Goal: Task Accomplishment & Management: Manage account settings

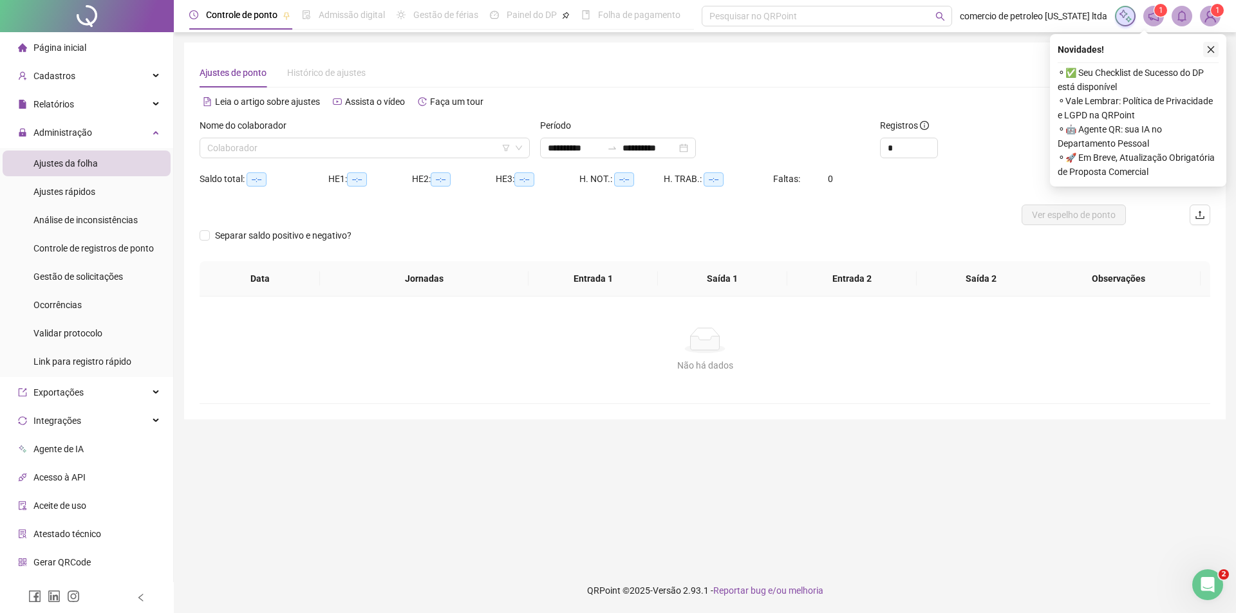
click at [1211, 50] on icon "close" at bounding box center [1211, 49] width 7 height 7
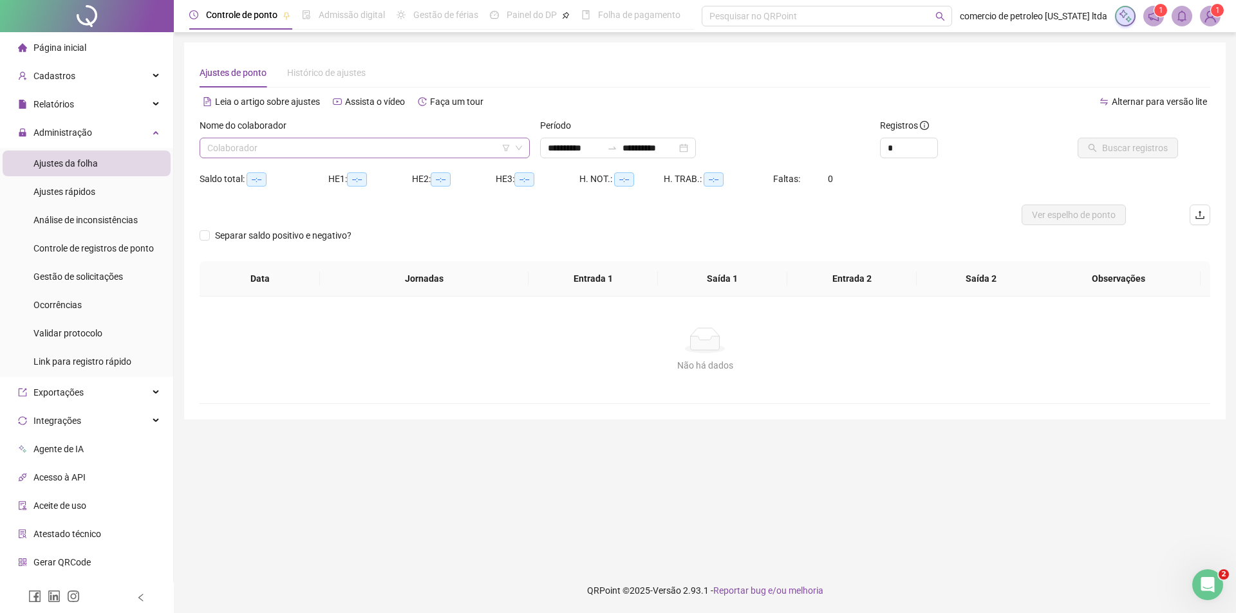
click at [375, 149] on input "search" at bounding box center [358, 147] width 303 height 19
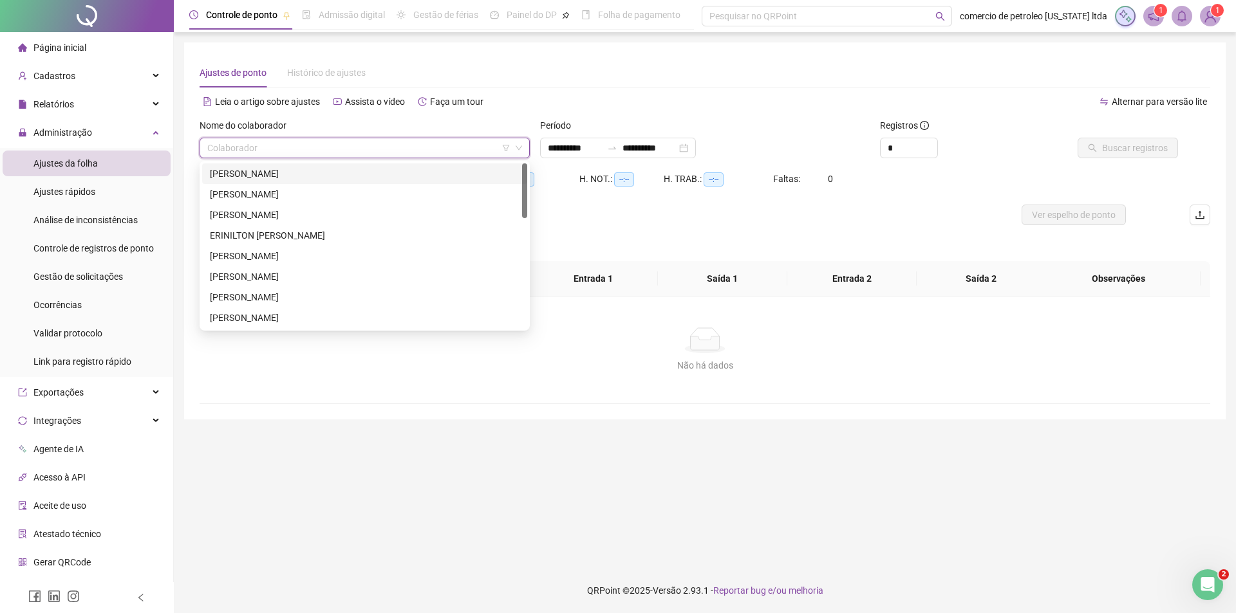
click at [265, 174] on div "[PERSON_NAME]" at bounding box center [365, 174] width 310 height 14
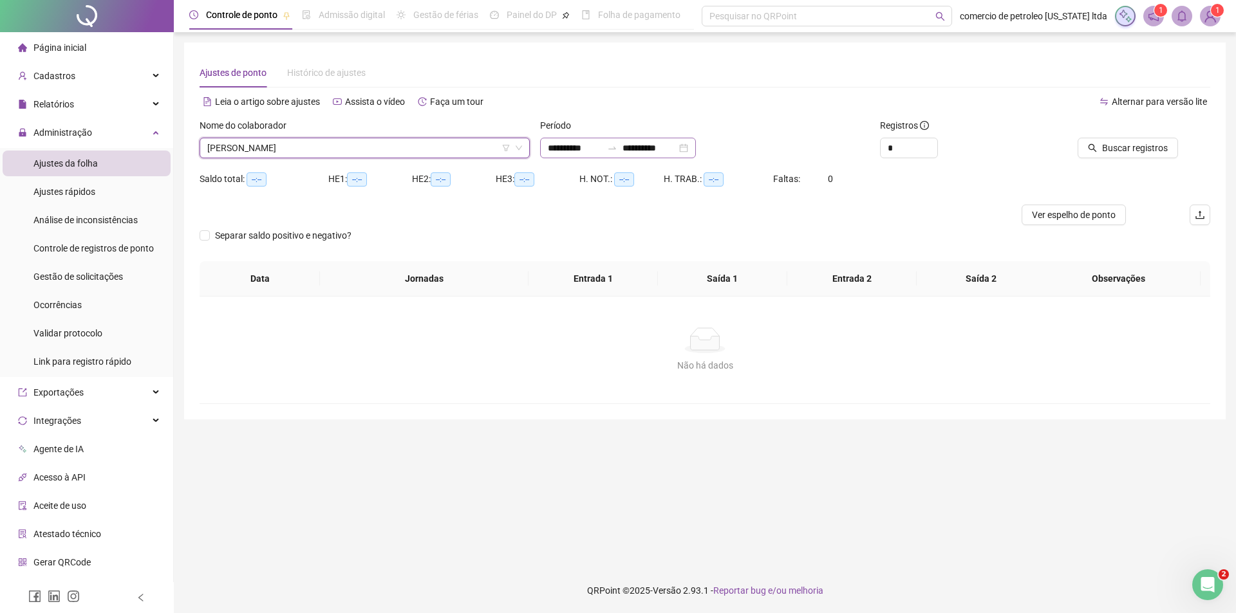
click at [696, 150] on div "**********" at bounding box center [618, 148] width 156 height 21
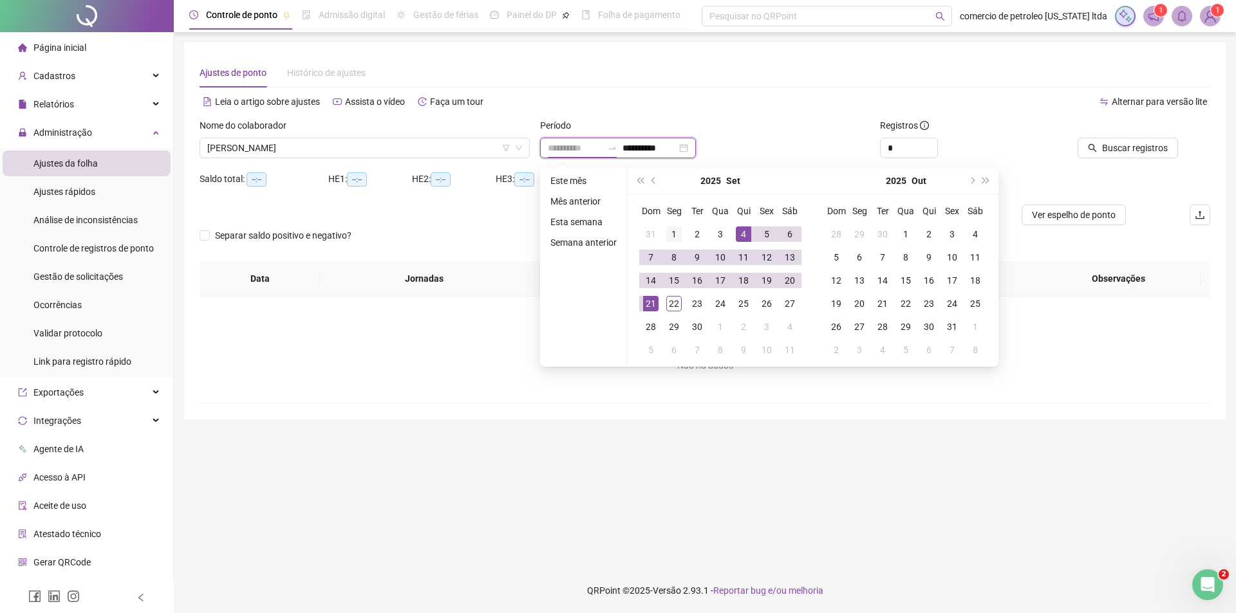
type input "**********"
click at [679, 233] on div "1" at bounding box center [673, 234] width 15 height 15
type input "**********"
drag, startPoint x: 672, startPoint y: 307, endPoint x: 686, endPoint y: 292, distance: 20.5
click at [672, 306] on div "22" at bounding box center [673, 303] width 15 height 15
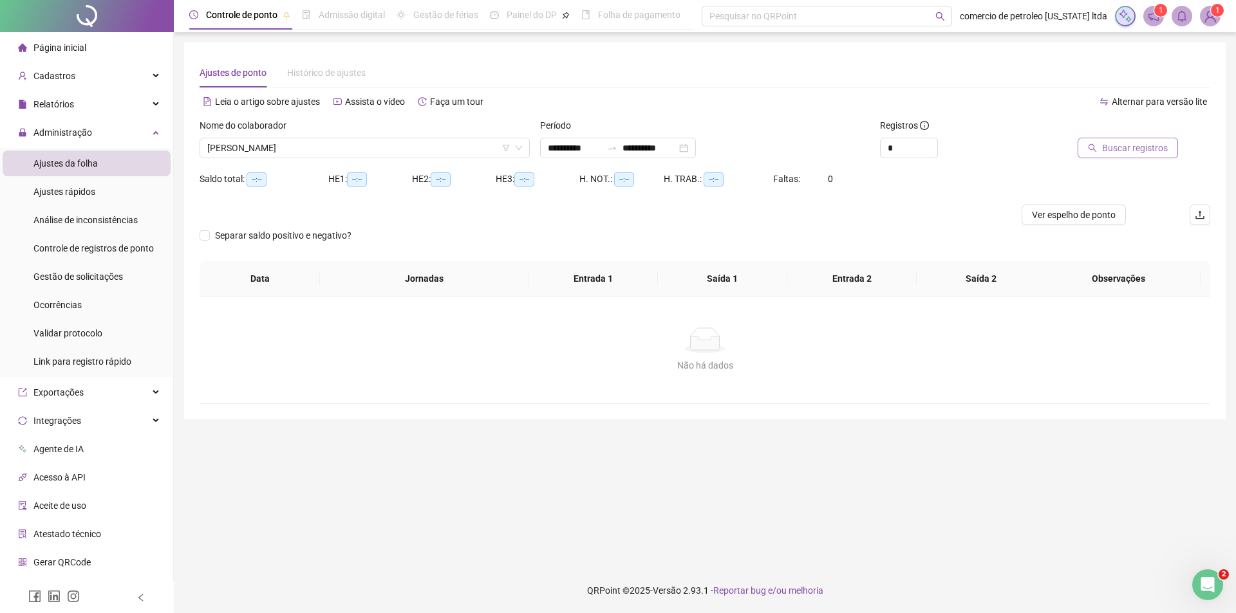
click at [1145, 145] on span "Buscar registros" at bounding box center [1135, 148] width 66 height 14
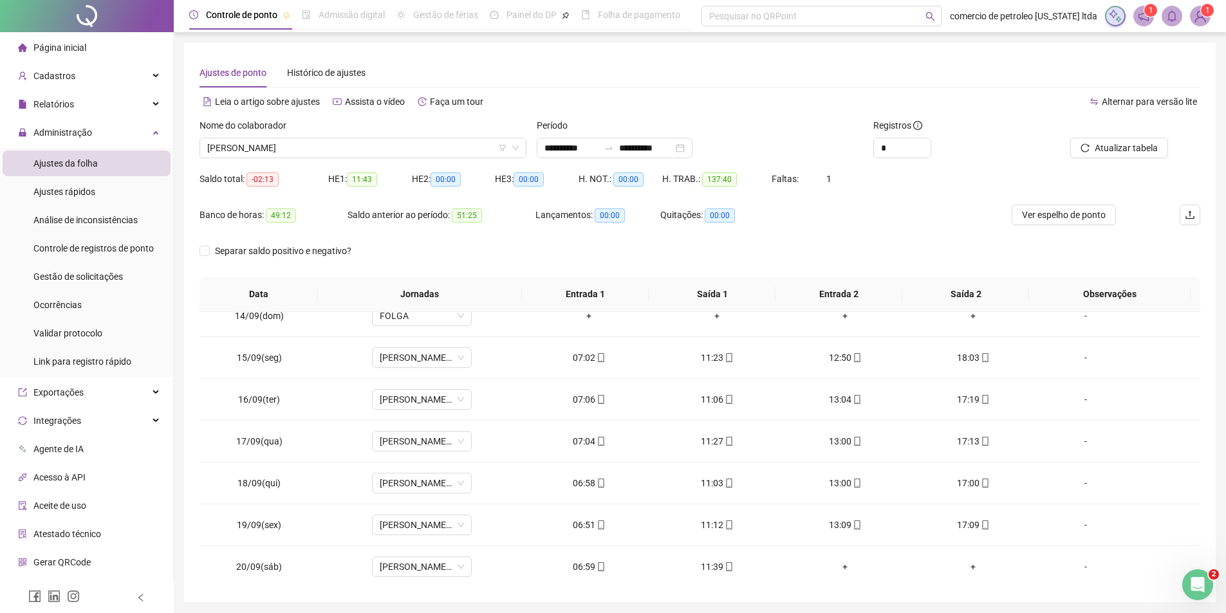
scroll to position [646, 0]
click at [1056, 214] on span "Ver espelho de ponto" at bounding box center [1064, 215] width 84 height 14
click at [265, 149] on span "[PERSON_NAME]" at bounding box center [363, 147] width 312 height 19
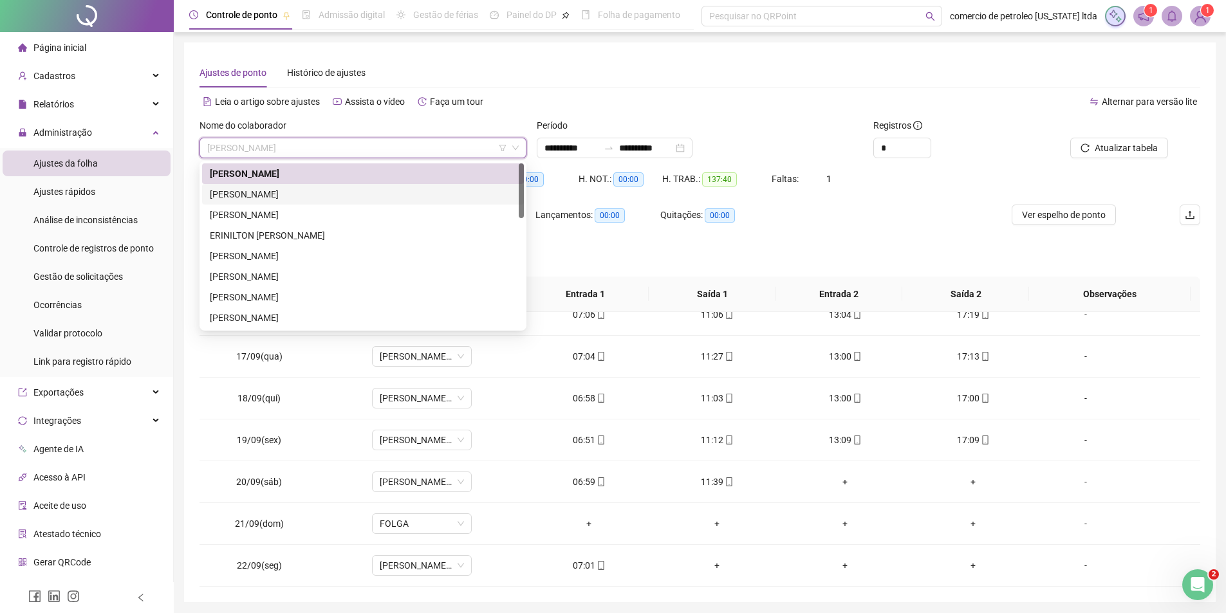
click at [257, 200] on div "[PERSON_NAME]" at bounding box center [363, 194] width 306 height 14
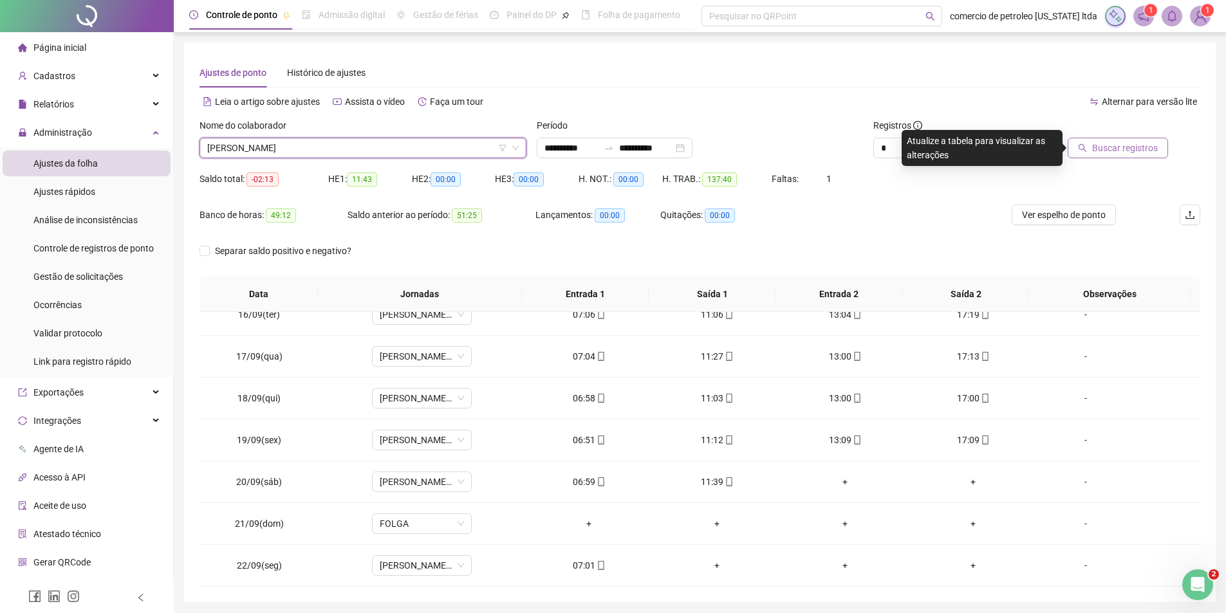
click at [1104, 151] on span "Buscar registros" at bounding box center [1125, 148] width 66 height 14
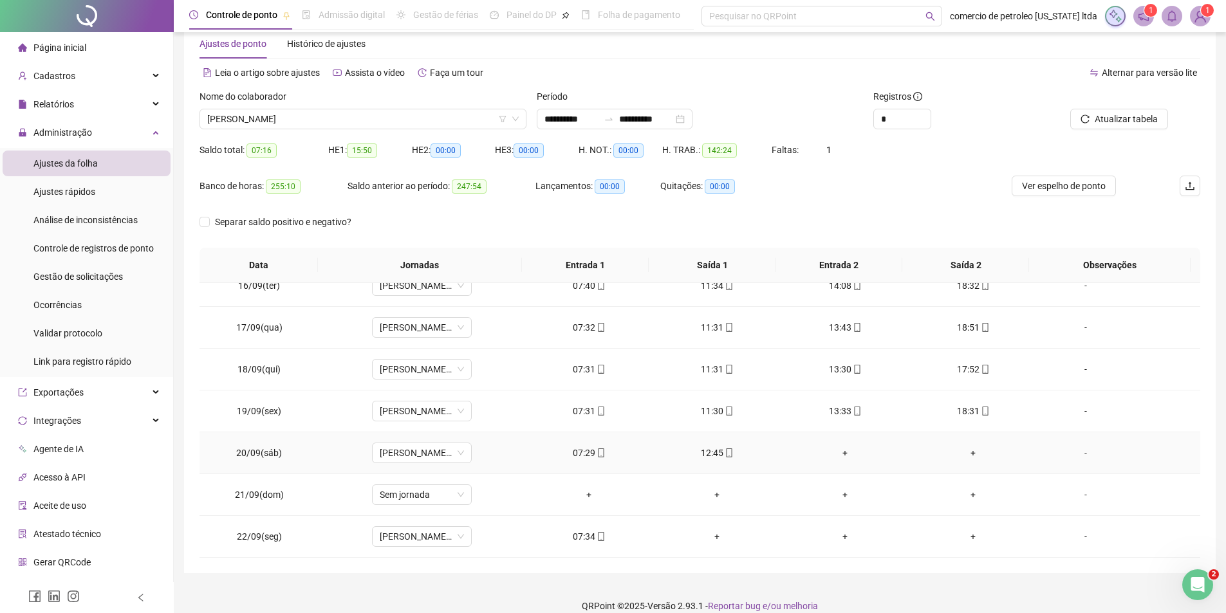
scroll to position [44, 0]
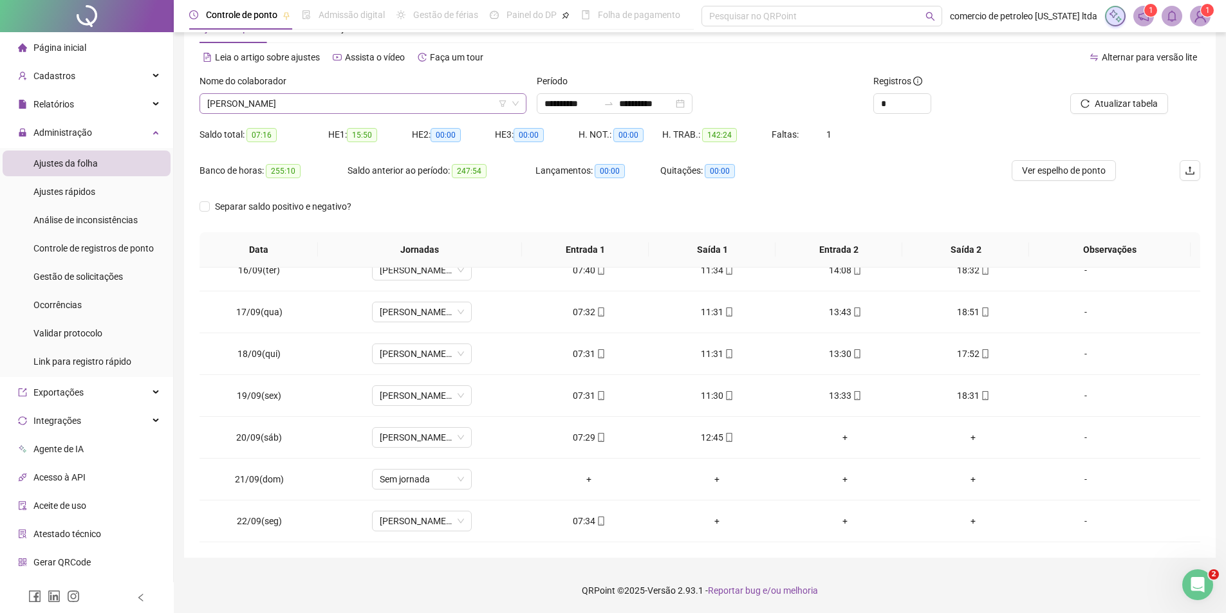
click at [388, 106] on span "[PERSON_NAME]" at bounding box center [363, 103] width 312 height 19
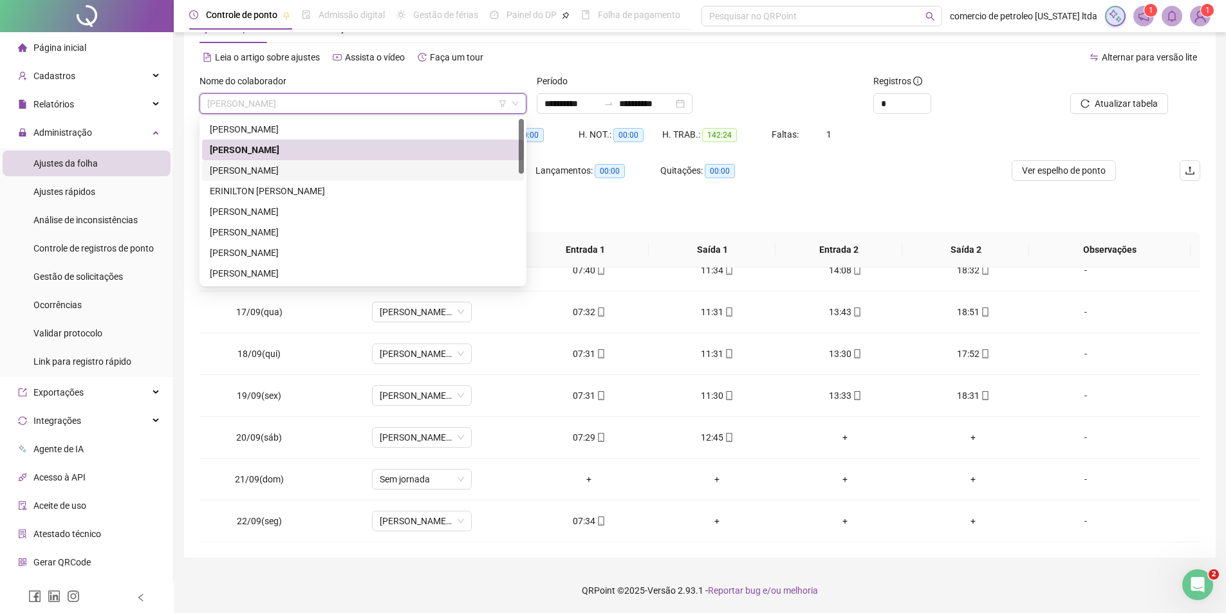
click at [267, 167] on div "[PERSON_NAME]" at bounding box center [363, 171] width 306 height 14
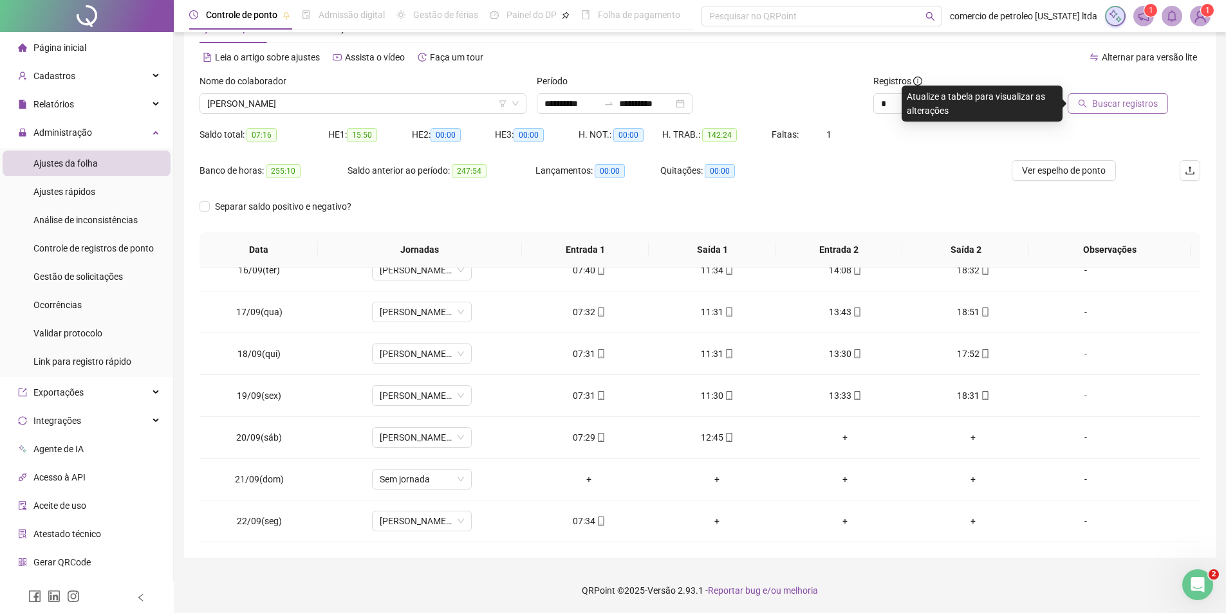
click at [1122, 108] on span "Buscar registros" at bounding box center [1125, 104] width 66 height 14
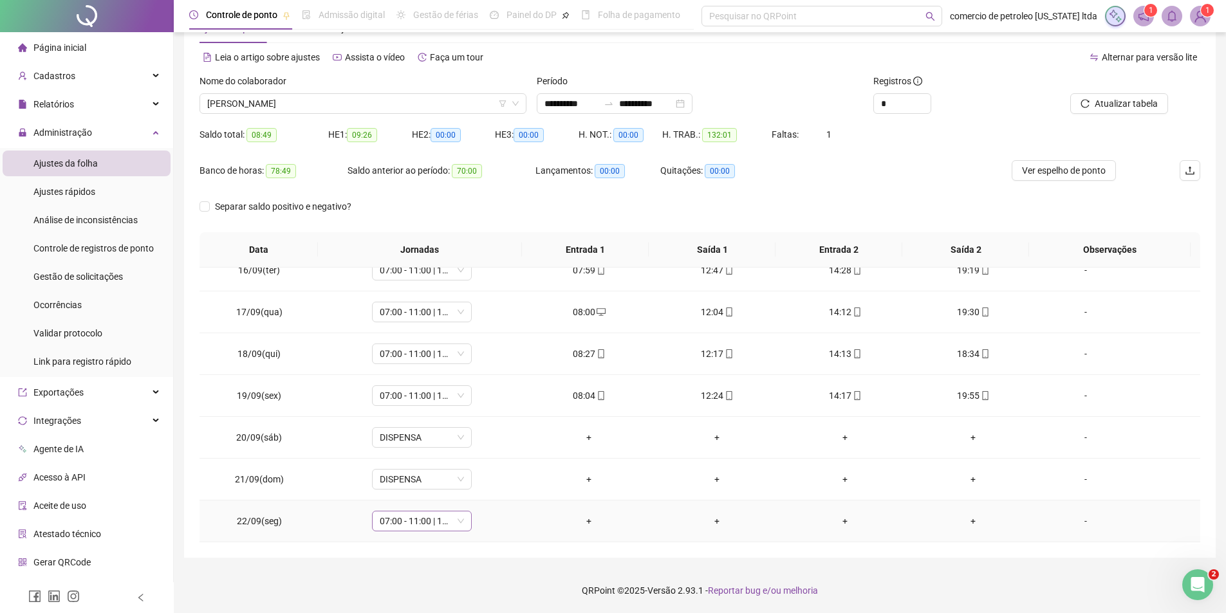
click at [409, 530] on span "07:00 - 11:00 | 12:00 - 16:48" at bounding box center [422, 521] width 84 height 19
type input "*****"
click at [406, 500] on div "Folga compensatória" at bounding box center [430, 495] width 85 height 14
click at [482, 489] on span "Sim" at bounding box center [480, 488] width 15 height 14
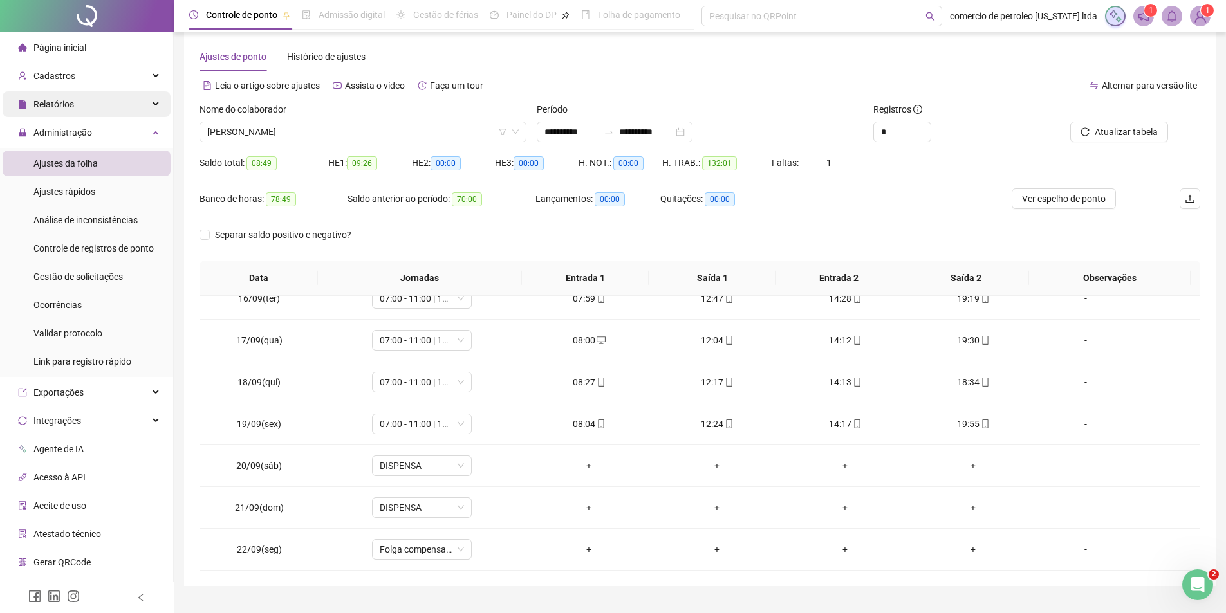
scroll to position [0, 0]
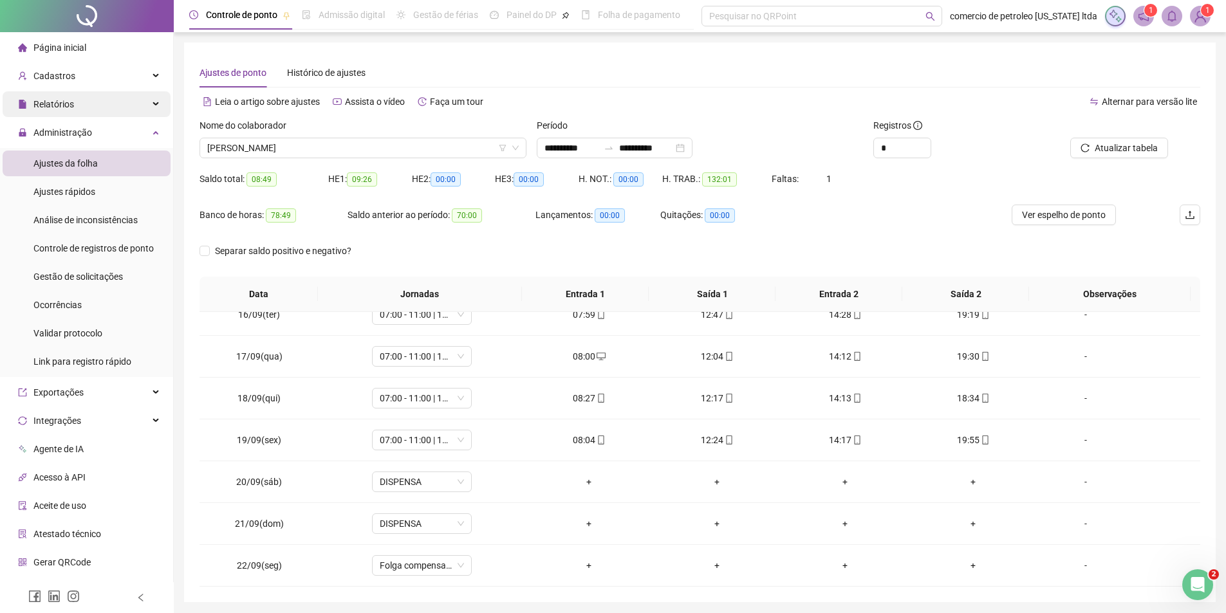
click at [50, 105] on span "Relatórios" at bounding box center [53, 104] width 41 height 10
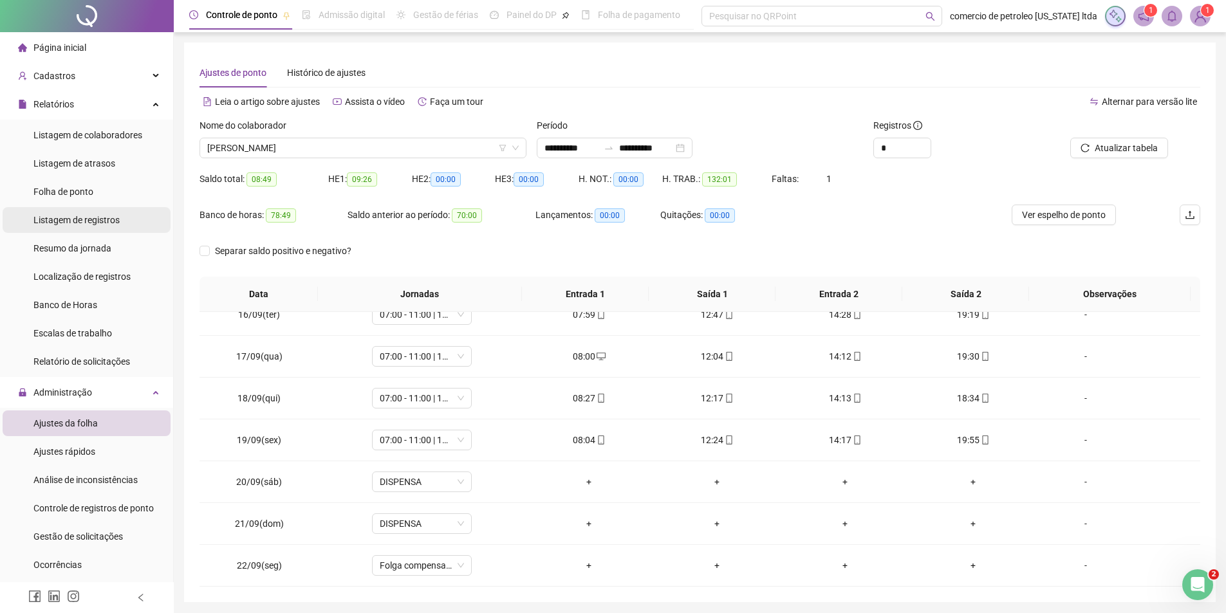
click at [73, 189] on span "Folha de ponto" at bounding box center [63, 192] width 60 height 10
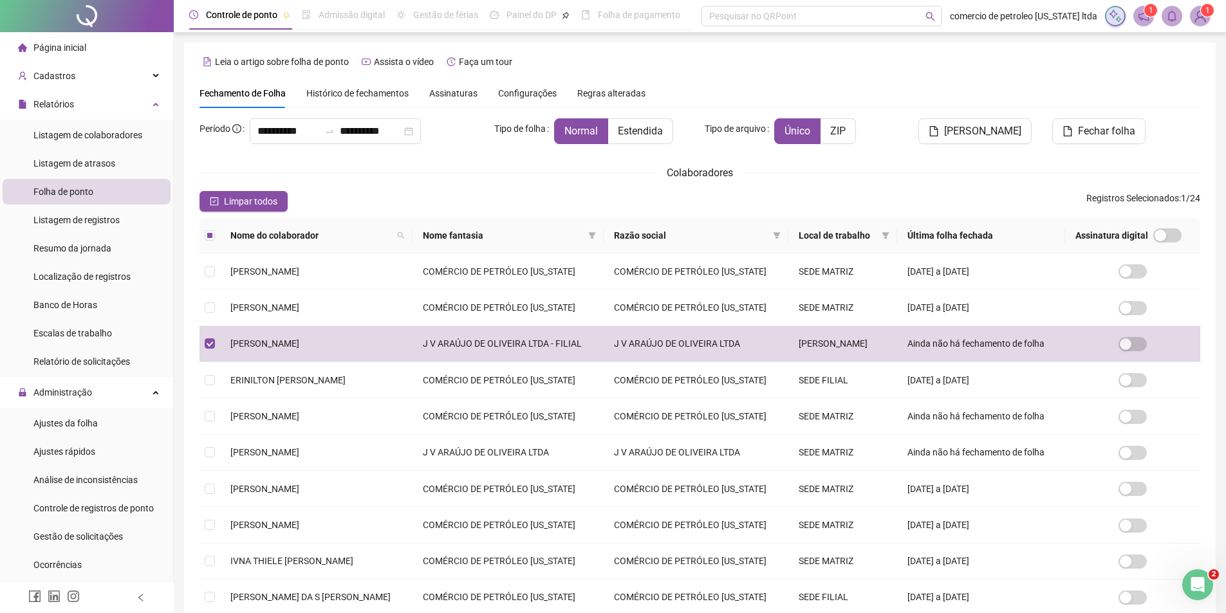
click at [385, 92] on span "Histórico de fechamentos" at bounding box center [357, 93] width 102 height 10
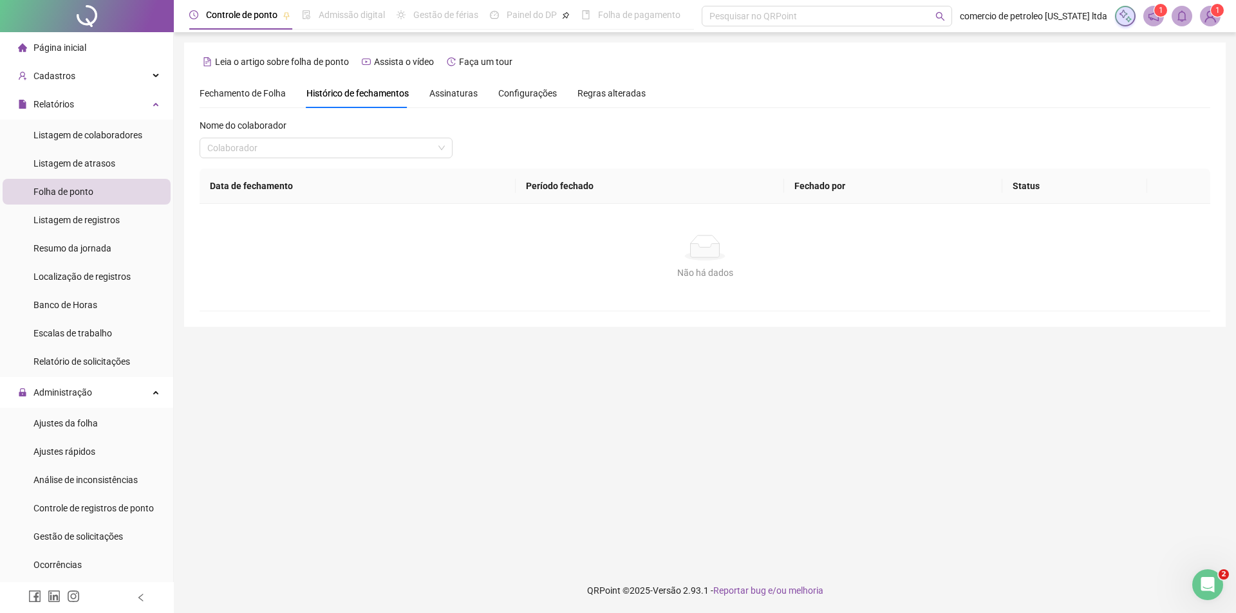
click at [248, 91] on span "Fechamento de Folha" at bounding box center [243, 93] width 86 height 10
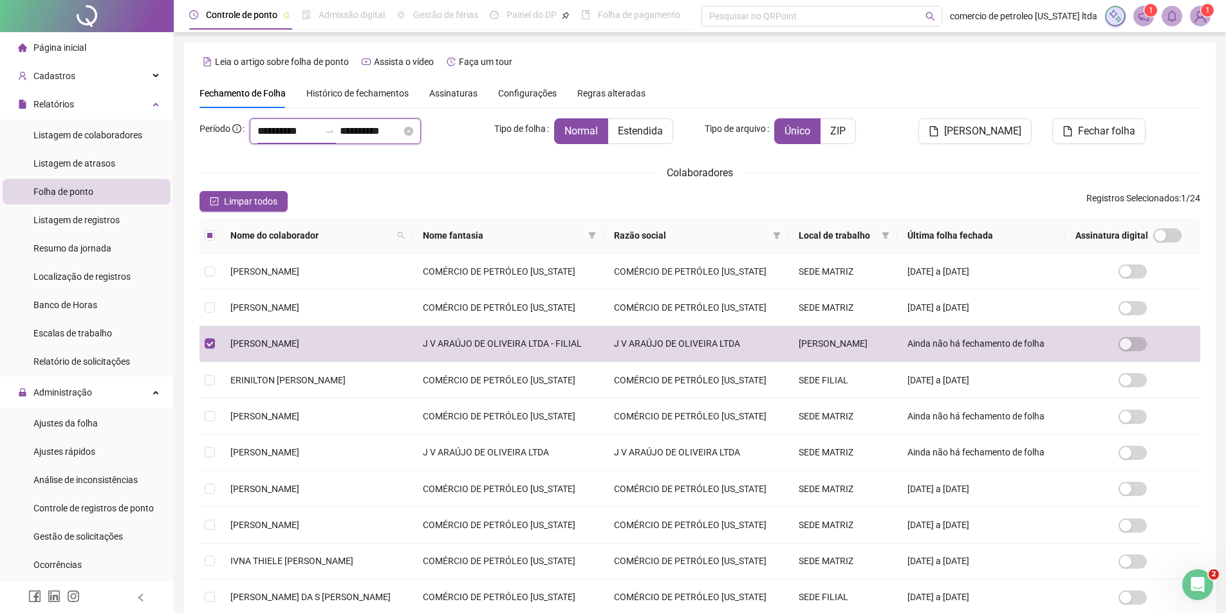
click at [284, 138] on input "**********" at bounding box center [288, 131] width 62 height 15
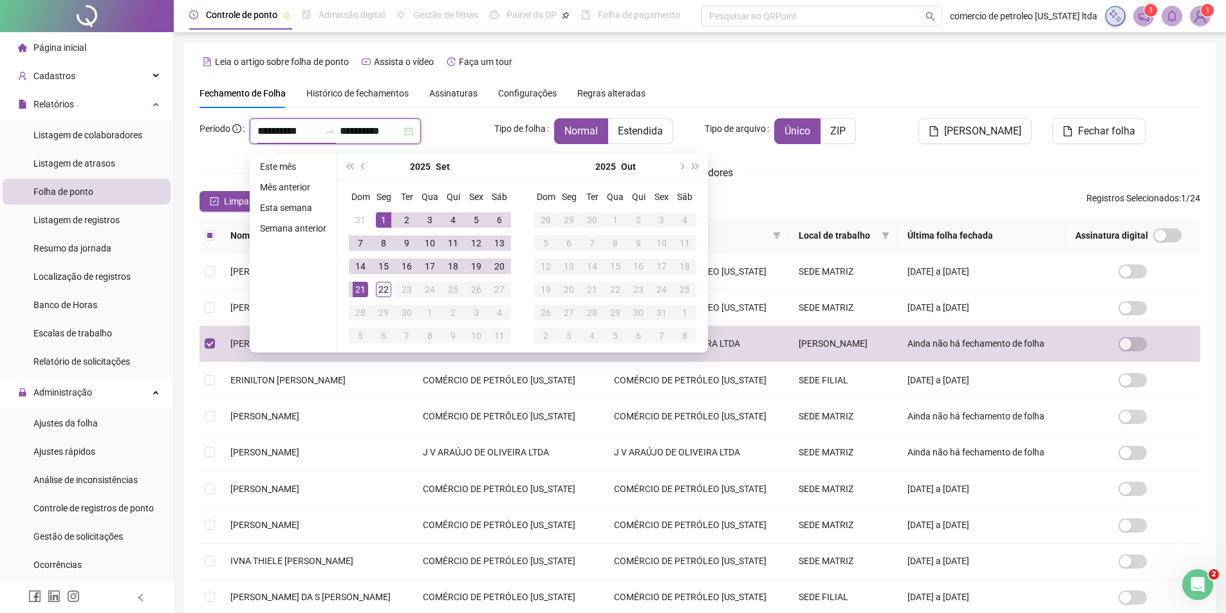
type input "**********"
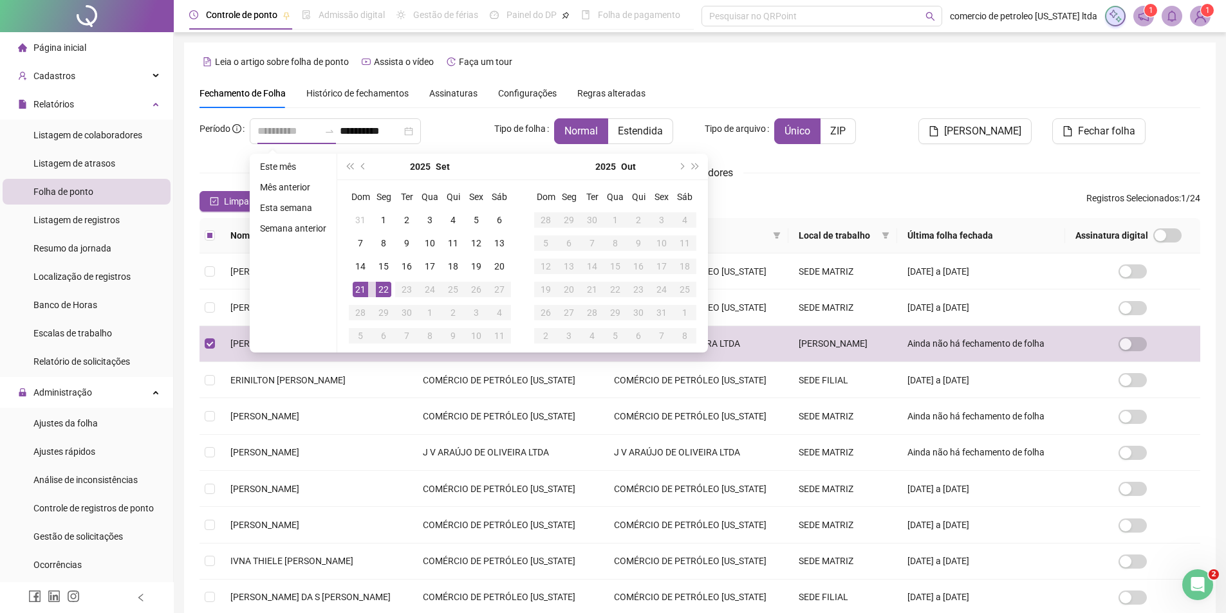
click at [382, 290] on div "22" at bounding box center [383, 289] width 15 height 15
click at [476, 290] on div "26" at bounding box center [476, 289] width 15 height 15
type input "**********"
click at [801, 79] on div "Fechamento de Folha Histórico de fechamentos Assinaturas Configurações Regras a…" at bounding box center [700, 94] width 1001 height 30
type input "**********"
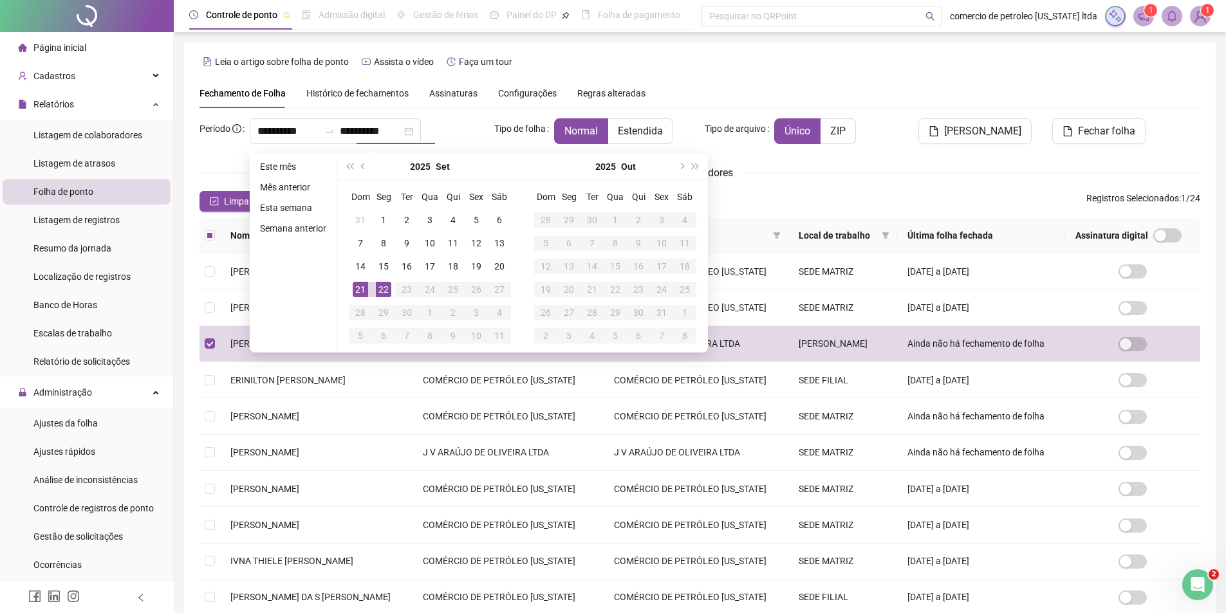
type input "**********"
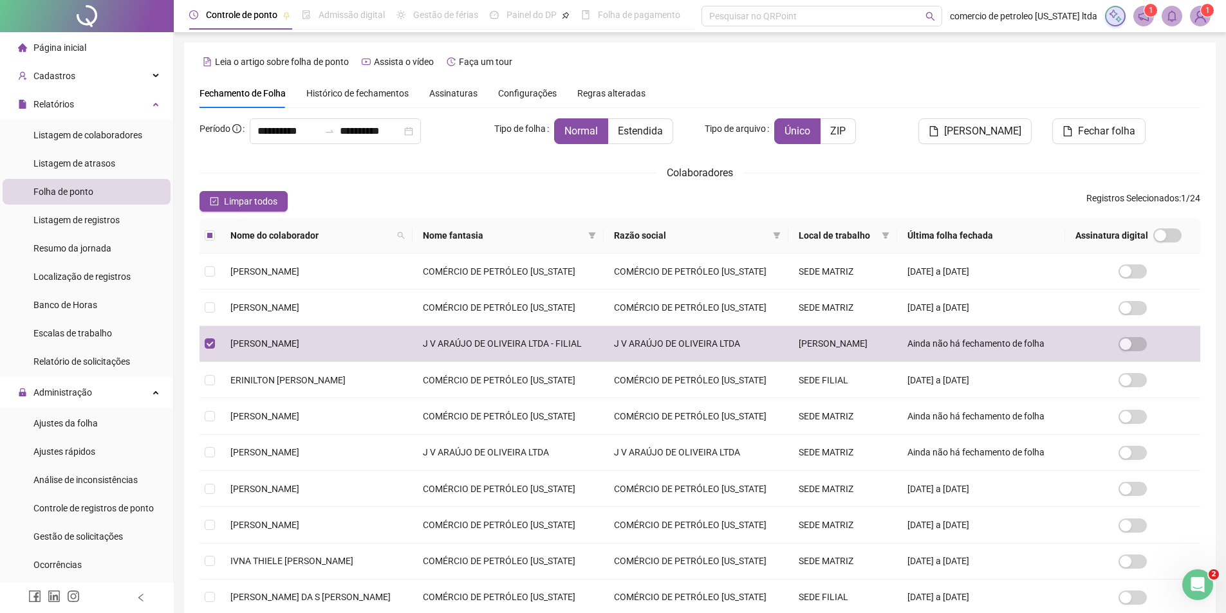
drag, startPoint x: 418, startPoint y: 35, endPoint x: 288, endPoint y: 100, distance: 144.8
click at [410, 39] on div "**********" at bounding box center [700, 364] width 1053 height 728
click at [58, 73] on span "Cadastros" at bounding box center [54, 76] width 42 height 10
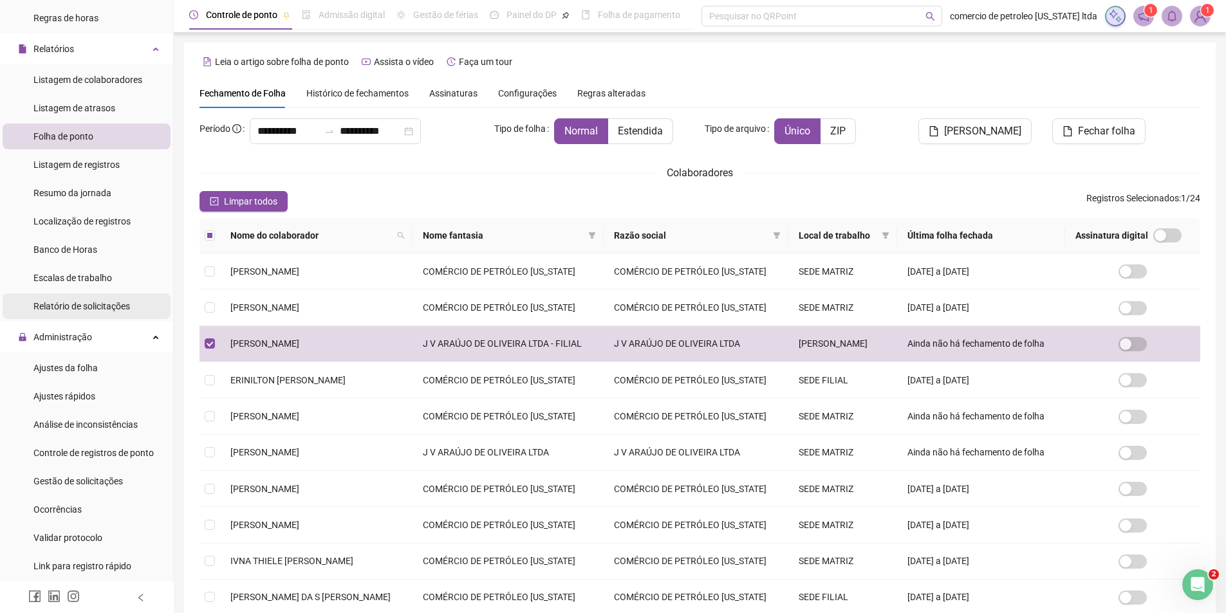
scroll to position [322, 0]
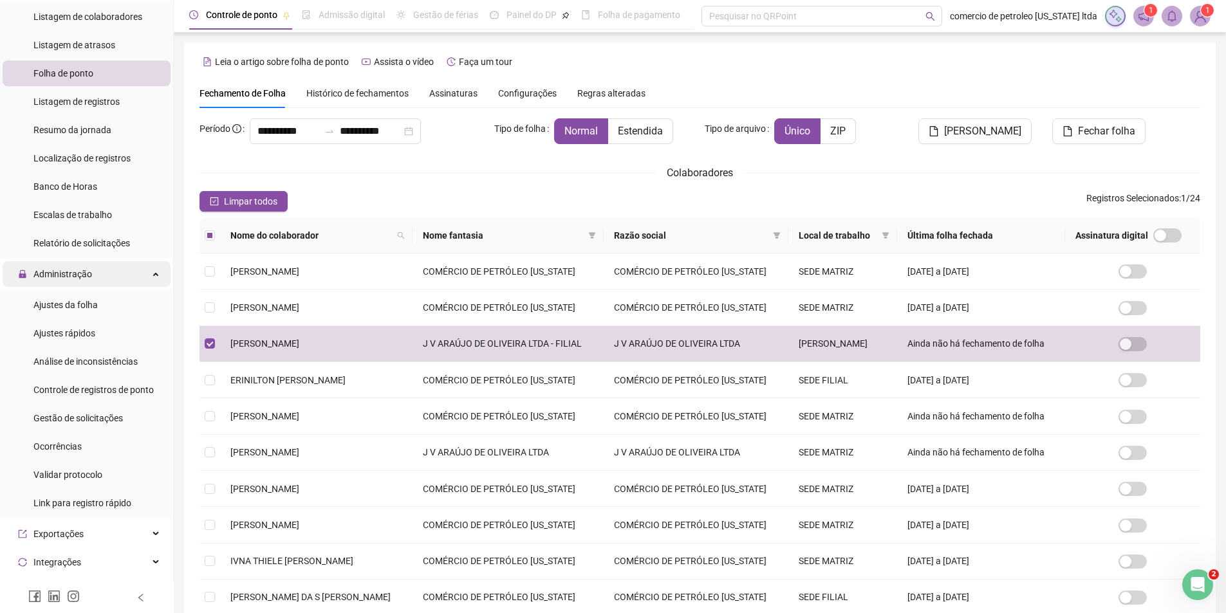
click at [64, 276] on span "Administração" at bounding box center [62, 274] width 59 height 10
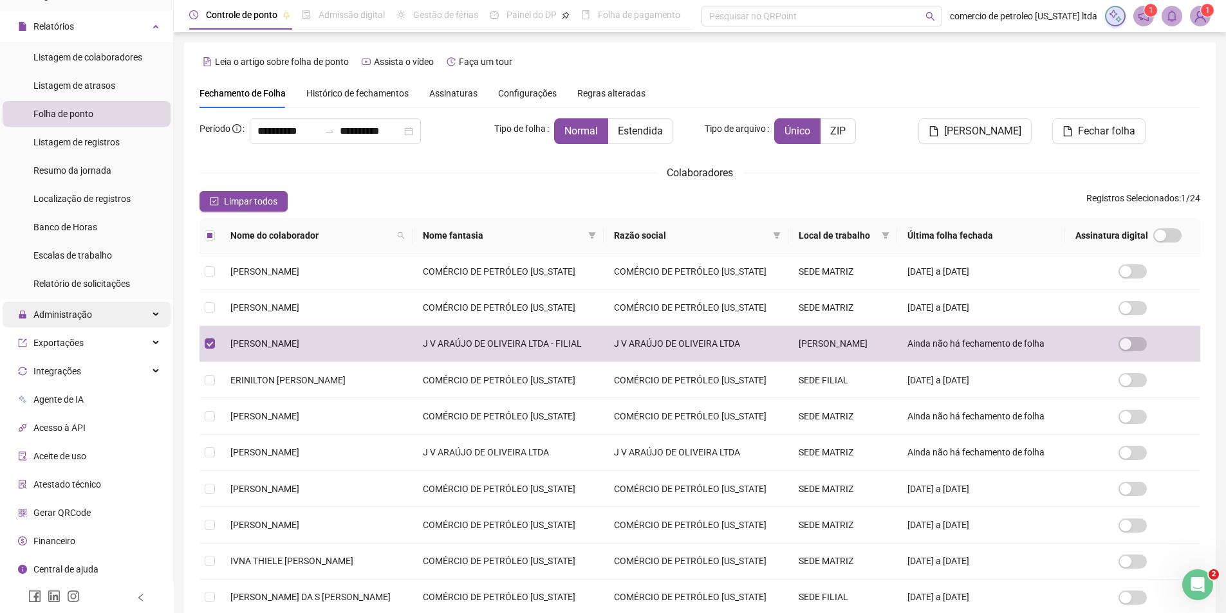
click at [67, 311] on span "Administração" at bounding box center [62, 315] width 59 height 10
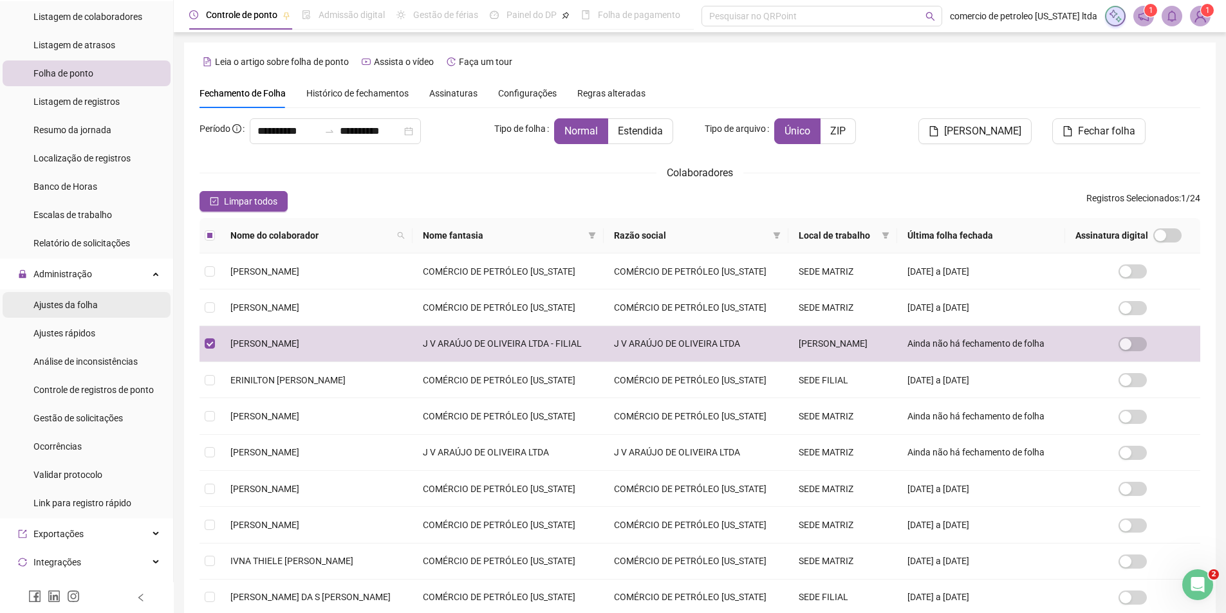
click at [68, 310] on span "Ajustes da folha" at bounding box center [65, 305] width 64 height 10
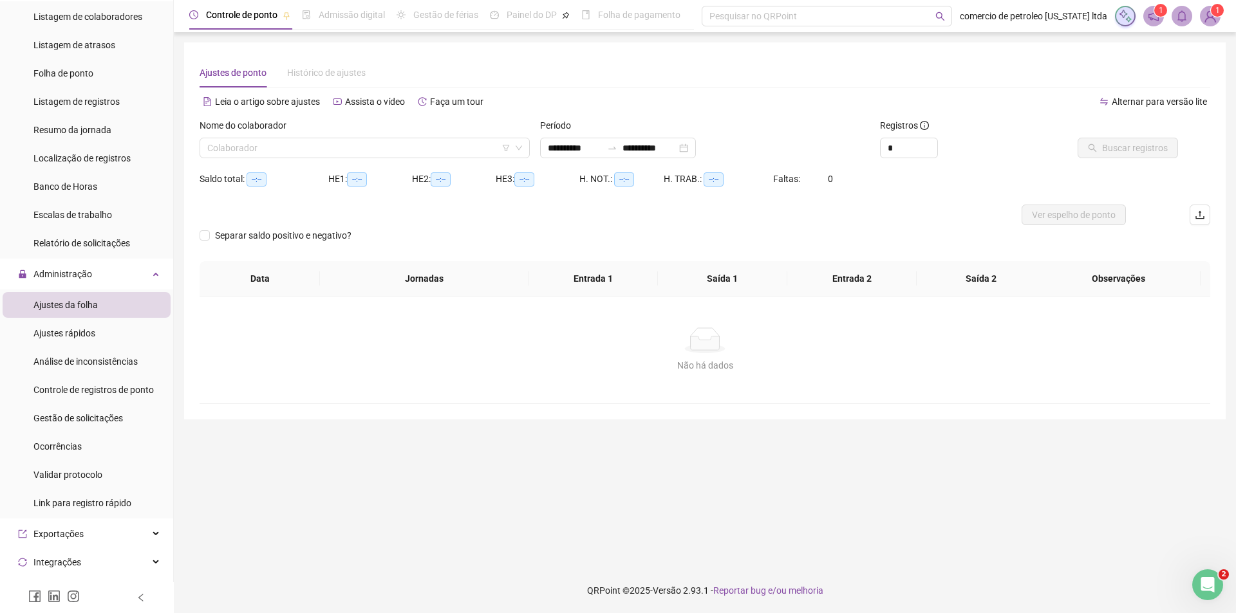
type input "**********"
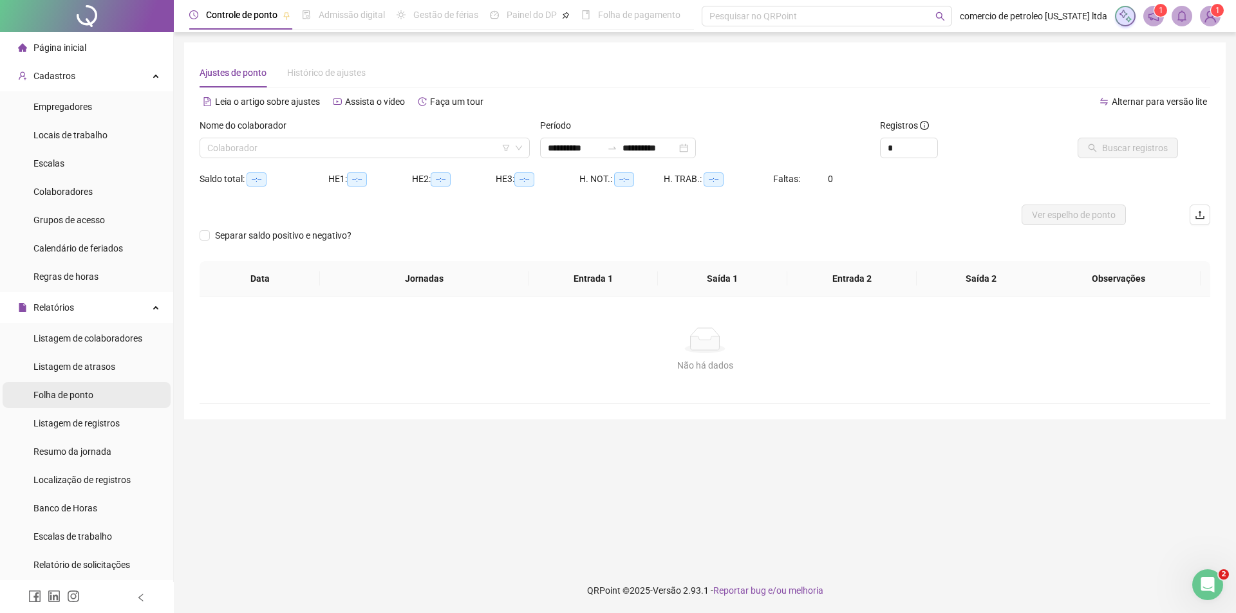
click at [77, 400] on span "Folha de ponto" at bounding box center [63, 395] width 60 height 10
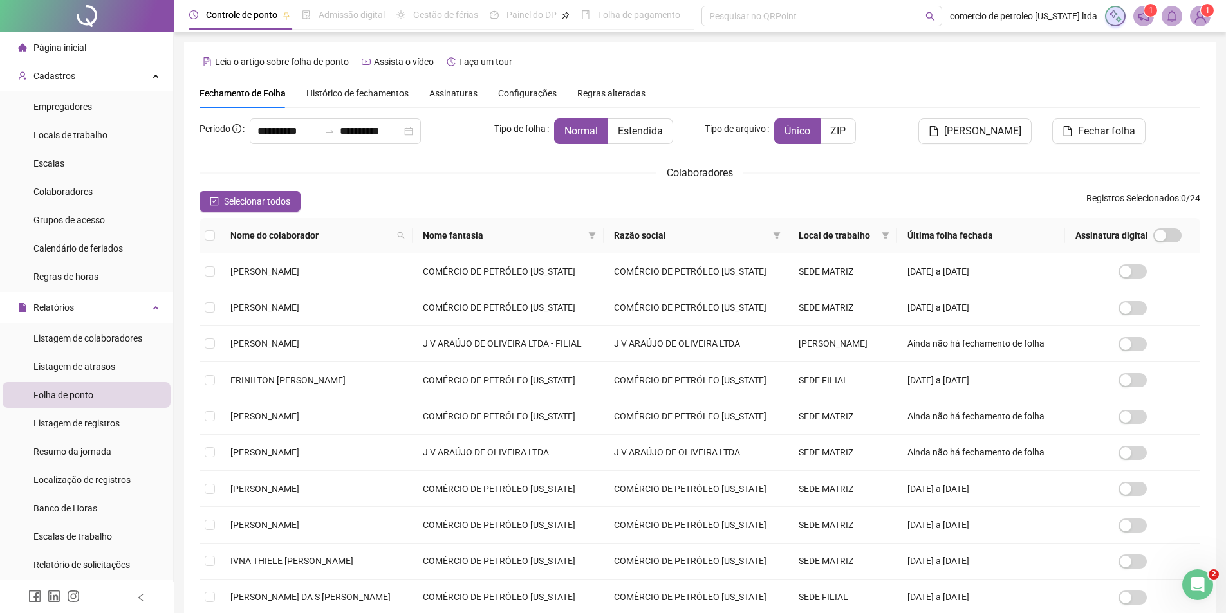
click at [368, 94] on span "Histórico de fechamentos" at bounding box center [357, 93] width 102 height 10
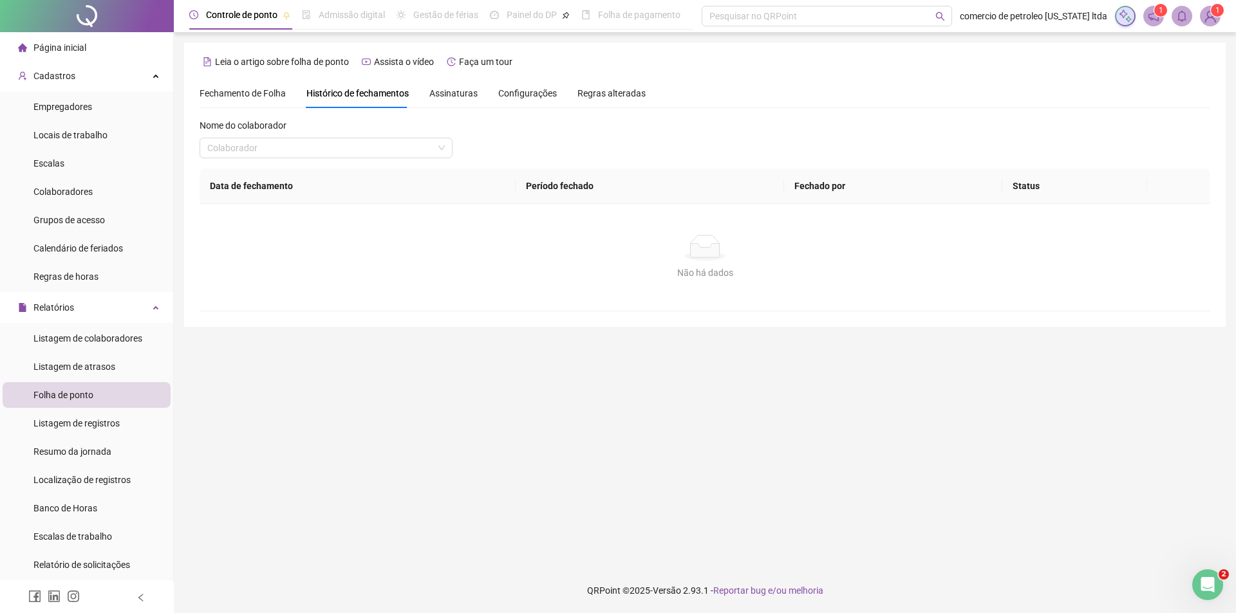
click at [438, 92] on span "Assinaturas" at bounding box center [453, 93] width 48 height 9
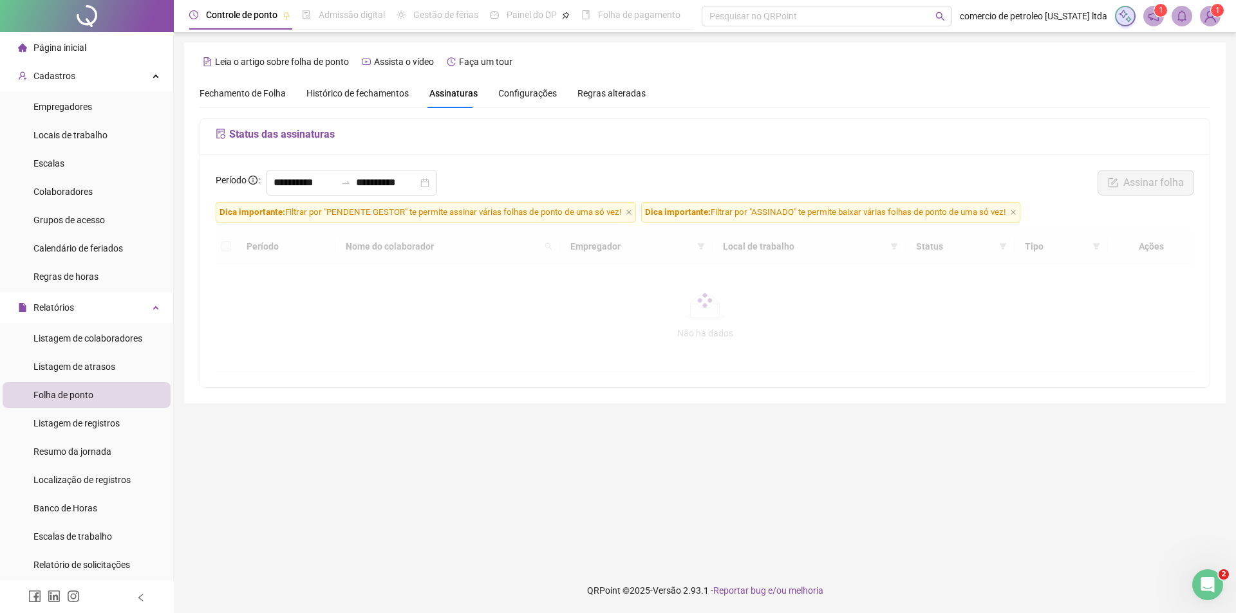
click at [521, 91] on span "Configurações" at bounding box center [527, 93] width 59 height 9
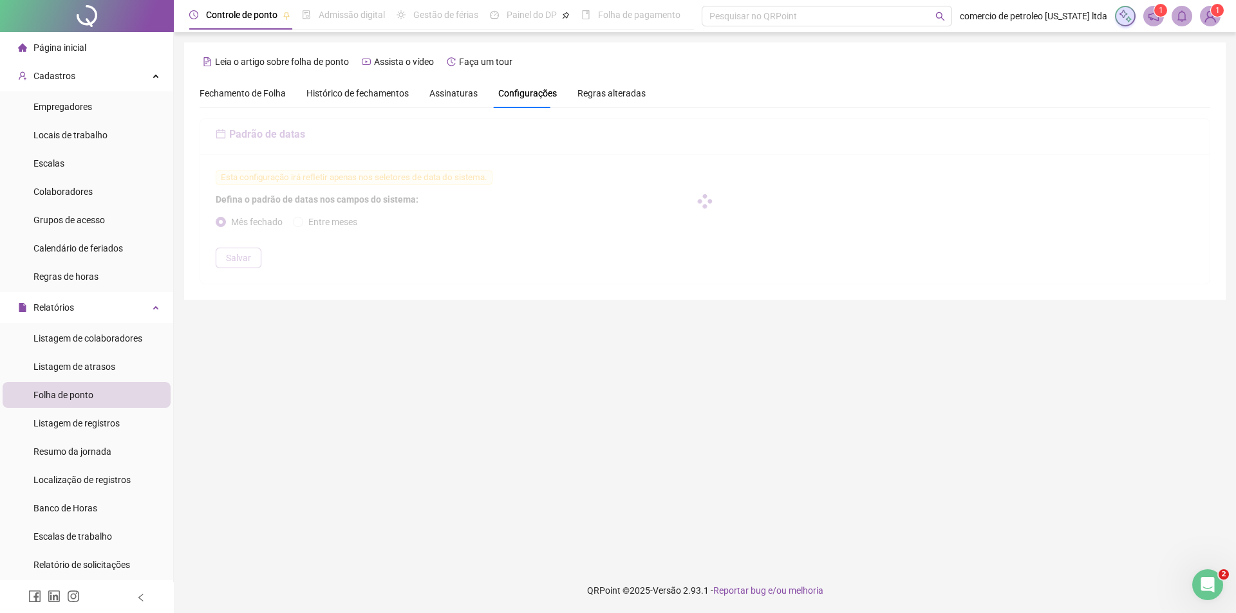
click at [218, 97] on span "Fechamento de Folha" at bounding box center [243, 93] width 86 height 10
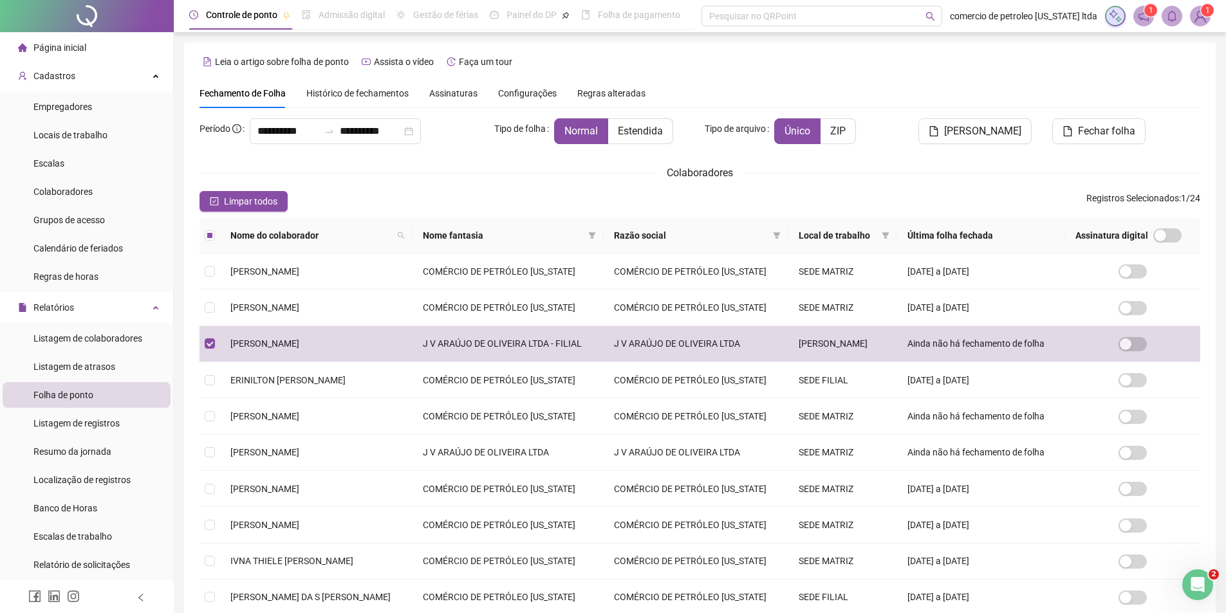
click at [353, 98] on span "Histórico de fechamentos" at bounding box center [357, 93] width 102 height 10
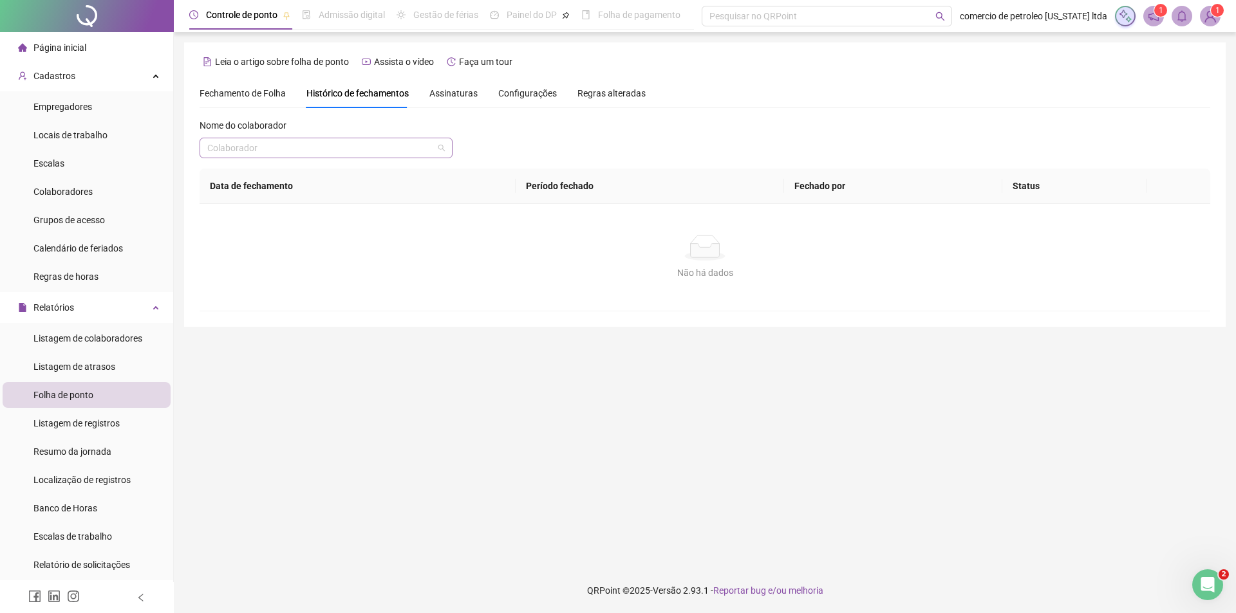
click at [346, 150] on input "search" at bounding box center [320, 147] width 226 height 19
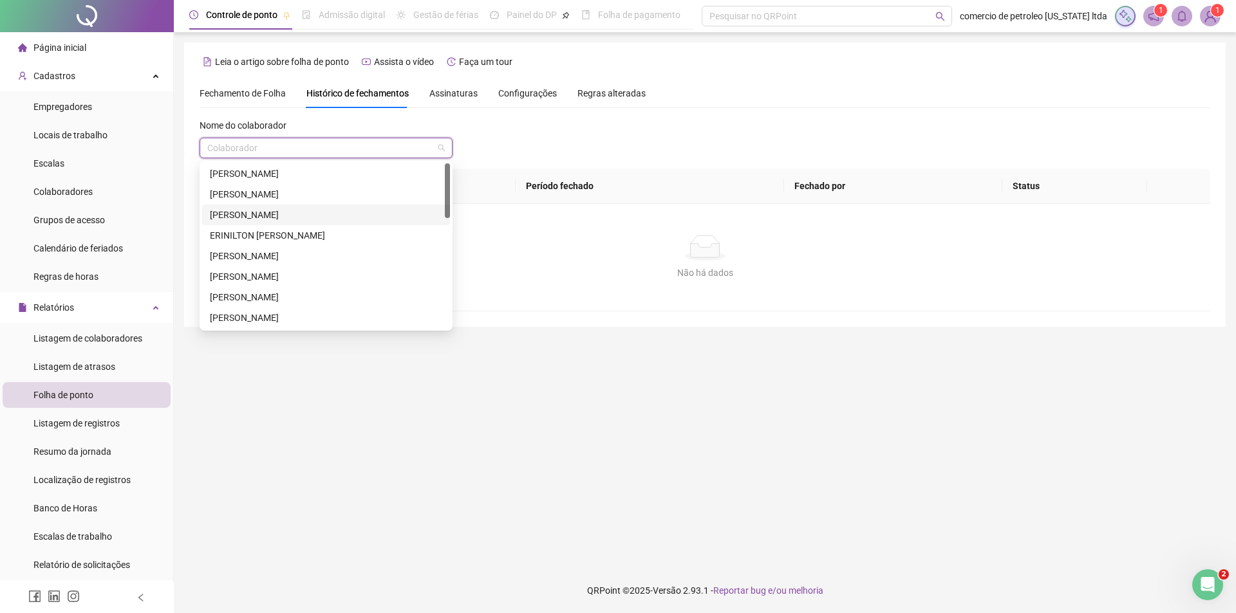
click at [321, 214] on div "[PERSON_NAME]" at bounding box center [326, 215] width 232 height 14
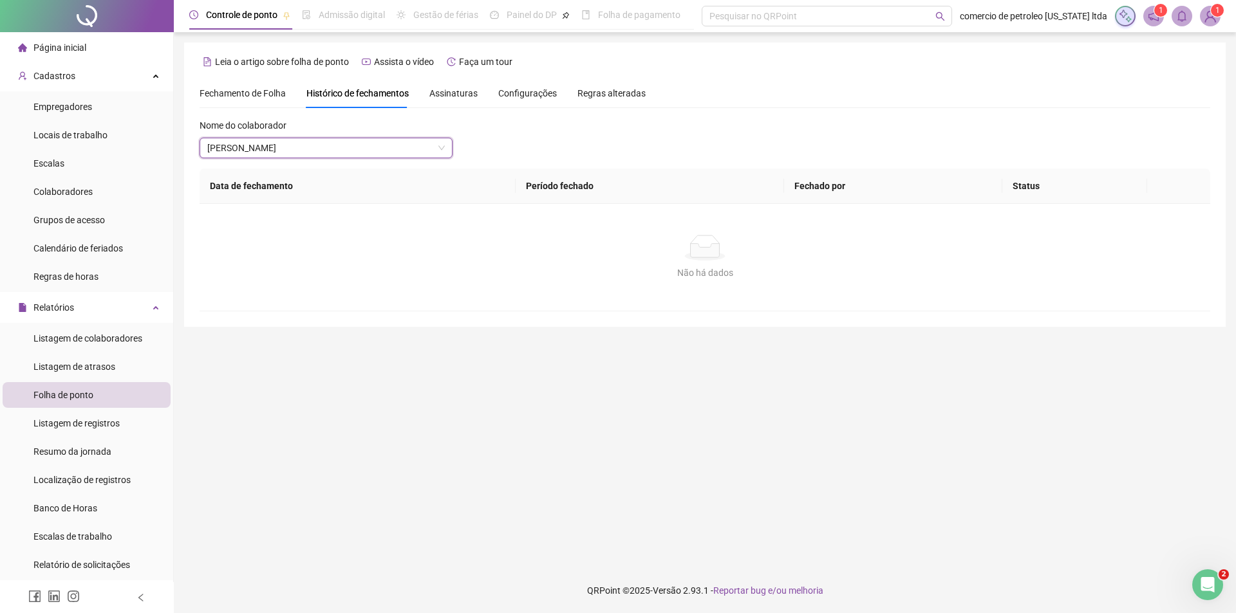
click at [522, 97] on span "Configurações" at bounding box center [527, 93] width 59 height 9
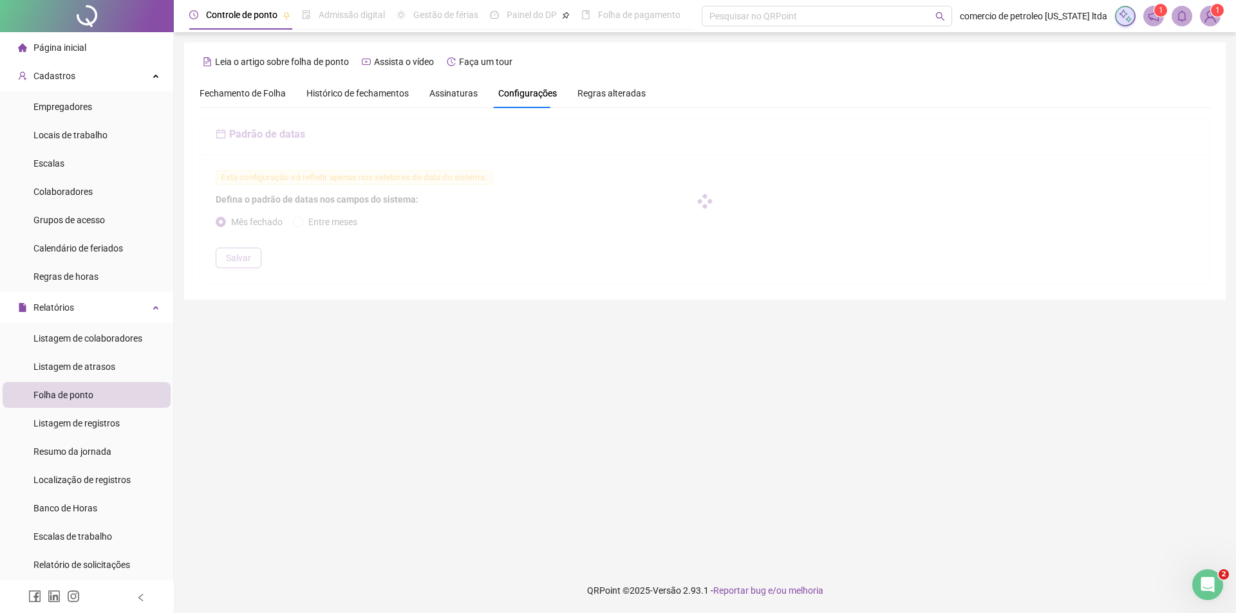
click at [451, 98] on span "Assinaturas" at bounding box center [453, 93] width 48 height 9
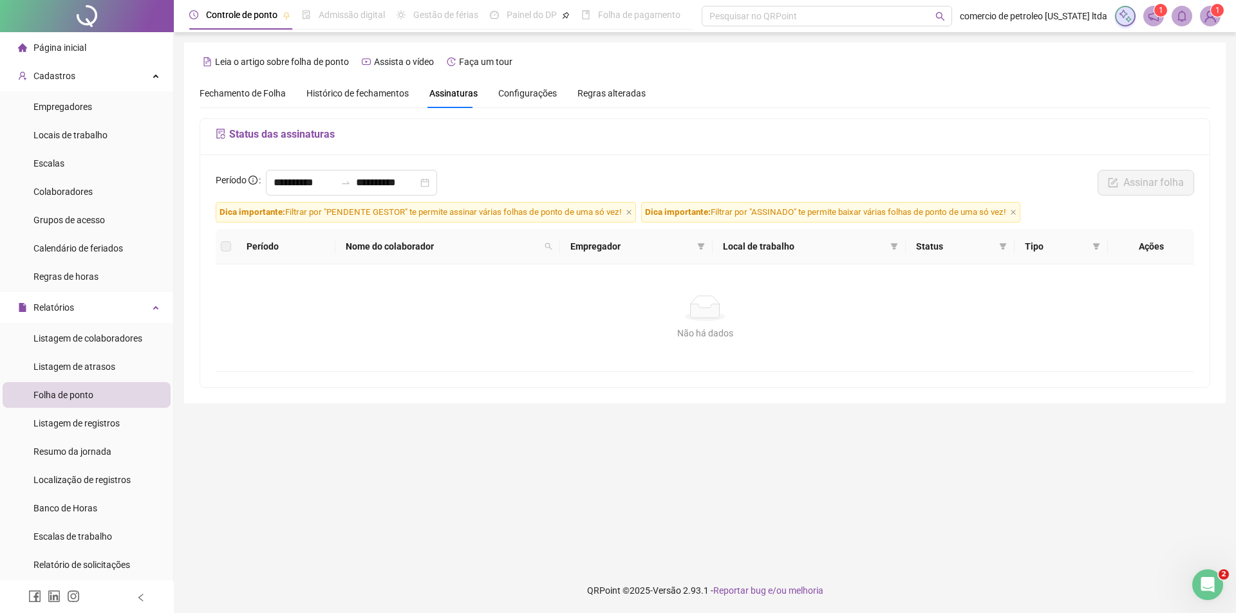
click at [222, 97] on span "Fechamento de Folha" at bounding box center [243, 93] width 86 height 10
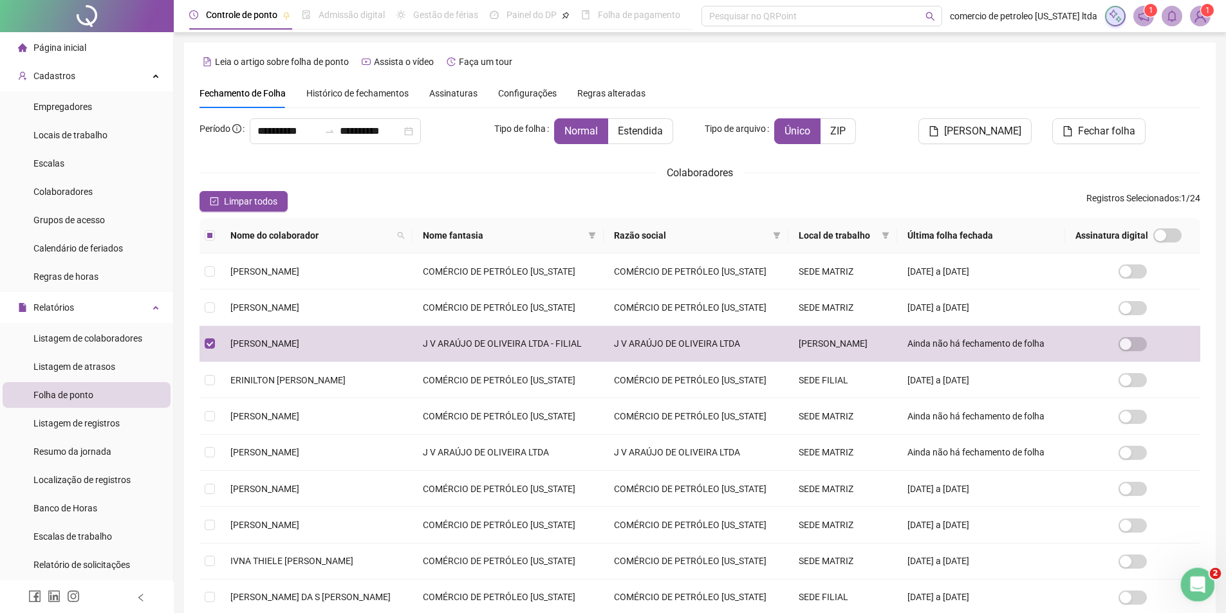
click at [1197, 588] on icon "Abertura do Messenger da Intercom" at bounding box center [1196, 583] width 21 height 21
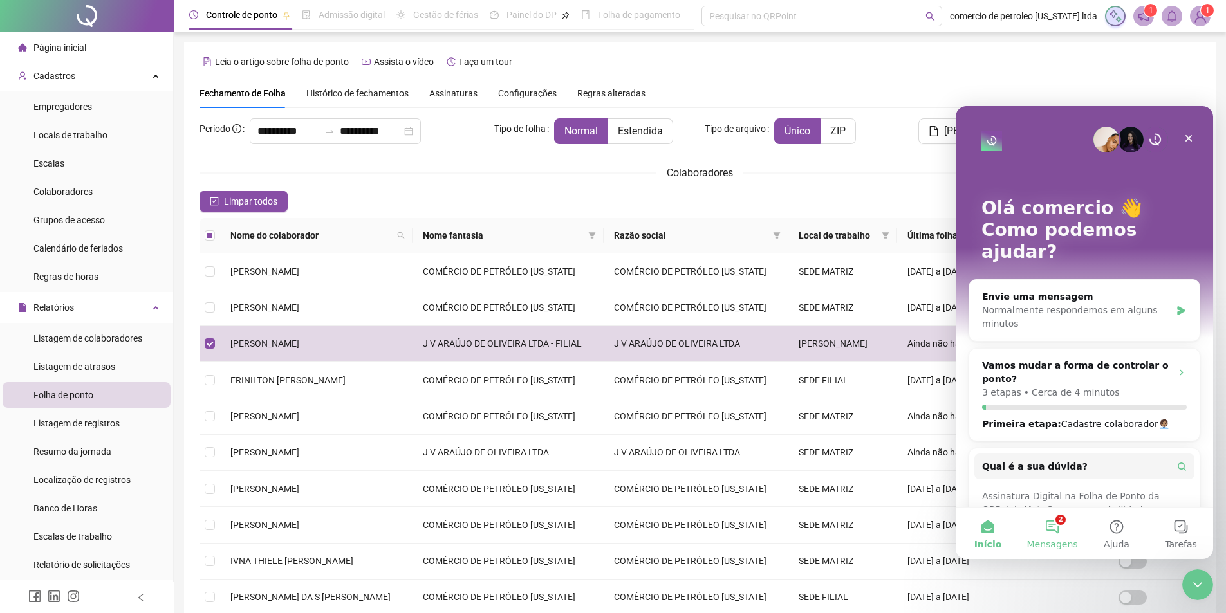
click at [1063, 536] on button "2 Mensagens" at bounding box center [1052, 533] width 64 height 51
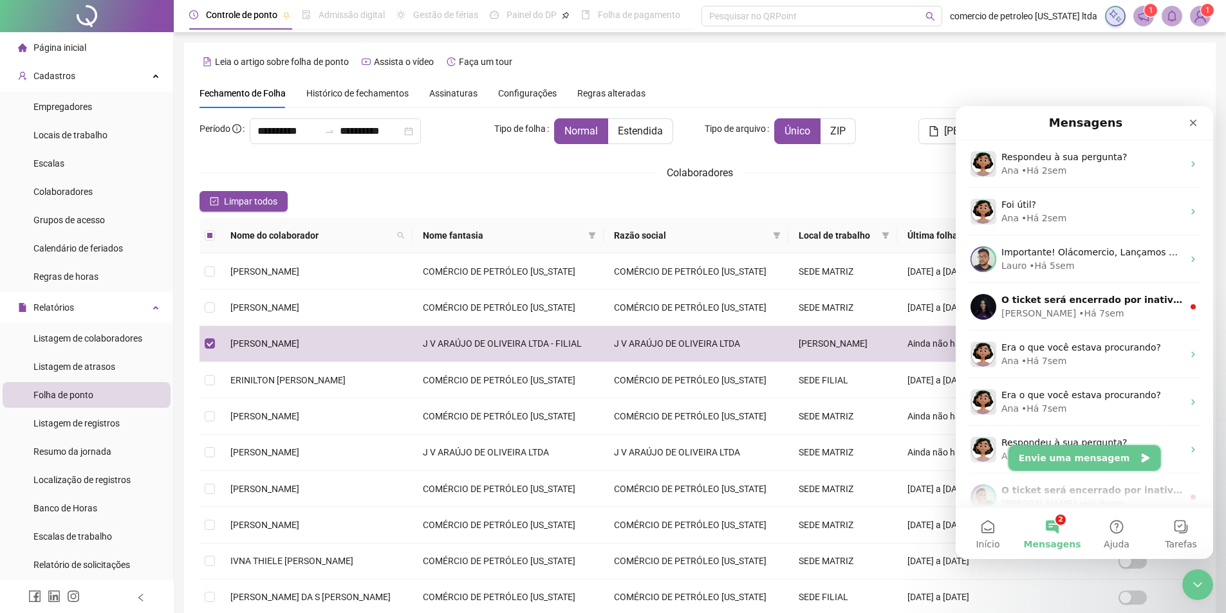
click at [1054, 458] on button "Envie uma mensagem" at bounding box center [1085, 458] width 153 height 26
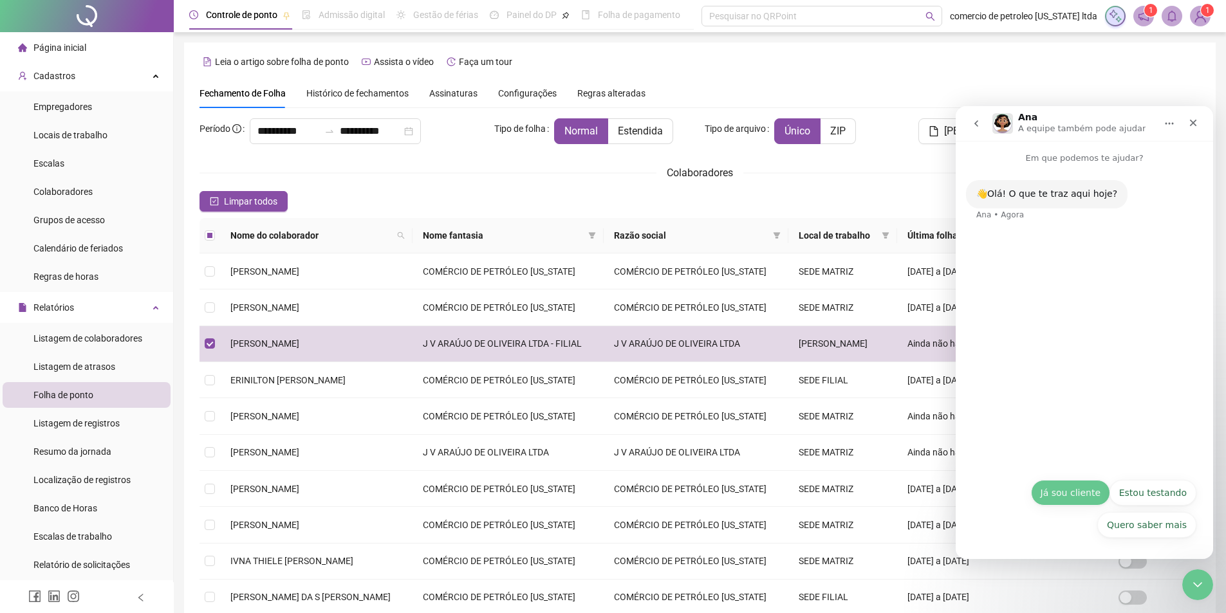
click at [1087, 494] on button "Já sou cliente" at bounding box center [1070, 493] width 79 height 26
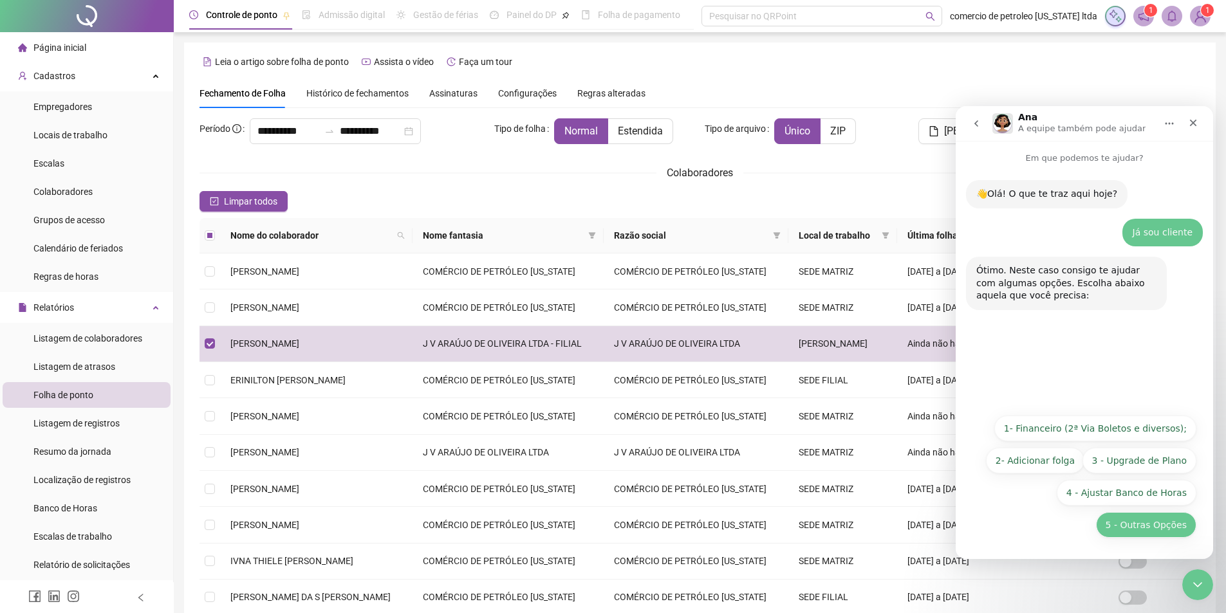
click at [1157, 528] on button "5 - Outras Opções" at bounding box center [1146, 525] width 100 height 26
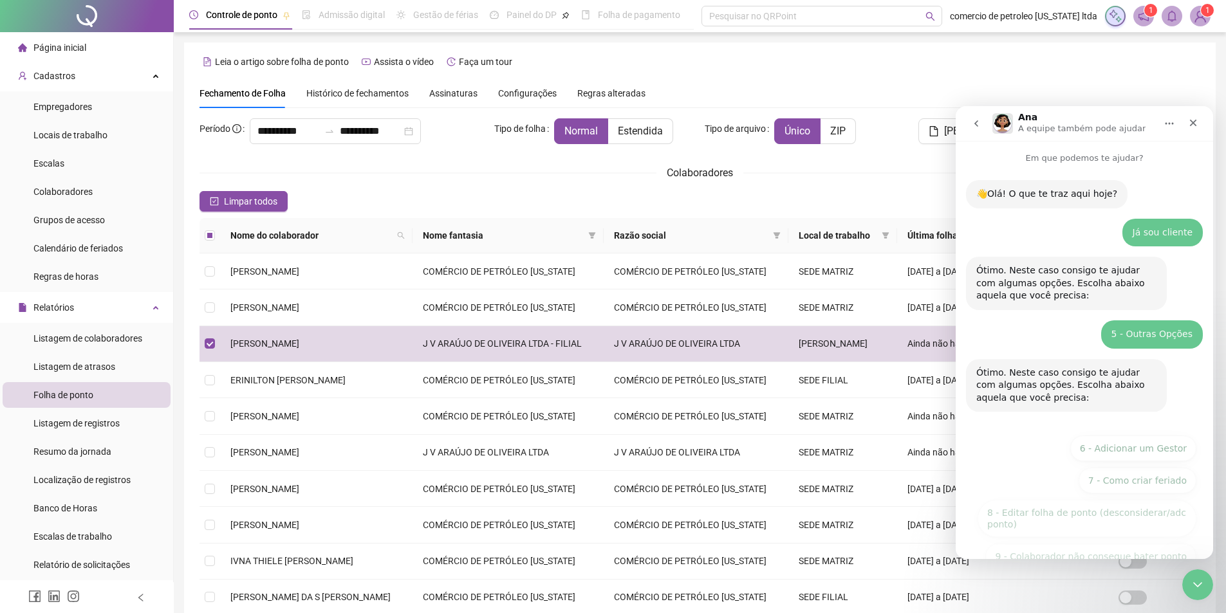
scroll to position [96, 0]
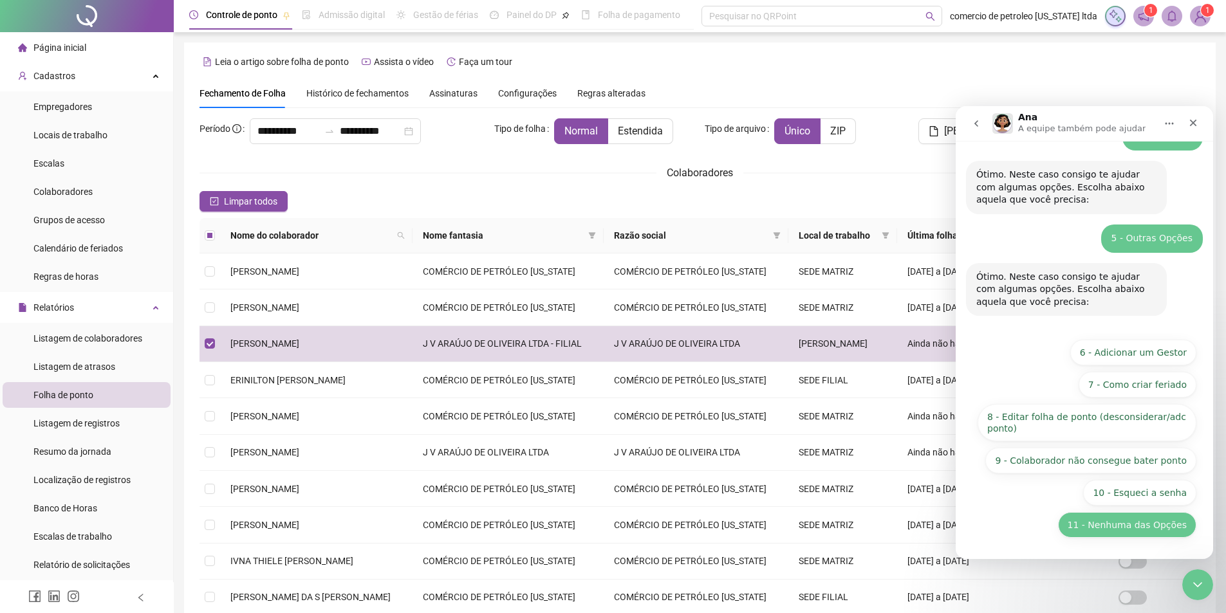
click at [1142, 528] on button "11 - Nenhuma das Opções" at bounding box center [1127, 525] width 138 height 26
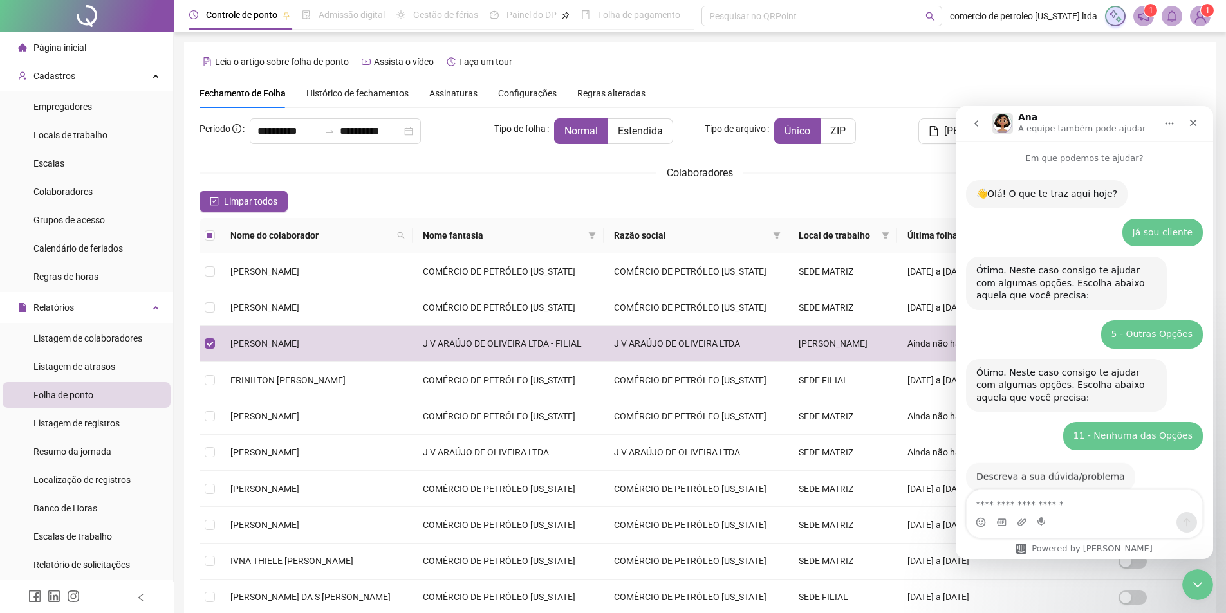
scroll to position [26, 0]
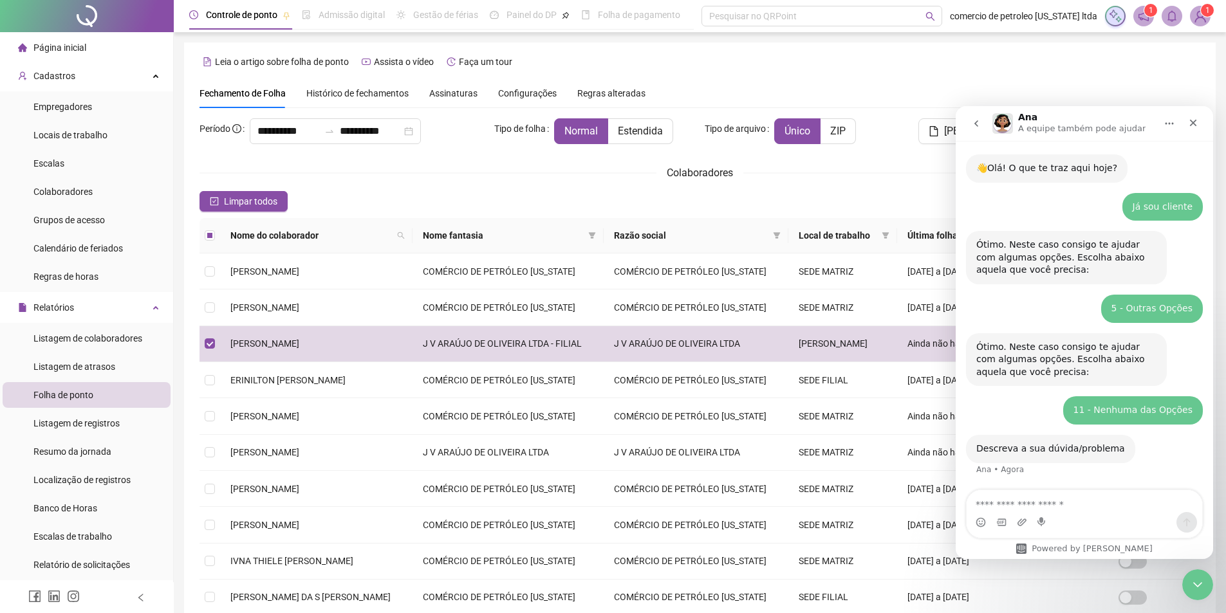
click at [1050, 504] on textarea "Envie uma mensagem..." at bounding box center [1085, 502] width 236 height 22
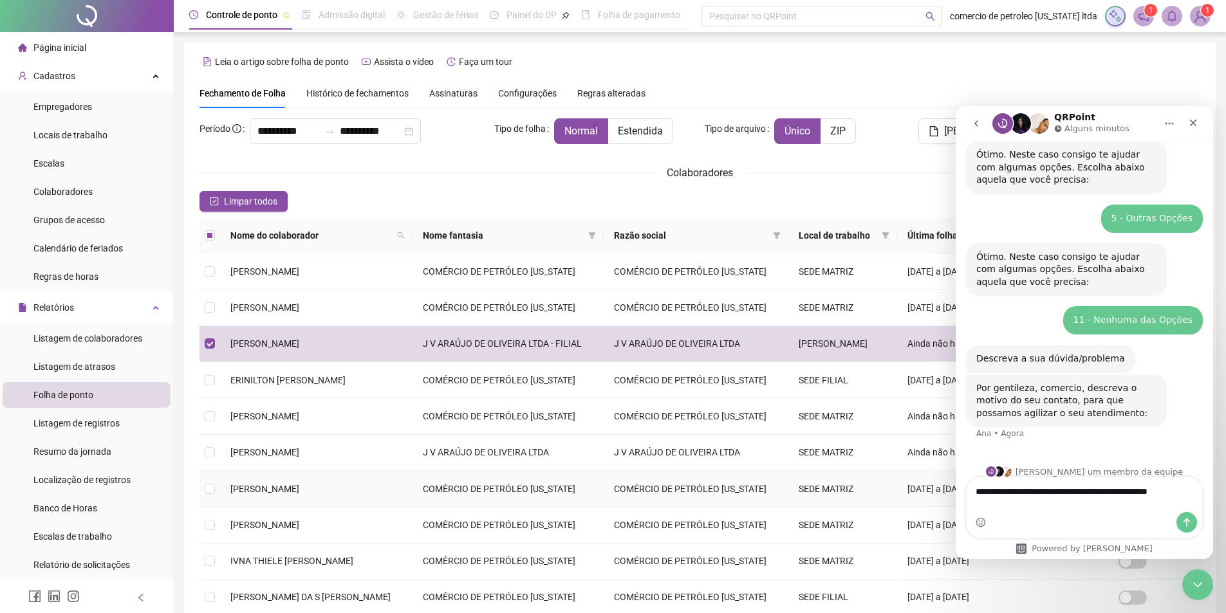
scroll to position [129, 0]
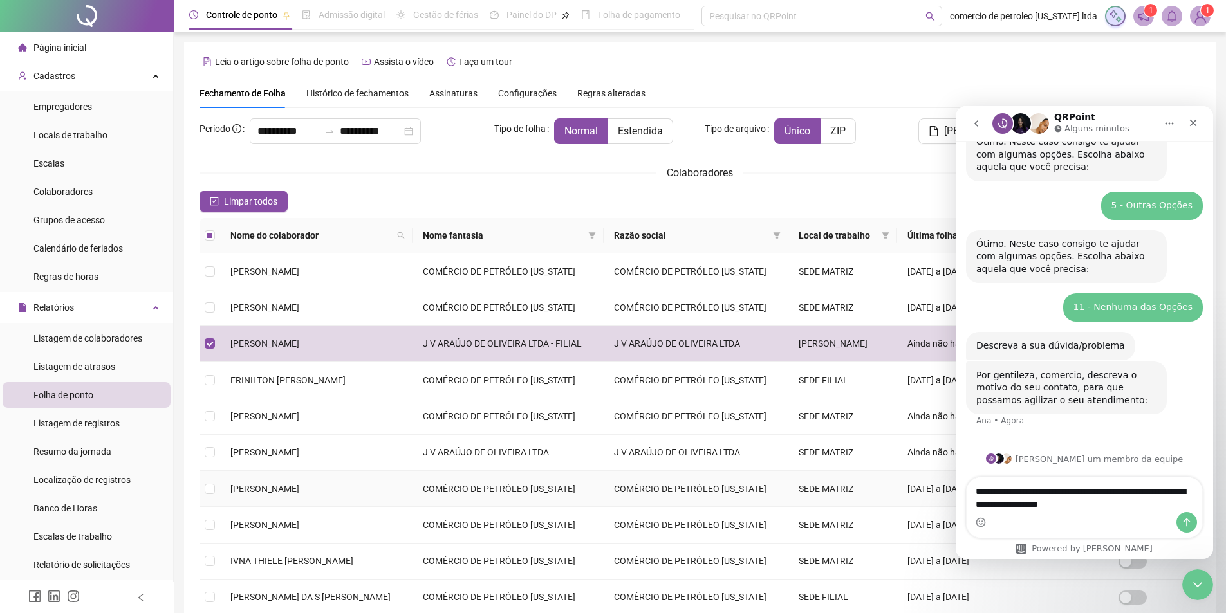
type textarea "**********"
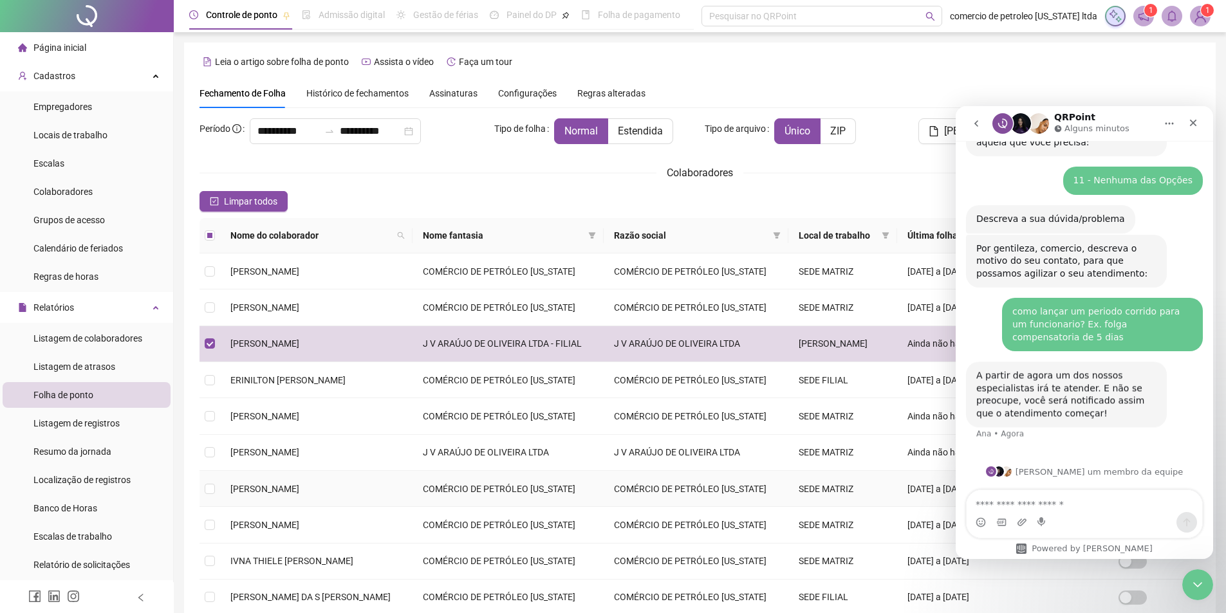
scroll to position [256, 0]
click at [1077, 510] on textarea "Envie uma mensagem..." at bounding box center [1085, 502] width 236 height 22
type textarea "***"
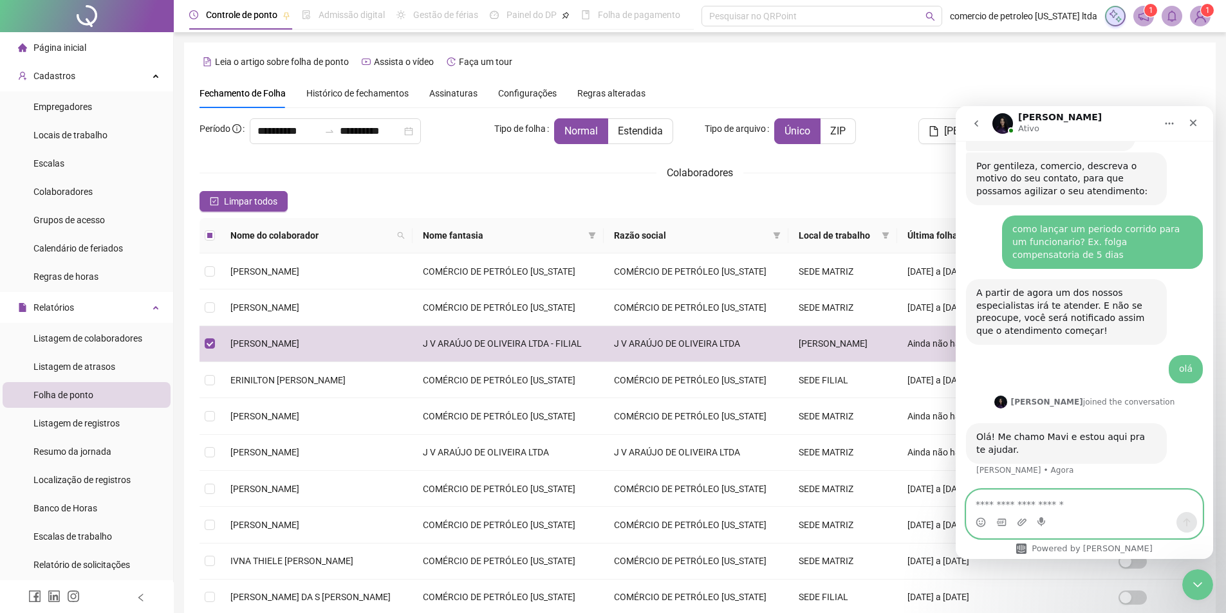
scroll to position [339, 0]
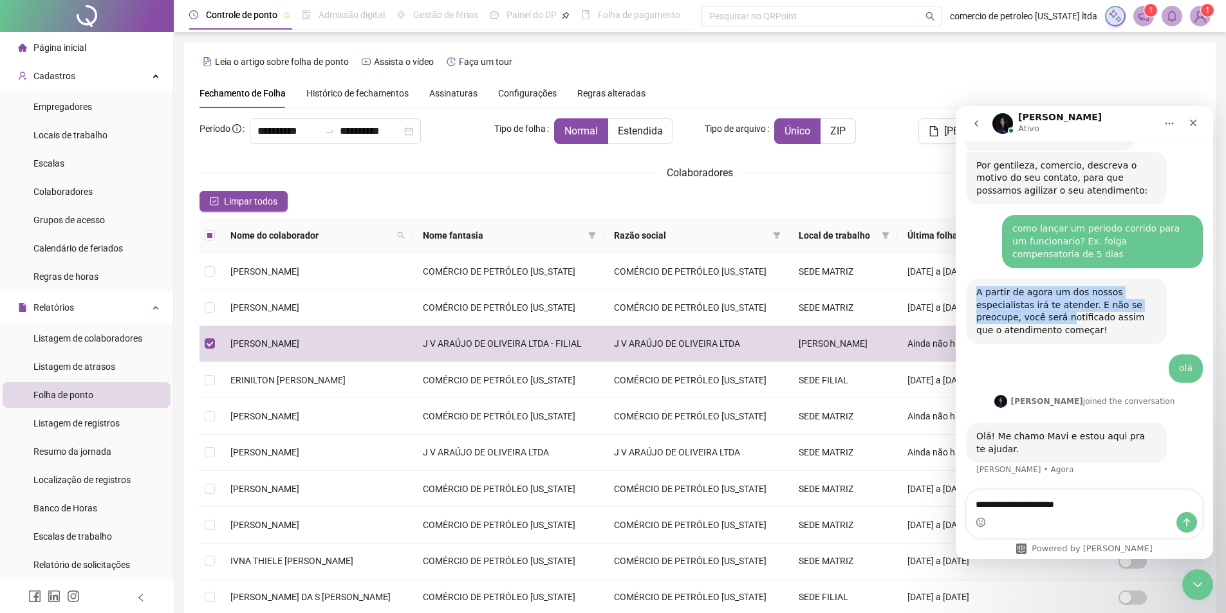
drag, startPoint x: 978, startPoint y: 294, endPoint x: 1064, endPoint y: 308, distance: 87.4
click at [1065, 324] on div "A partir de agora um dos nossos especialistas irá te atender. E não se preocupe…" at bounding box center [1067, 311] width 180 height 50
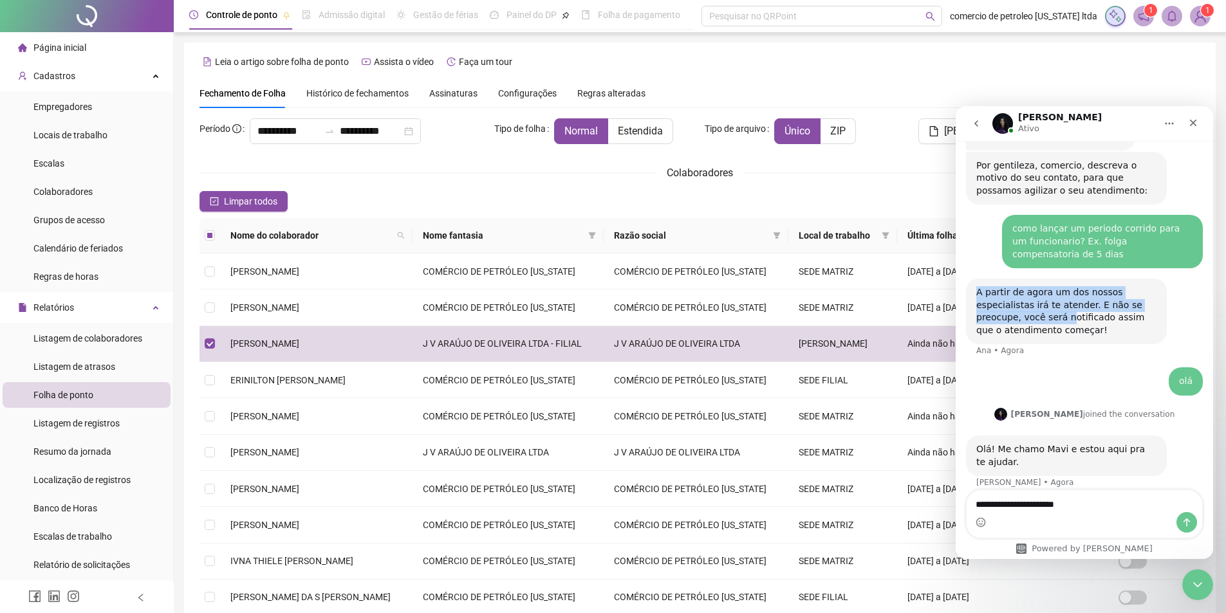
scroll to position [351, 0]
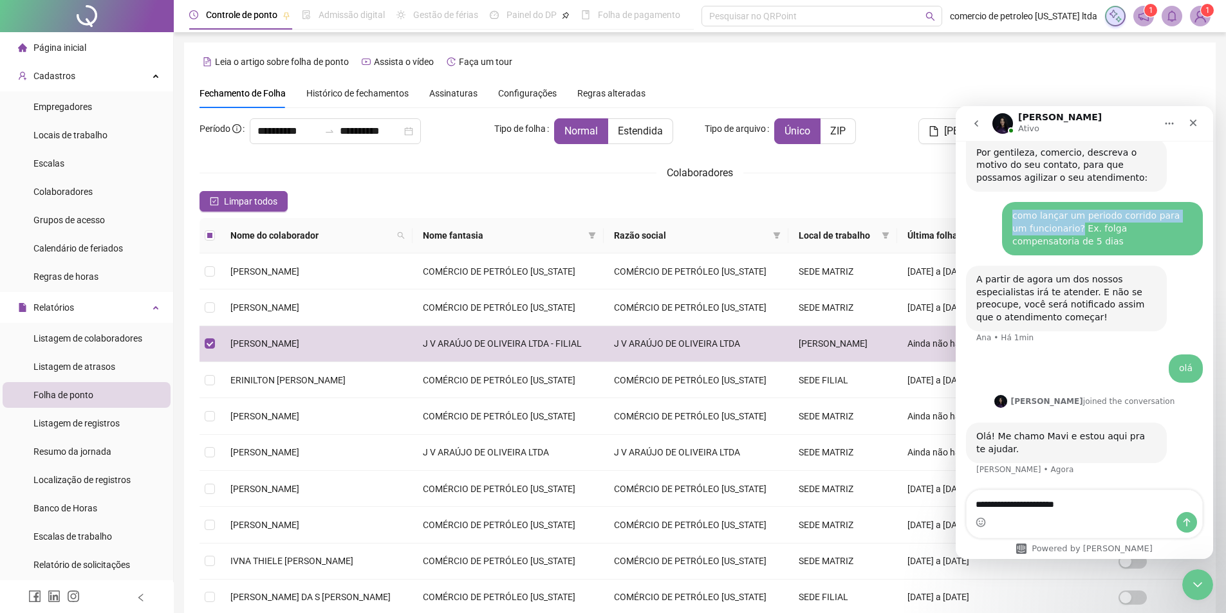
drag, startPoint x: 1006, startPoint y: 216, endPoint x: 1054, endPoint y: 229, distance: 50.0
click at [1054, 229] on div "como lançar um periodo corrido para um funcionario? Ex. folga compensatoria de …" at bounding box center [1102, 228] width 201 height 53
copy div "como lançar um periodo corrido para um funcionario?"
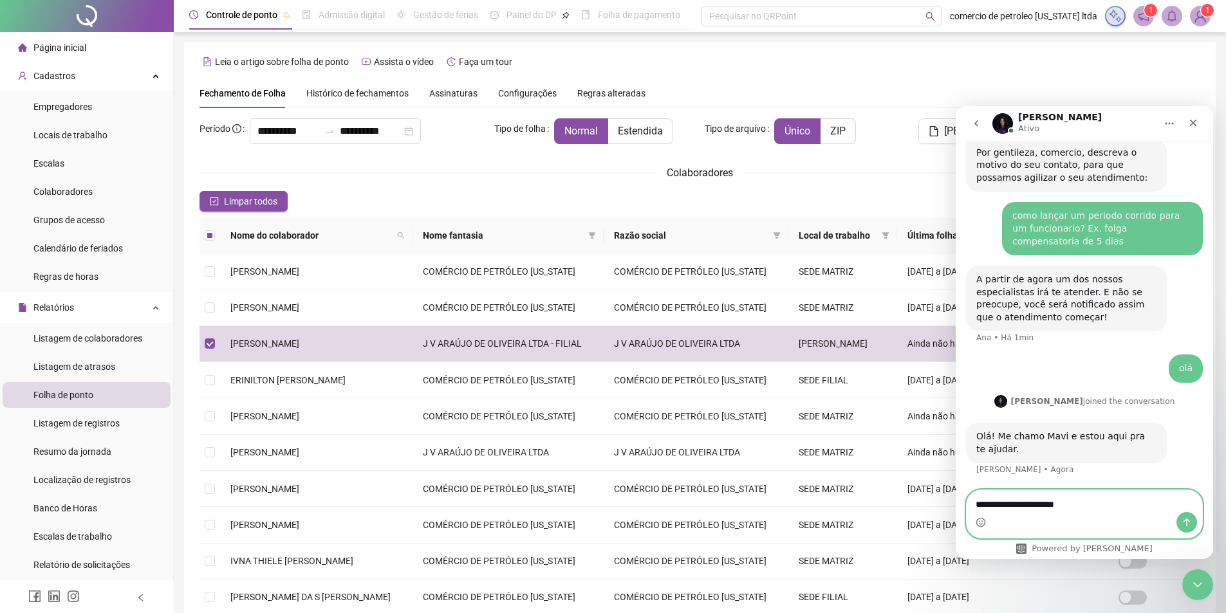
click at [1083, 507] on textarea "**********" at bounding box center [1085, 502] width 236 height 22
paste textarea "**********"
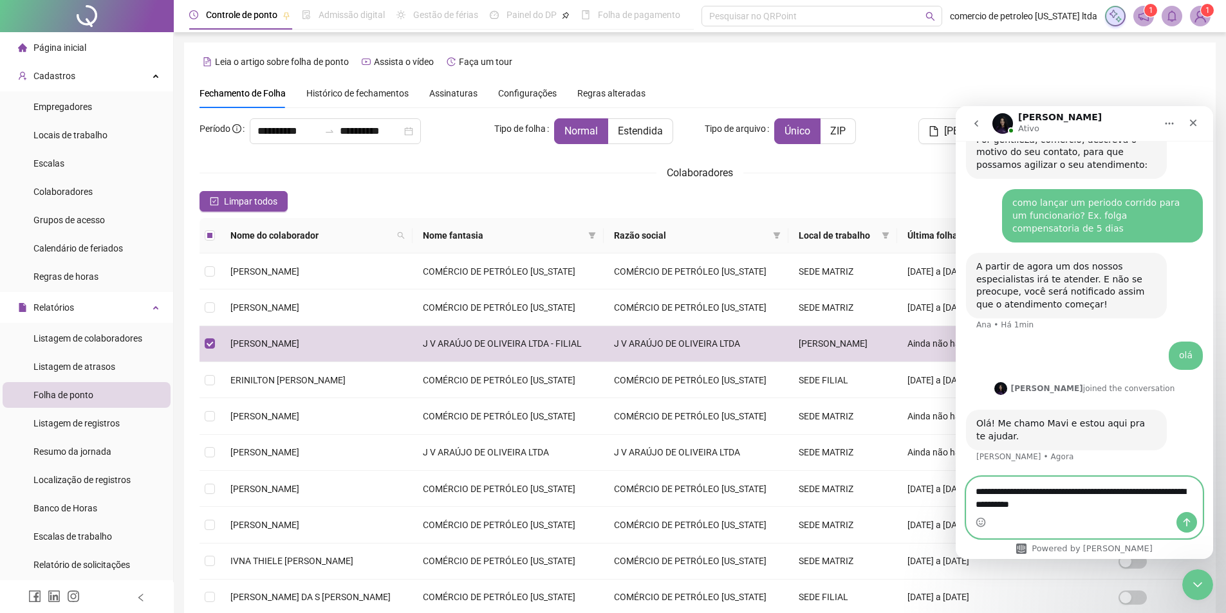
click at [1164, 492] on textarea "**********" at bounding box center [1085, 495] width 236 height 35
click at [1063, 507] on textarea "**********" at bounding box center [1085, 495] width 236 height 35
type textarea "**********"
click at [1098, 503] on textarea "**********" at bounding box center [1085, 495] width 236 height 35
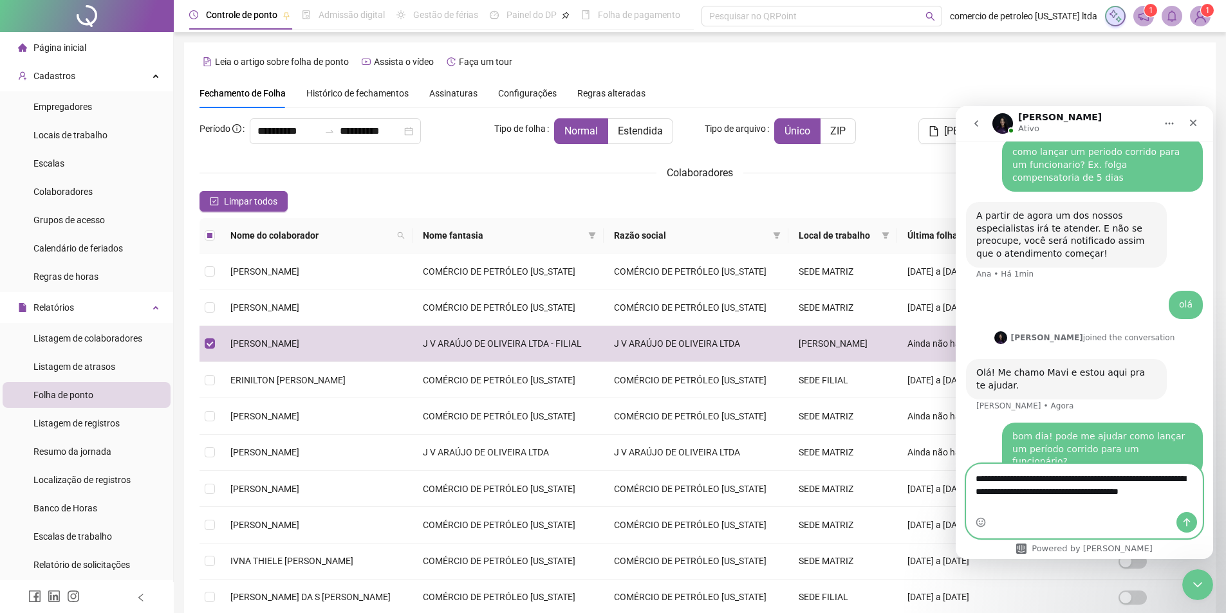
scroll to position [428, 0]
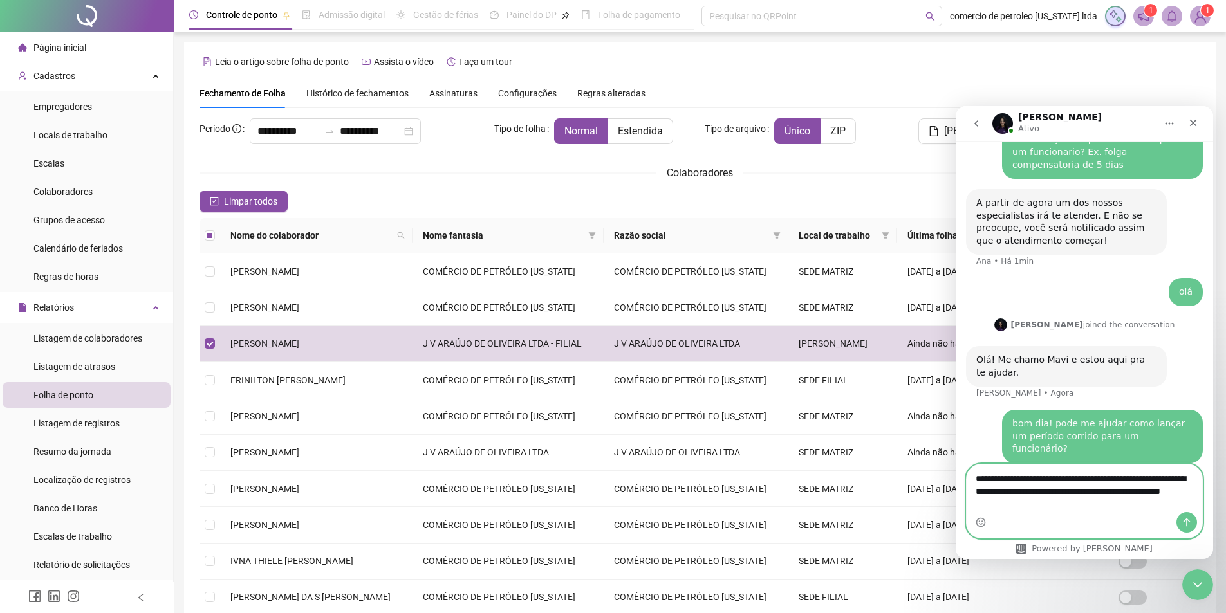
type textarea "**********"
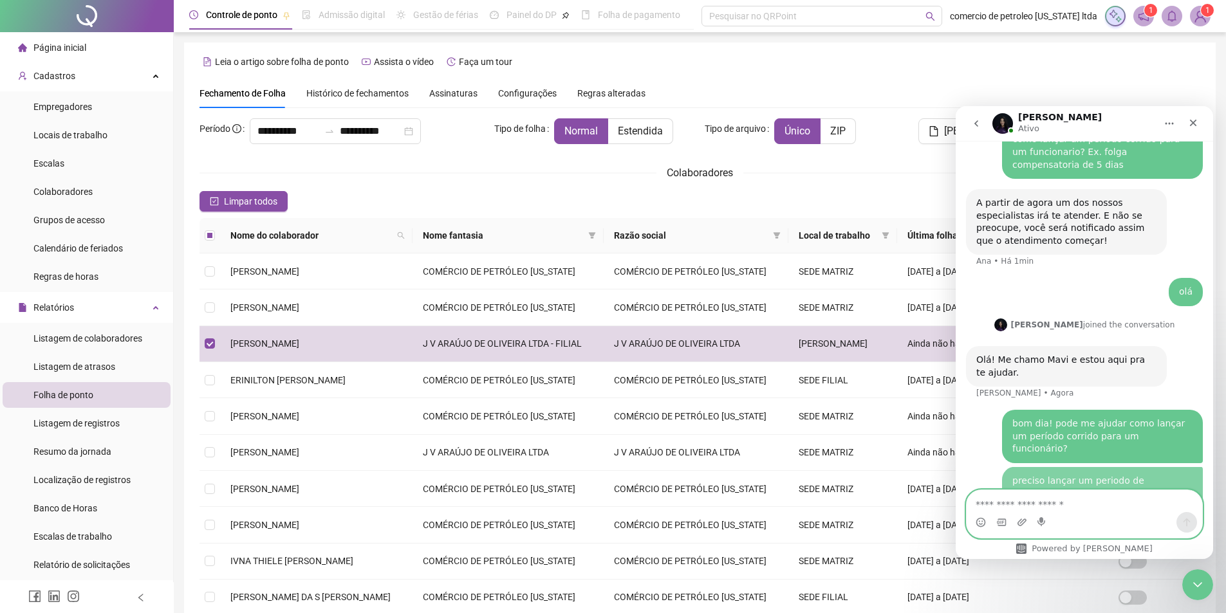
scroll to position [457, 0]
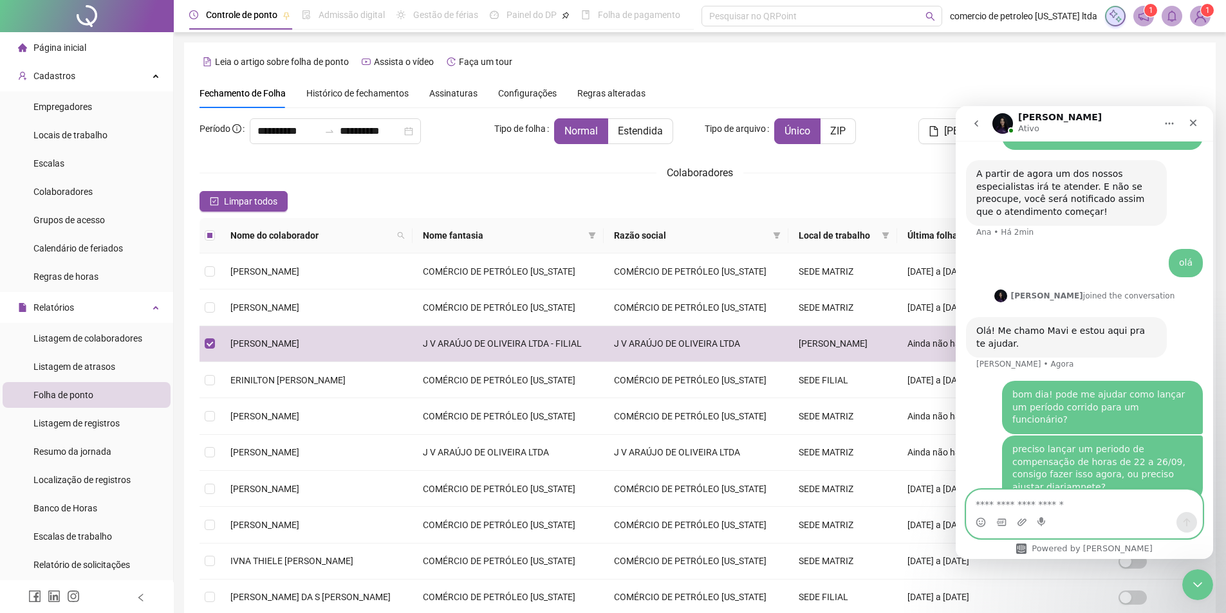
click at [1098, 503] on textarea "Envie uma mensagem..." at bounding box center [1085, 502] width 236 height 22
click at [1125, 494] on textarea "Envie uma mensagem..." at bounding box center [1085, 502] width 236 height 22
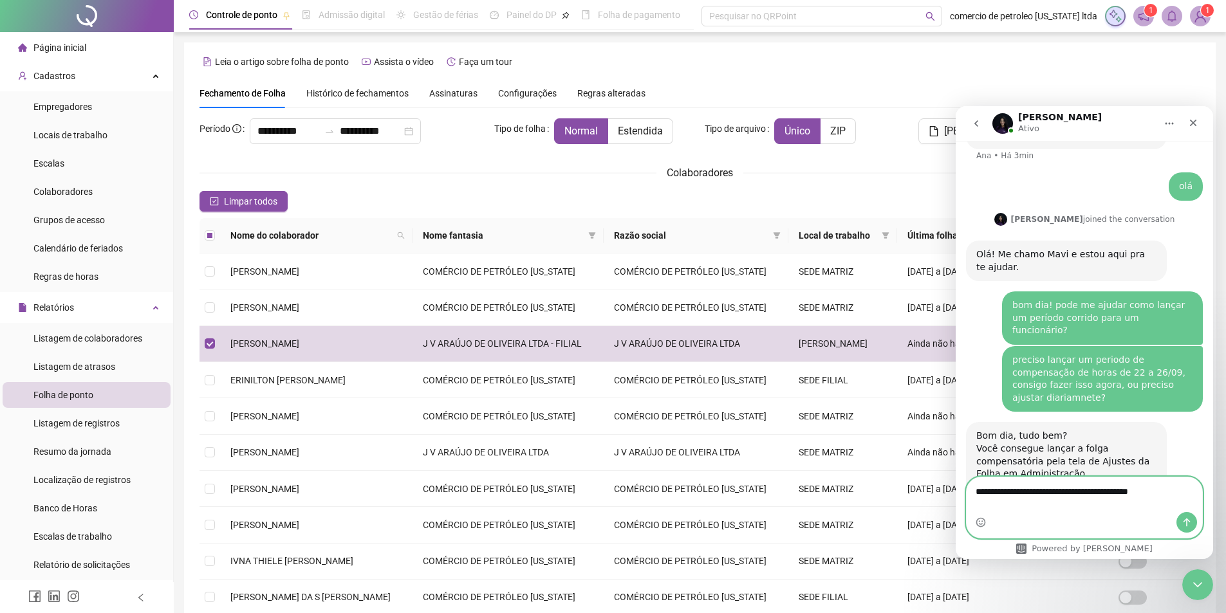
scroll to position [576, 0]
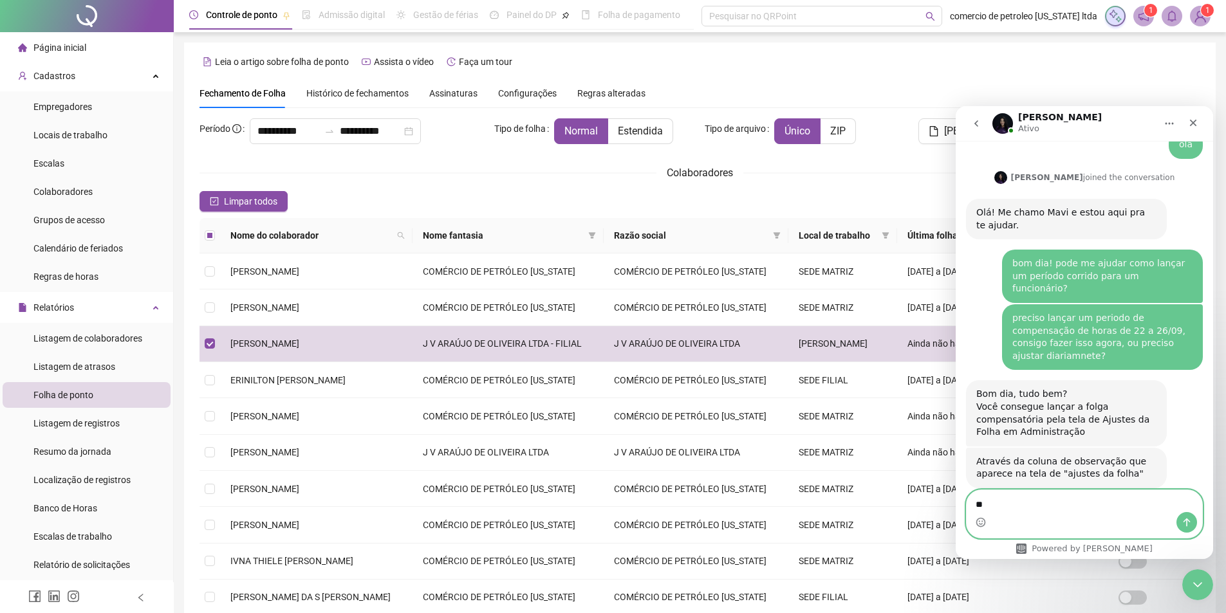
type textarea "*"
click at [1048, 508] on textarea "Envie uma mensagem..." at bounding box center [1085, 502] width 236 height 22
type textarea "**********"
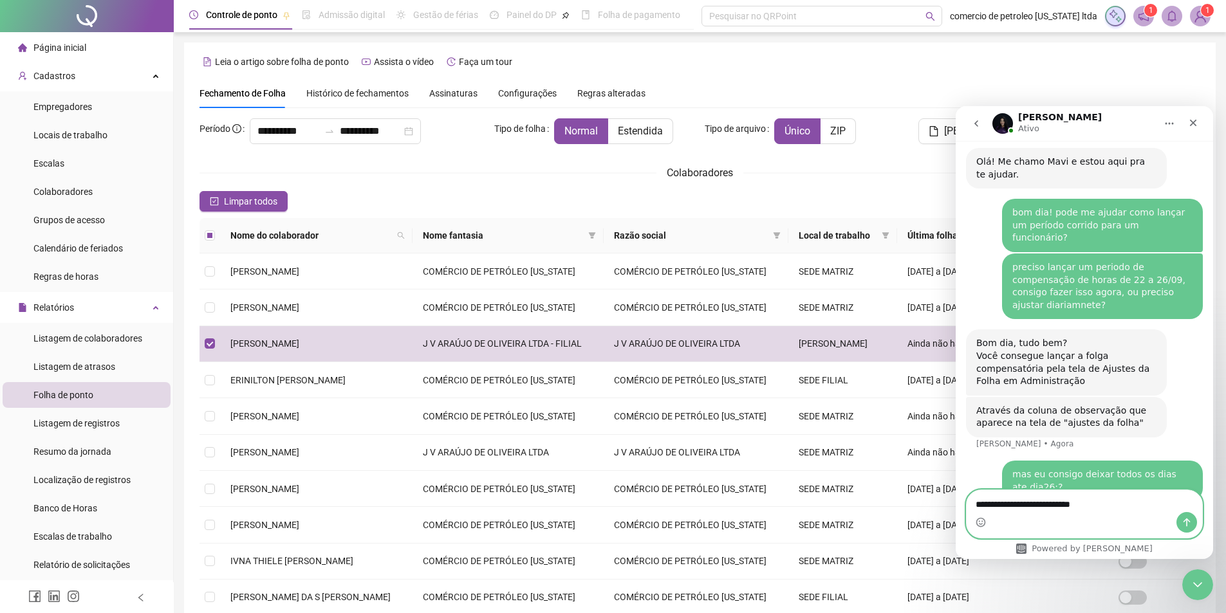
type textarea "**********"
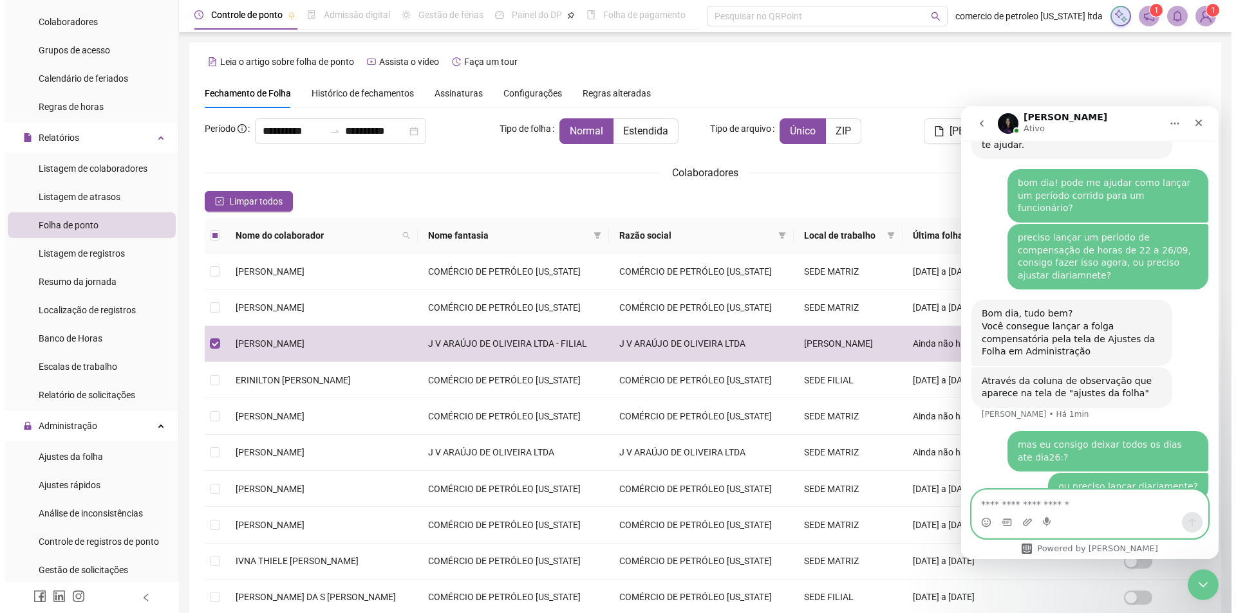
scroll to position [193, 0]
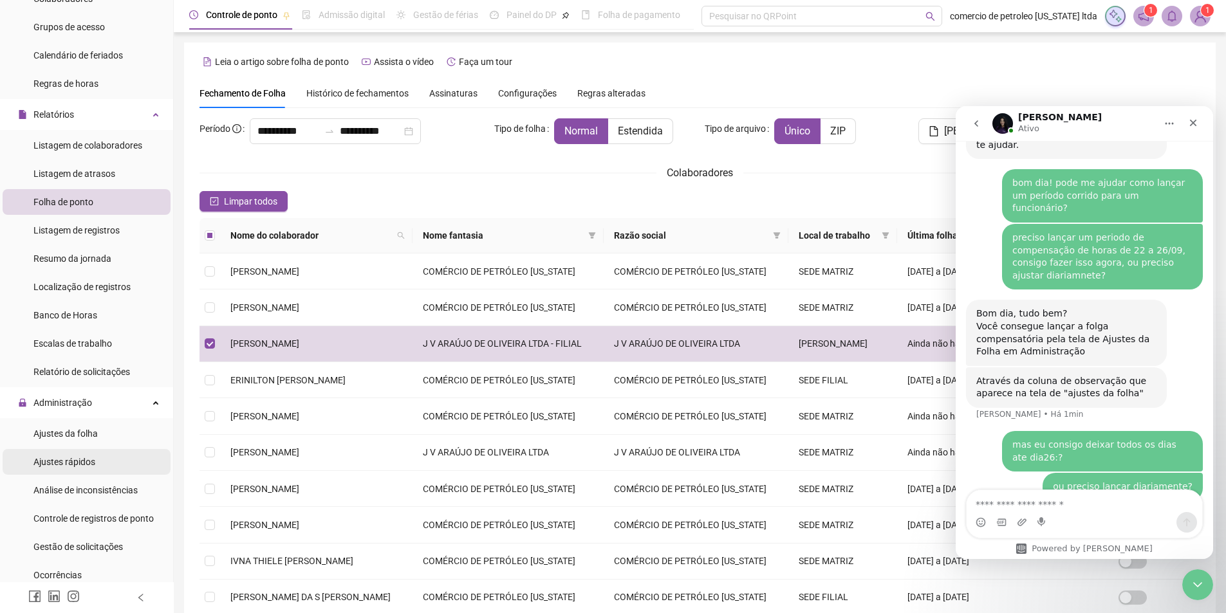
click at [71, 462] on span "Ajustes rápidos" at bounding box center [64, 462] width 62 height 10
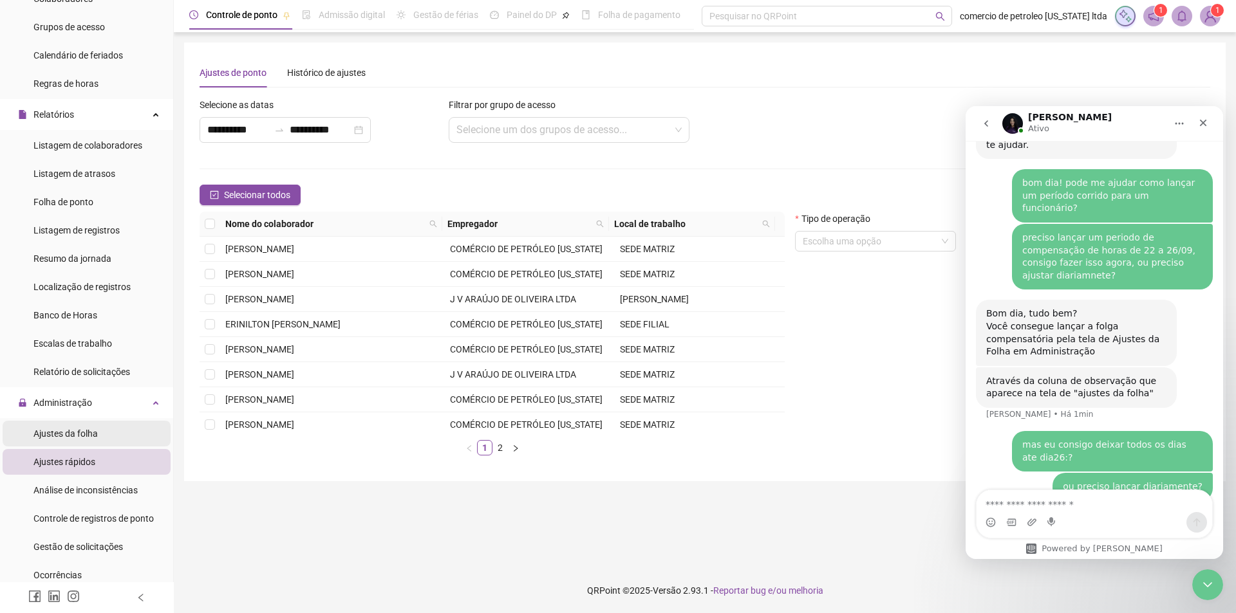
click at [71, 429] on span "Ajustes da folha" at bounding box center [65, 434] width 64 height 10
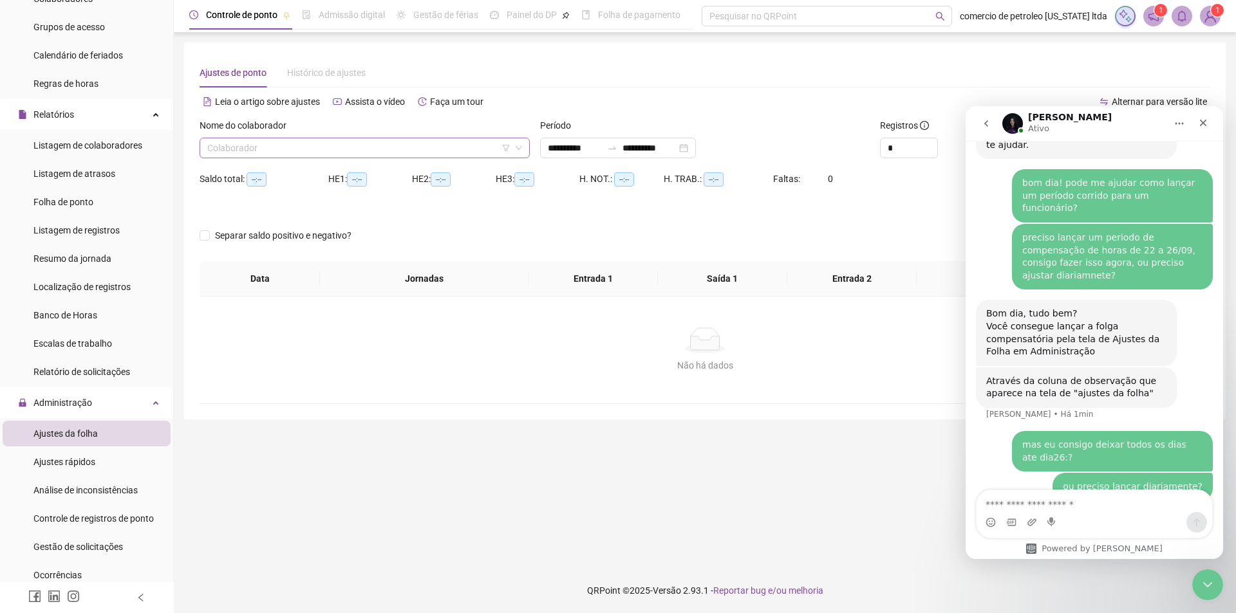
click at [304, 147] on input "search" at bounding box center [358, 147] width 303 height 19
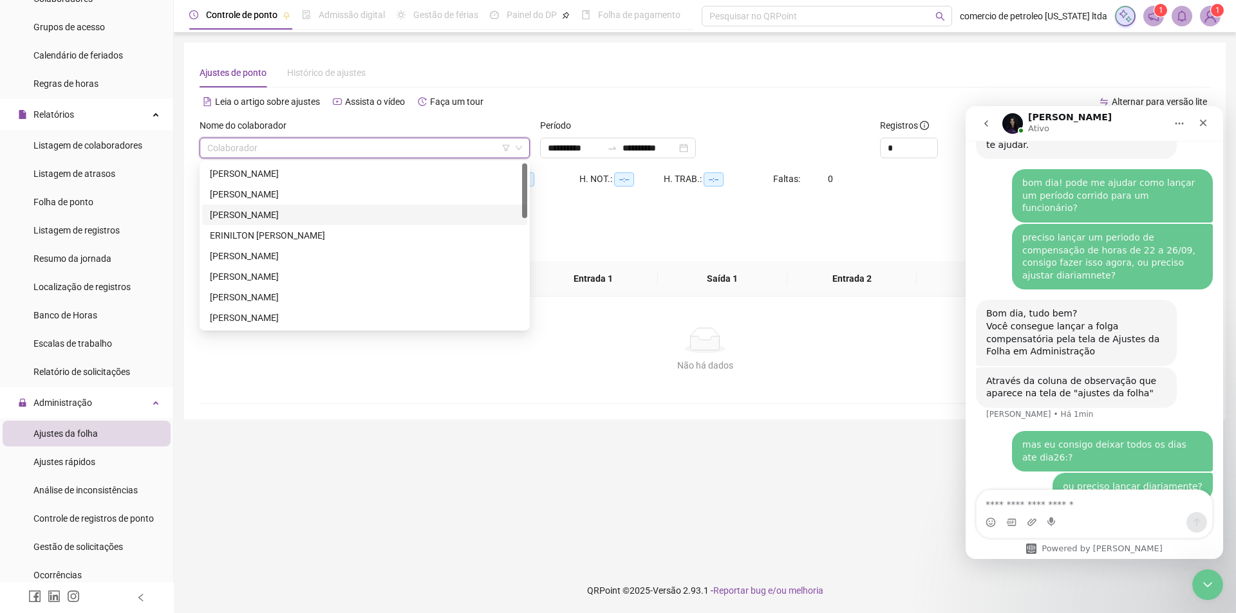
click at [309, 209] on div "[PERSON_NAME]" at bounding box center [365, 215] width 310 height 14
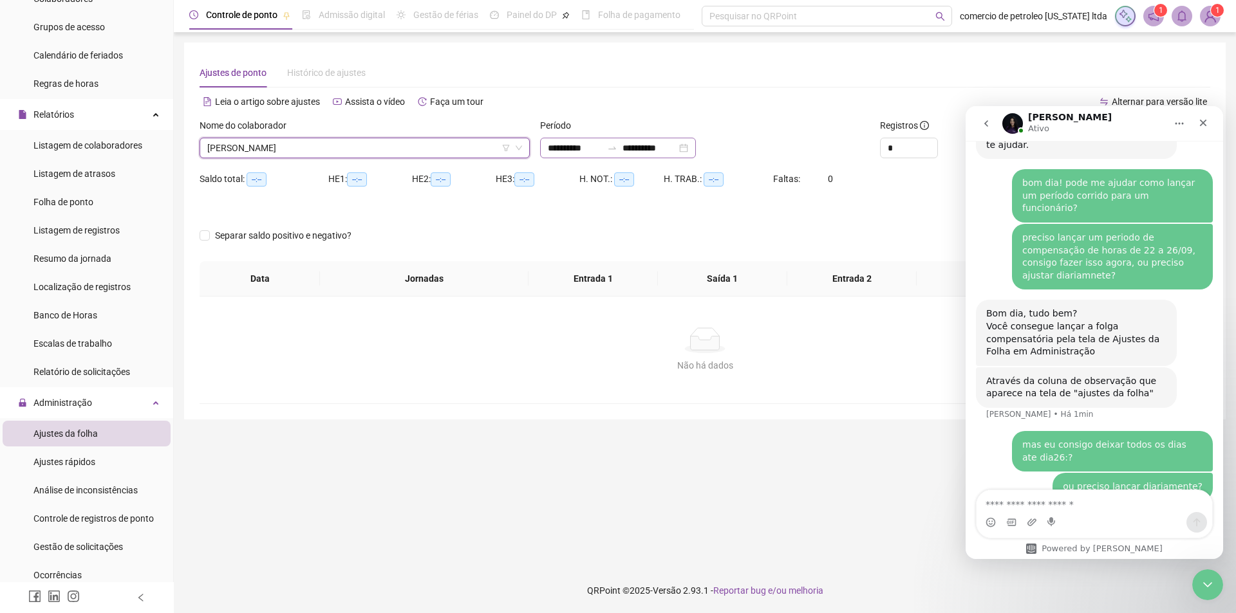
click at [696, 149] on div "**********" at bounding box center [618, 148] width 156 height 21
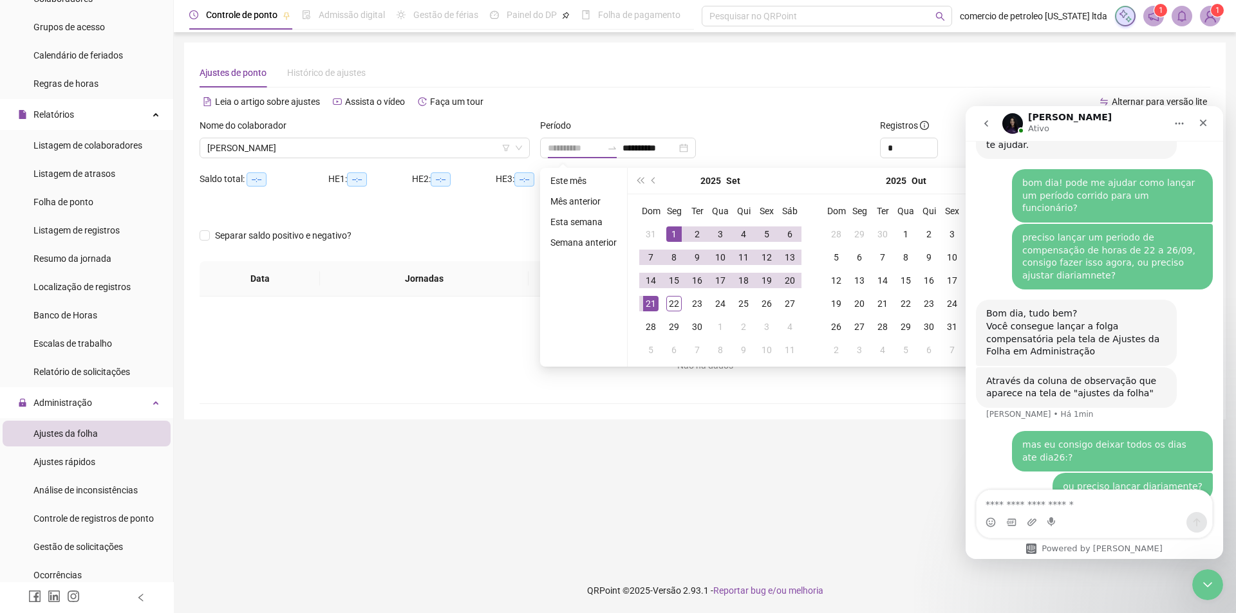
click at [672, 235] on div "1" at bounding box center [673, 234] width 15 height 15
type input "**********"
click at [673, 308] on div "22" at bounding box center [673, 303] width 15 height 15
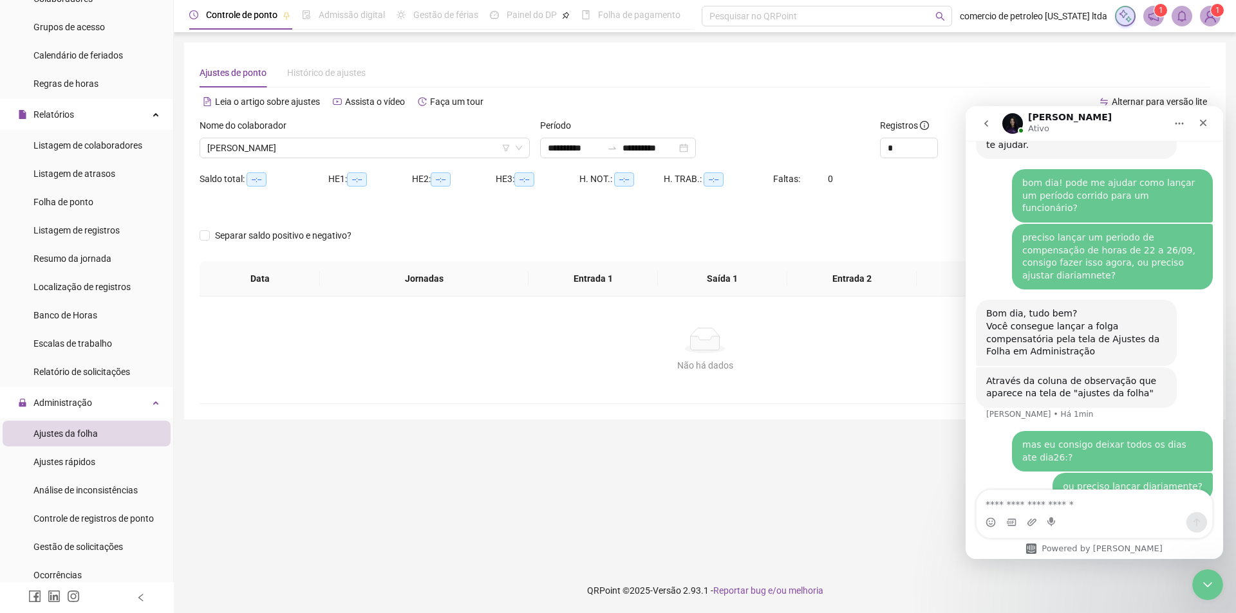
click at [1177, 124] on icon "Início" at bounding box center [1179, 124] width 8 height 2
click at [1198, 122] on icon "Fechar" at bounding box center [1203, 123] width 10 height 10
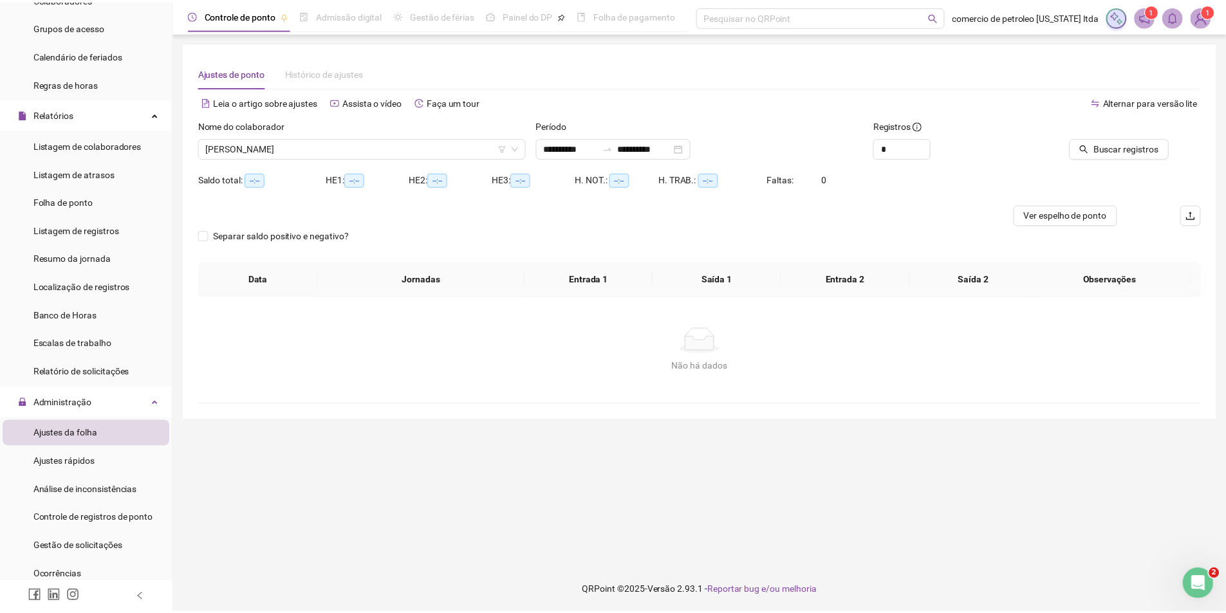
scroll to position [643, 0]
click at [1119, 149] on span "Buscar registros" at bounding box center [1135, 148] width 66 height 14
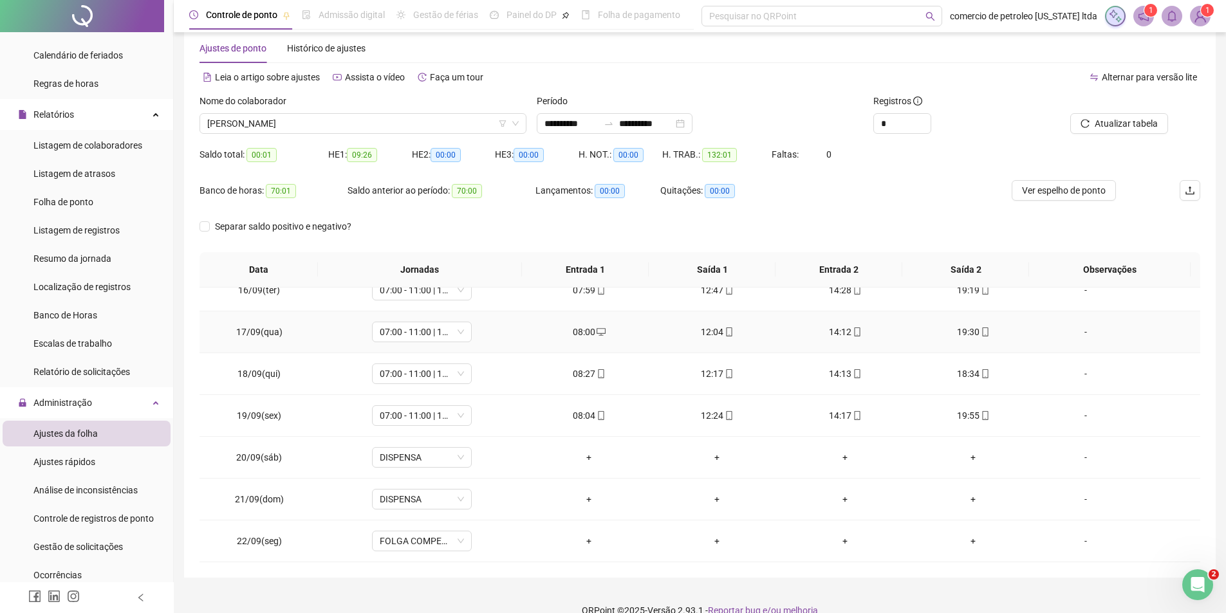
scroll to position [44, 0]
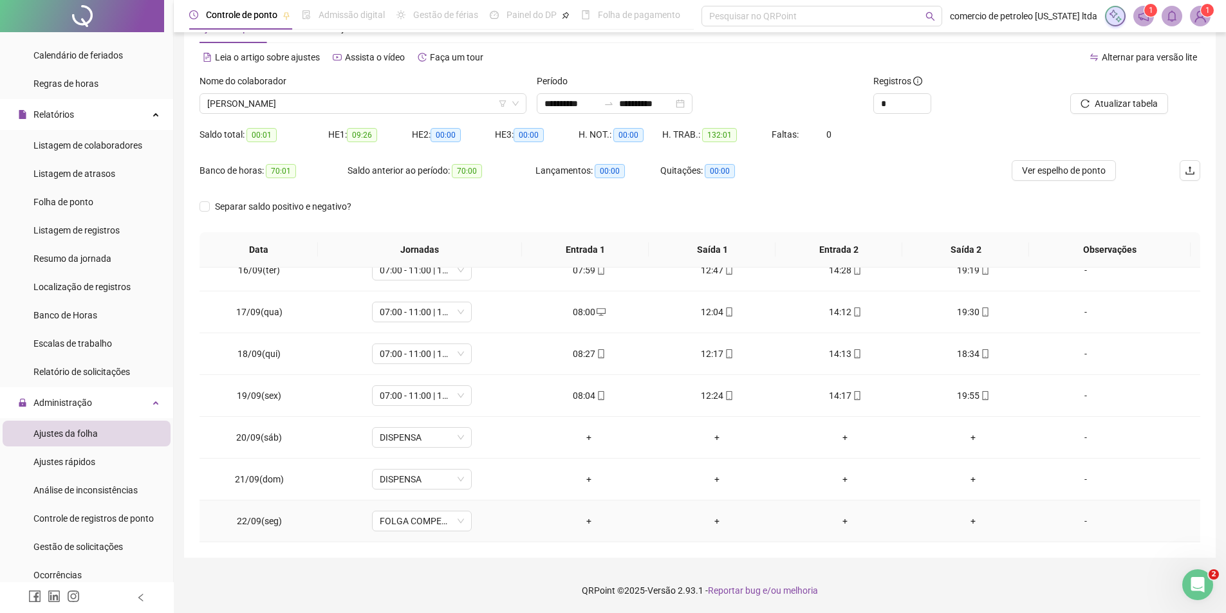
click at [1078, 521] on div "-" at bounding box center [1086, 521] width 76 height 14
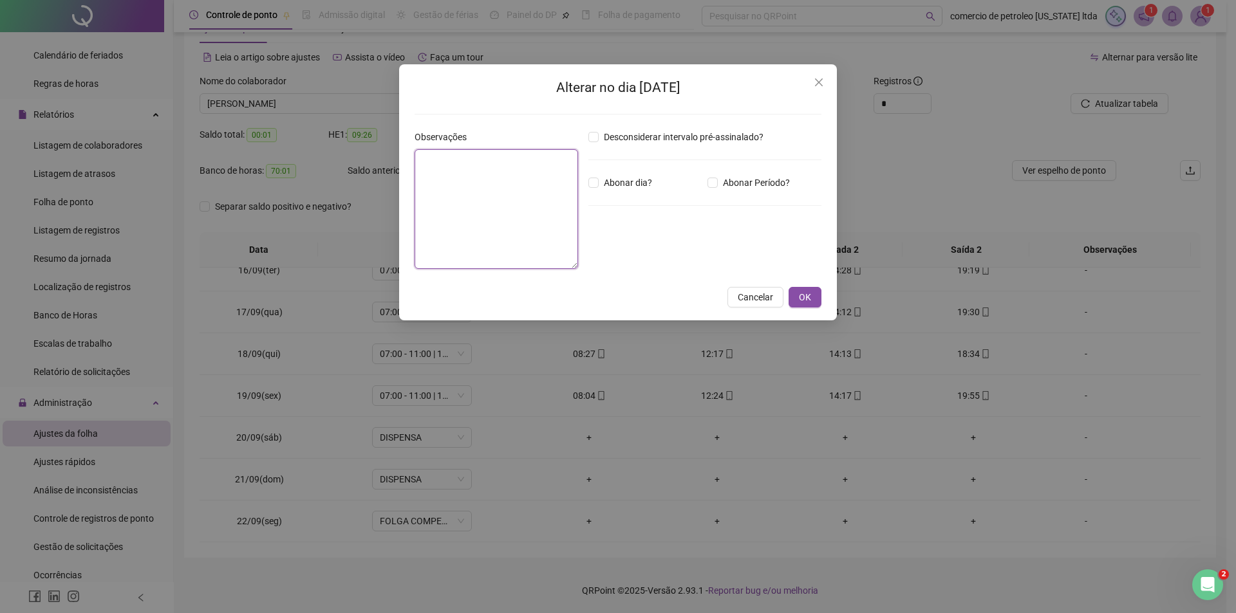
click at [492, 196] on textarea at bounding box center [497, 209] width 164 height 120
type textarea "**********"
click at [802, 301] on span "OK" at bounding box center [805, 297] width 12 height 14
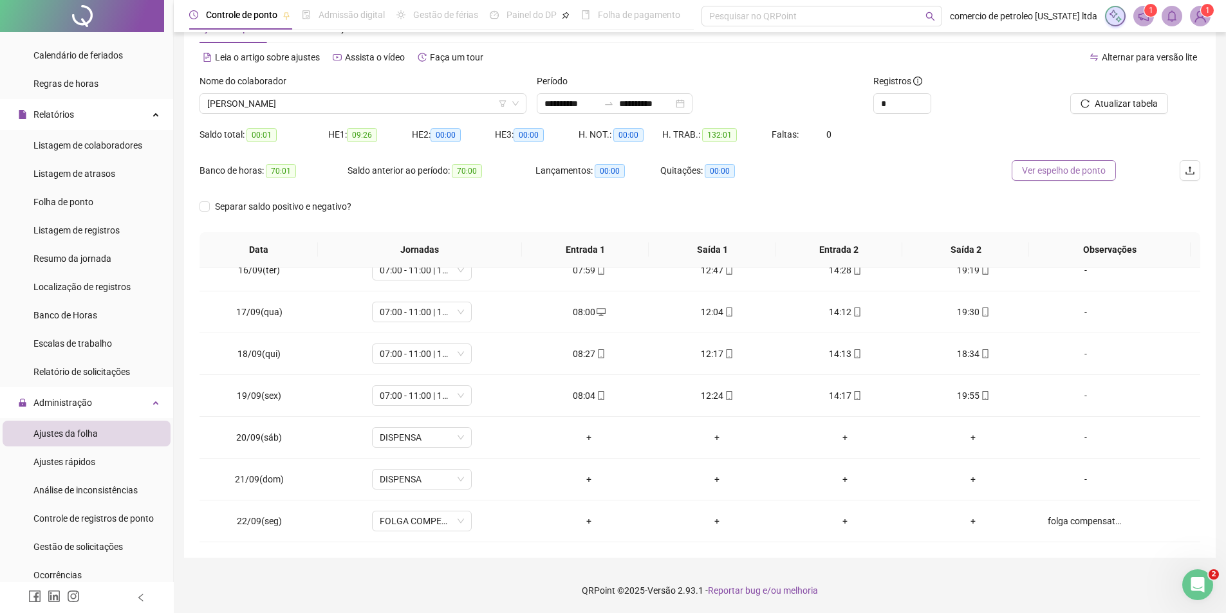
click at [1072, 169] on span "Ver espelho de ponto" at bounding box center [1064, 171] width 84 height 14
click at [355, 106] on span "[PERSON_NAME]" at bounding box center [363, 103] width 312 height 19
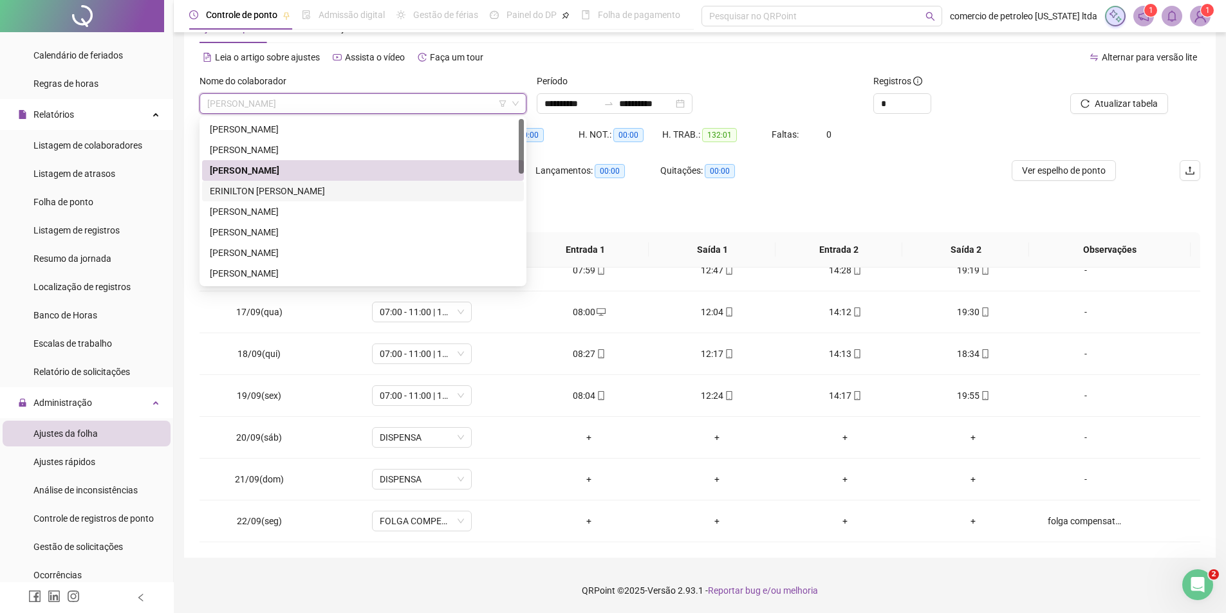
click at [268, 192] on div "ERINILTON [PERSON_NAME]" at bounding box center [363, 191] width 306 height 14
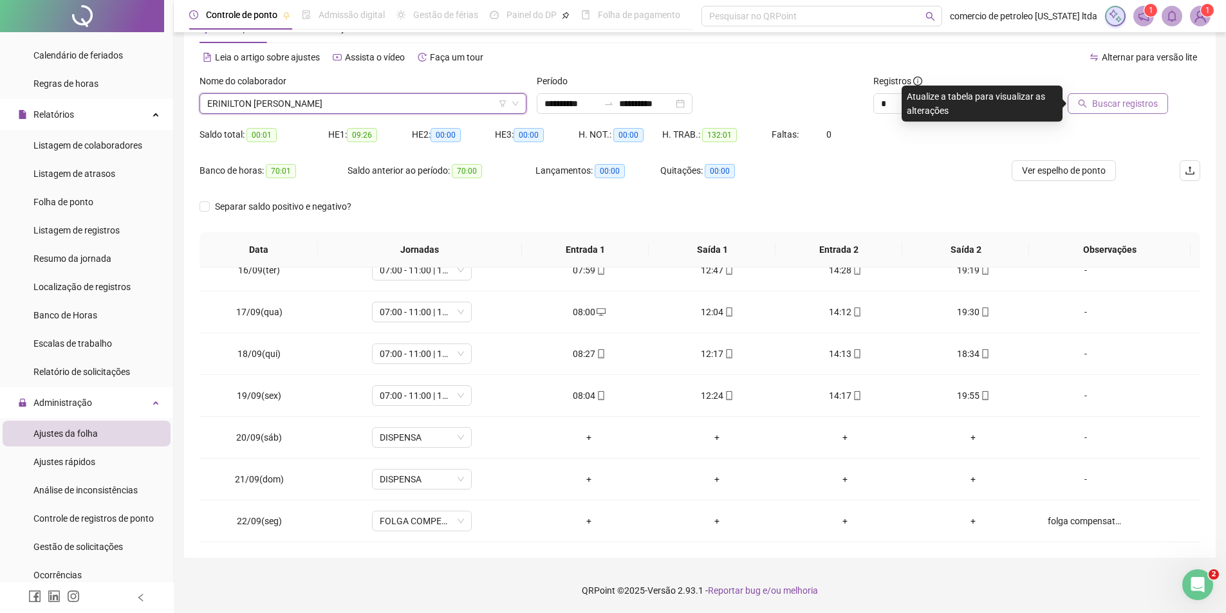
click at [1161, 107] on button "Buscar registros" at bounding box center [1118, 103] width 100 height 21
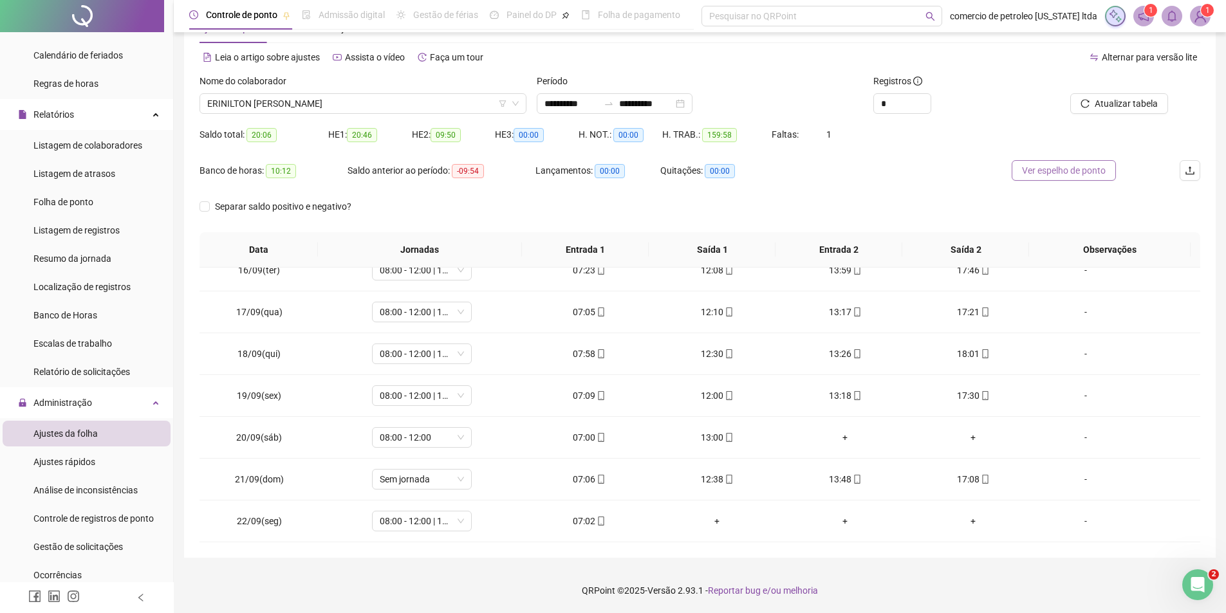
click at [1034, 167] on span "Ver espelho de ponto" at bounding box center [1064, 171] width 84 height 14
click at [440, 476] on span "Sem jornada" at bounding box center [422, 479] width 84 height 19
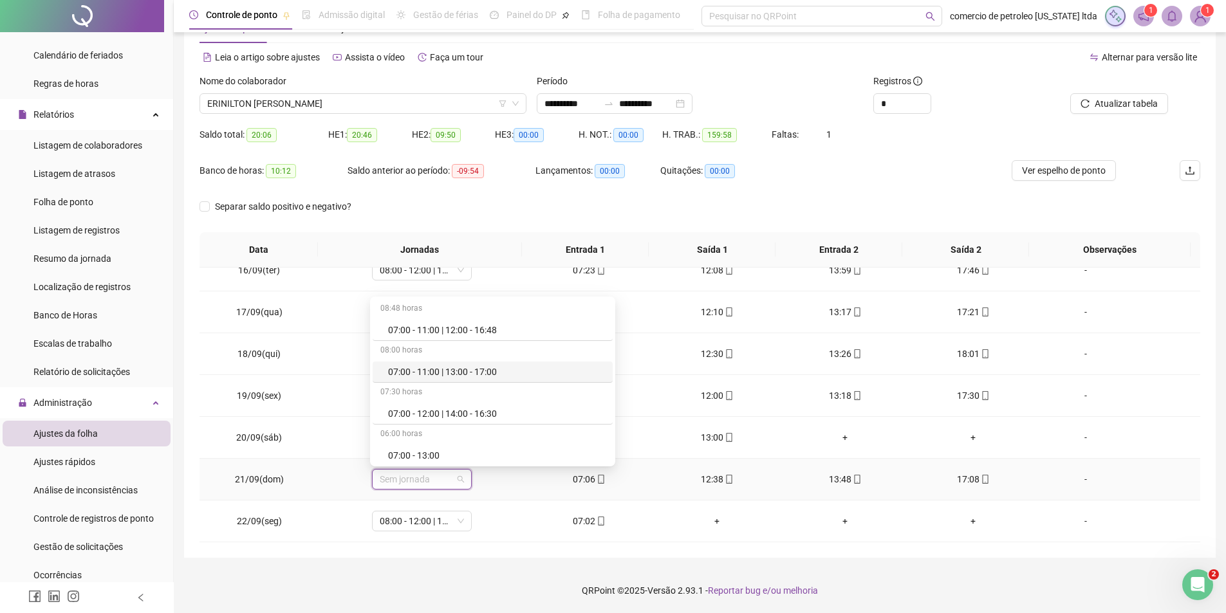
click at [426, 368] on div "07:00 - 11:00 | 13:00 - 17:00" at bounding box center [496, 372] width 217 height 14
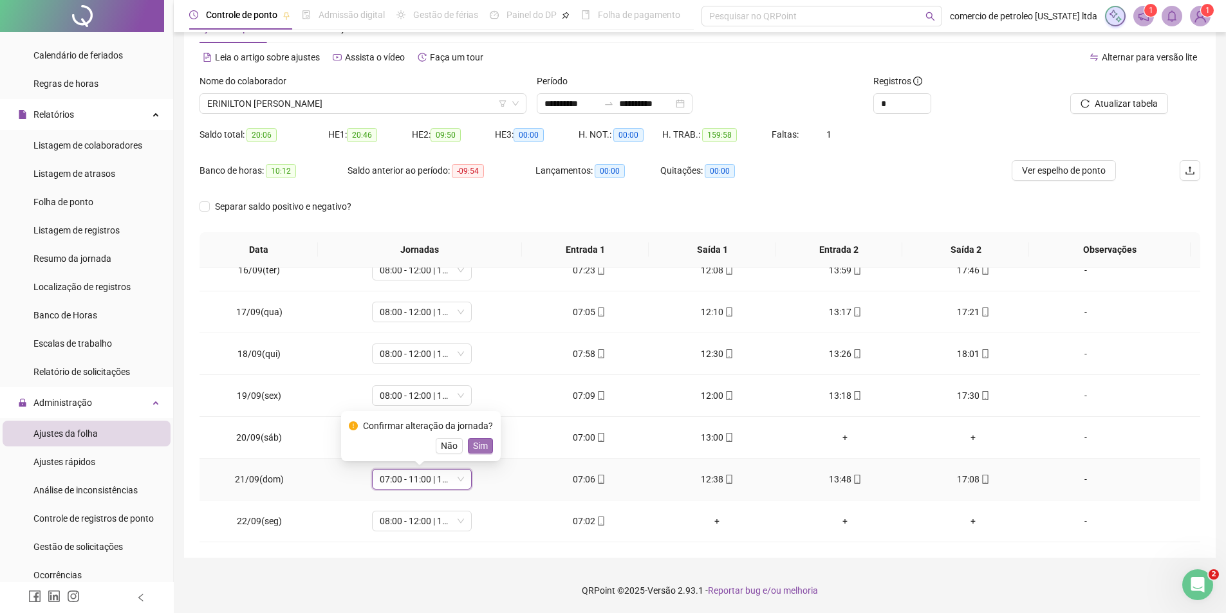
click at [478, 447] on span "Sim" at bounding box center [480, 446] width 15 height 14
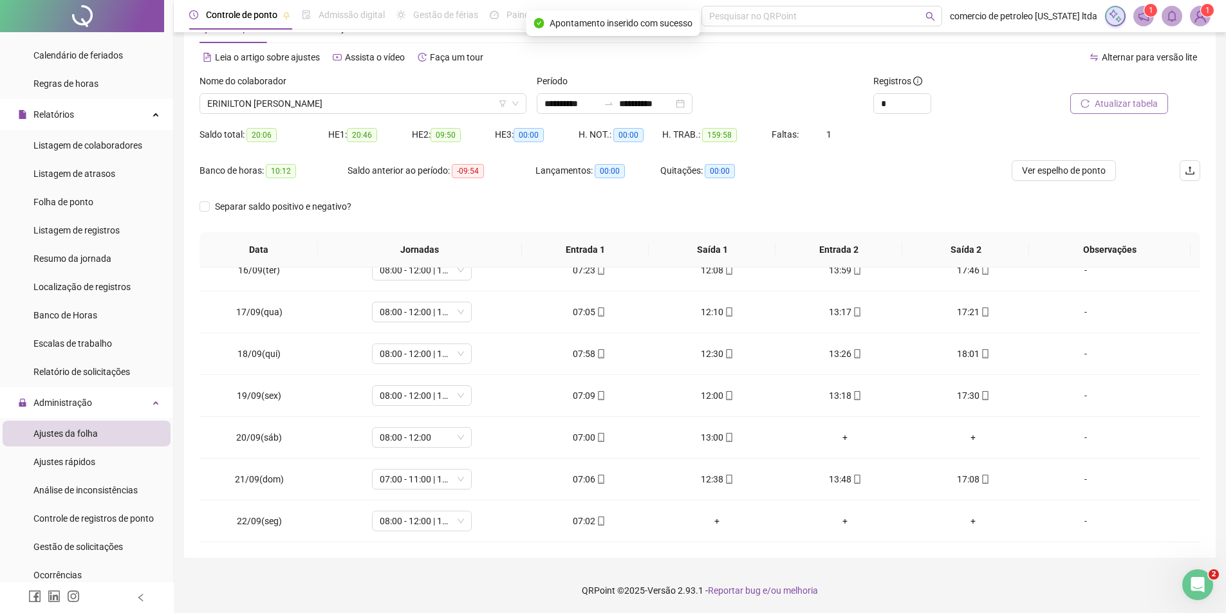
click at [1143, 100] on span "Atualizar tabela" at bounding box center [1126, 104] width 63 height 14
click at [1074, 165] on span "Ver espelho de ponto" at bounding box center [1064, 171] width 84 height 14
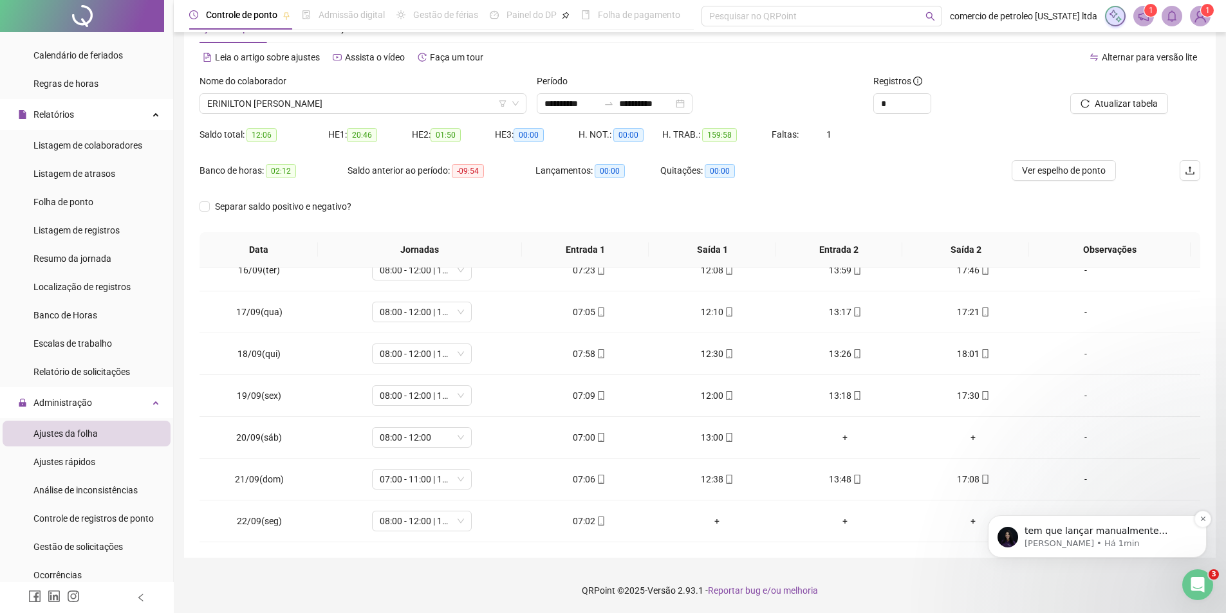
scroll to position [681, 0]
click at [1118, 533] on p "tem que lançar manualmente diariamente" at bounding box center [1108, 531] width 166 height 13
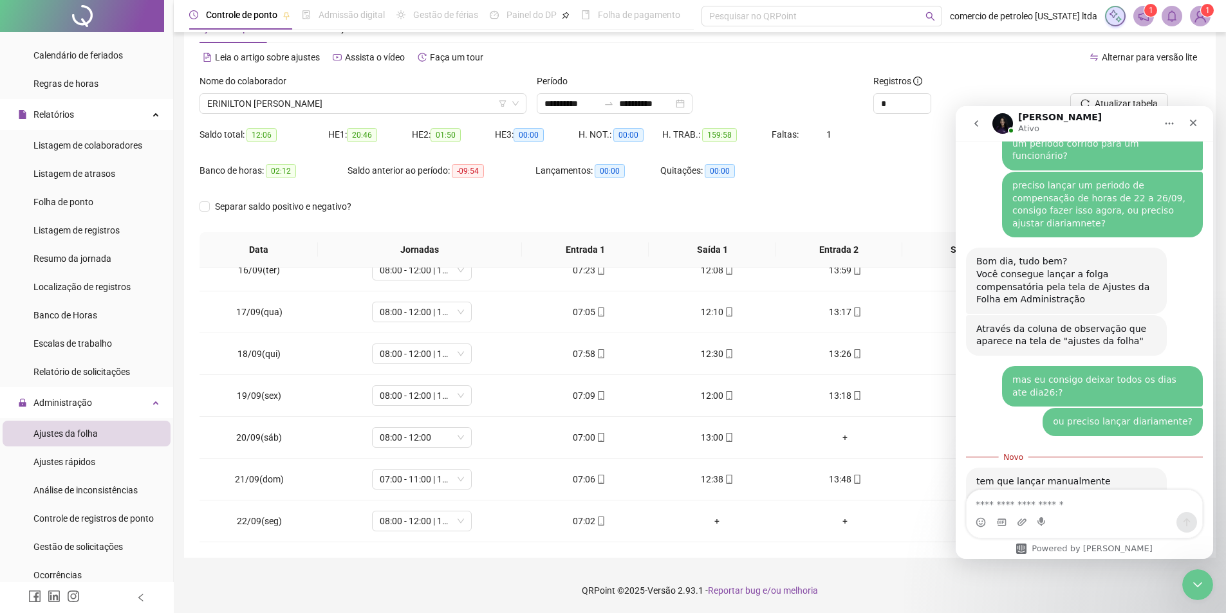
scroll to position [702, 0]
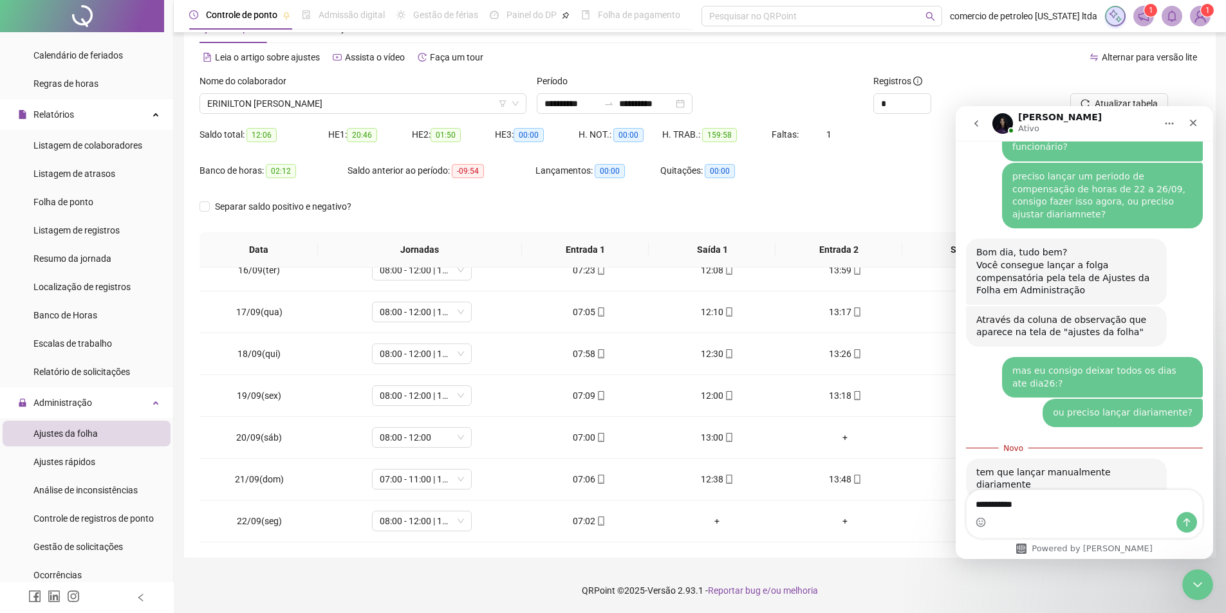
type textarea "**********"
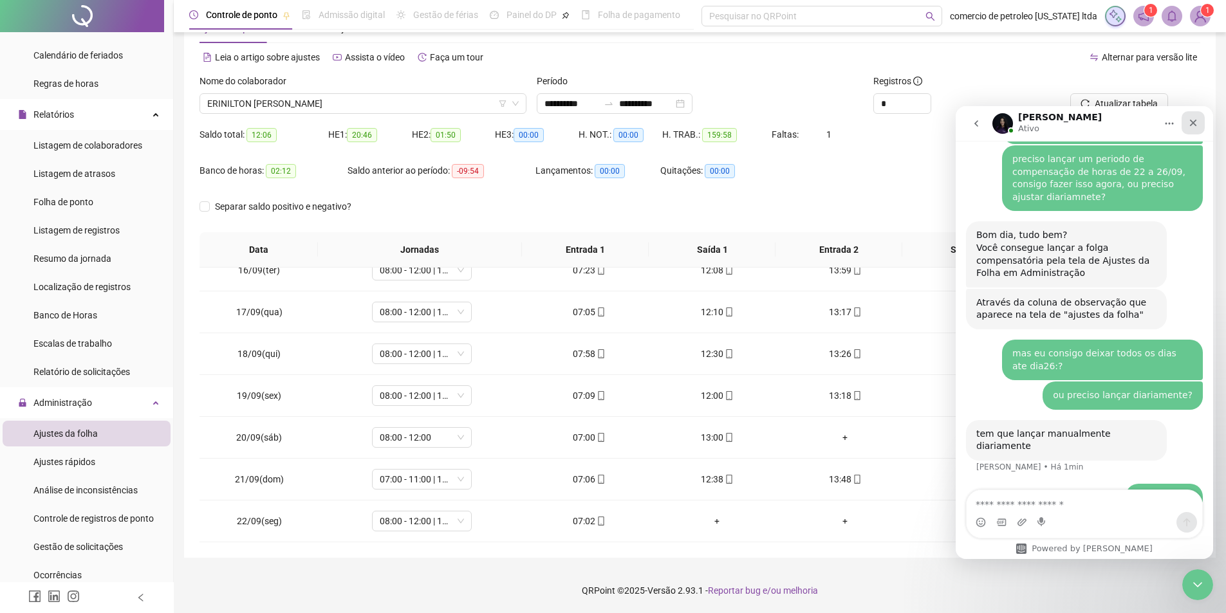
drag, startPoint x: 1190, startPoint y: 123, endPoint x: 2133, endPoint y: 235, distance: 950.3
click at [1190, 123] on icon "Fechar" at bounding box center [1193, 123] width 10 height 10
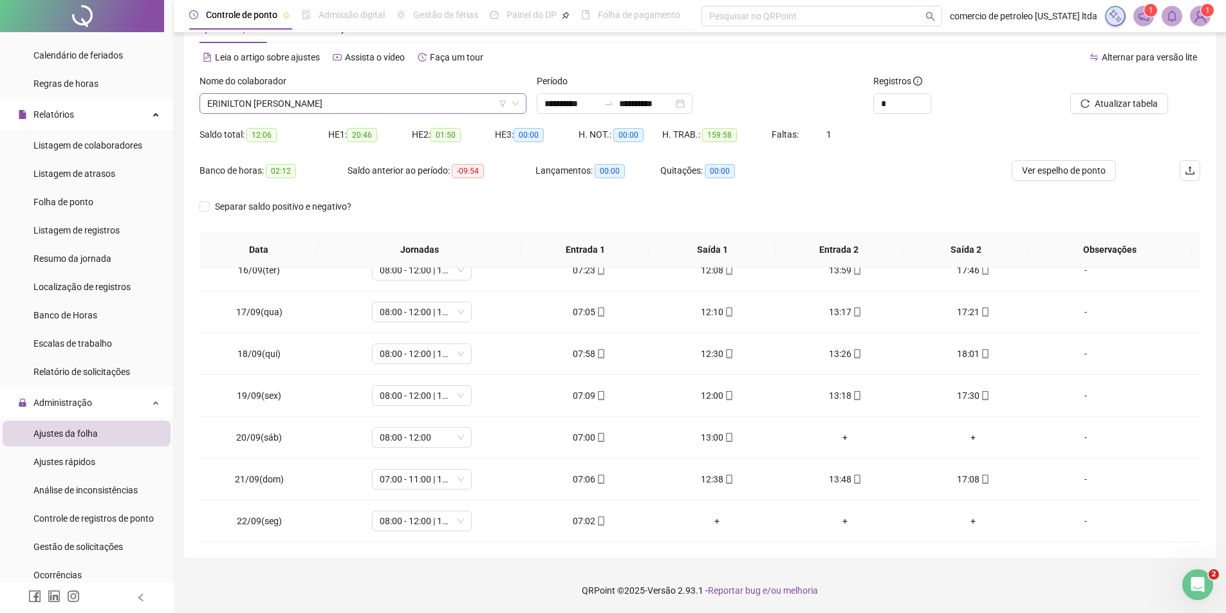
click at [403, 106] on span "ERINILTON [PERSON_NAME]" at bounding box center [363, 103] width 312 height 19
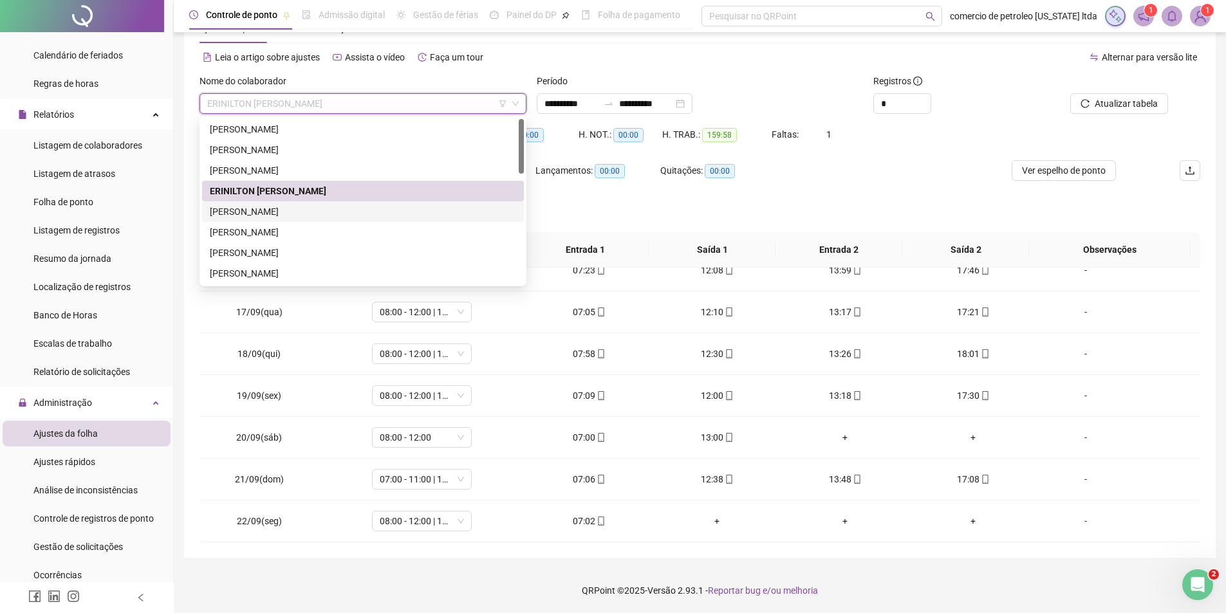
click at [266, 210] on div "[PERSON_NAME]" at bounding box center [363, 212] width 306 height 14
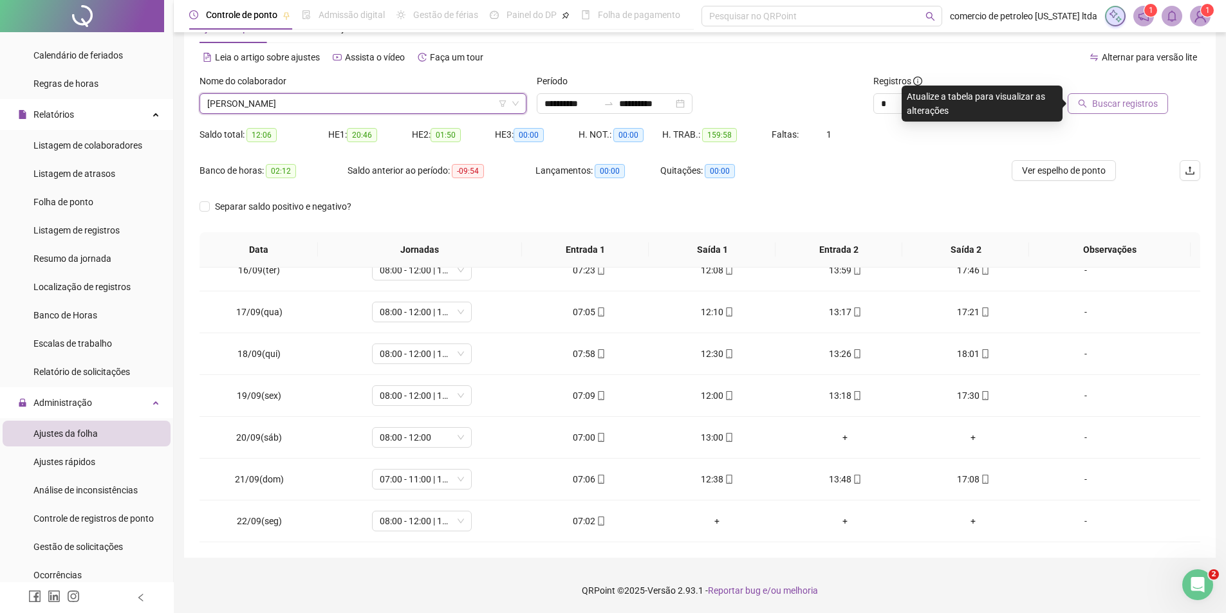
click at [1127, 97] on span "Buscar registros" at bounding box center [1125, 104] width 66 height 14
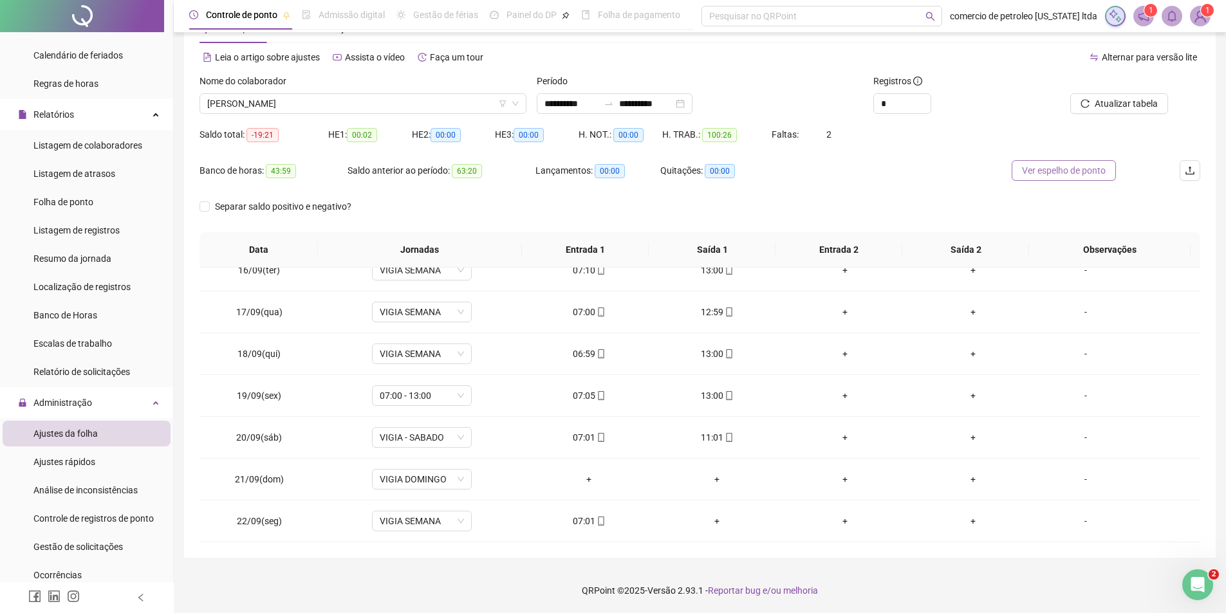
click at [1078, 178] on button "Ver espelho de ponto" at bounding box center [1064, 170] width 104 height 21
click at [418, 480] on span "VIGIA DOMINGO" at bounding box center [422, 479] width 84 height 19
type input "*****"
click at [476, 444] on span "Sim" at bounding box center [480, 446] width 15 height 14
click at [1042, 165] on span "Ver espelho de ponto" at bounding box center [1064, 171] width 84 height 14
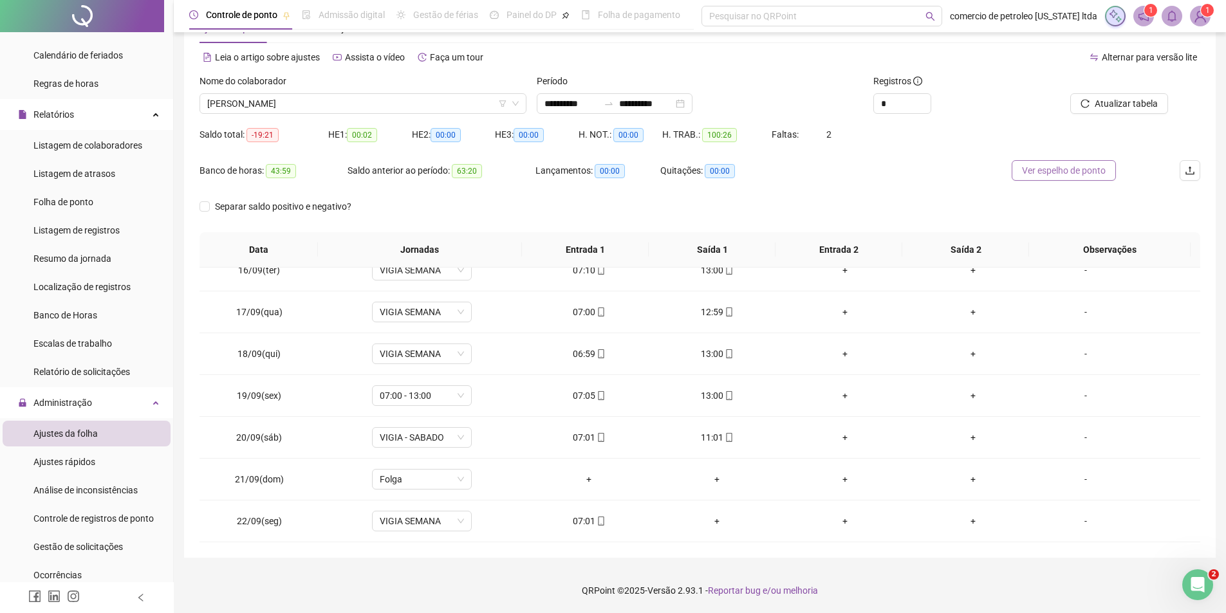
click at [1049, 166] on span "Ver espelho de ponto" at bounding box center [1064, 171] width 84 height 14
click at [366, 109] on span "[PERSON_NAME]" at bounding box center [363, 103] width 312 height 19
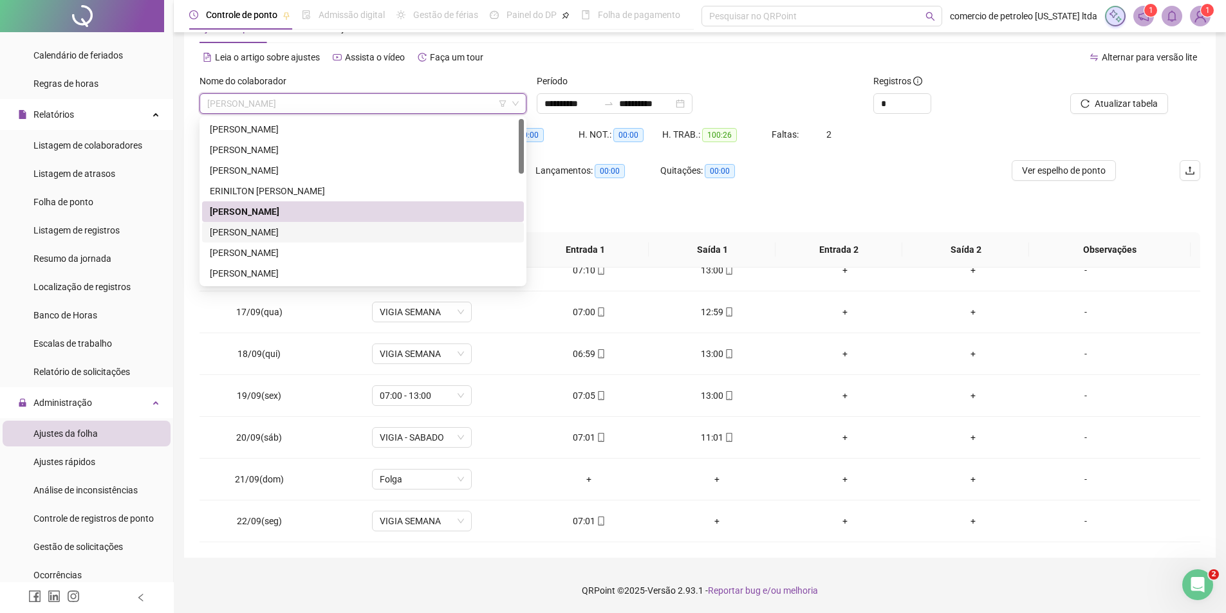
click at [346, 226] on div "[PERSON_NAME]" at bounding box center [363, 232] width 306 height 14
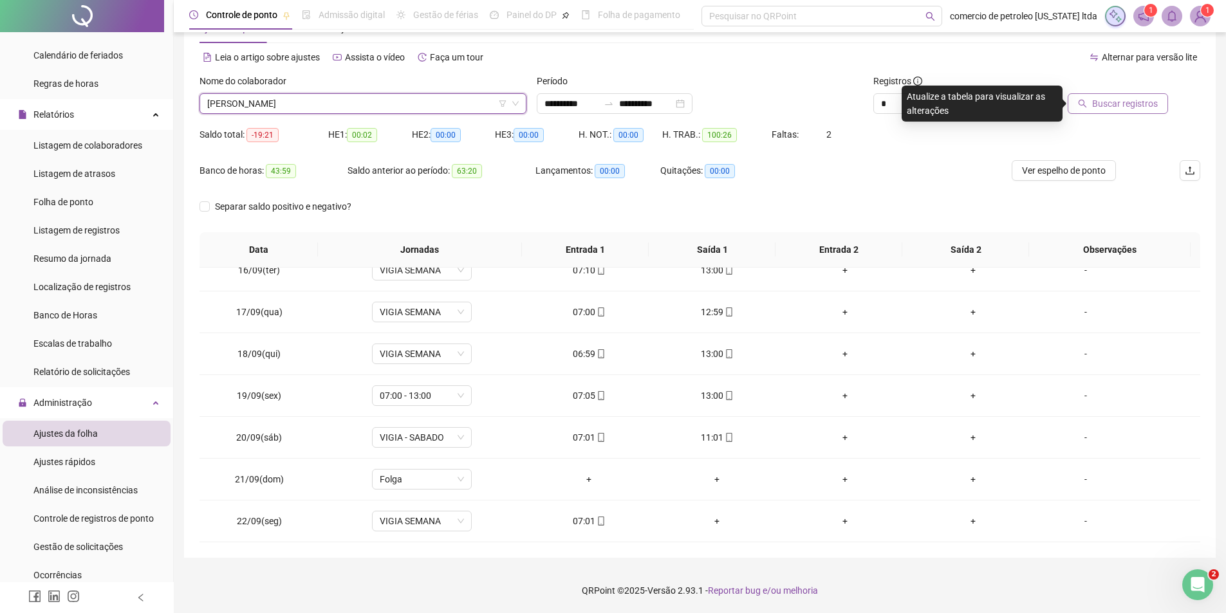
click at [1134, 108] on span "Buscar registros" at bounding box center [1125, 104] width 66 height 14
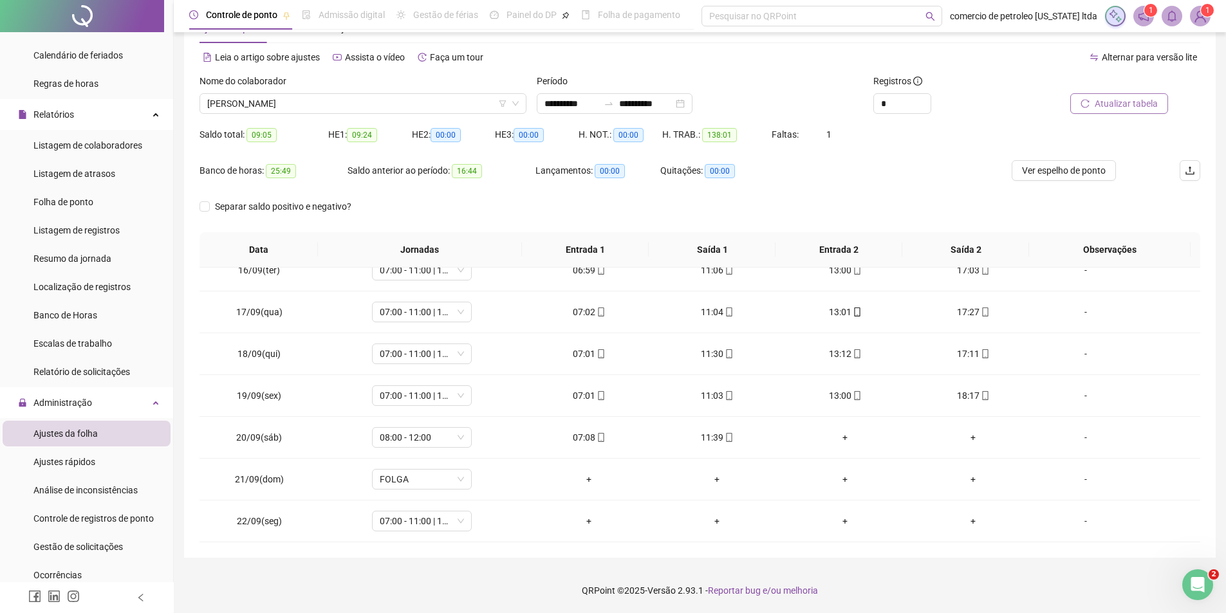
click at [1132, 107] on span "Atualizar tabela" at bounding box center [1126, 104] width 63 height 14
click at [1103, 106] on span "Atualizar tabela" at bounding box center [1126, 104] width 63 height 14
click at [1109, 102] on span "Atualizar tabela" at bounding box center [1126, 104] width 63 height 14
click at [1113, 104] on span "Atualizar tabela" at bounding box center [1126, 104] width 63 height 14
click at [1119, 104] on span "Atualizar tabela" at bounding box center [1126, 104] width 63 height 14
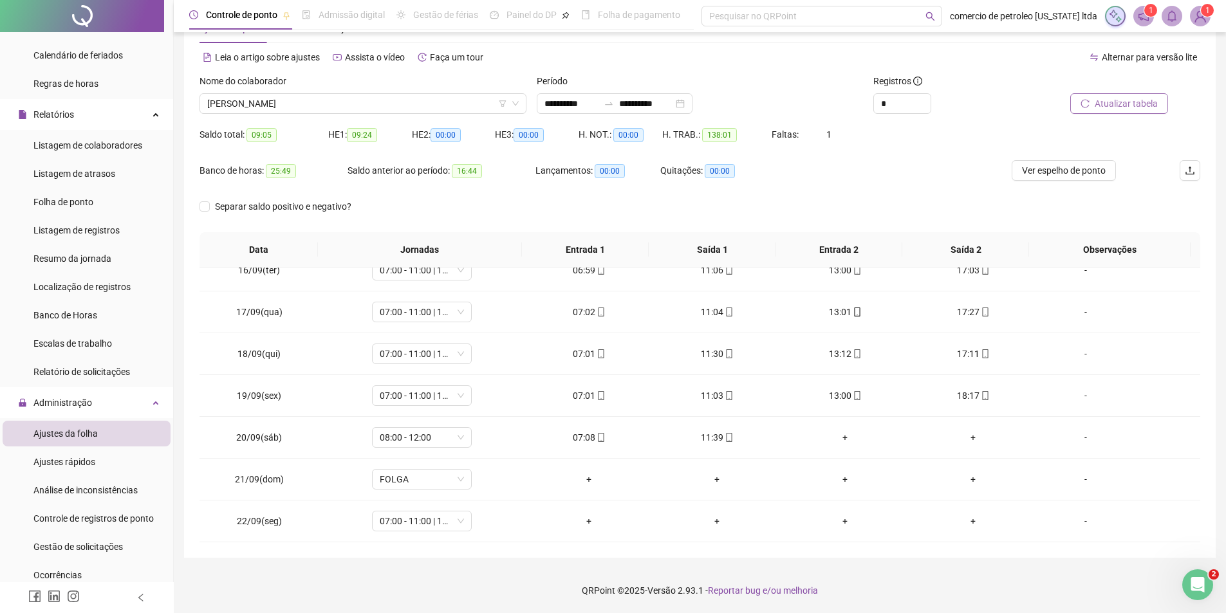
click at [1107, 107] on span "Atualizar tabela" at bounding box center [1126, 104] width 63 height 14
click at [332, 100] on span "[PERSON_NAME]" at bounding box center [363, 103] width 312 height 19
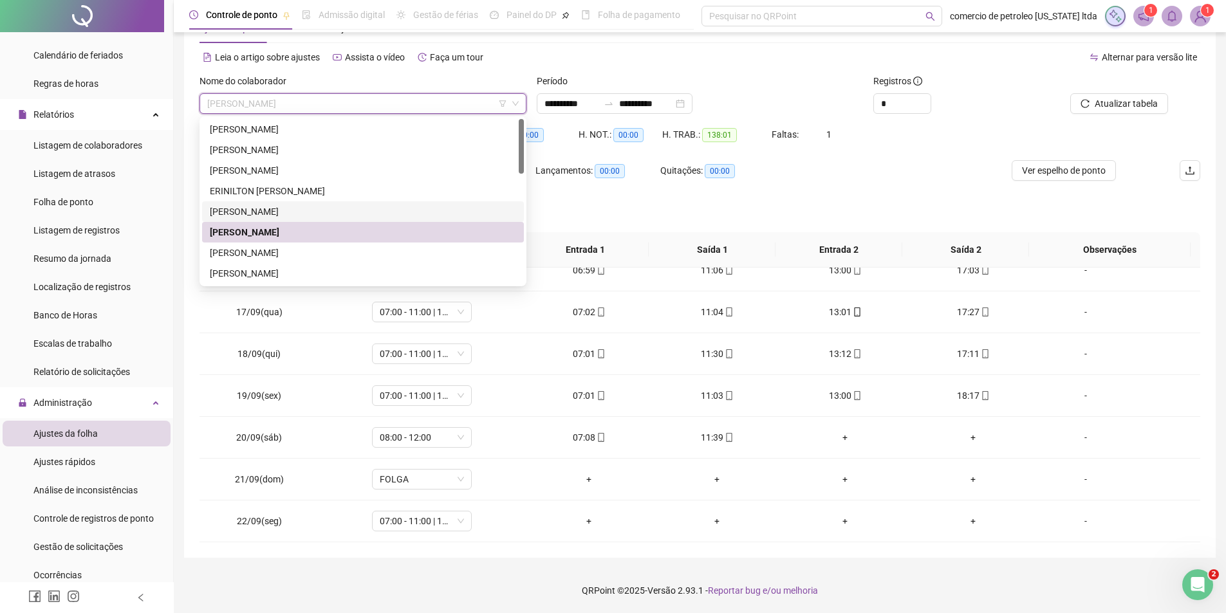
click at [288, 212] on div "[PERSON_NAME]" at bounding box center [363, 212] width 306 height 14
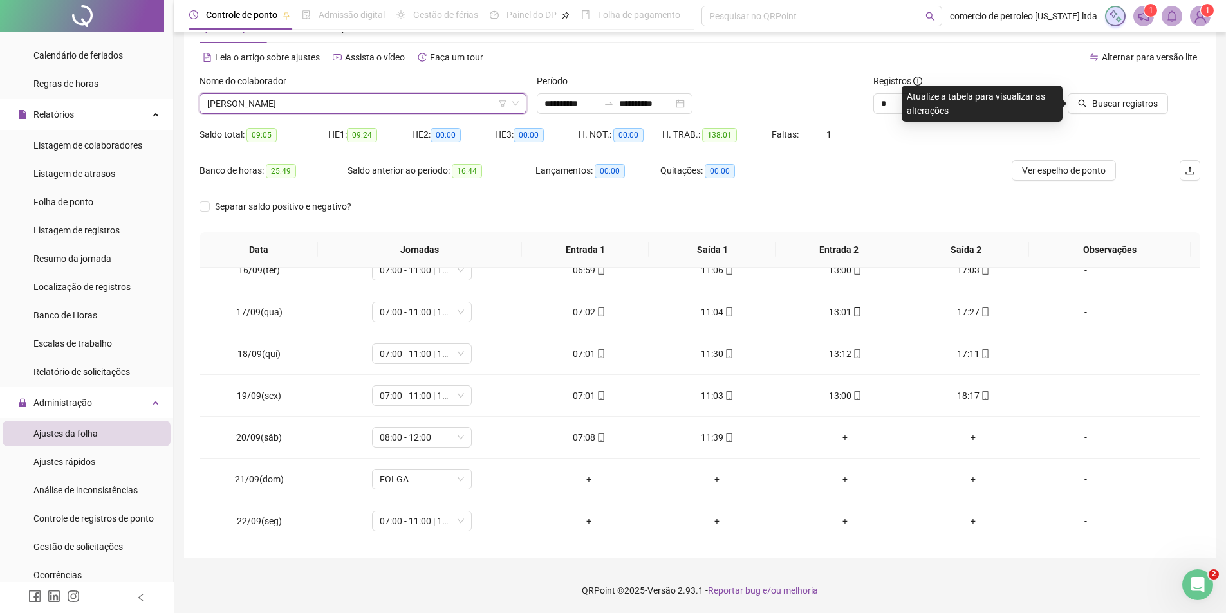
click at [359, 104] on span "[PERSON_NAME]" at bounding box center [363, 103] width 312 height 19
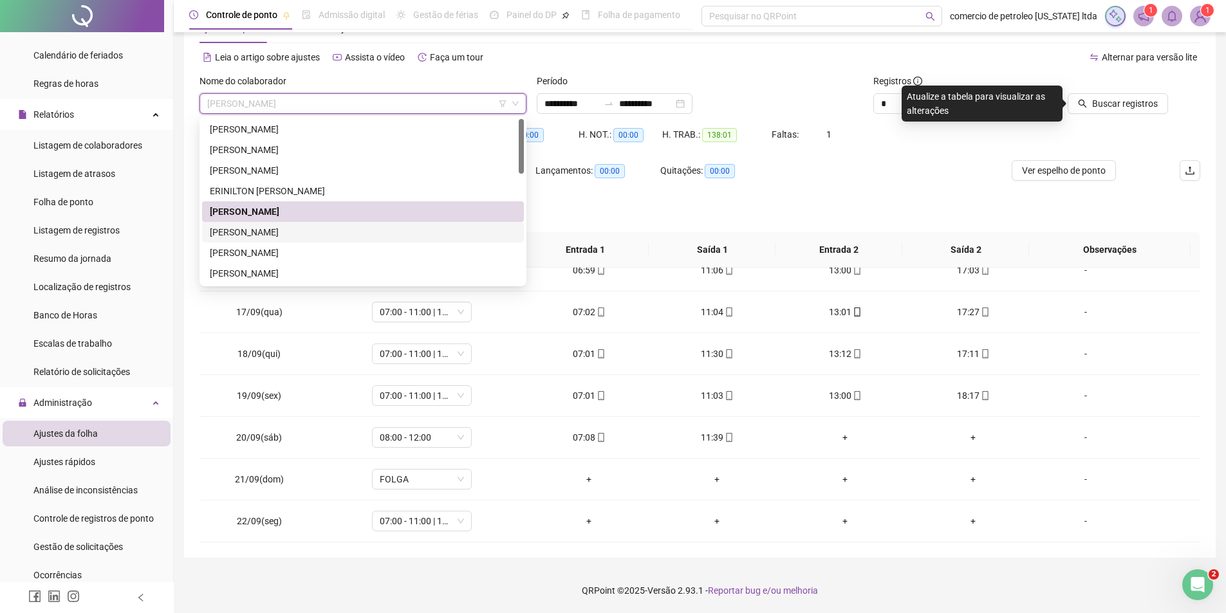
click at [292, 239] on div "[PERSON_NAME]" at bounding box center [363, 232] width 322 height 21
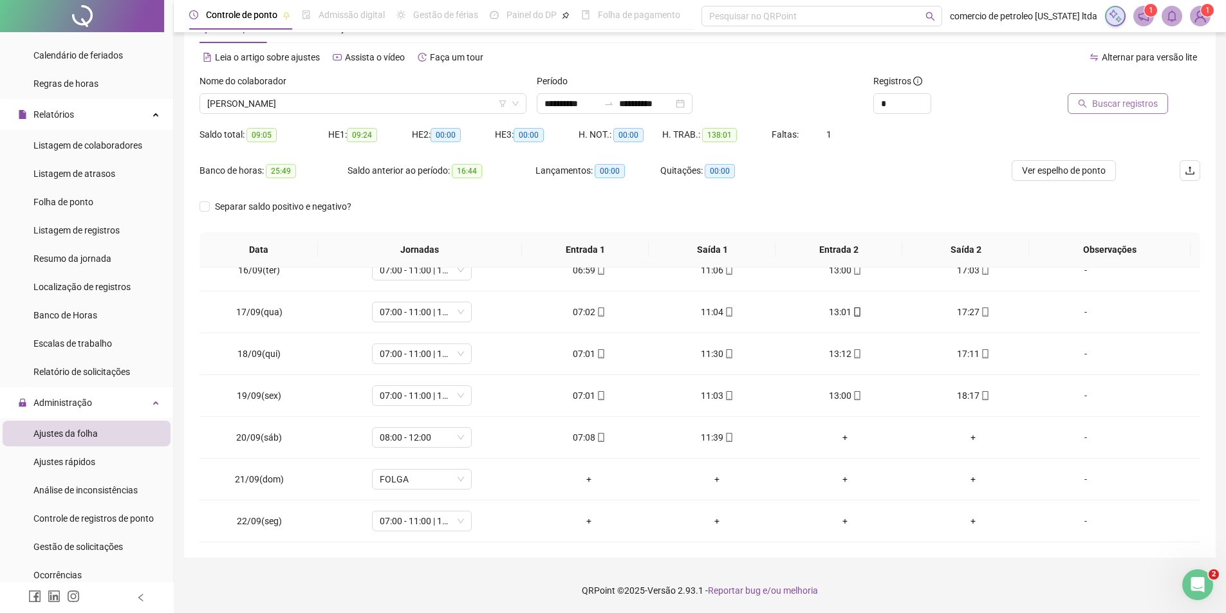
click at [1141, 107] on span "Buscar registros" at bounding box center [1125, 104] width 66 height 14
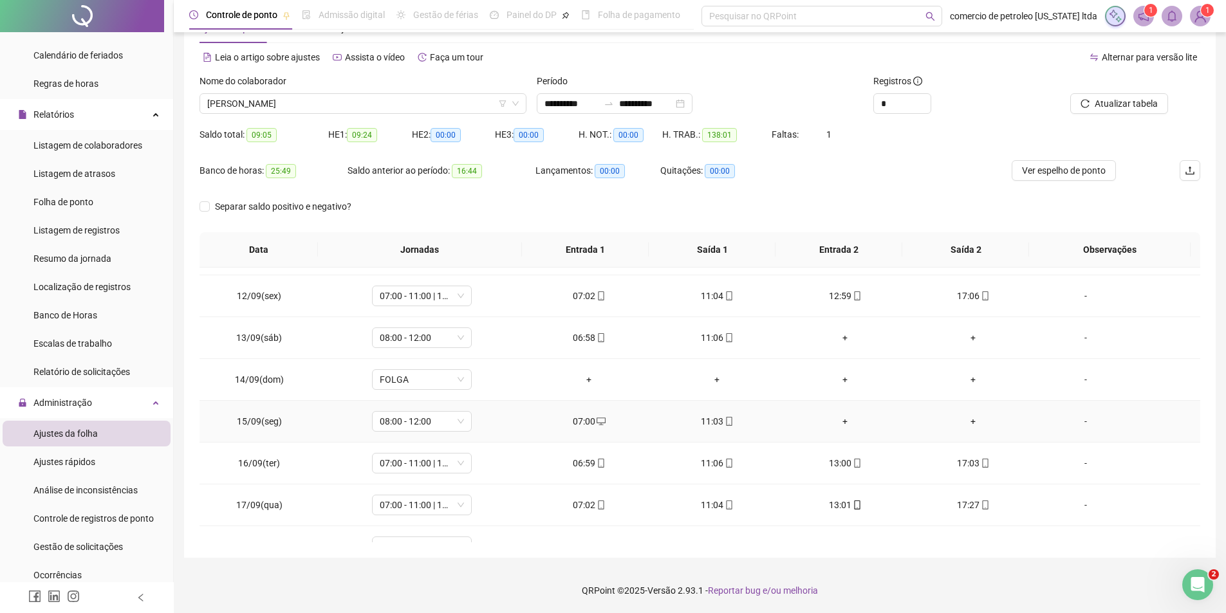
scroll to position [646, 0]
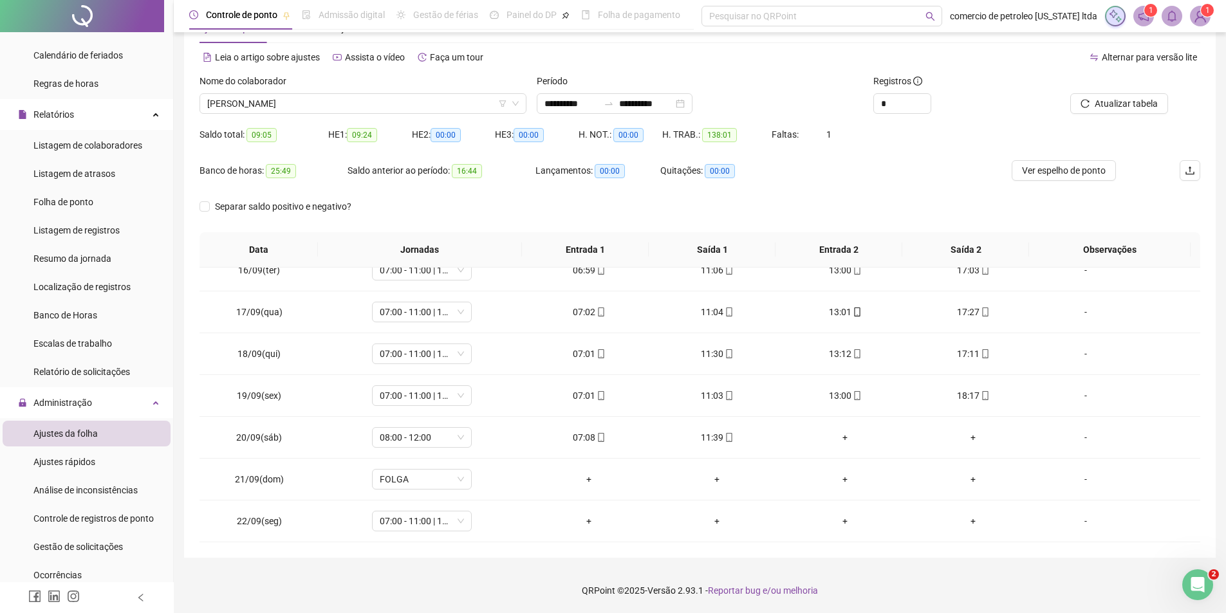
click at [913, 165] on div "Banco de horas: 25:49 Saldo anterior ao período: 16:44 Lançamentos: 00:00 Quita…" at bounding box center [575, 178] width 751 height 36
click at [1143, 101] on span "Atualizar tabela" at bounding box center [1126, 104] width 63 height 14
click at [377, 106] on span "[PERSON_NAME]" at bounding box center [363, 103] width 312 height 19
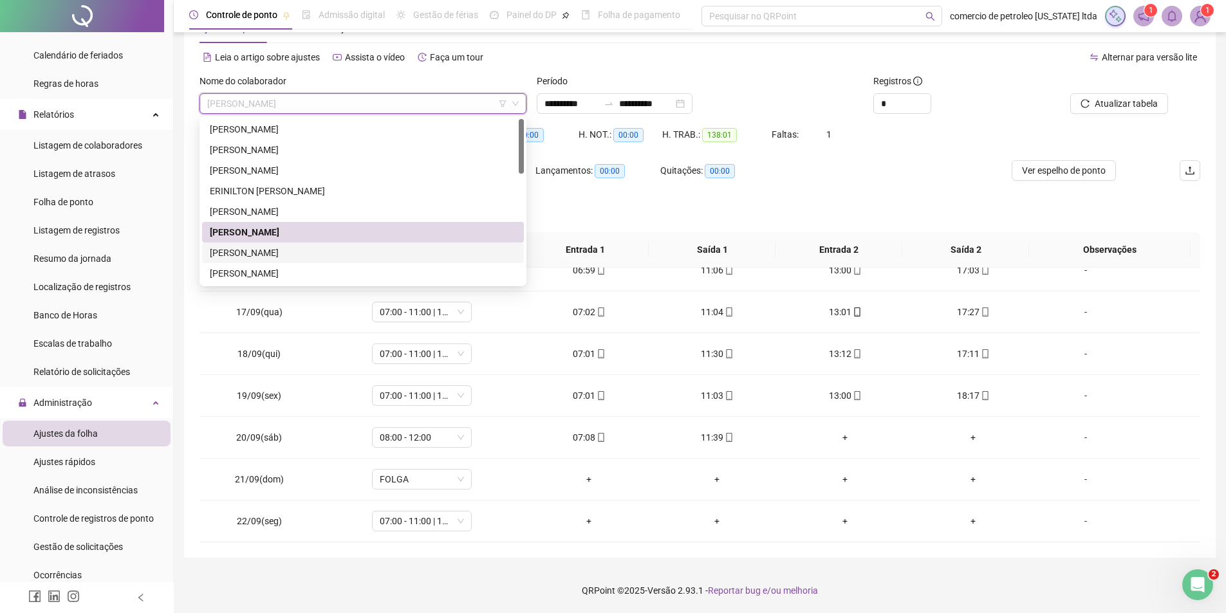
click at [287, 254] on div "[PERSON_NAME]" at bounding box center [363, 253] width 306 height 14
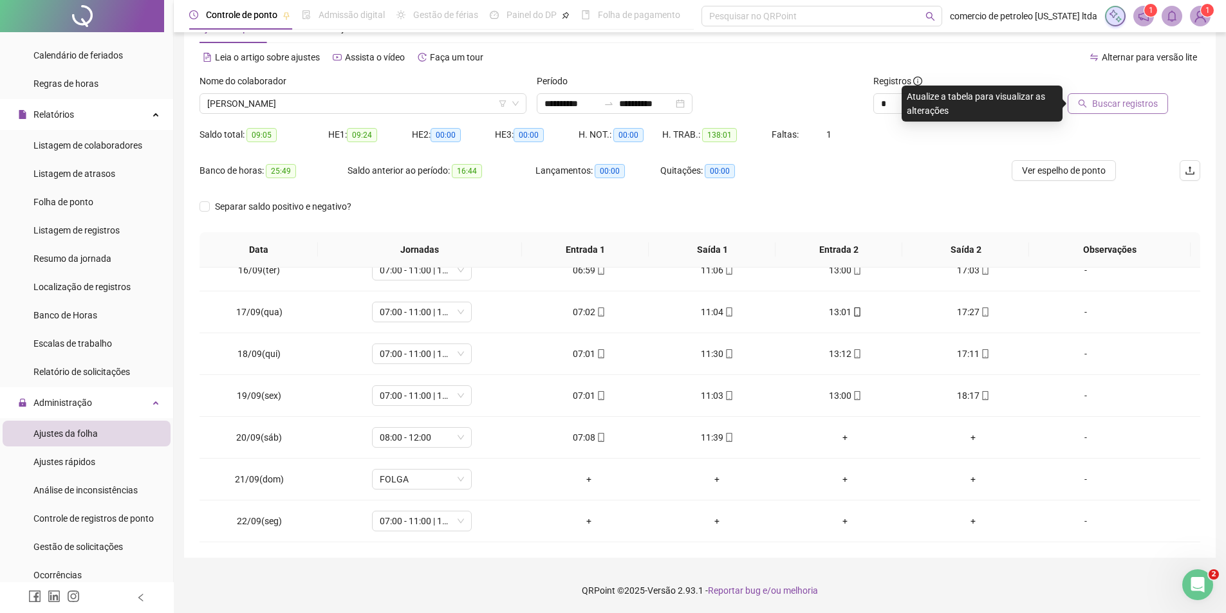
click at [1112, 106] on span "Buscar registros" at bounding box center [1125, 104] width 66 height 14
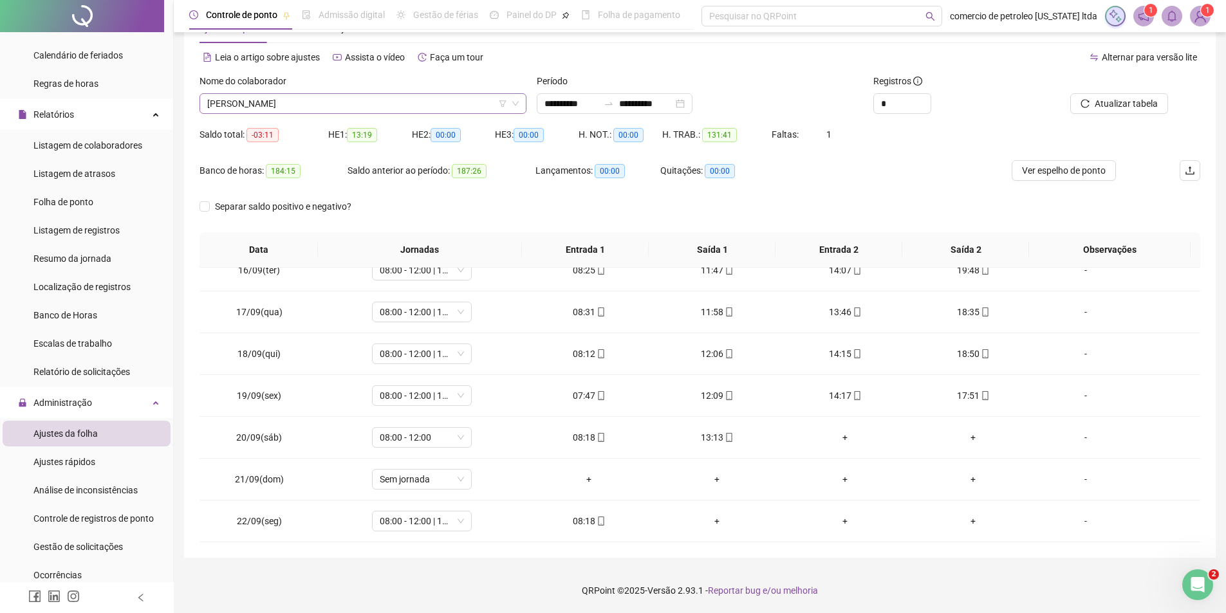
click at [338, 100] on span "[PERSON_NAME]" at bounding box center [363, 103] width 312 height 19
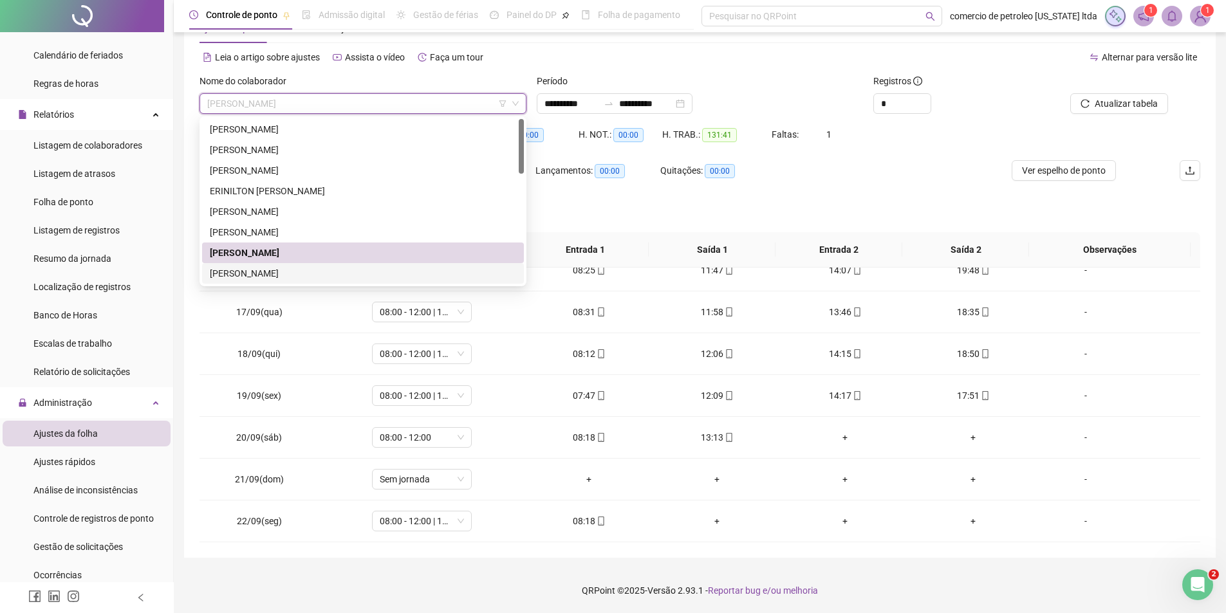
click at [253, 268] on div "[PERSON_NAME]" at bounding box center [363, 274] width 306 height 14
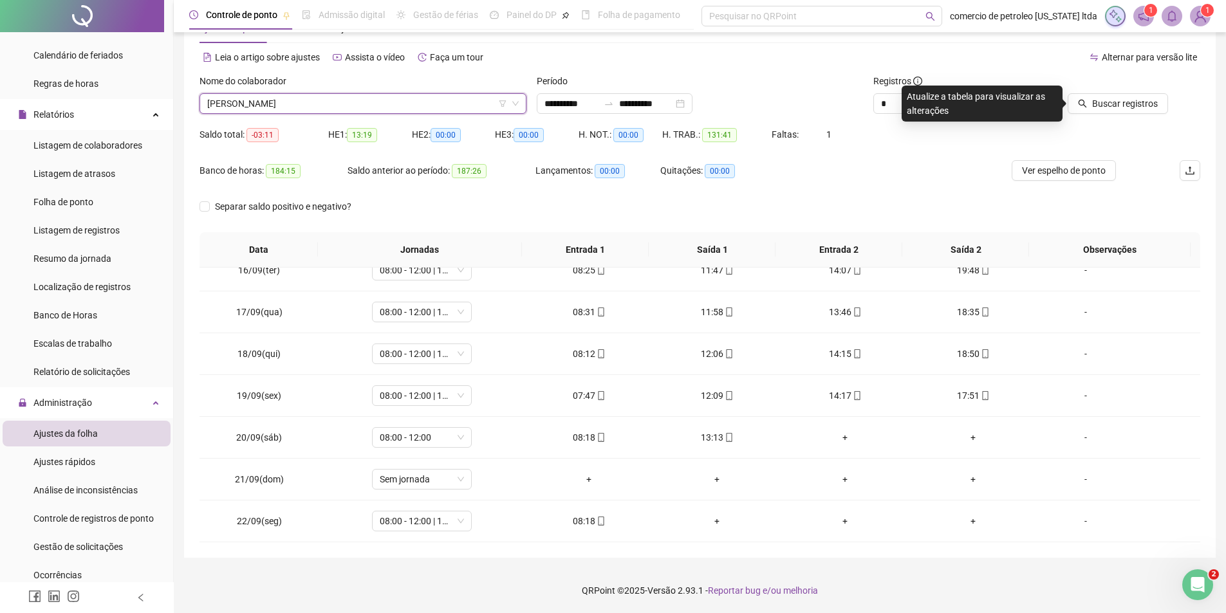
click at [1100, 91] on div at bounding box center [1105, 83] width 126 height 19
click at [1091, 98] on button "Buscar registros" at bounding box center [1118, 103] width 100 height 21
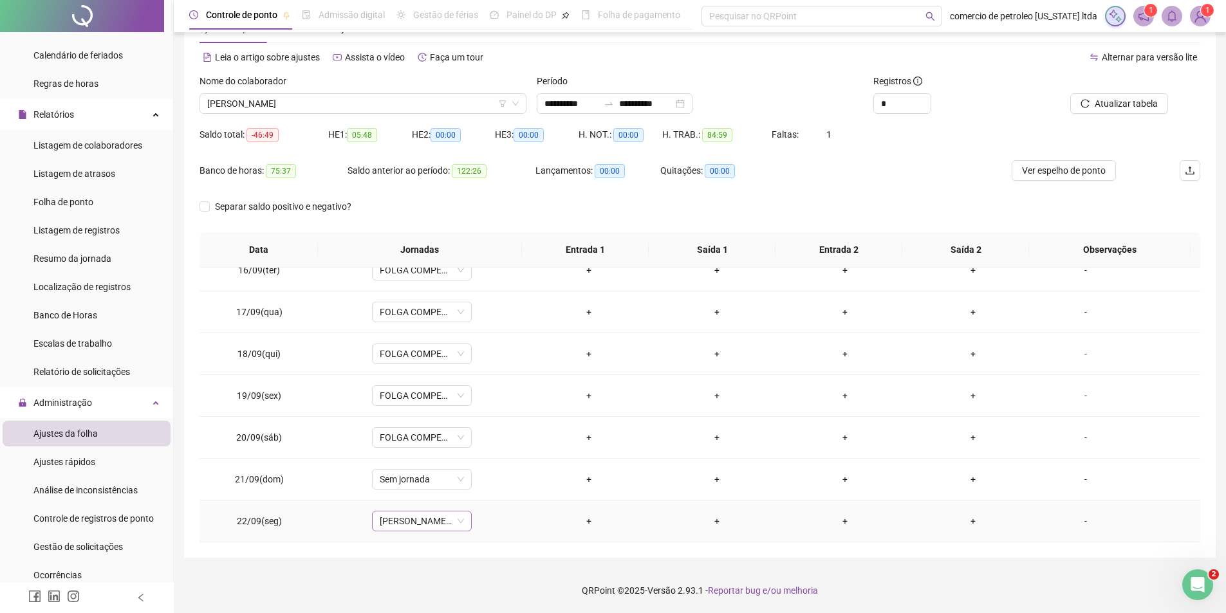
click at [410, 525] on span "[PERSON_NAME]/[PERSON_NAME]/[PERSON_NAME]" at bounding box center [422, 521] width 84 height 19
type input "*******"
click at [475, 482] on span "Sim" at bounding box center [480, 488] width 15 height 14
click at [1044, 165] on span "Ver espelho de ponto" at bounding box center [1064, 171] width 84 height 14
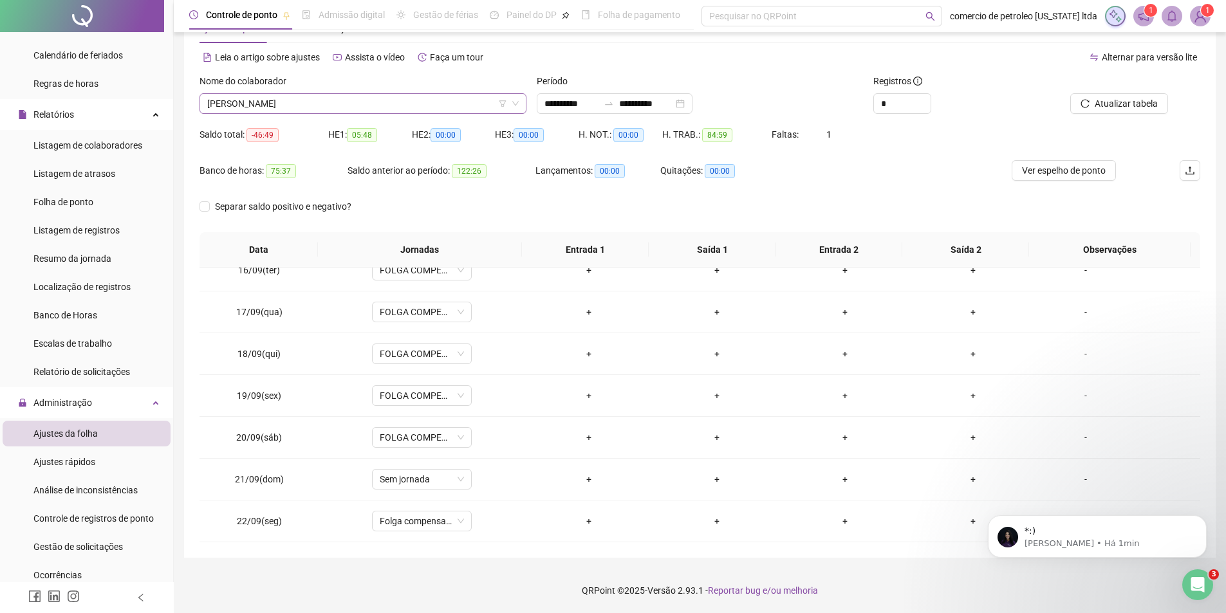
scroll to position [0, 0]
click at [351, 106] on span "[PERSON_NAME]" at bounding box center [363, 103] width 312 height 19
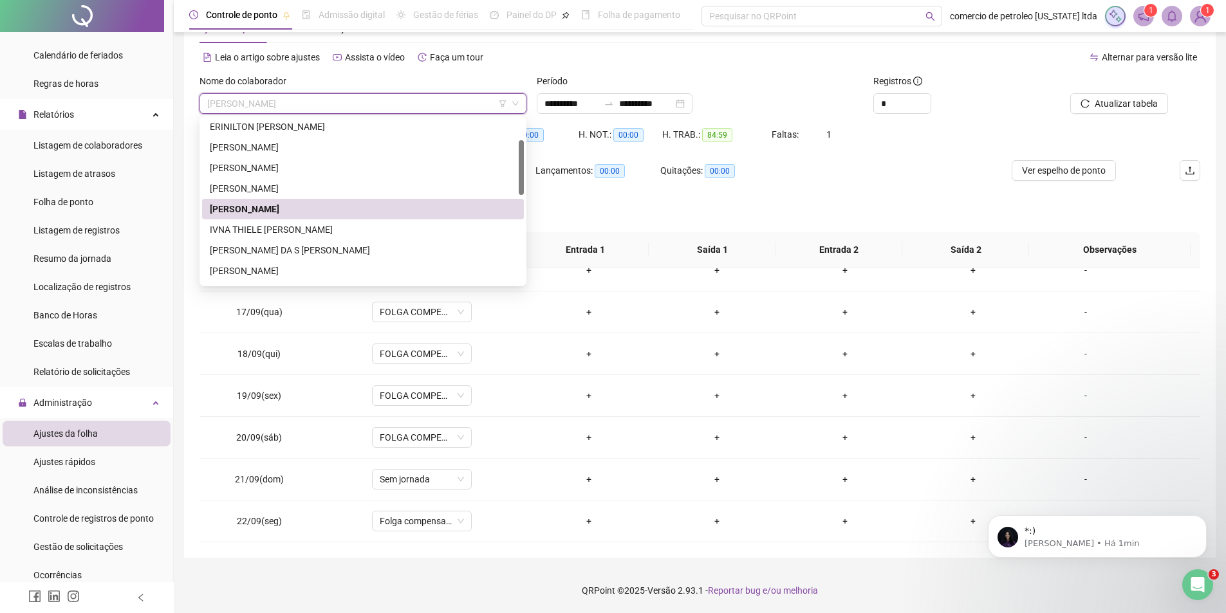
scroll to position [129, 0]
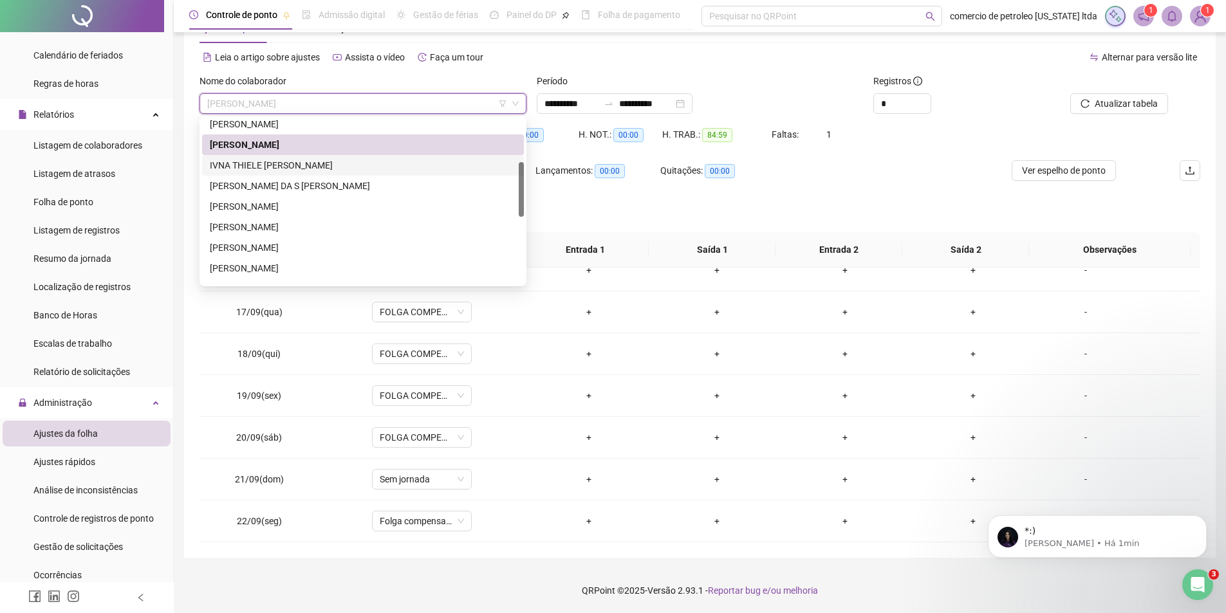
click at [250, 170] on div "IVNA THIELE [PERSON_NAME]" at bounding box center [363, 165] width 306 height 14
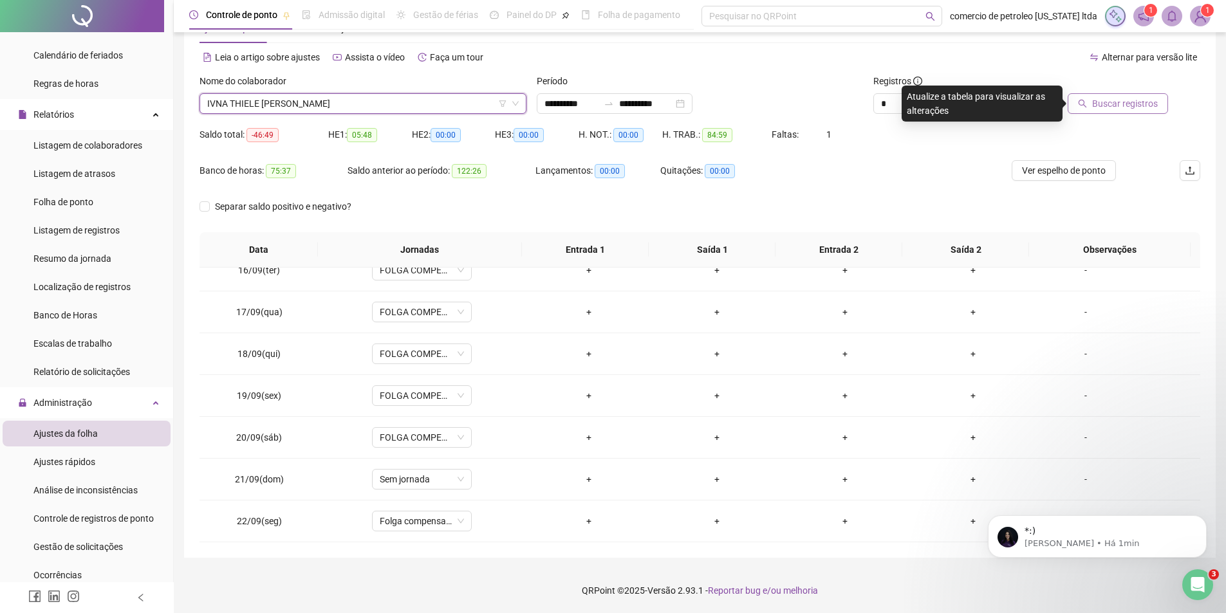
click at [1124, 95] on button "Buscar registros" at bounding box center [1118, 103] width 100 height 21
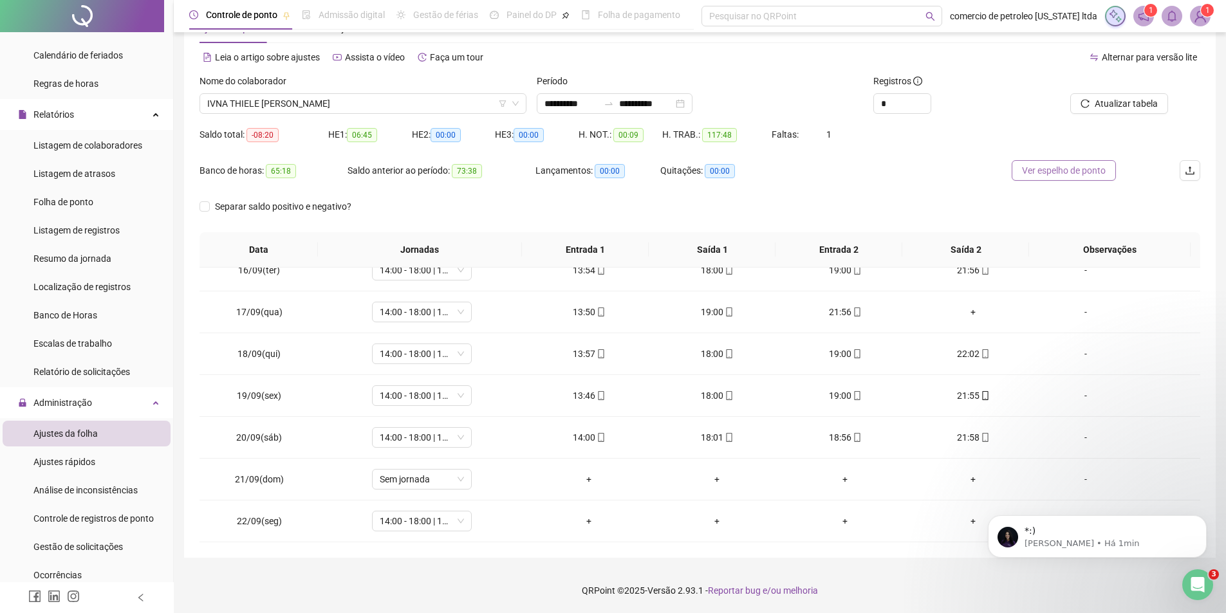
click at [1058, 176] on span "Ver espelho de ponto" at bounding box center [1064, 171] width 84 height 14
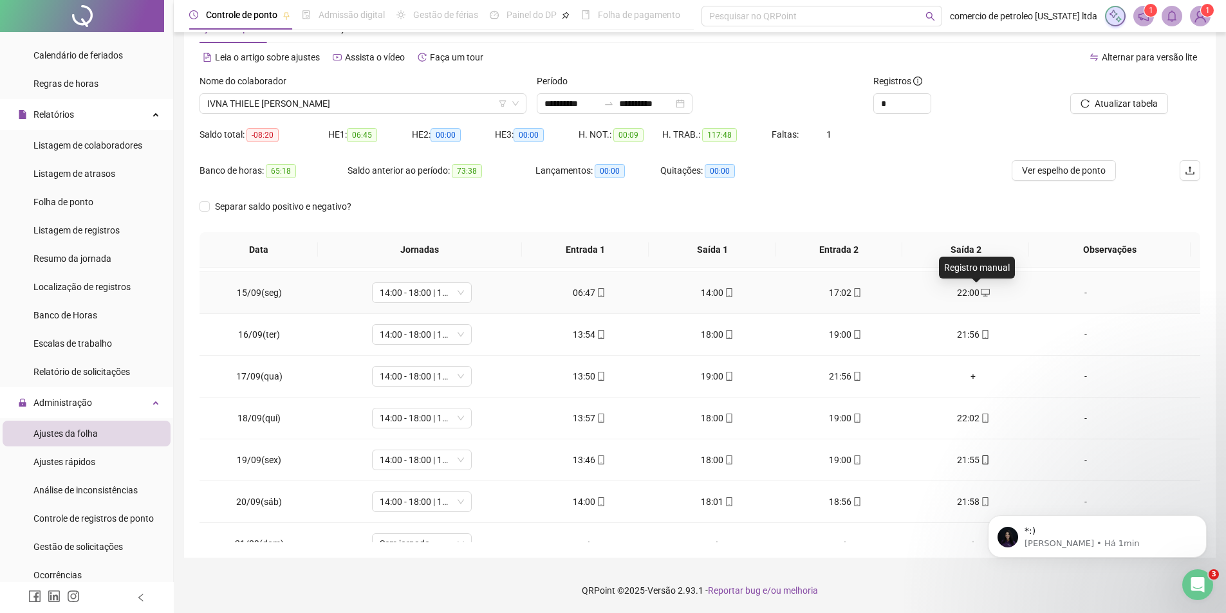
click at [981, 295] on icon "desktop" at bounding box center [985, 292] width 9 height 9
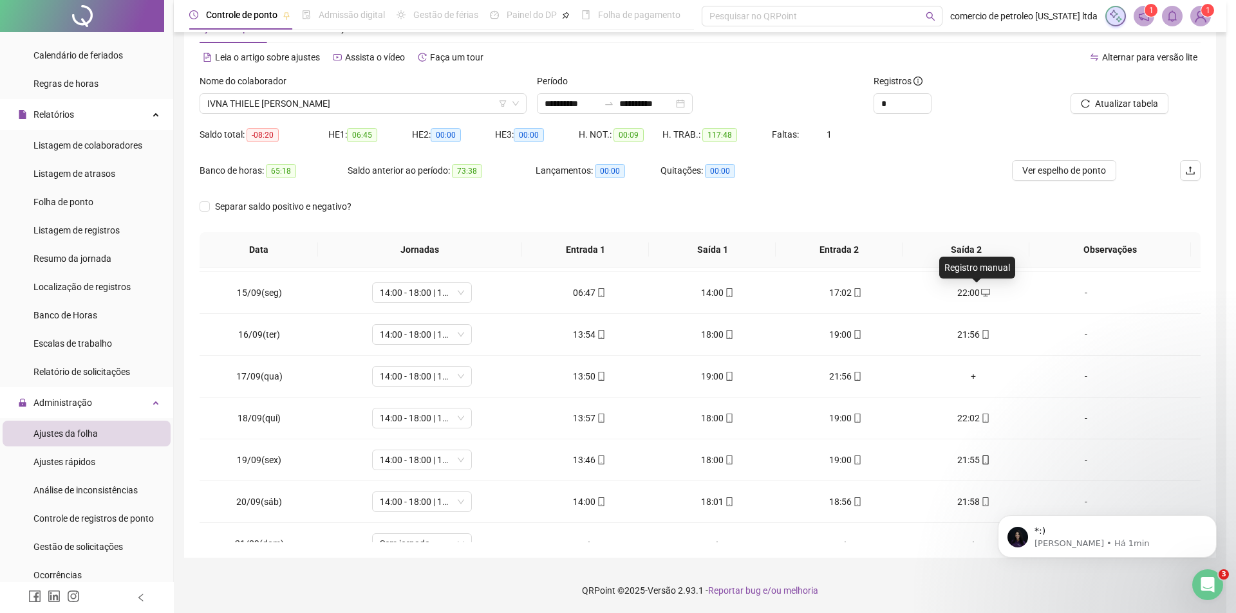
type input "**********"
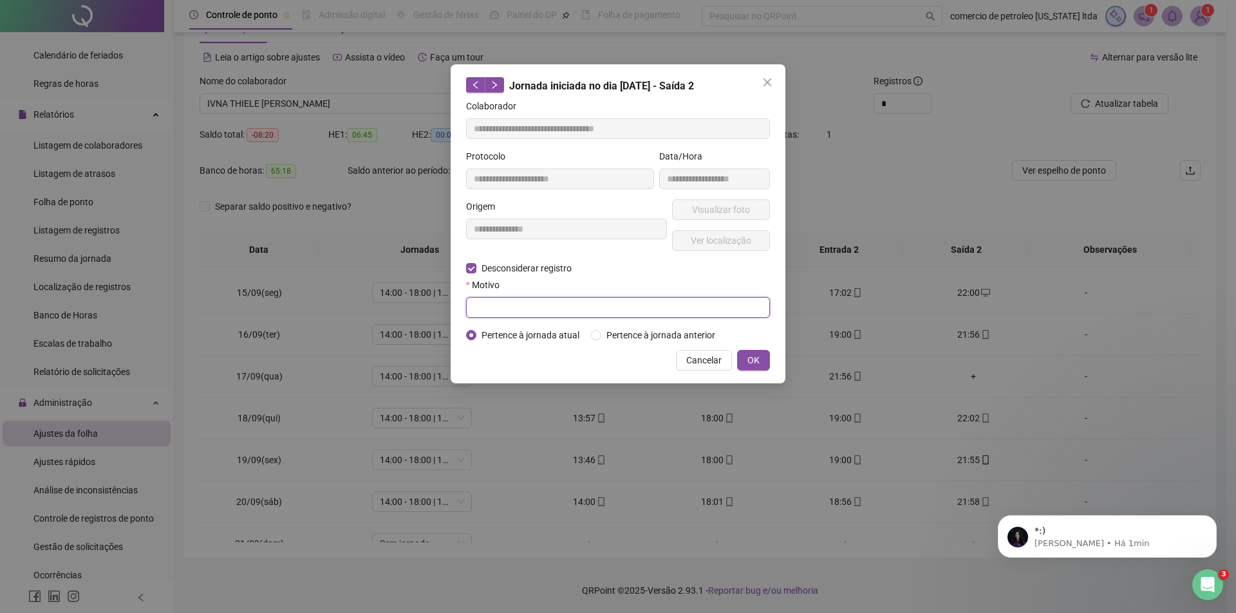
click at [523, 303] on input "text" at bounding box center [618, 307] width 304 height 21
type input "****"
click at [757, 358] on span "OK" at bounding box center [753, 360] width 12 height 14
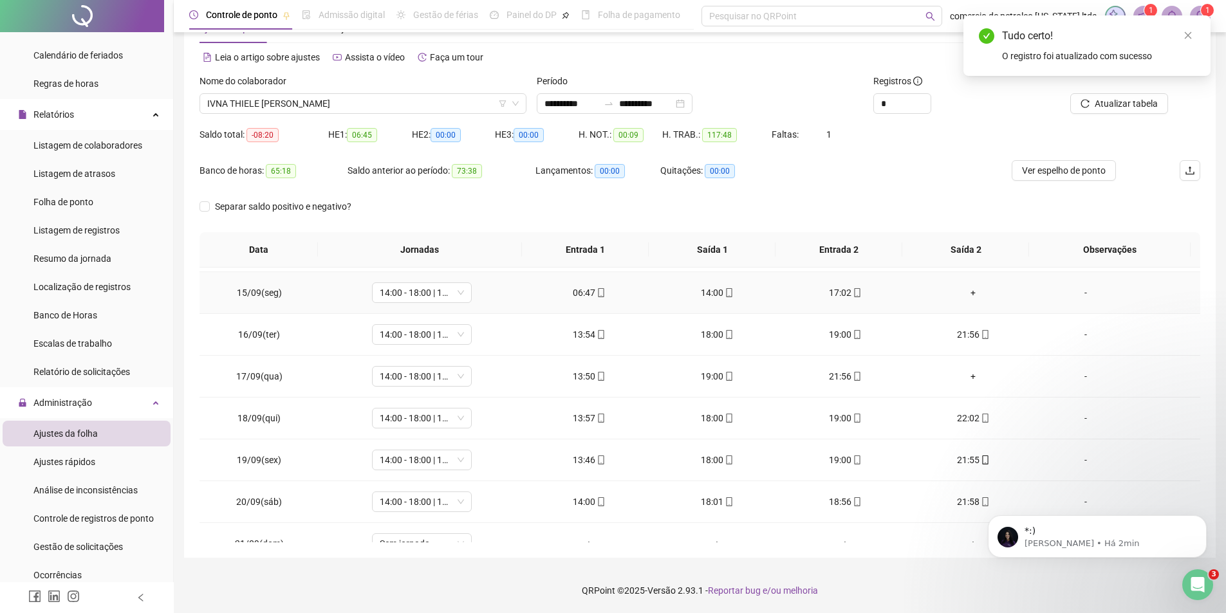
click at [965, 292] on div "+" at bounding box center [974, 293] width 108 height 14
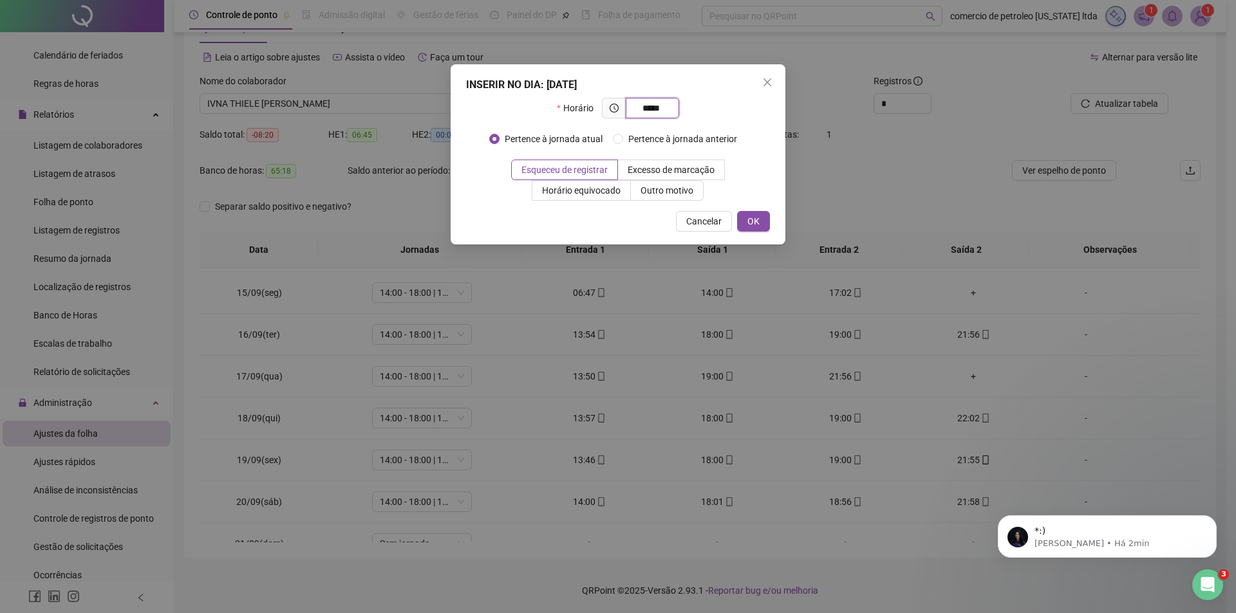
type input "*****"
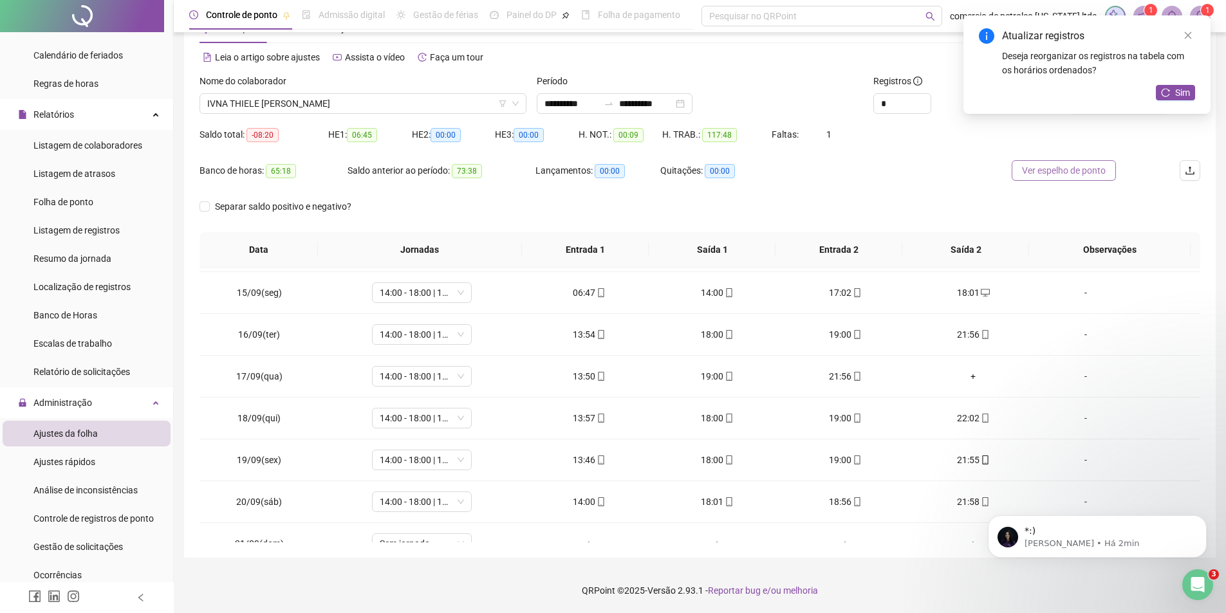
click at [1072, 171] on span "Ver espelho de ponto" at bounding box center [1064, 171] width 84 height 14
click at [1184, 90] on span "Sim" at bounding box center [1182, 93] width 15 height 14
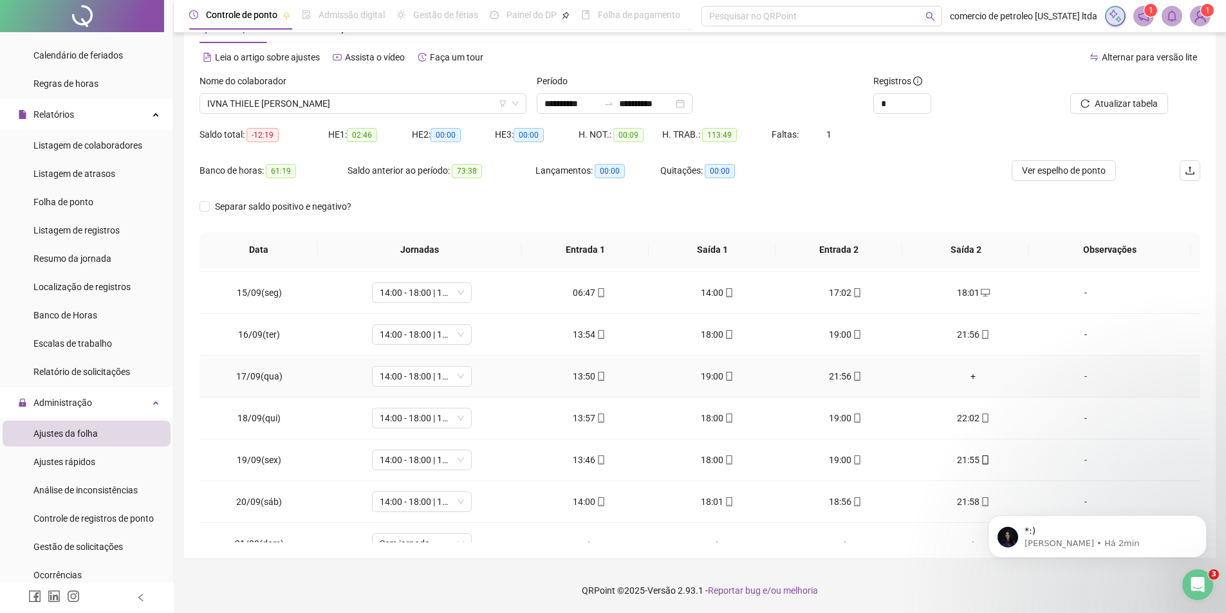
click at [964, 376] on div "+" at bounding box center [974, 377] width 108 height 14
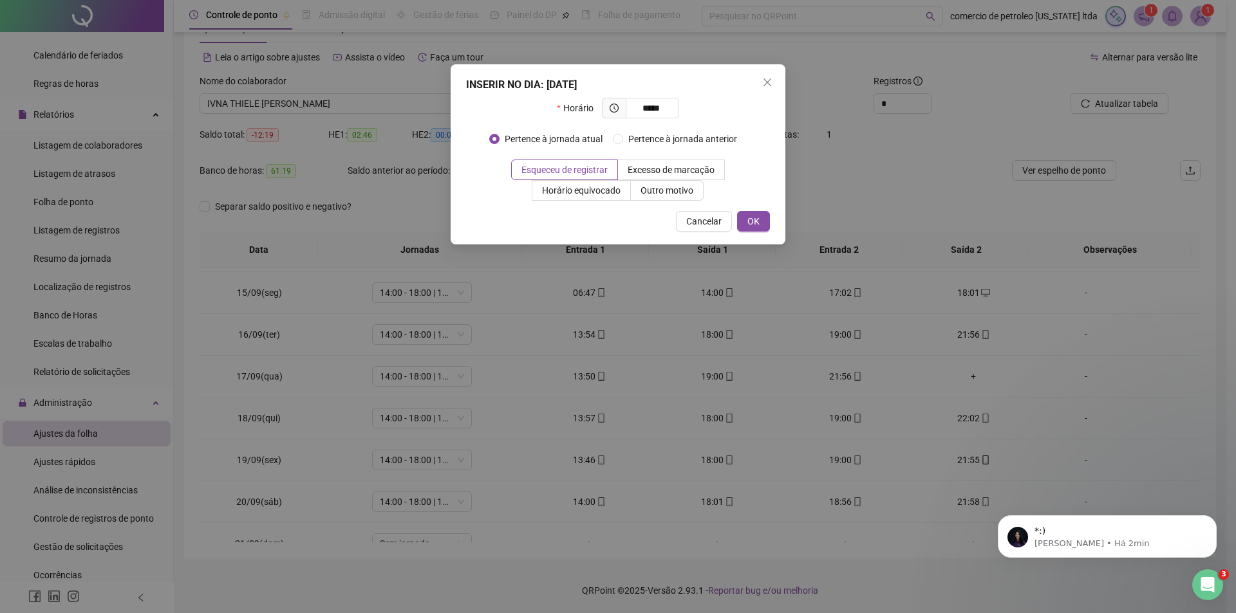
type input "*****"
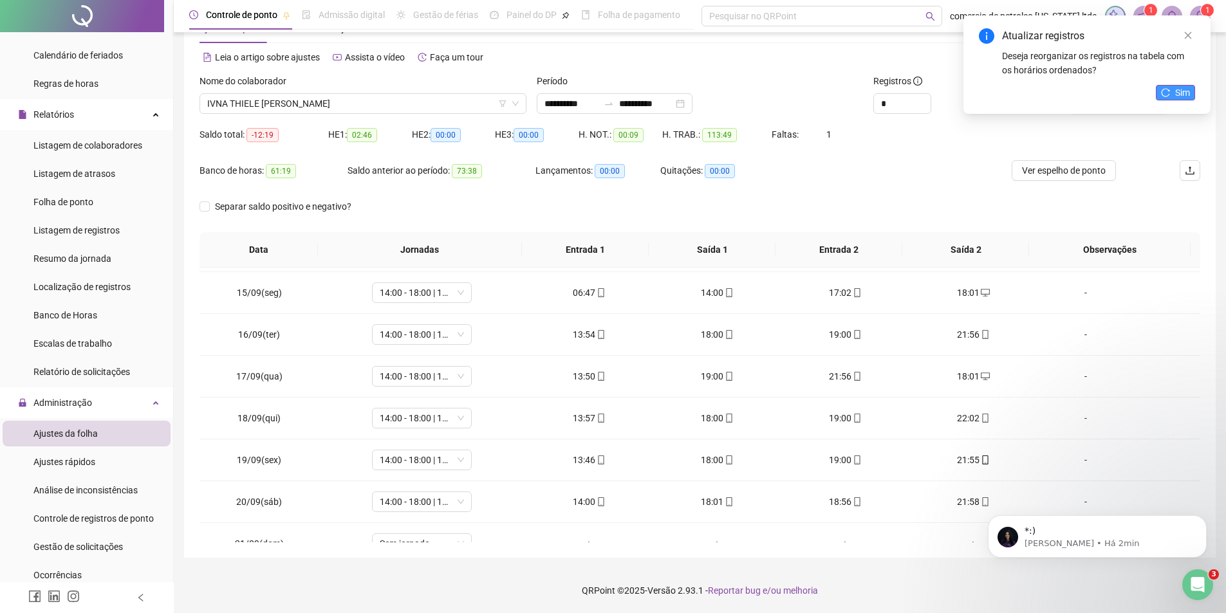
click at [1167, 93] on icon "reload" at bounding box center [1165, 92] width 9 height 9
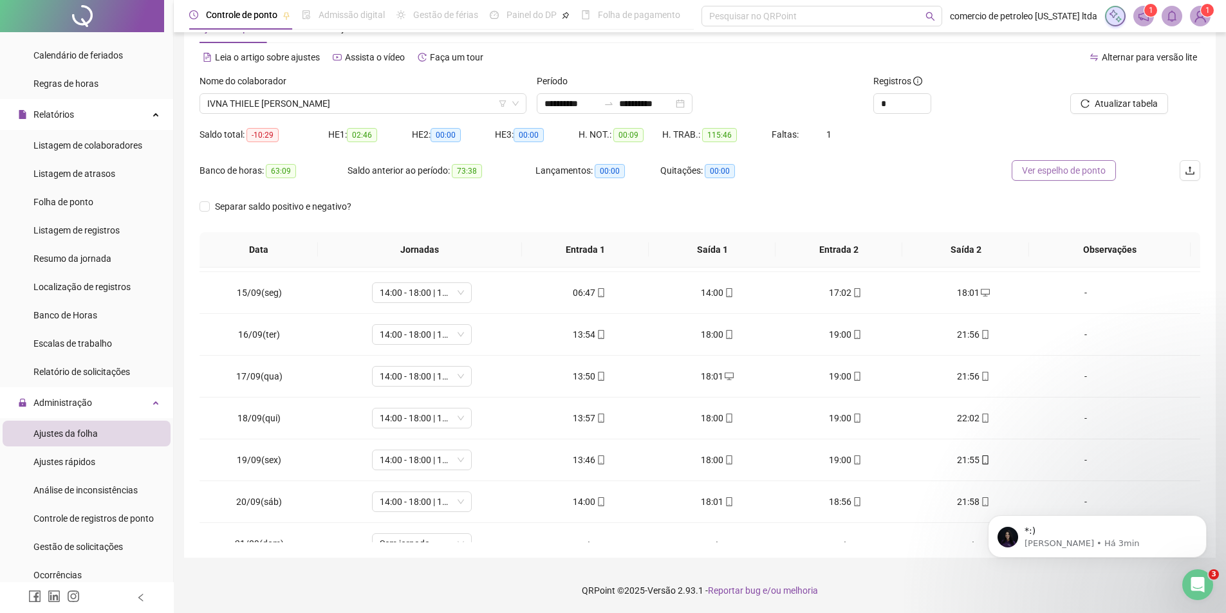
click at [1060, 173] on span "Ver espelho de ponto" at bounding box center [1064, 171] width 84 height 14
click at [366, 103] on span "IVNA THIELE [PERSON_NAME]" at bounding box center [363, 103] width 312 height 19
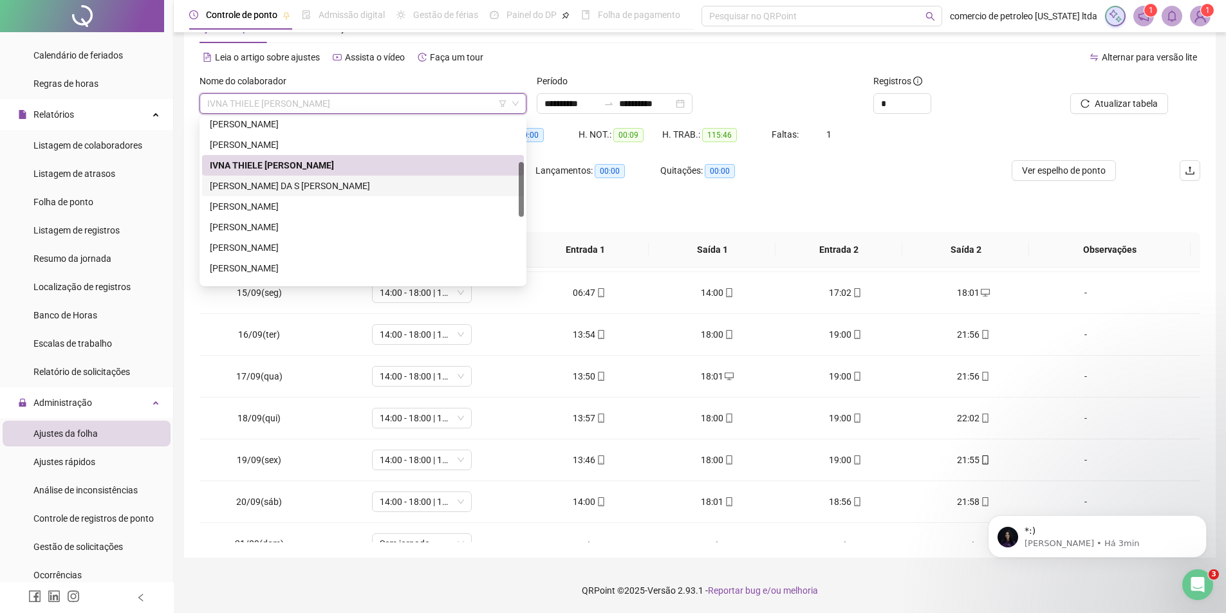
click at [287, 189] on div "[PERSON_NAME] DA S [PERSON_NAME]" at bounding box center [363, 186] width 306 height 14
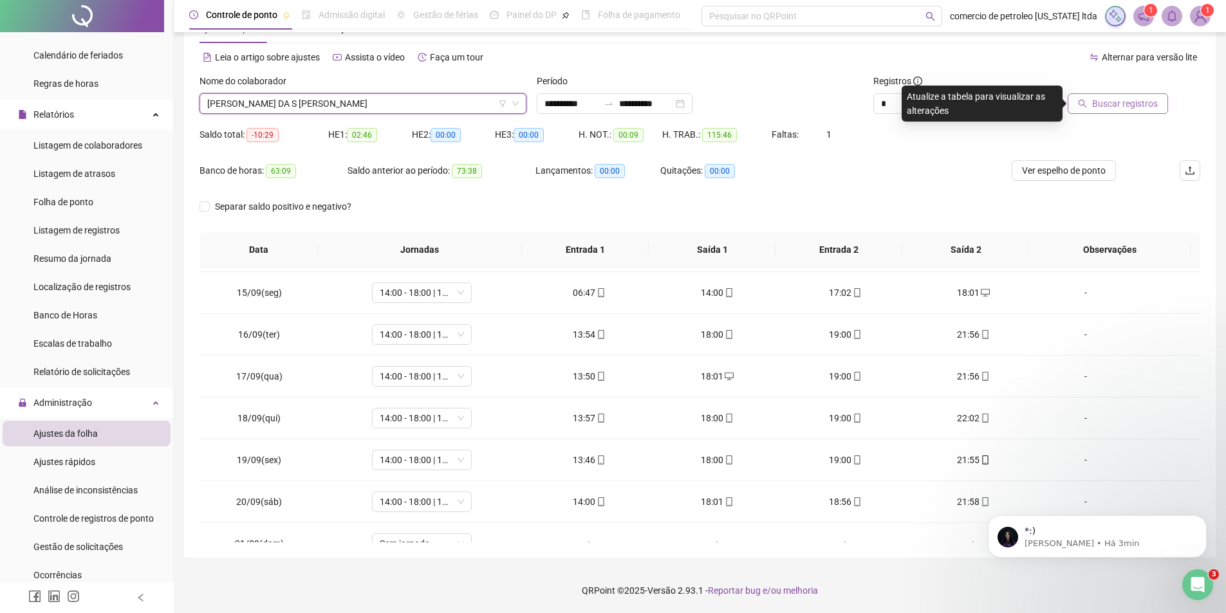
click at [1109, 103] on span "Buscar registros" at bounding box center [1125, 104] width 66 height 14
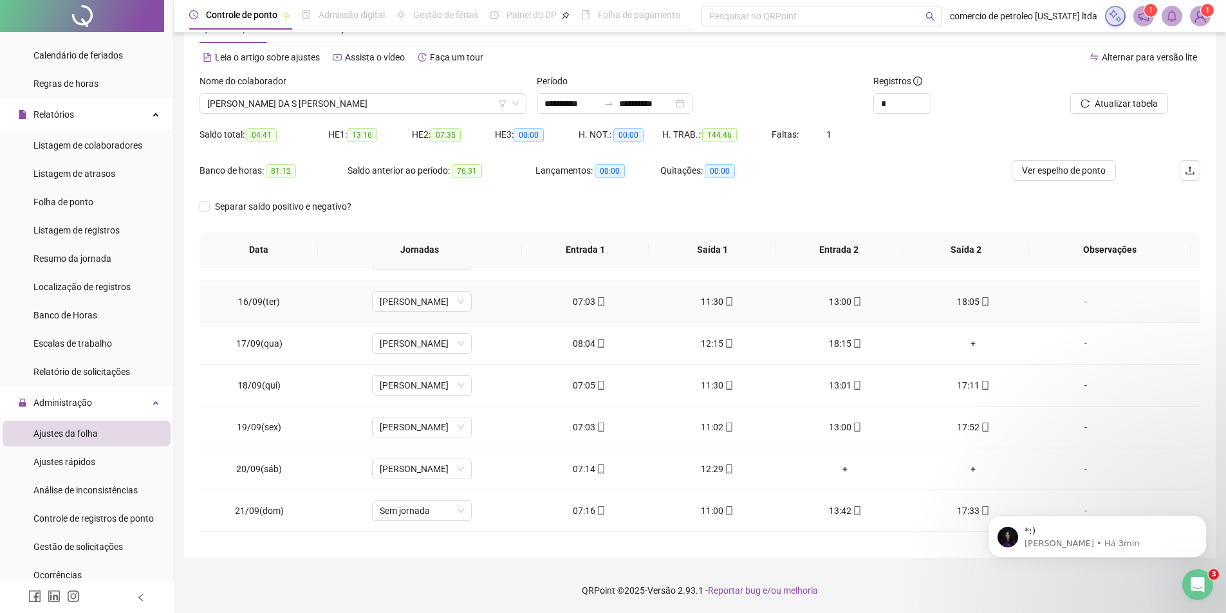
scroll to position [646, 0]
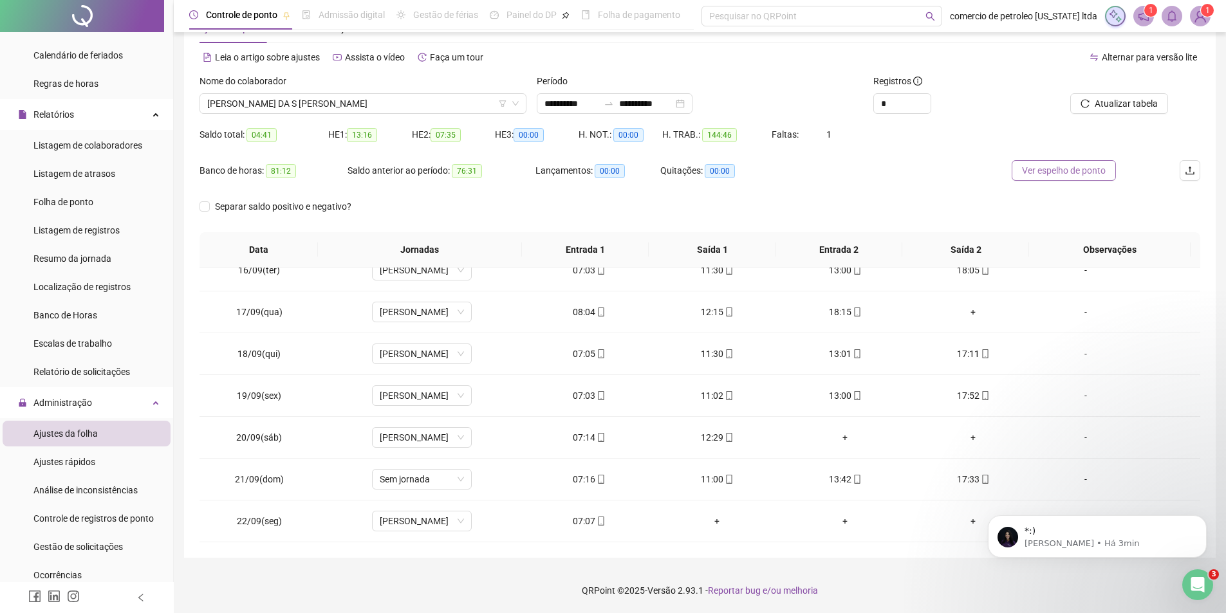
click at [1058, 165] on span "Ver espelho de ponto" at bounding box center [1064, 171] width 84 height 14
click at [409, 478] on span "Sem jornada" at bounding box center [422, 479] width 84 height 19
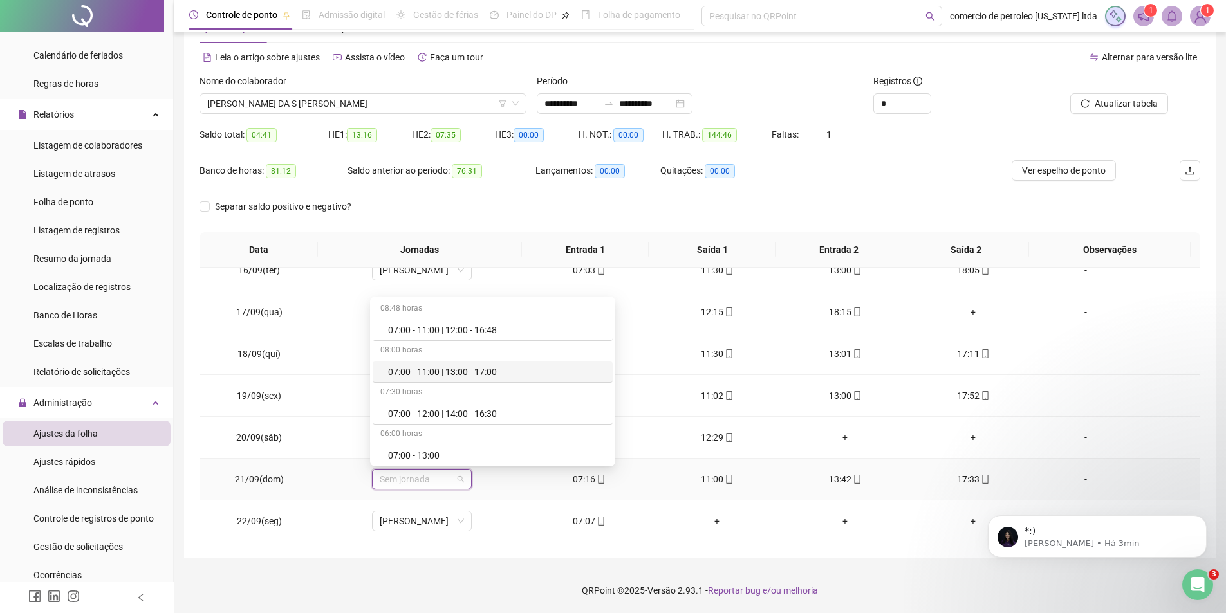
click at [463, 372] on div "07:00 - 11:00 | 13:00 - 17:00" at bounding box center [496, 372] width 217 height 14
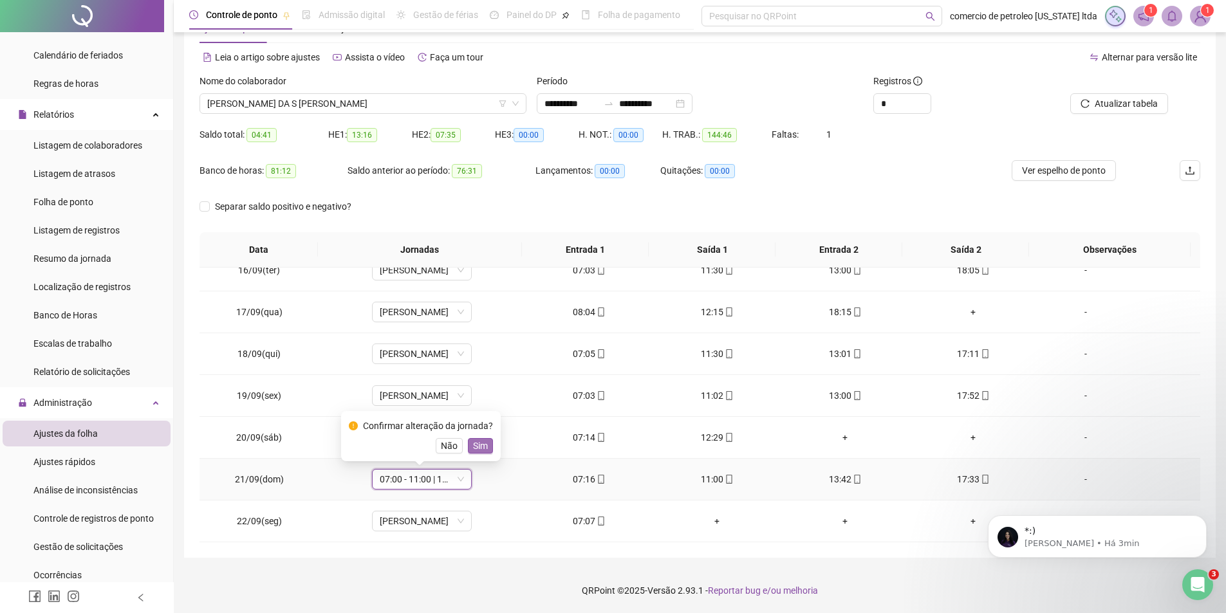
click at [480, 445] on span "Sim" at bounding box center [480, 446] width 15 height 14
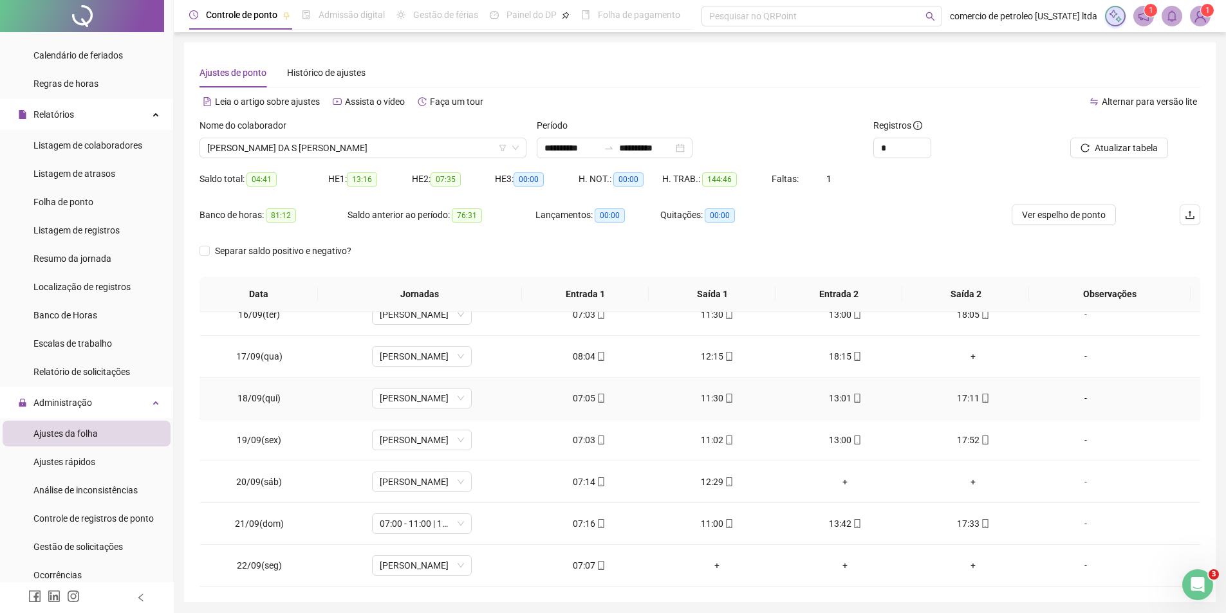
scroll to position [44, 0]
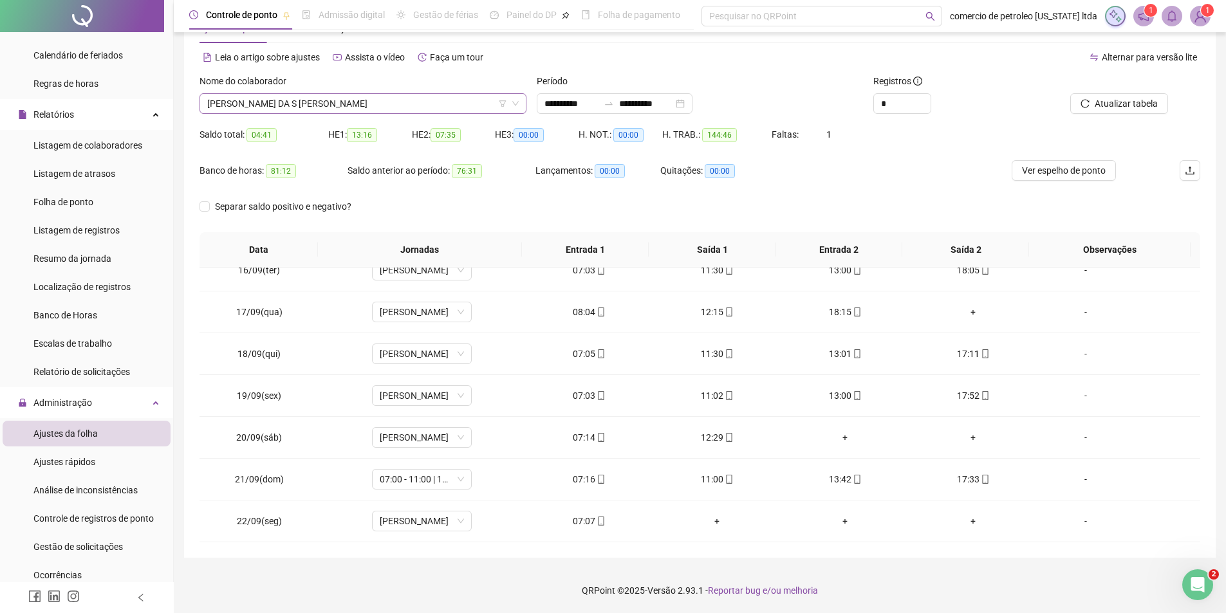
click at [371, 102] on span "[PERSON_NAME] DA S [PERSON_NAME]" at bounding box center [363, 103] width 312 height 19
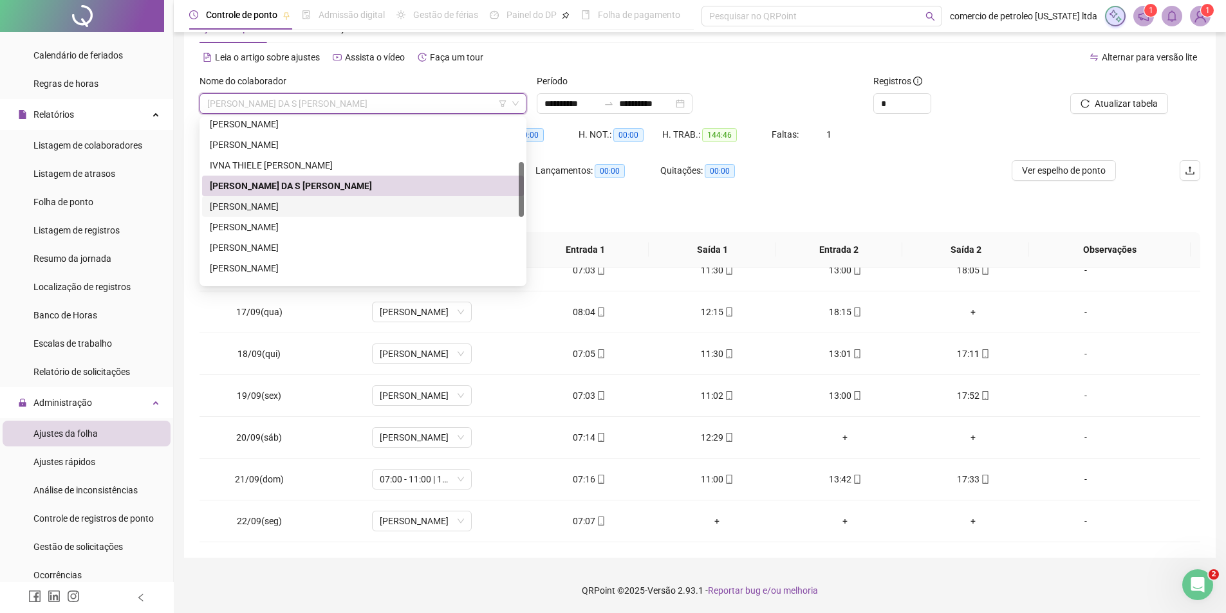
click at [293, 206] on div "[PERSON_NAME]" at bounding box center [363, 207] width 306 height 14
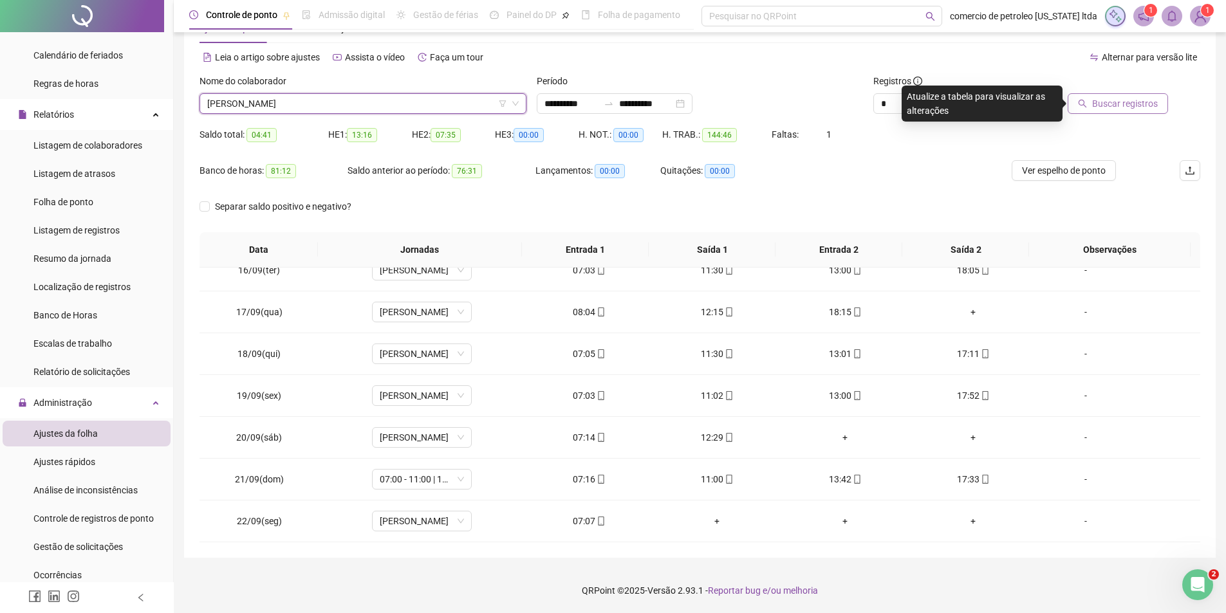
click at [1132, 111] on button "Buscar registros" at bounding box center [1118, 103] width 100 height 21
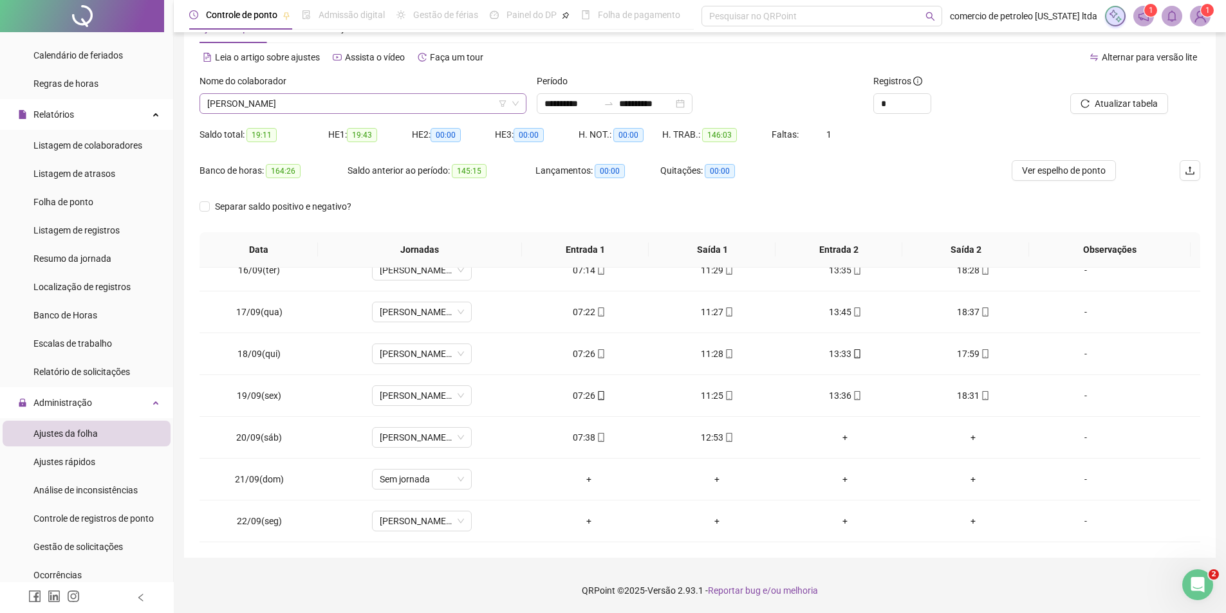
click at [402, 102] on span "[PERSON_NAME]" at bounding box center [363, 103] width 312 height 19
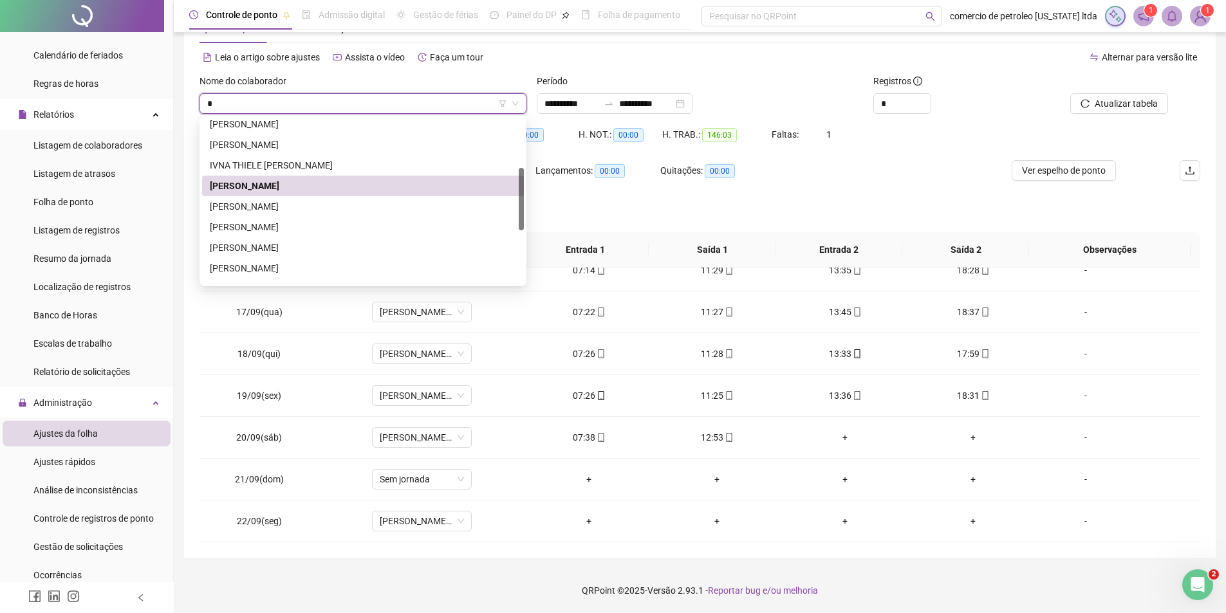
type input "**"
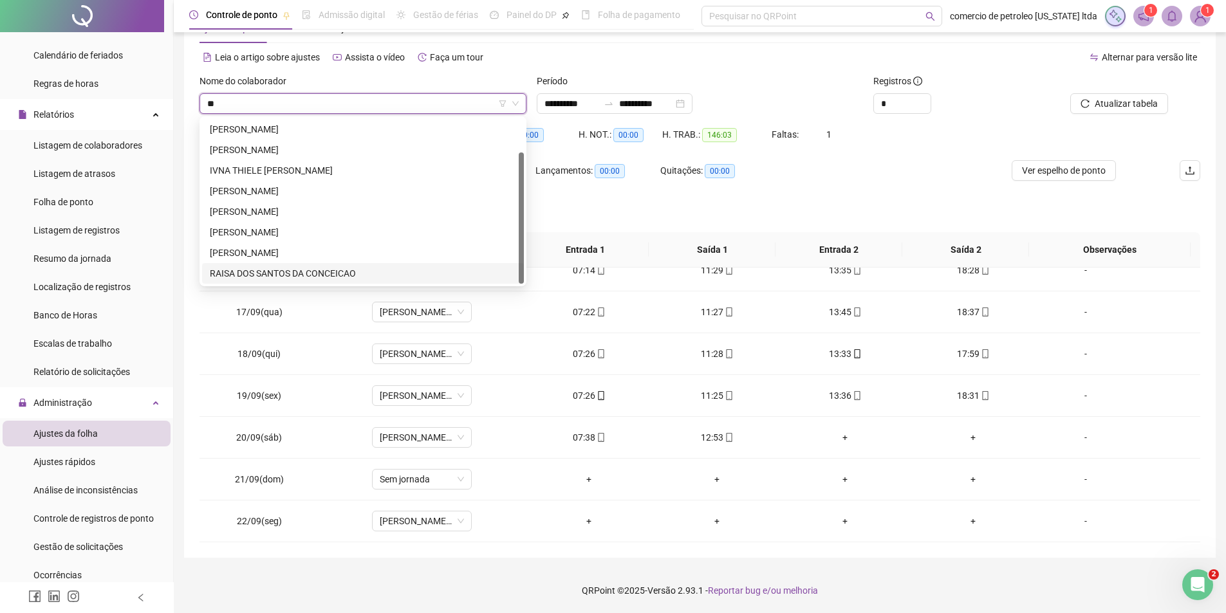
click at [315, 270] on div "RAISA DOS SANTOS DA CONCEICAO" at bounding box center [363, 274] width 306 height 14
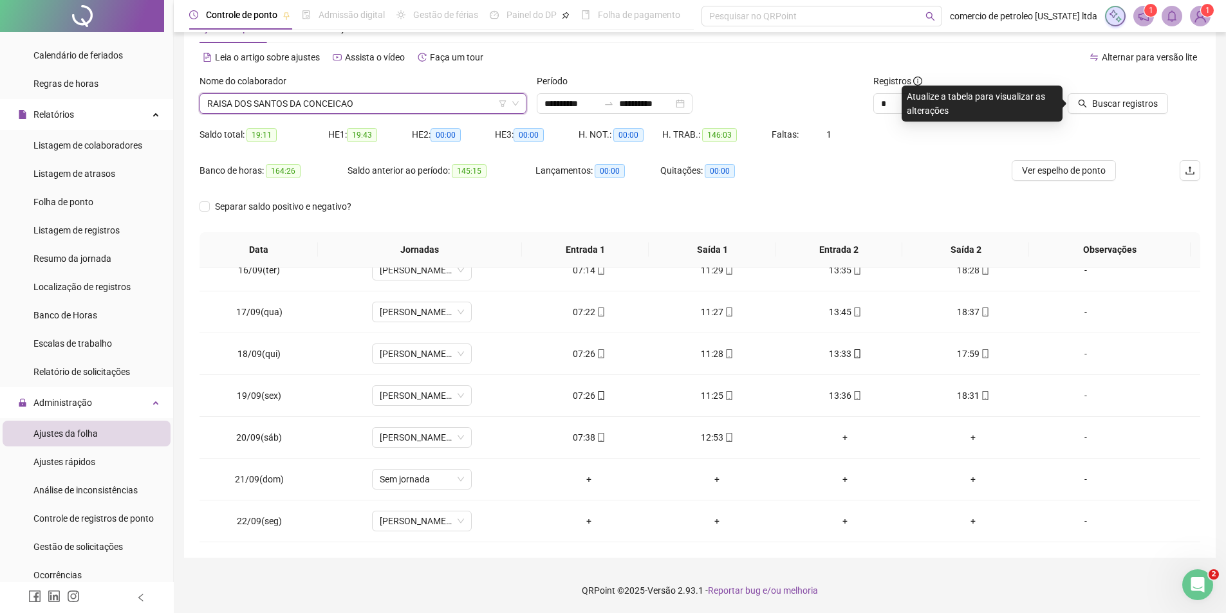
click at [370, 99] on span "RAISA DOS SANTOS DA CONCEICAO" at bounding box center [363, 103] width 312 height 19
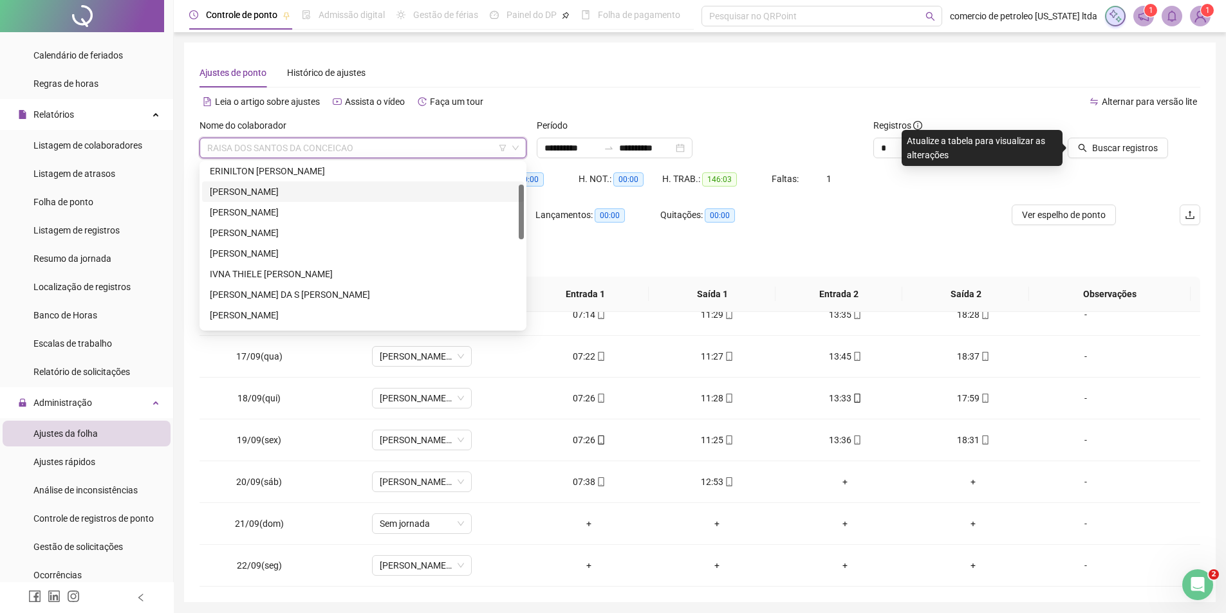
scroll to position [129, 0]
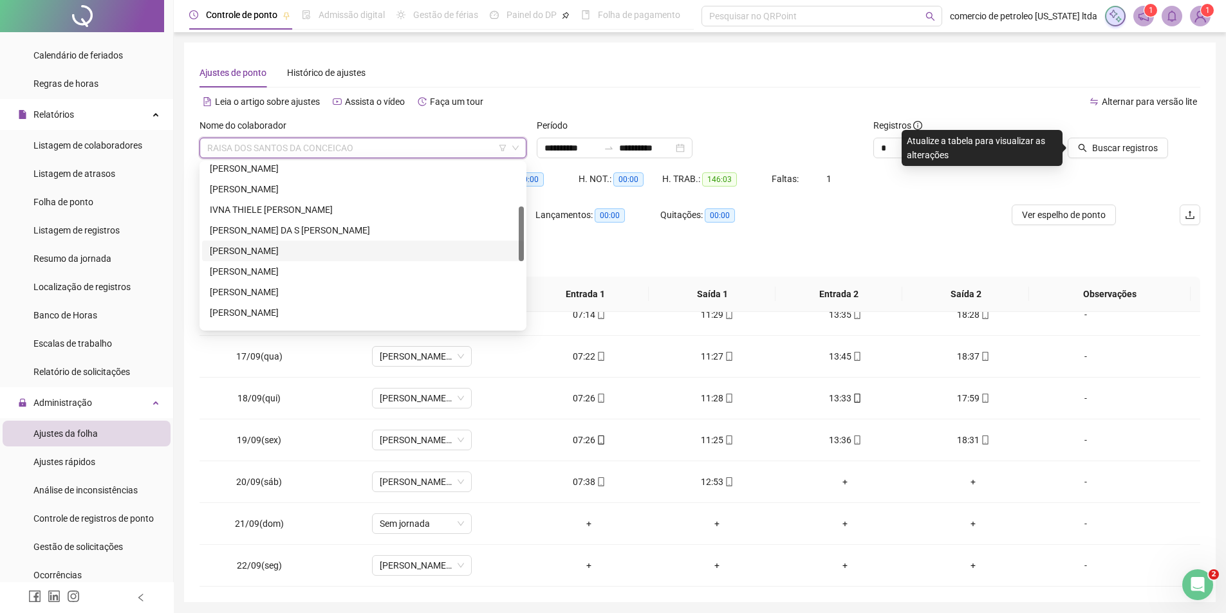
click at [248, 252] on div "[PERSON_NAME]" at bounding box center [363, 251] width 306 height 14
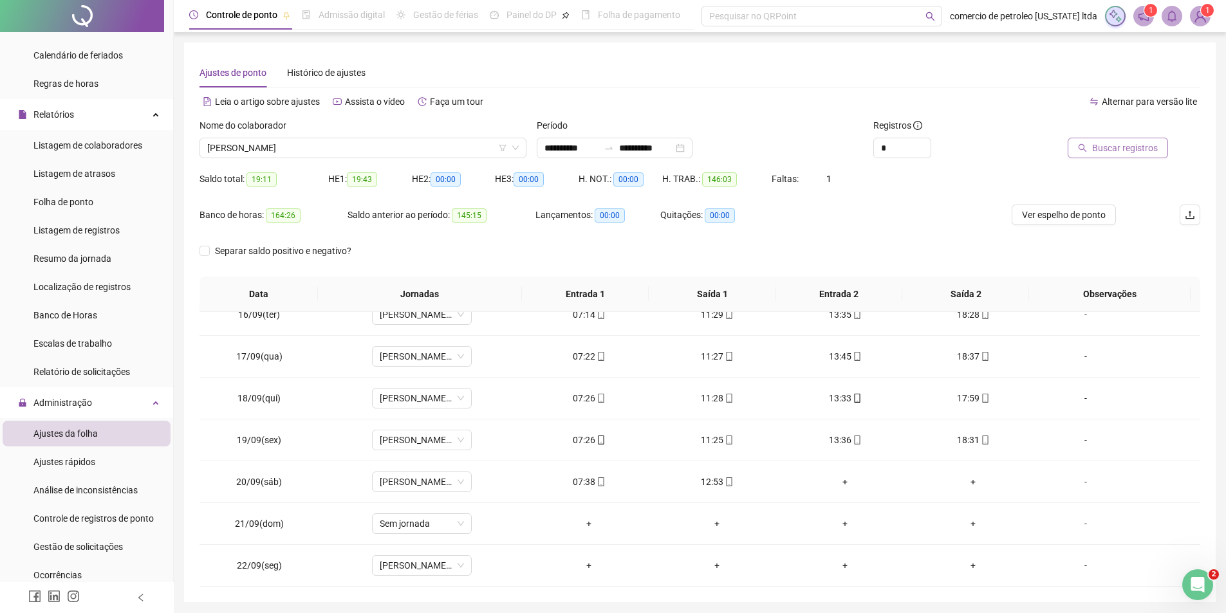
click at [1117, 147] on span "Buscar registros" at bounding box center [1125, 148] width 66 height 14
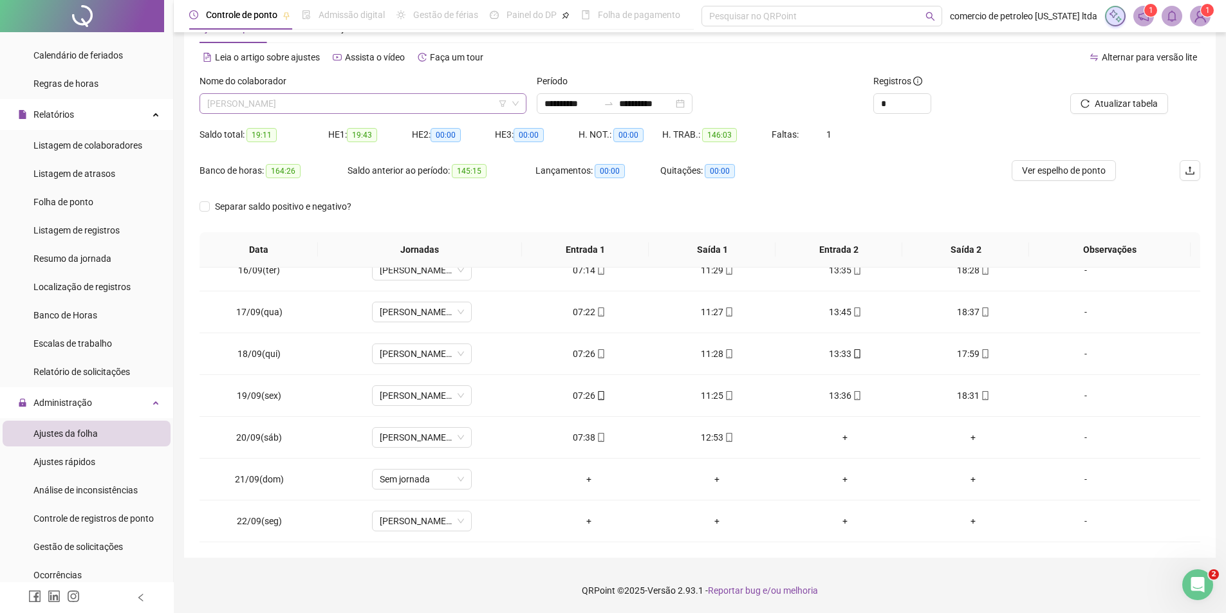
click at [315, 102] on span "[PERSON_NAME]" at bounding box center [363, 103] width 312 height 19
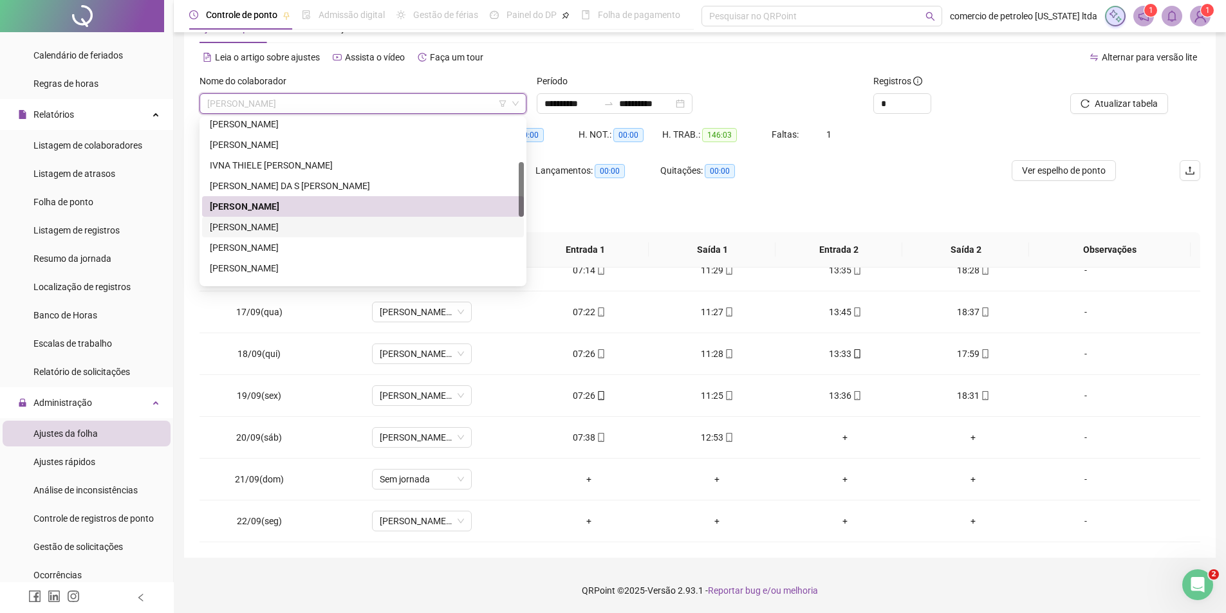
click at [295, 226] on div "[PERSON_NAME]" at bounding box center [363, 227] width 306 height 14
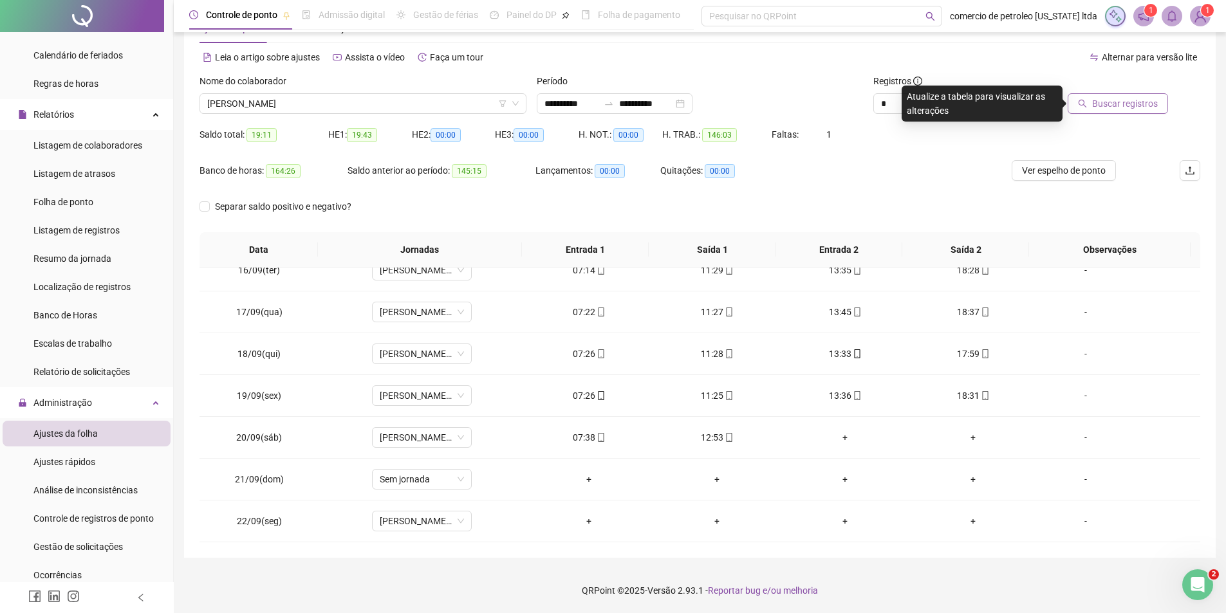
click at [1134, 108] on span "Buscar registros" at bounding box center [1125, 104] width 66 height 14
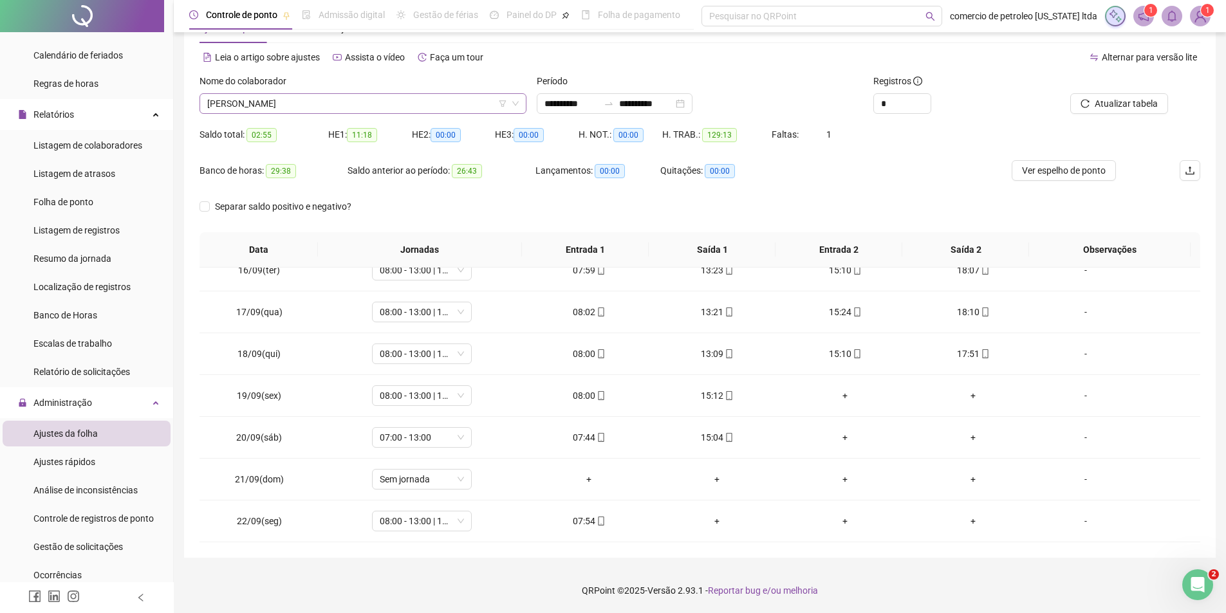
click at [350, 104] on span "[PERSON_NAME]" at bounding box center [363, 103] width 312 height 19
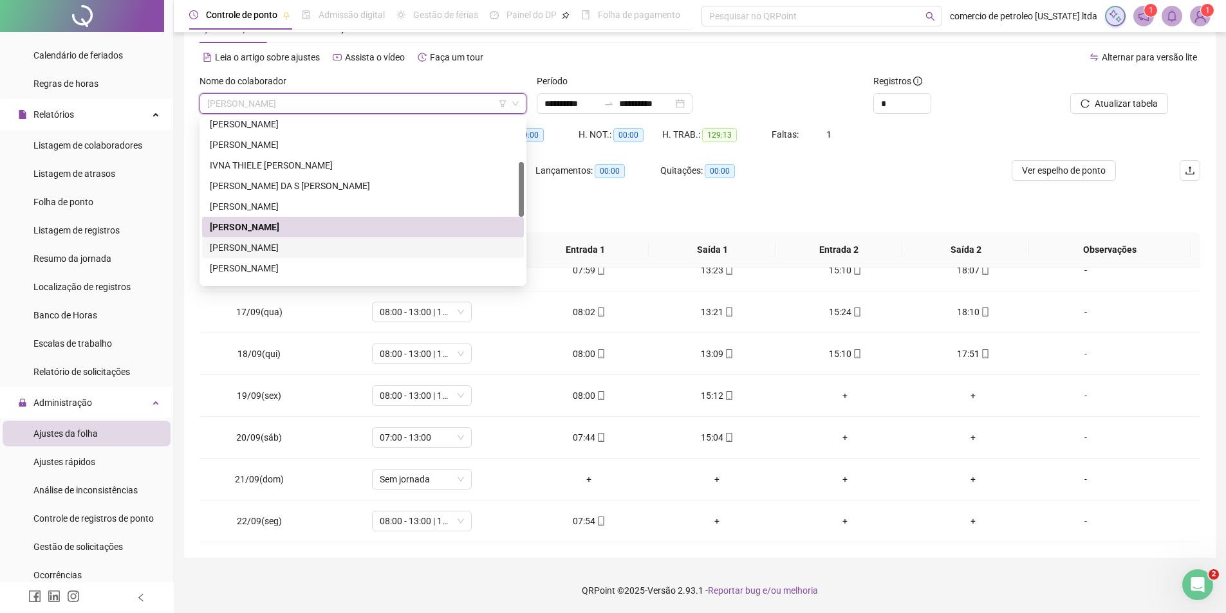
click at [261, 252] on div "[PERSON_NAME]" at bounding box center [363, 248] width 306 height 14
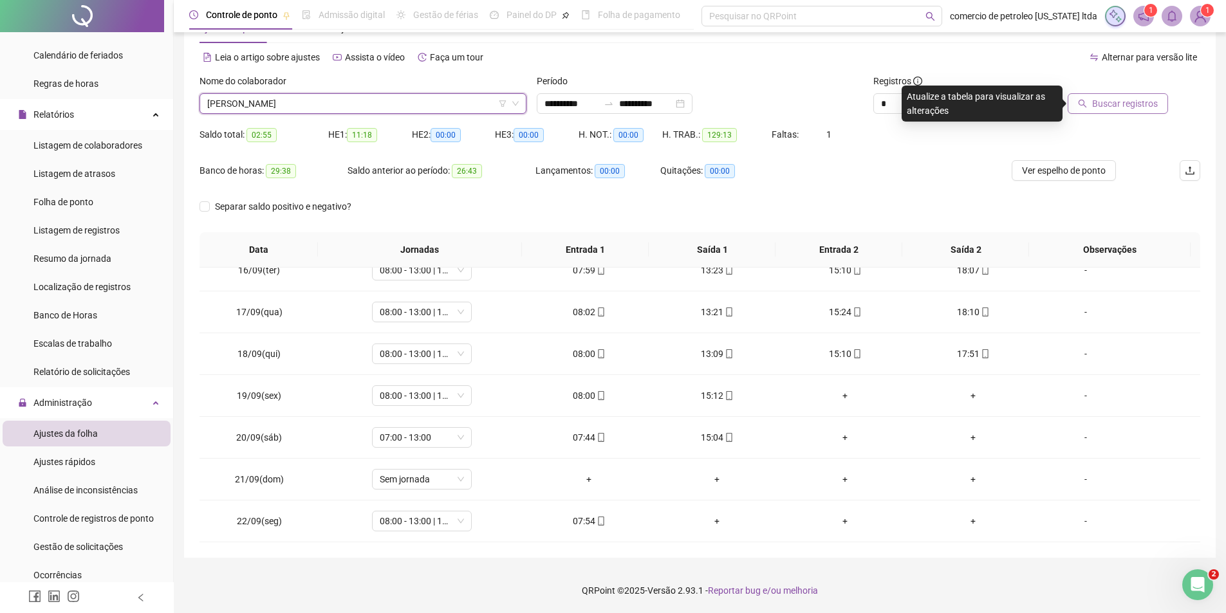
click at [1110, 101] on span "Buscar registros" at bounding box center [1125, 104] width 66 height 14
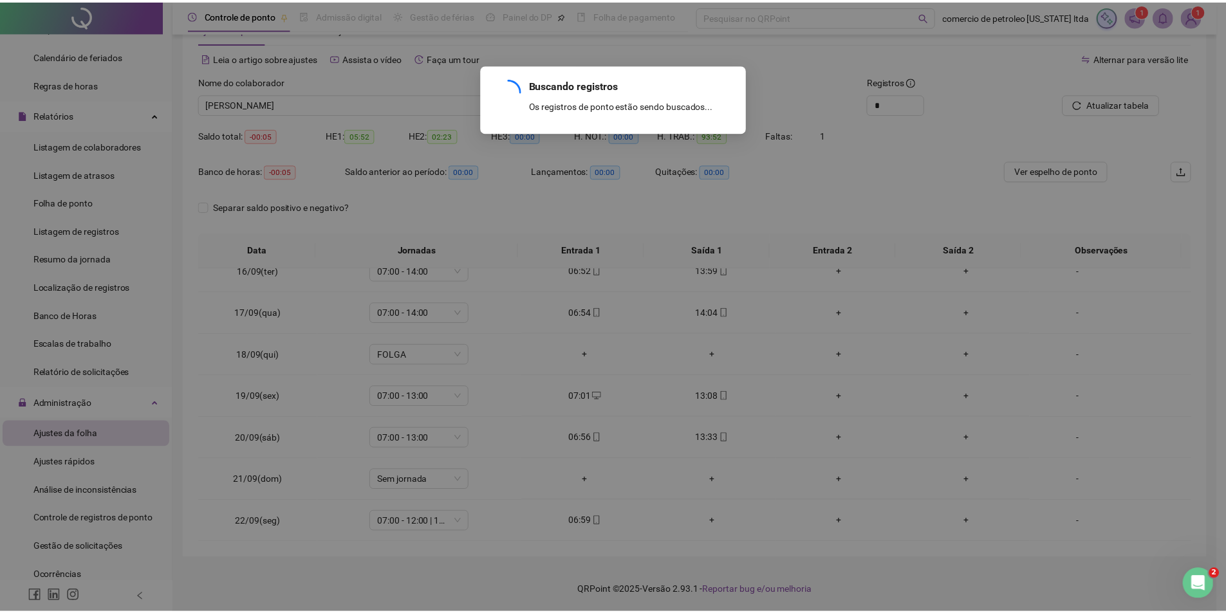
scroll to position [436, 0]
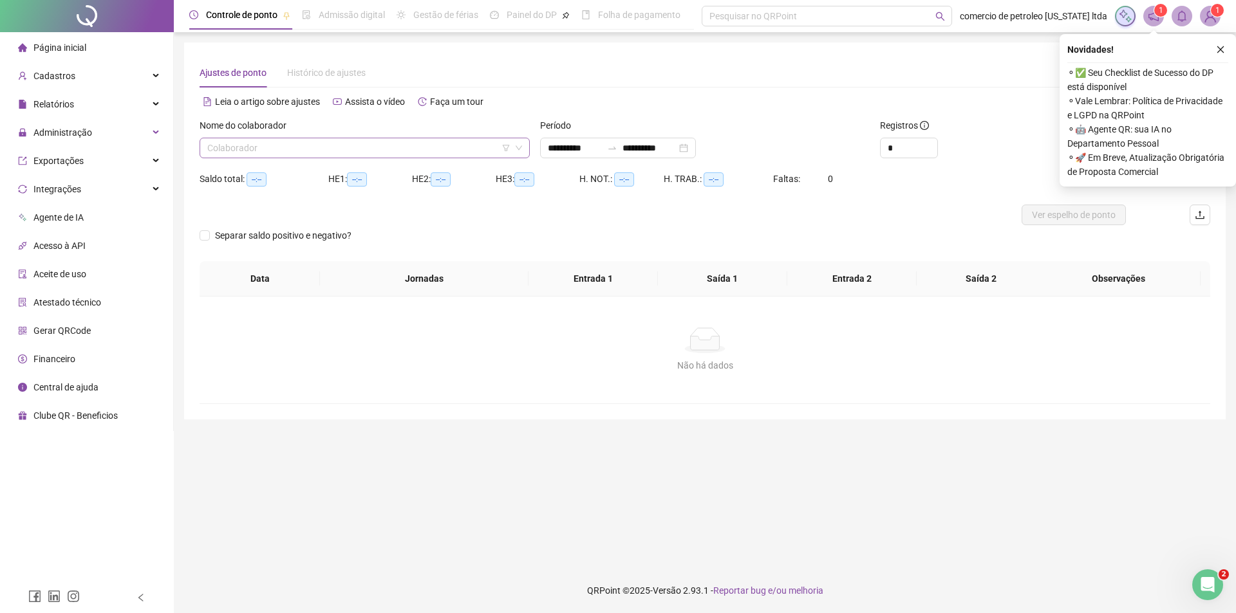
click at [341, 153] on input "search" at bounding box center [358, 147] width 303 height 19
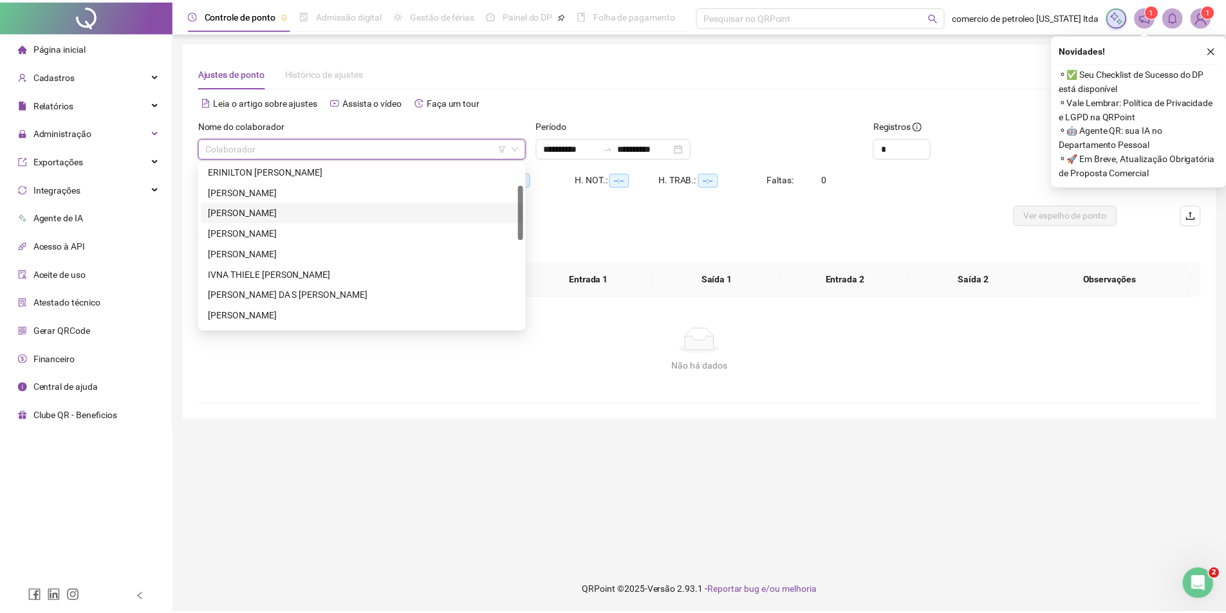
scroll to position [129, 0]
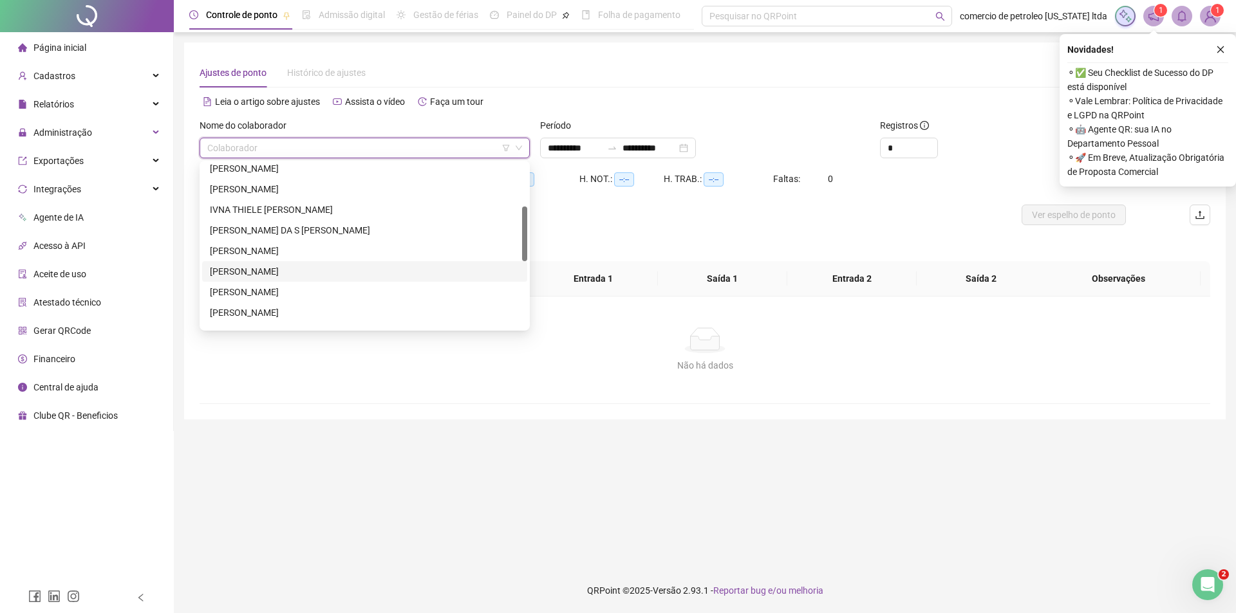
click at [244, 295] on div "[PERSON_NAME]" at bounding box center [365, 292] width 310 height 14
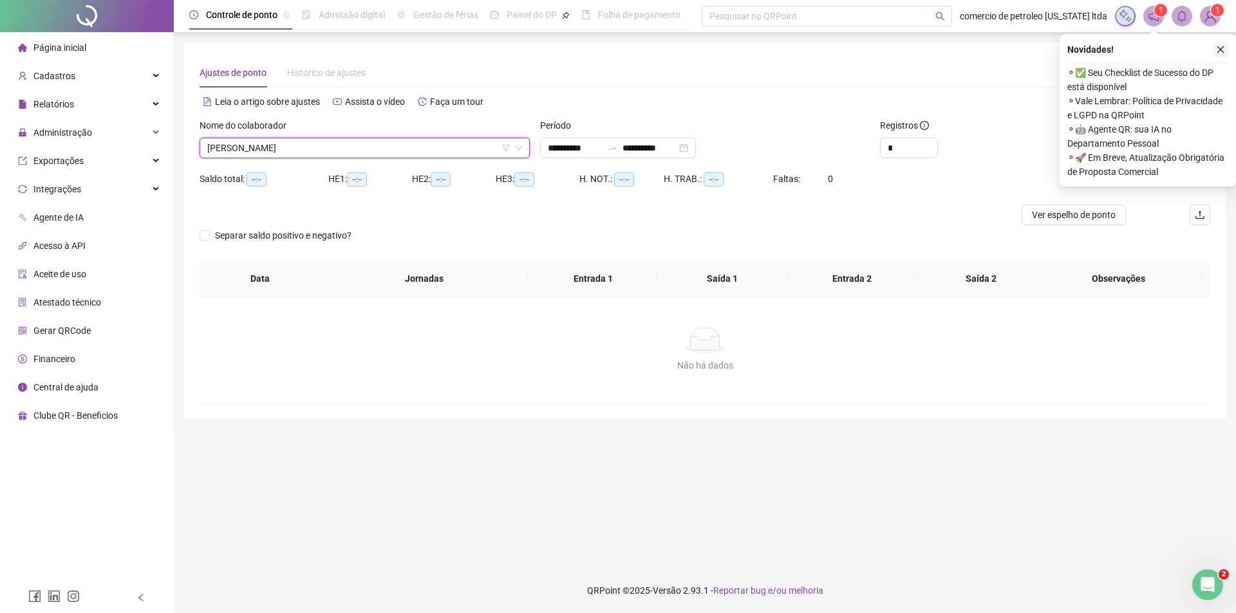
click at [1221, 52] on icon "close" at bounding box center [1220, 49] width 9 height 9
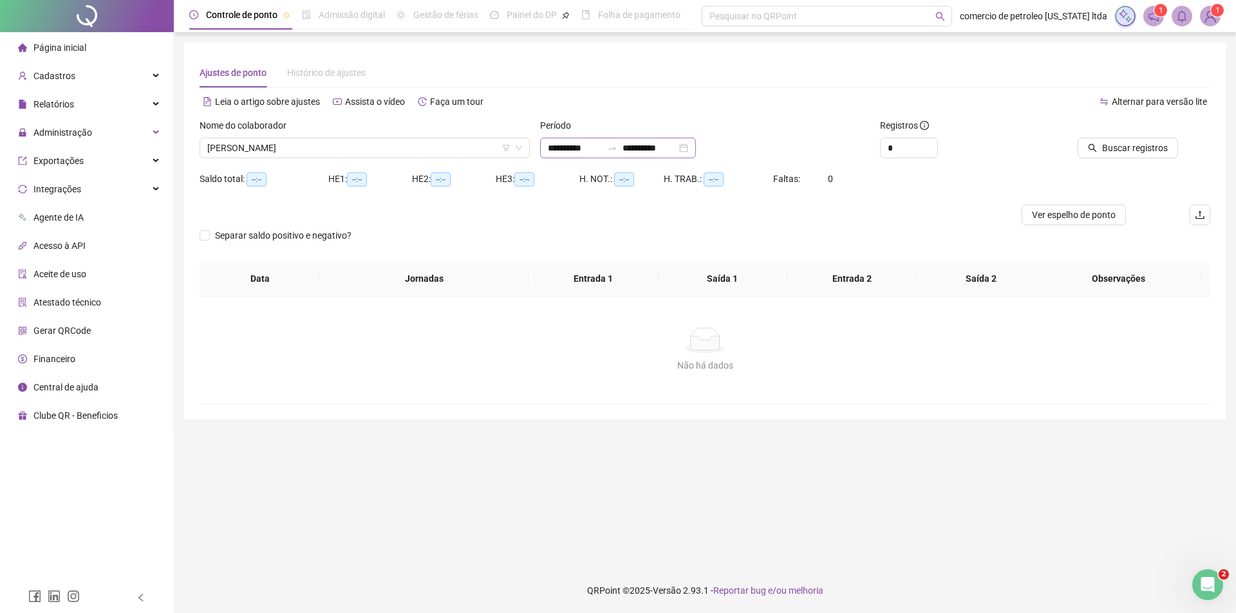
click at [696, 145] on div "**********" at bounding box center [618, 148] width 156 height 21
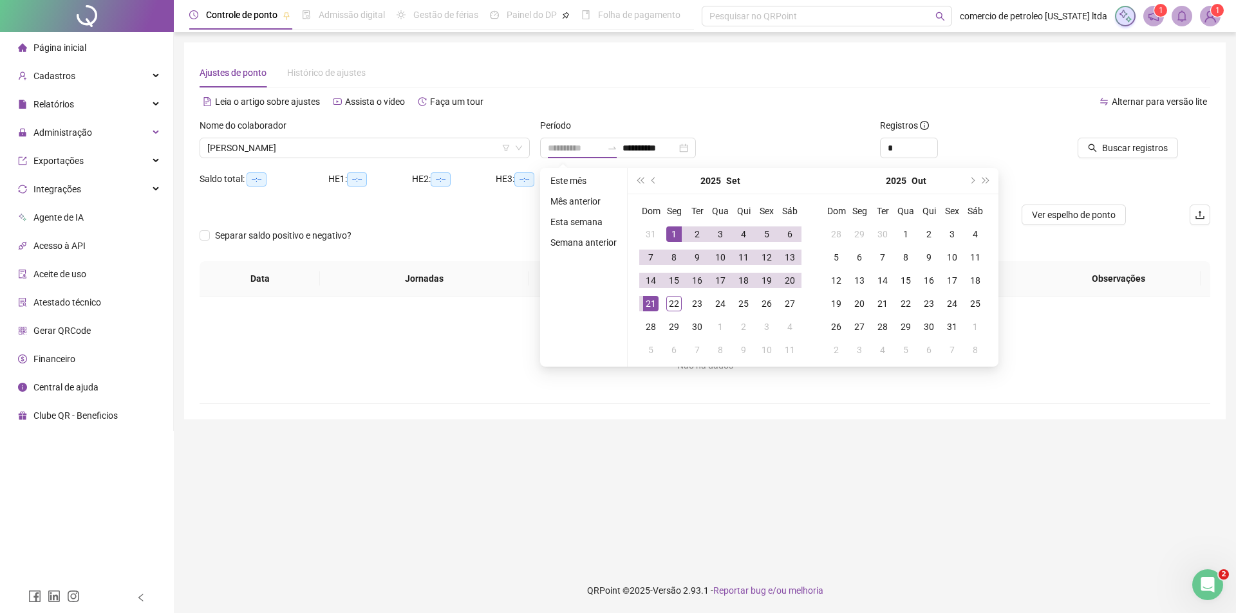
click at [673, 238] on div "1" at bounding box center [673, 234] width 15 height 15
type input "**********"
click at [669, 305] on div "22" at bounding box center [673, 303] width 15 height 15
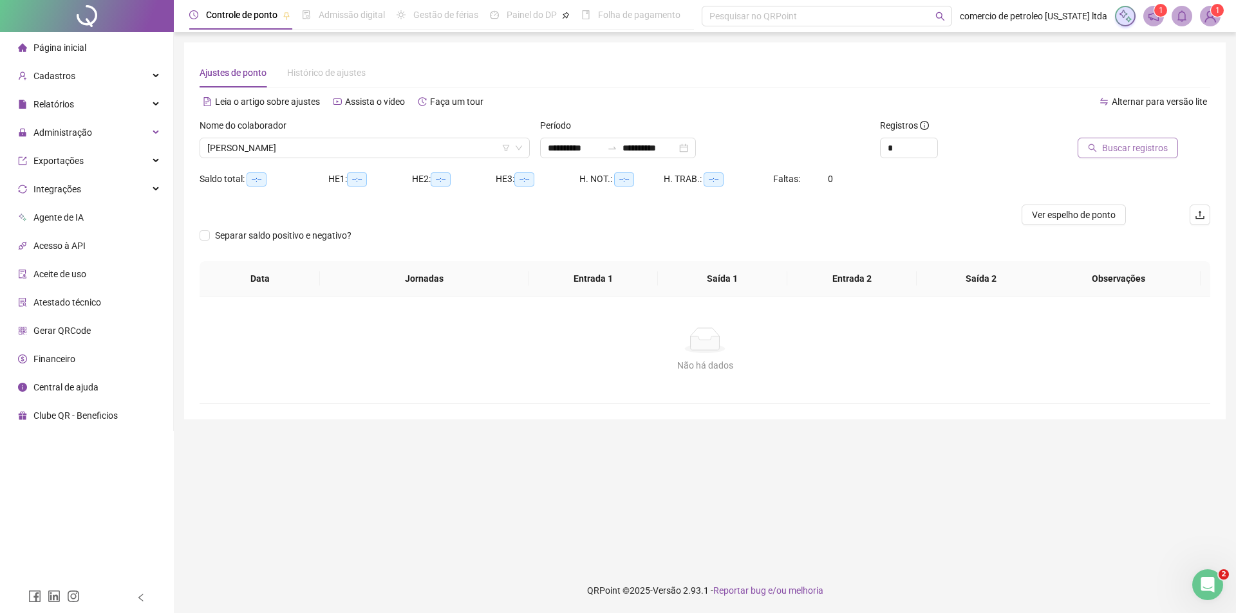
click at [1148, 142] on span "Buscar registros" at bounding box center [1135, 148] width 66 height 14
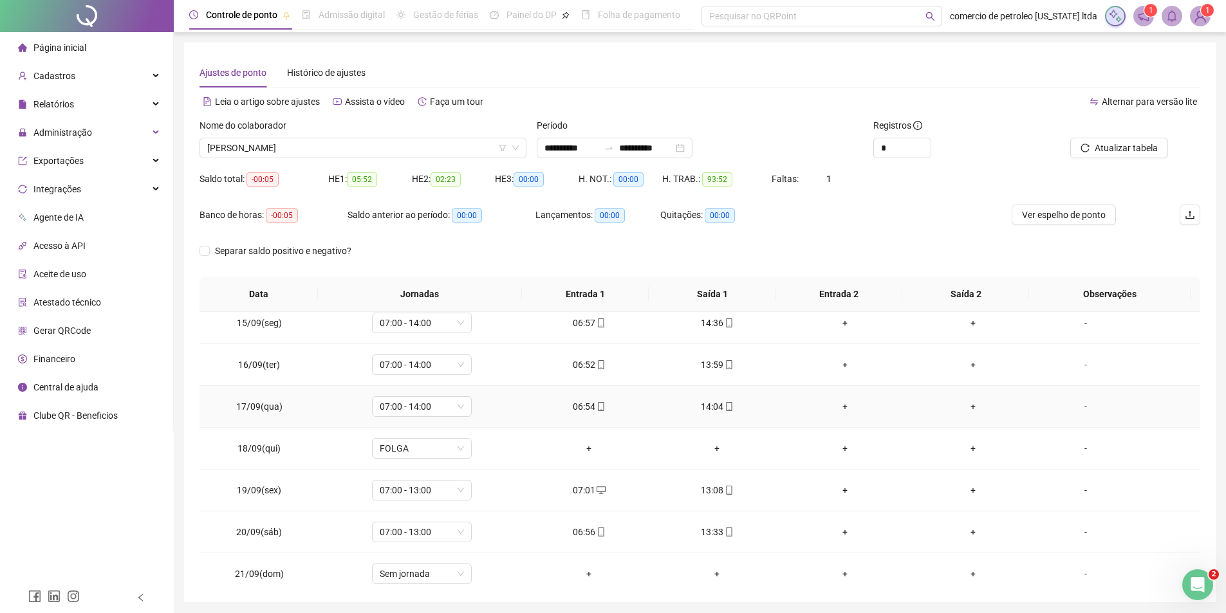
scroll to position [436, 0]
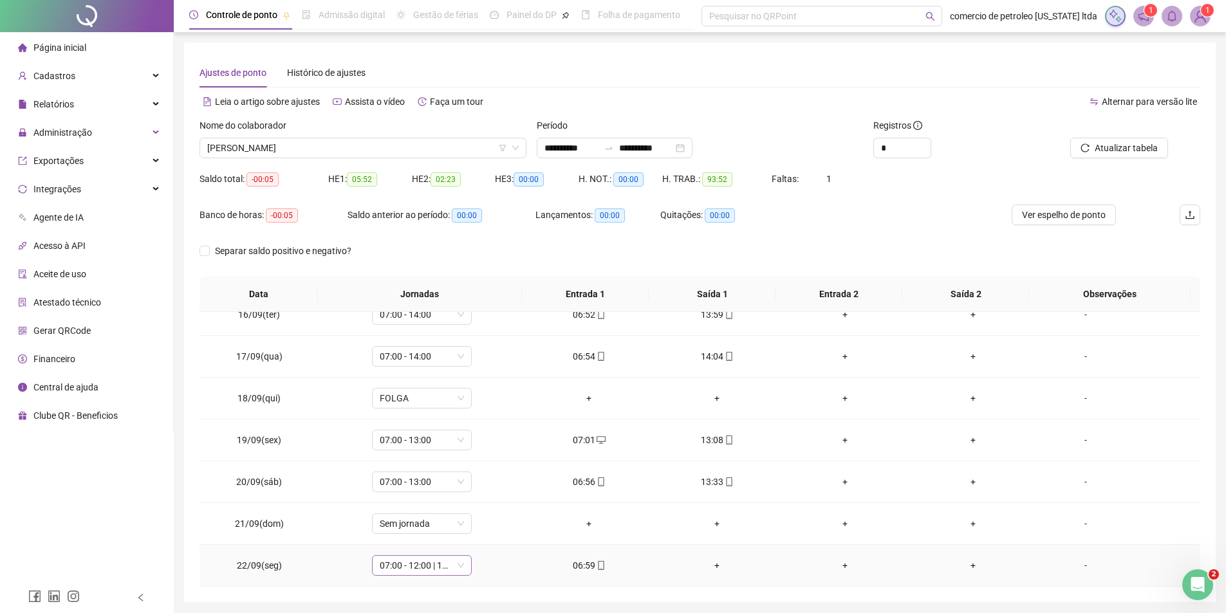
click at [409, 564] on span "07:00 - 12:00 | 14:00 - 16:30" at bounding box center [422, 565] width 84 height 19
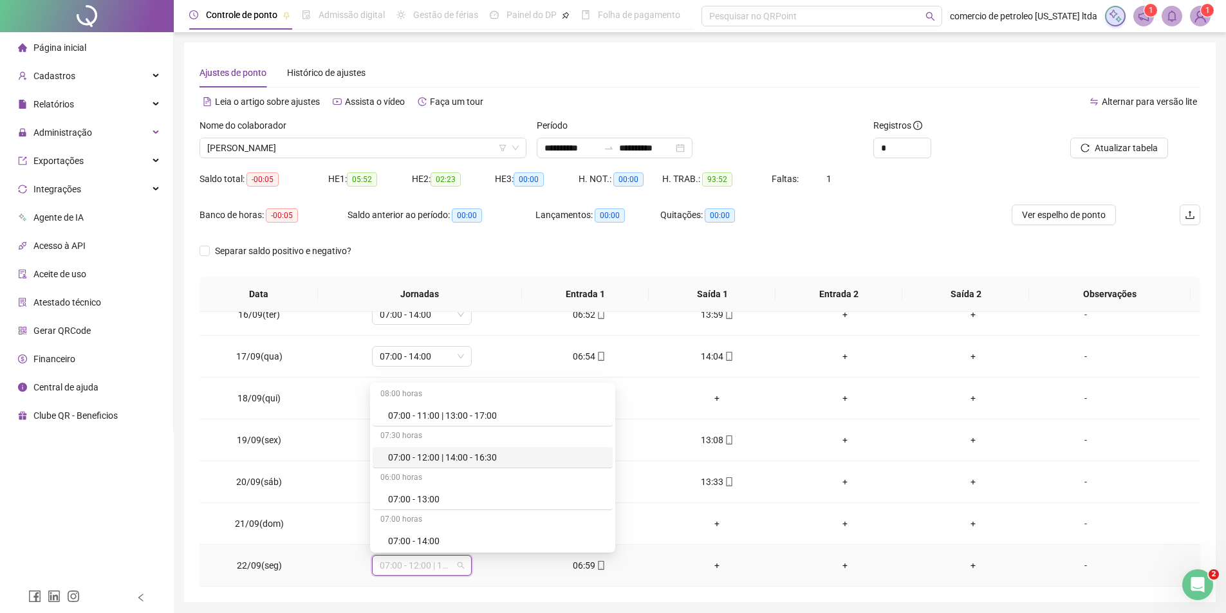
scroll to position [64, 0]
click at [408, 517] on div "07:00 - 14:00" at bounding box center [496, 519] width 217 height 14
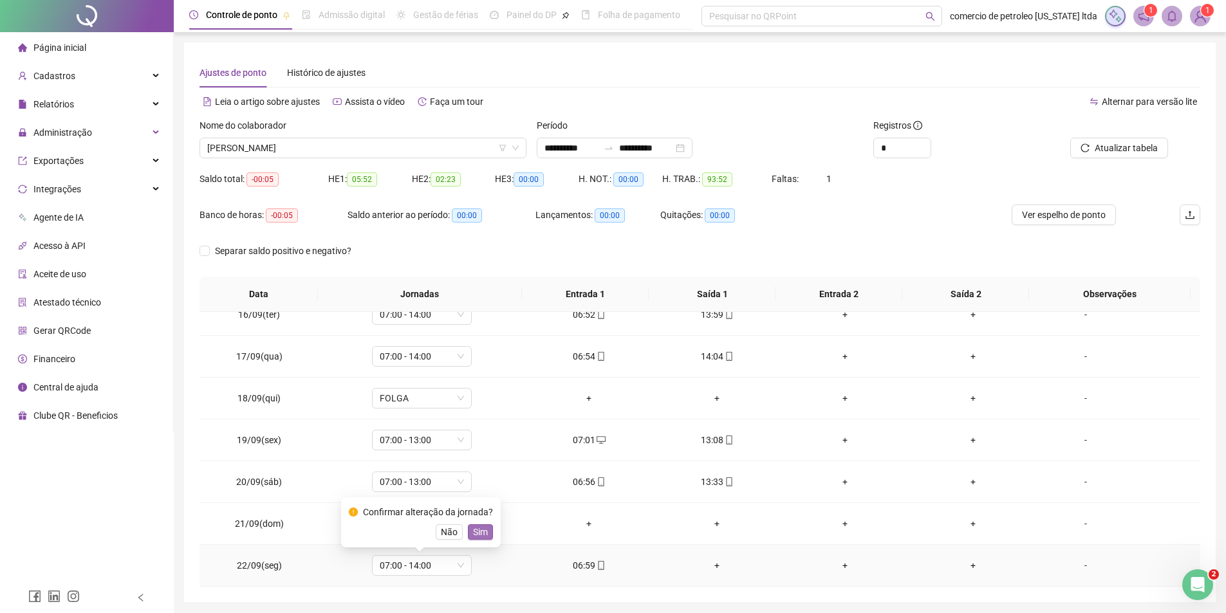
click at [481, 531] on span "Sim" at bounding box center [480, 532] width 15 height 14
click at [378, 141] on span "[PERSON_NAME]" at bounding box center [363, 147] width 312 height 19
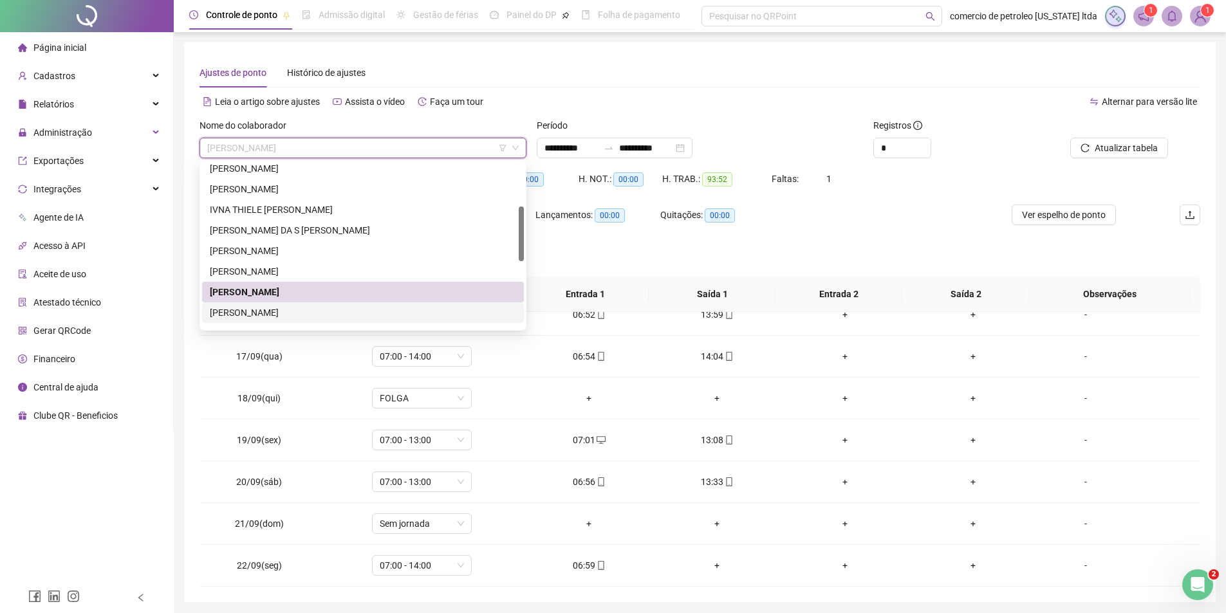
click at [247, 317] on div "[PERSON_NAME]" at bounding box center [363, 313] width 306 height 14
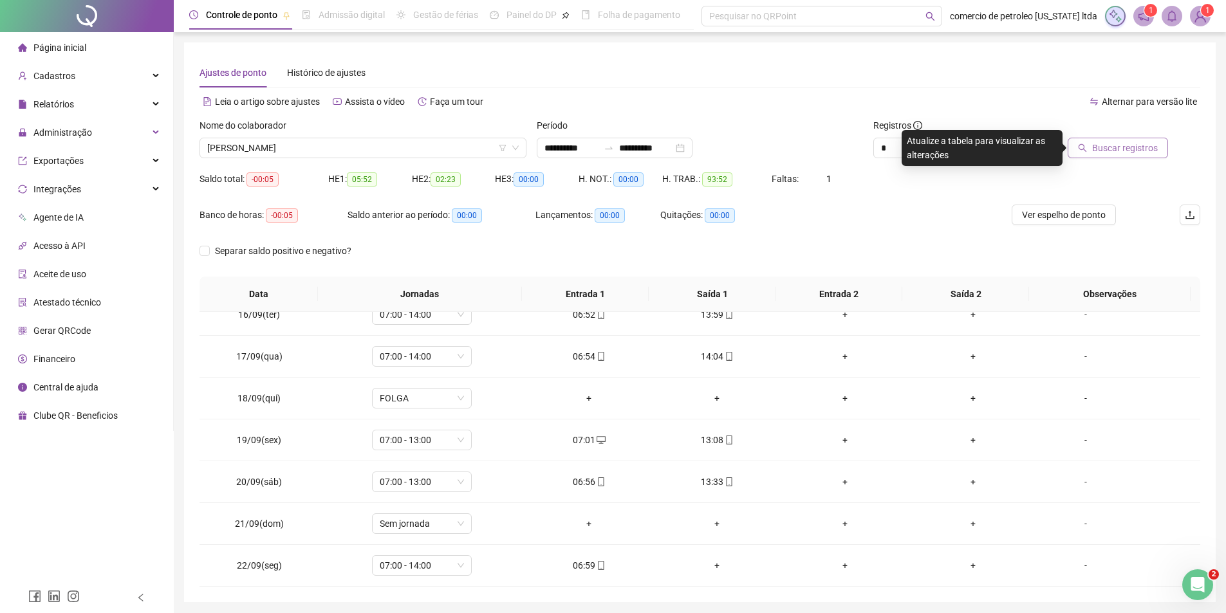
click at [1148, 149] on span "Buscar registros" at bounding box center [1125, 148] width 66 height 14
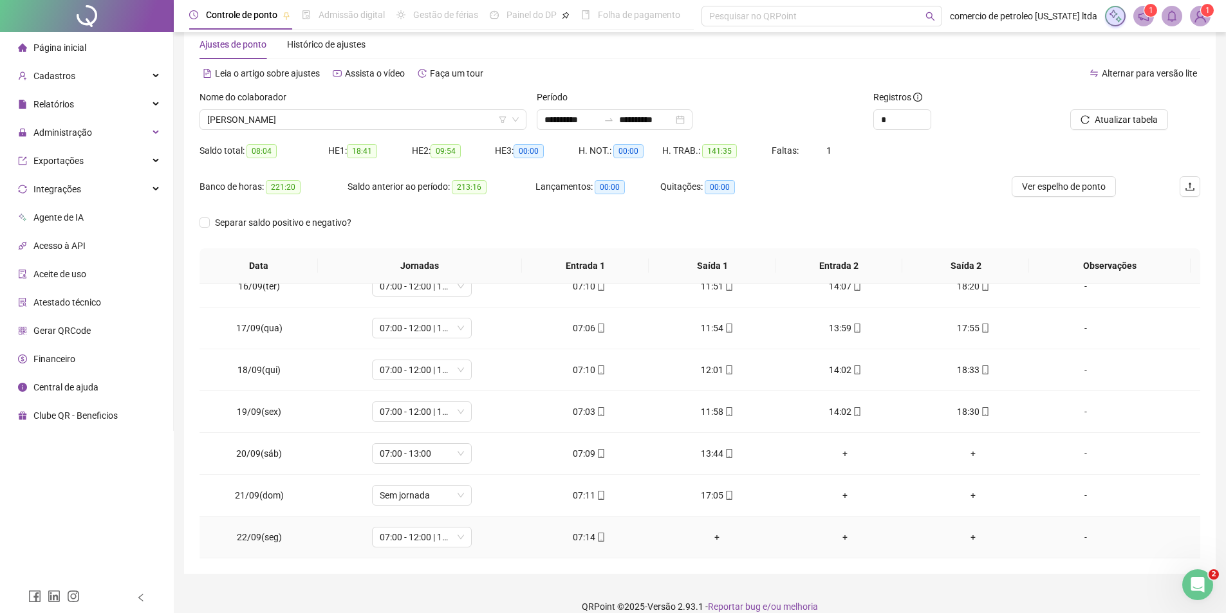
scroll to position [44, 0]
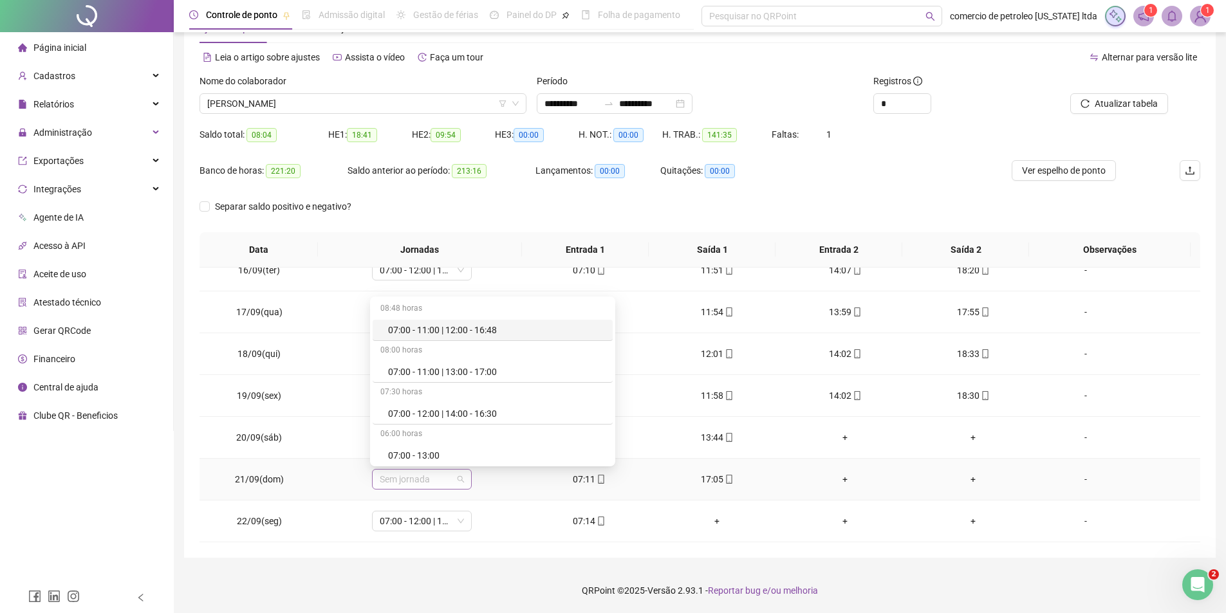
click at [408, 476] on span "Sem jornada" at bounding box center [422, 479] width 84 height 19
click at [437, 369] on div "07:00 - 11:00 | 13:00 - 17:00" at bounding box center [496, 372] width 217 height 14
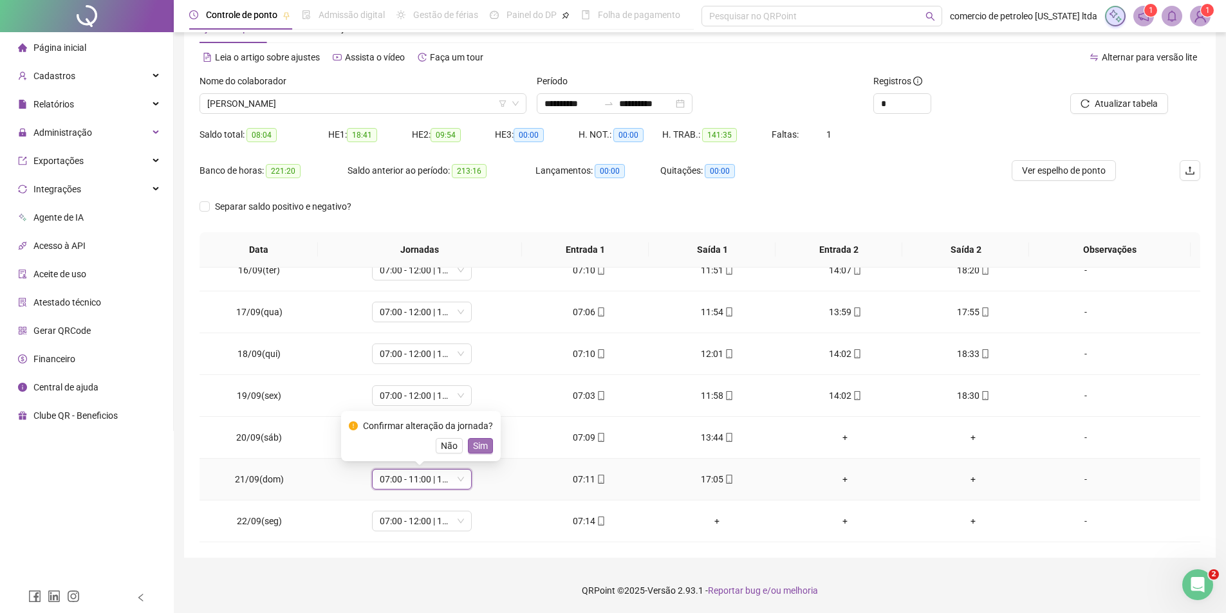
click at [480, 448] on span "Sim" at bounding box center [480, 446] width 15 height 14
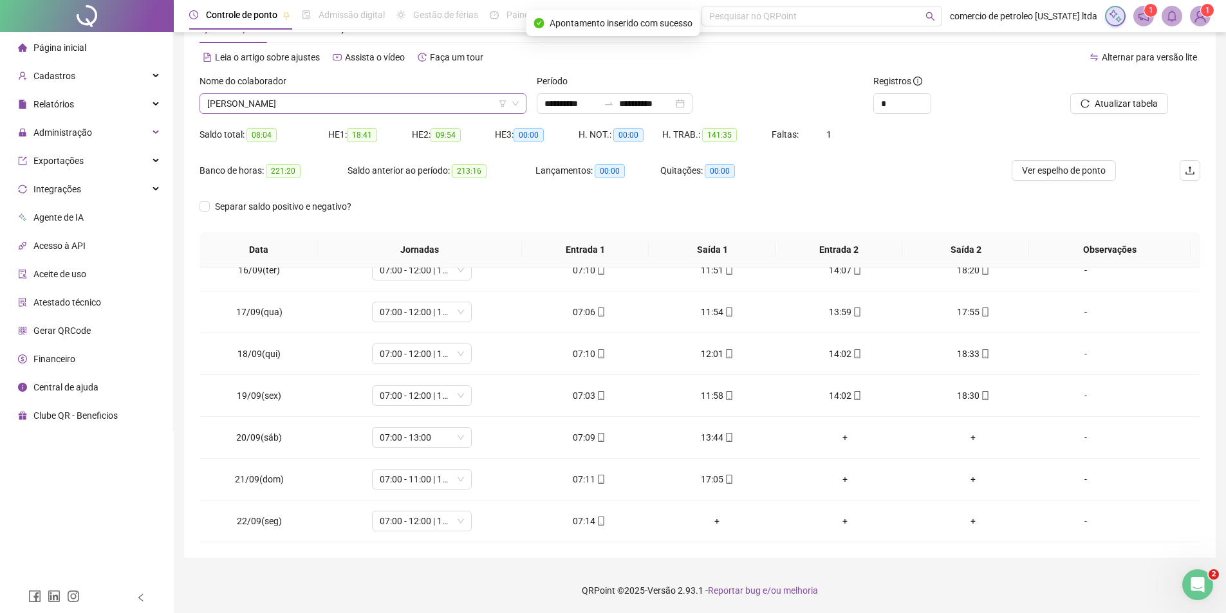
click at [291, 102] on span "[PERSON_NAME]" at bounding box center [363, 103] width 312 height 19
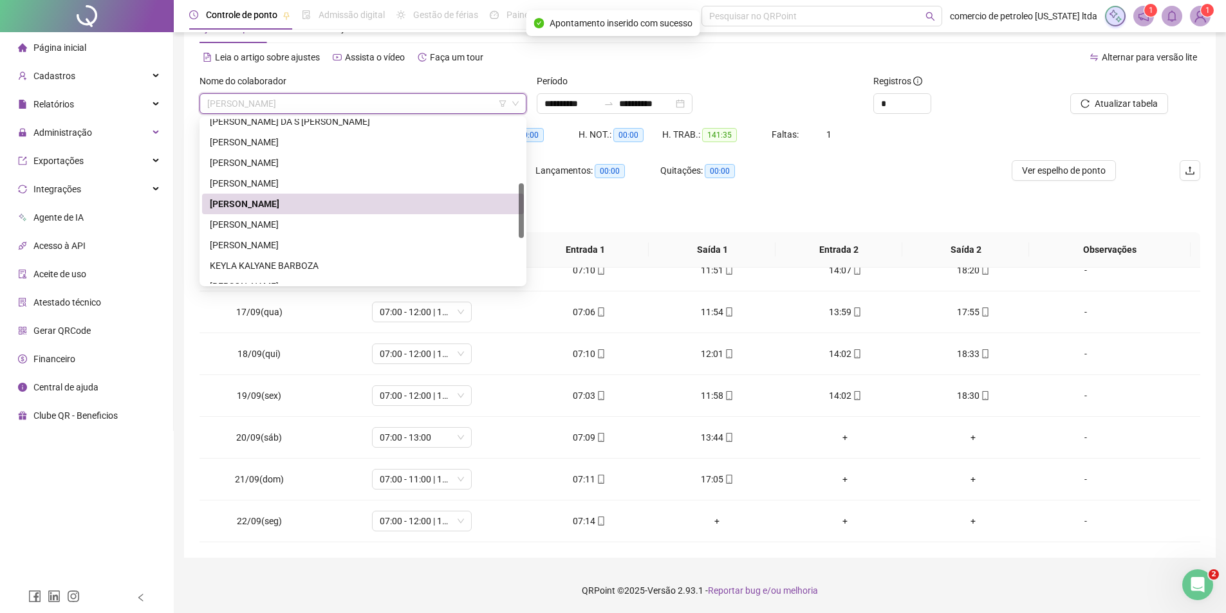
scroll to position [257, 0]
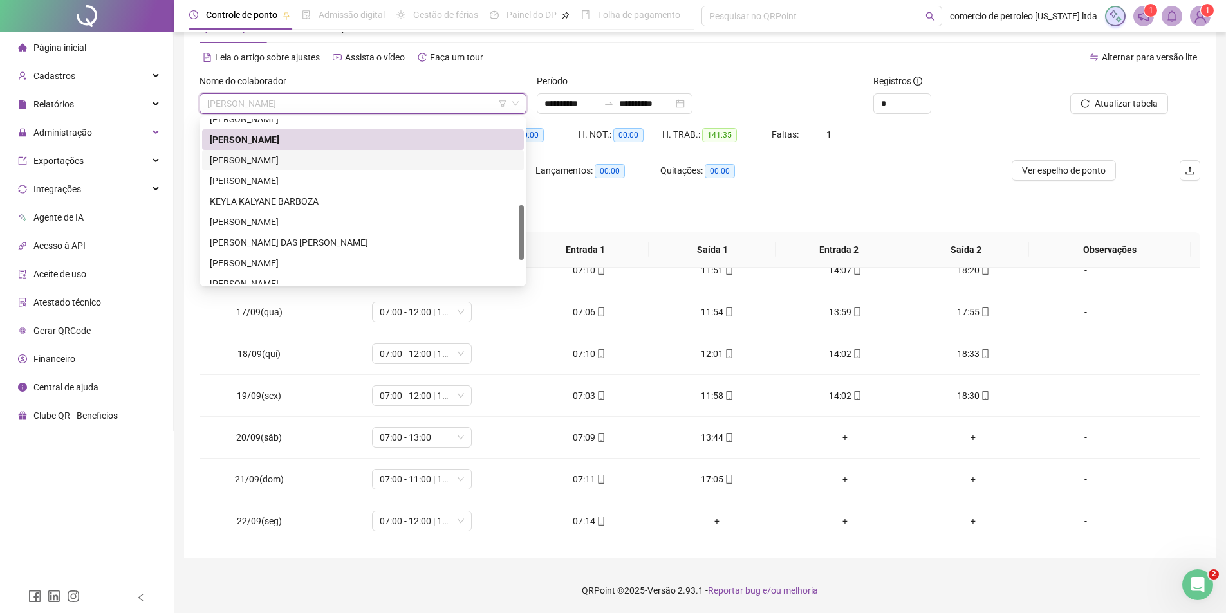
click at [245, 164] on div "[PERSON_NAME]" at bounding box center [363, 160] width 306 height 14
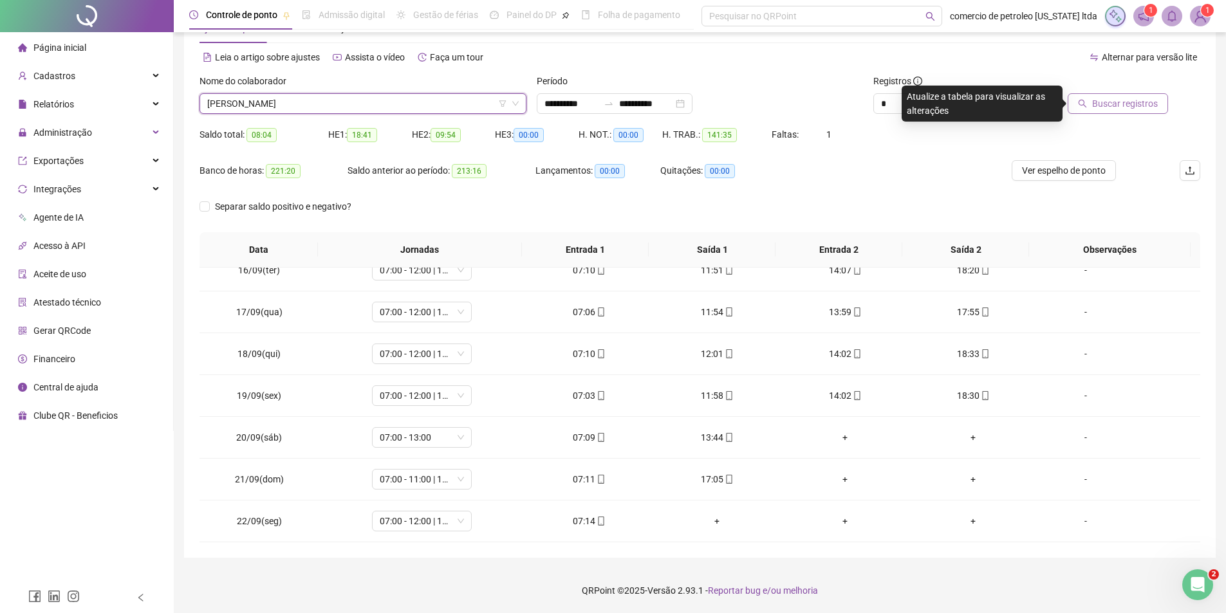
click at [1135, 105] on span "Buscar registros" at bounding box center [1125, 104] width 66 height 14
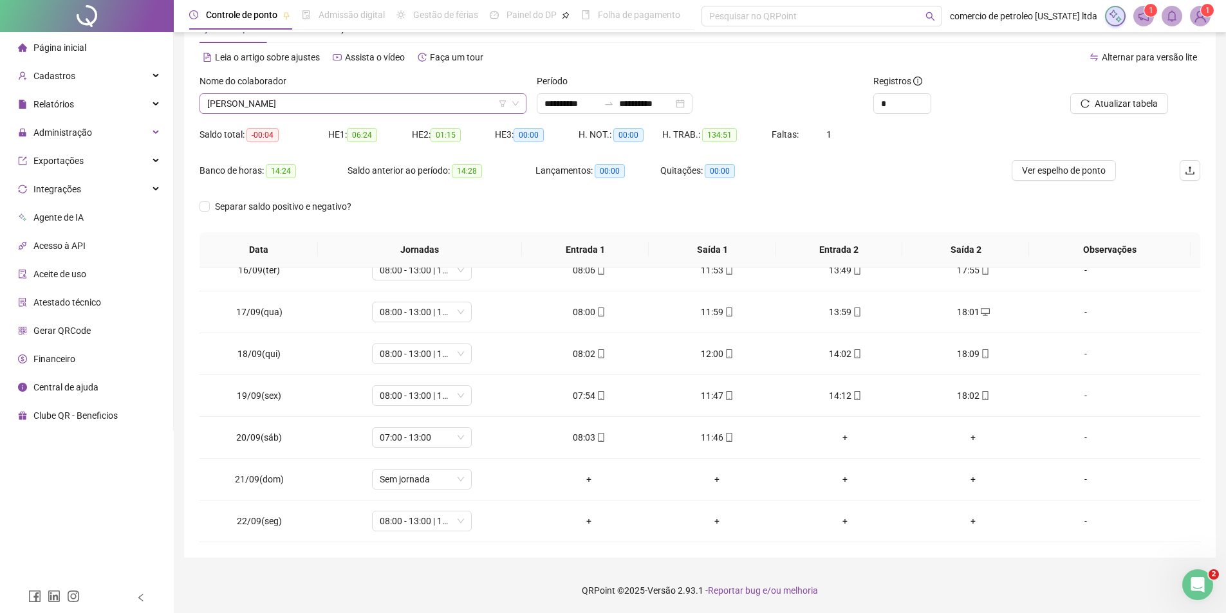
click at [370, 109] on span "[PERSON_NAME]" at bounding box center [363, 103] width 312 height 19
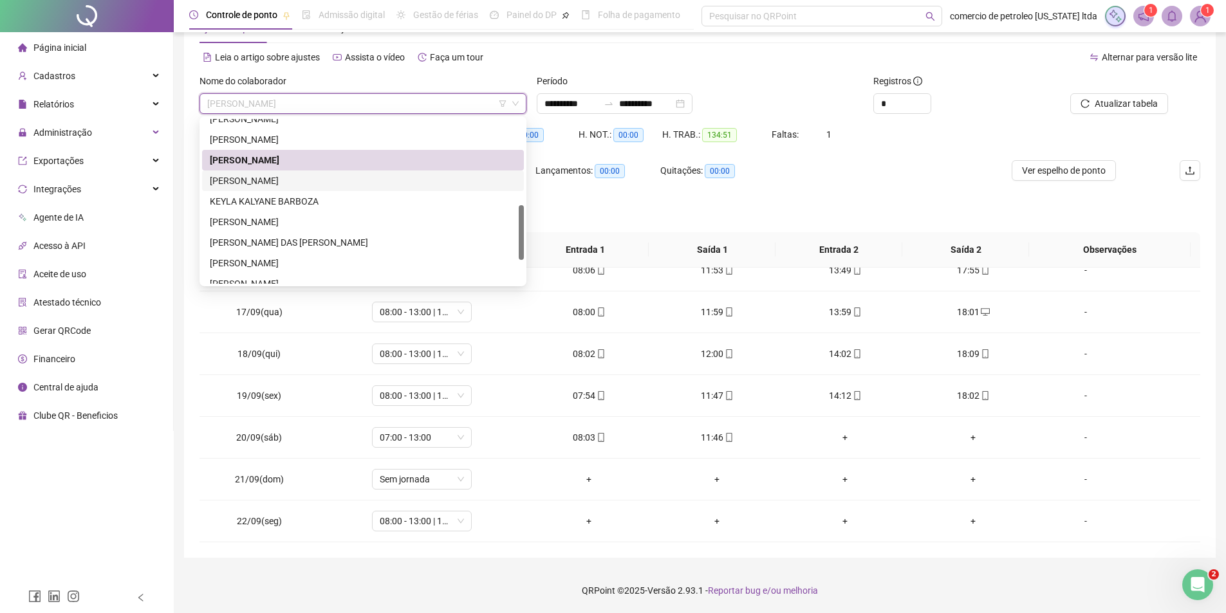
click at [263, 180] on div "[PERSON_NAME]" at bounding box center [363, 181] width 306 height 14
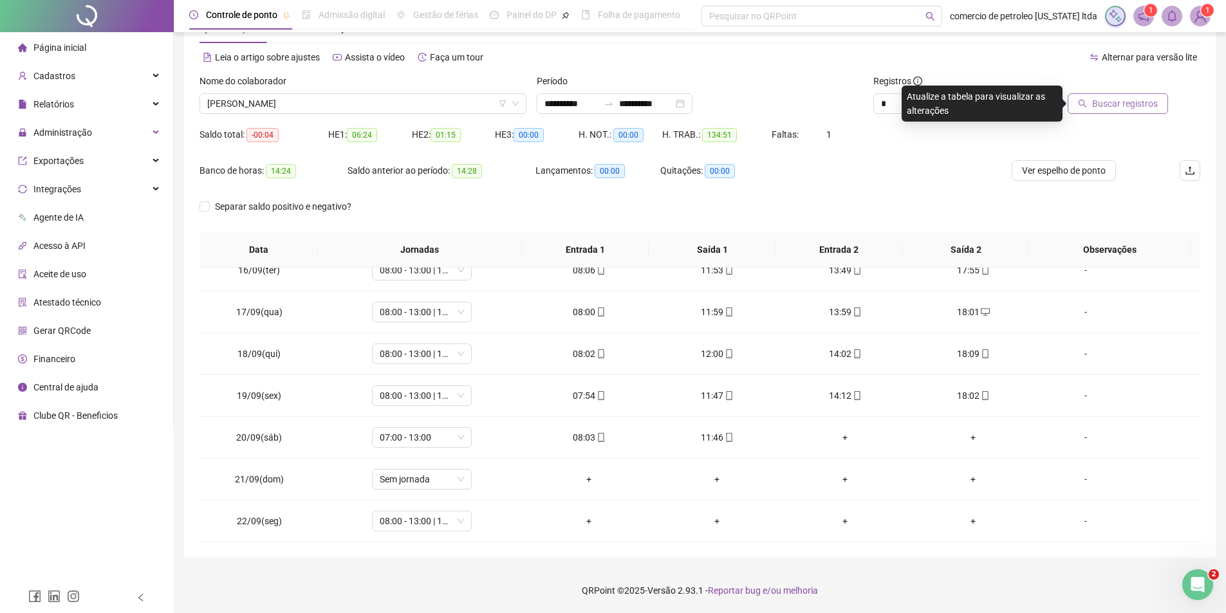
click at [1093, 103] on button "Buscar registros" at bounding box center [1118, 103] width 100 height 21
click at [1083, 521] on div "-" at bounding box center [1086, 521] width 76 height 14
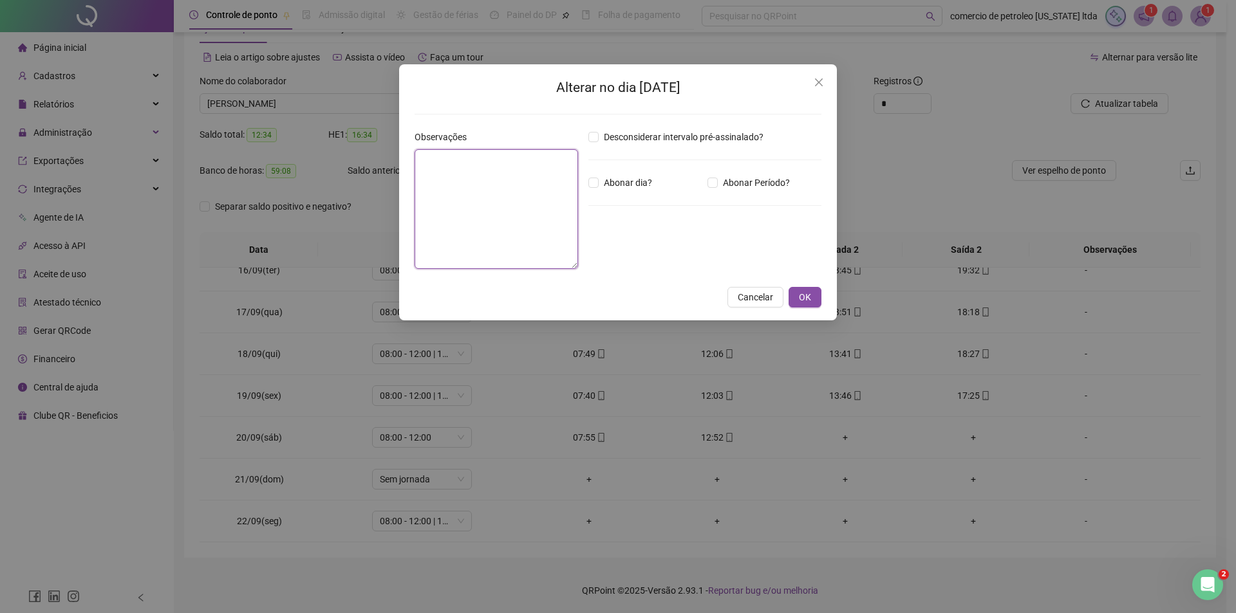
click at [516, 209] on textarea at bounding box center [497, 209] width 164 height 120
type textarea "**********"
click at [800, 298] on span "OK" at bounding box center [805, 297] width 12 height 14
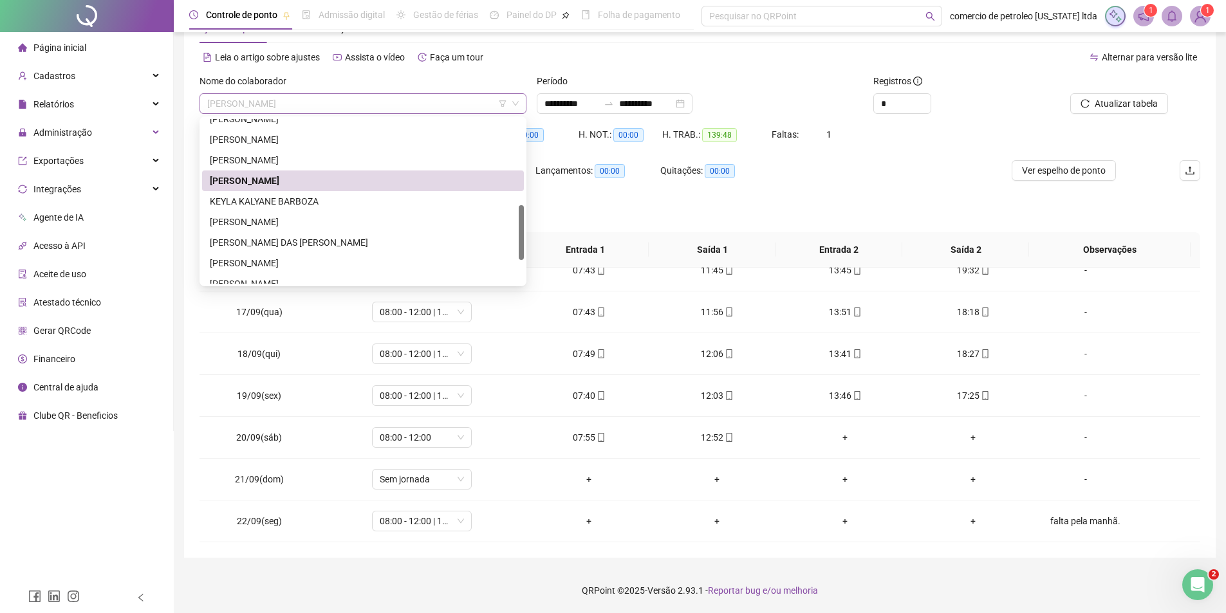
click at [313, 104] on span "[PERSON_NAME]" at bounding box center [363, 103] width 312 height 19
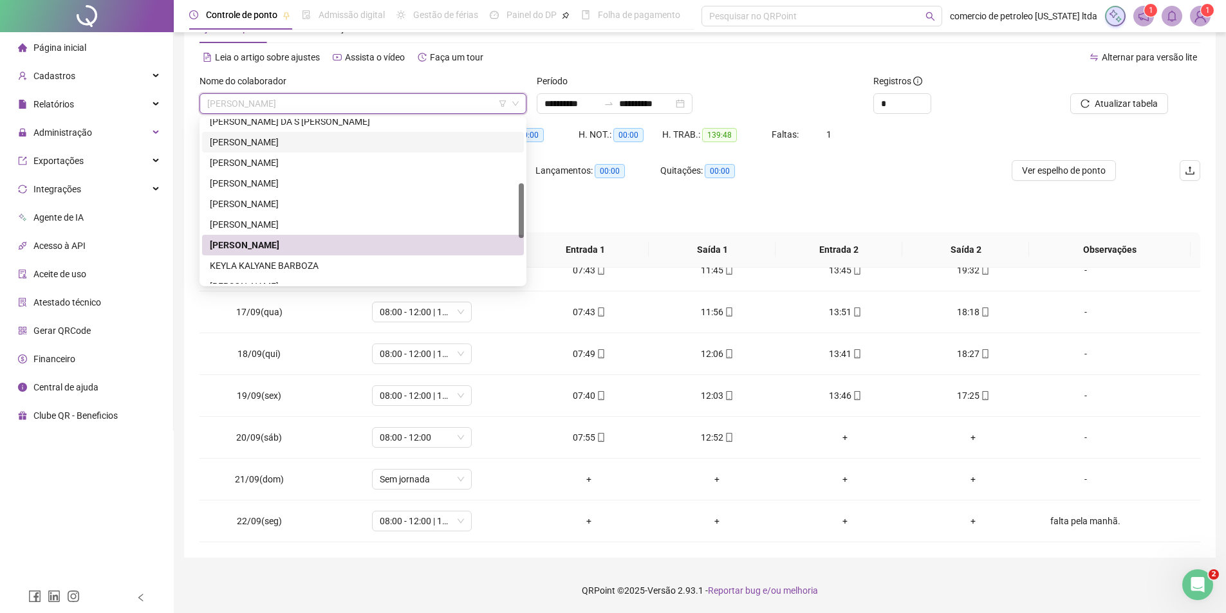
click at [295, 144] on div "[PERSON_NAME]" at bounding box center [363, 142] width 306 height 14
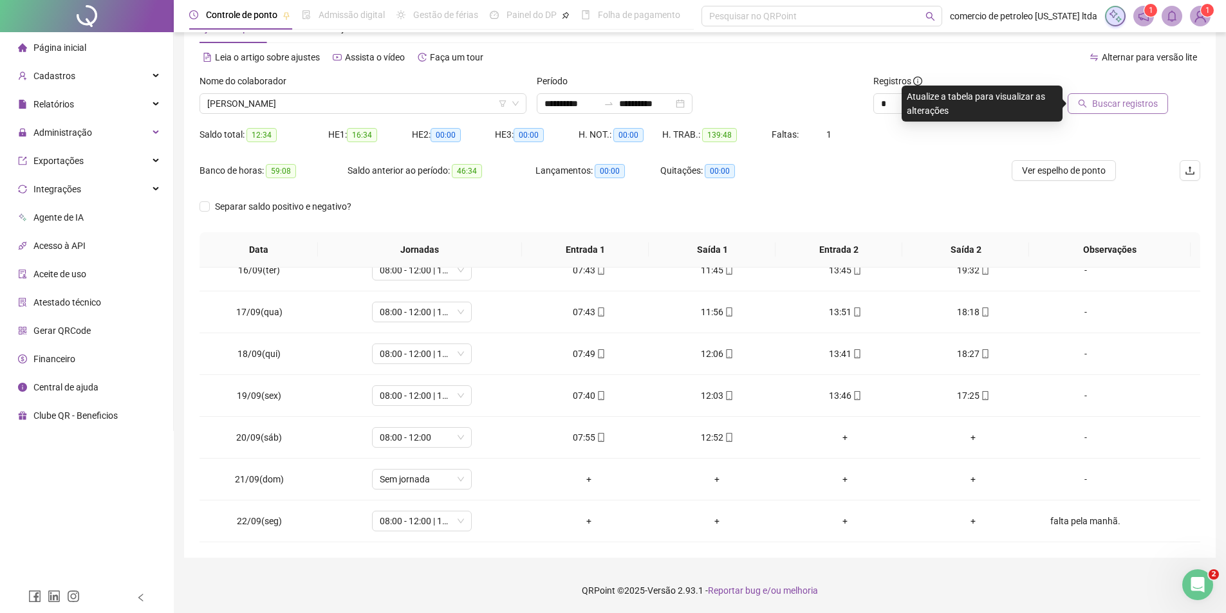
click at [1115, 104] on span "Buscar registros" at bounding box center [1125, 104] width 66 height 14
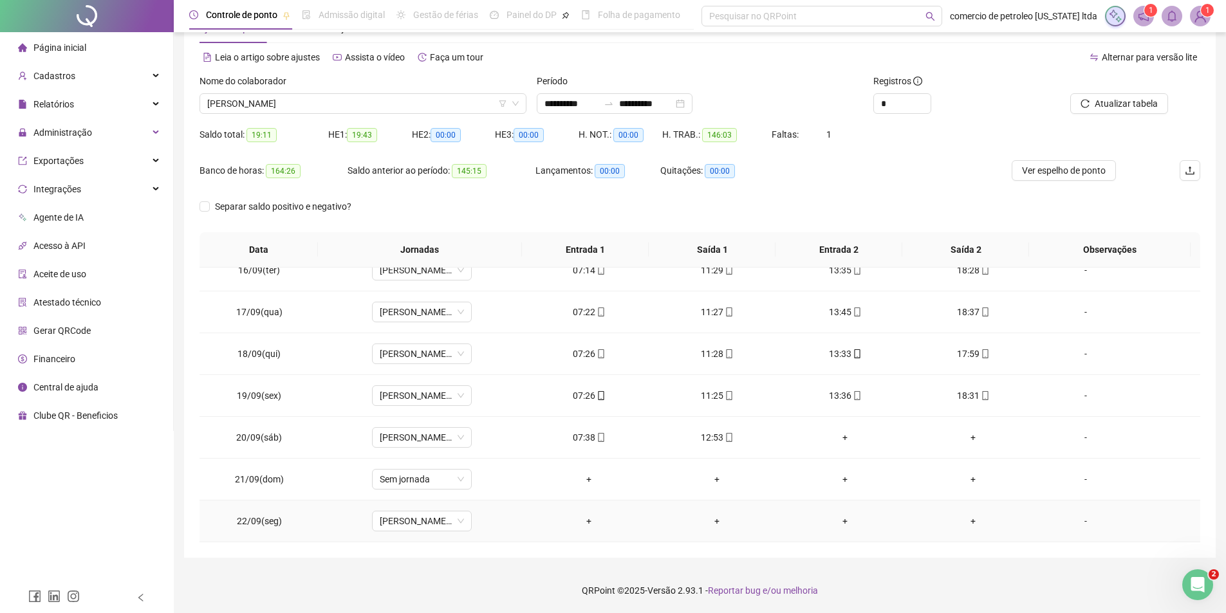
click at [1077, 521] on div "-" at bounding box center [1086, 521] width 76 height 14
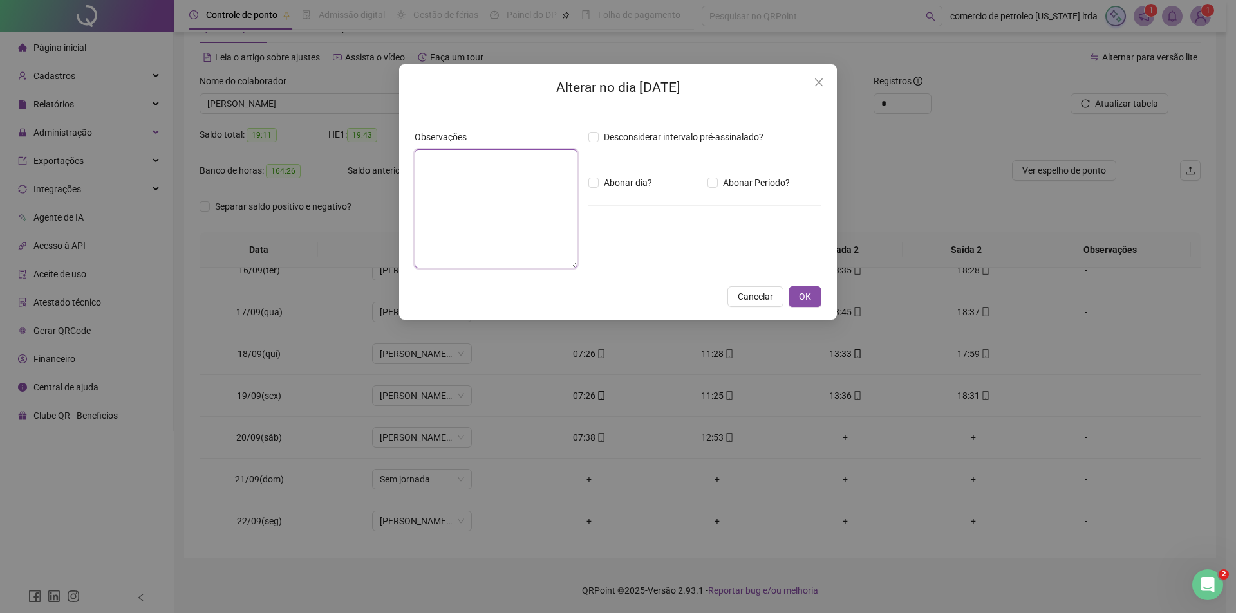
click at [472, 216] on textarea at bounding box center [496, 208] width 163 height 119
type textarea "**********"
click at [806, 297] on span "OK" at bounding box center [805, 297] width 12 height 14
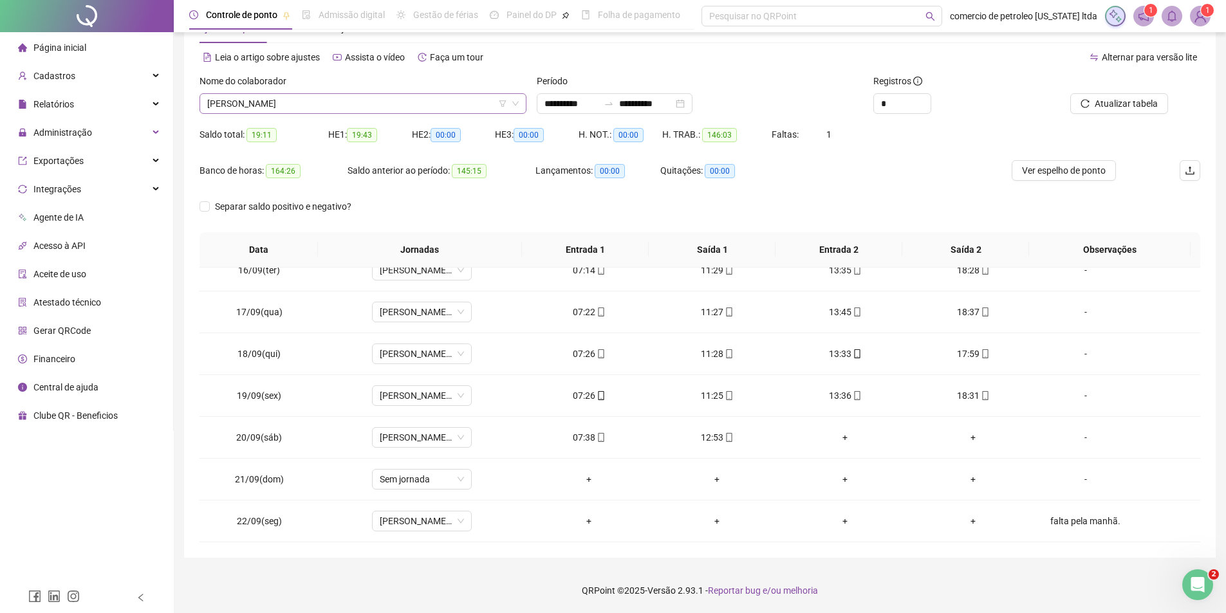
click at [323, 104] on span "[PERSON_NAME]" at bounding box center [363, 103] width 312 height 19
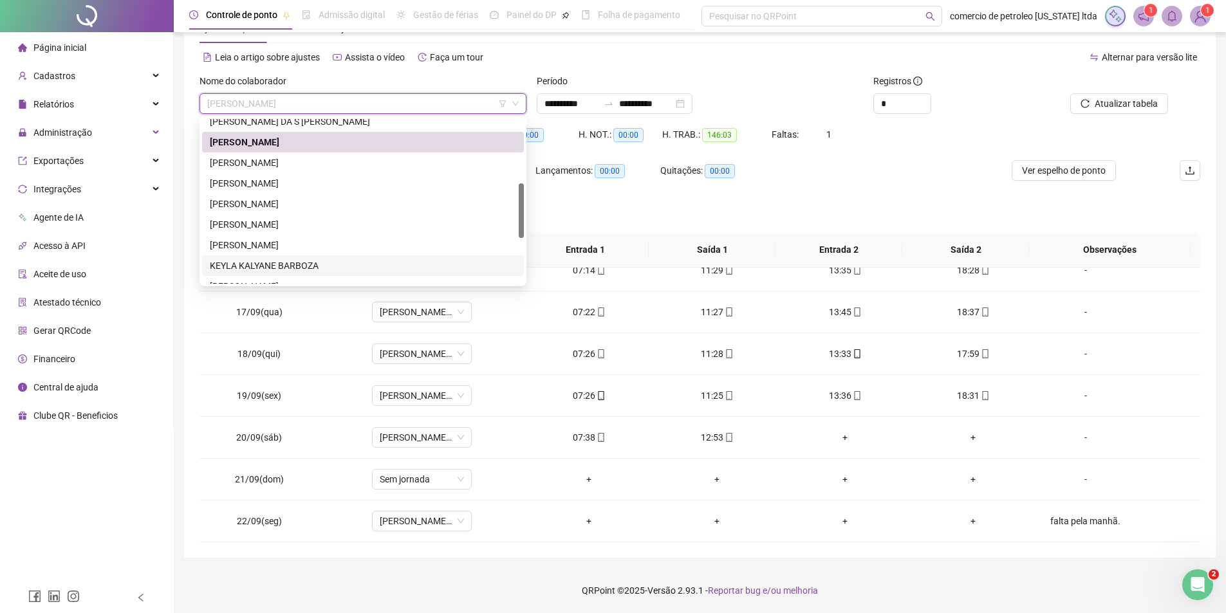
click at [232, 265] on div "KEYLA KALYANE BARBOZA" at bounding box center [363, 266] width 306 height 14
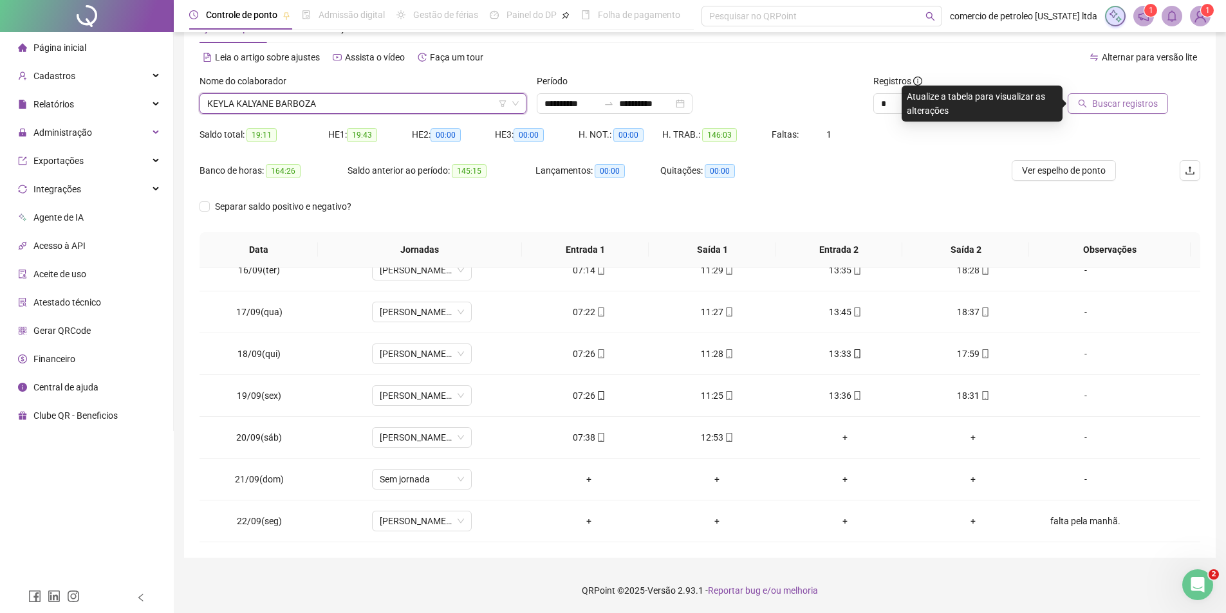
click at [1127, 102] on span "Buscar registros" at bounding box center [1125, 104] width 66 height 14
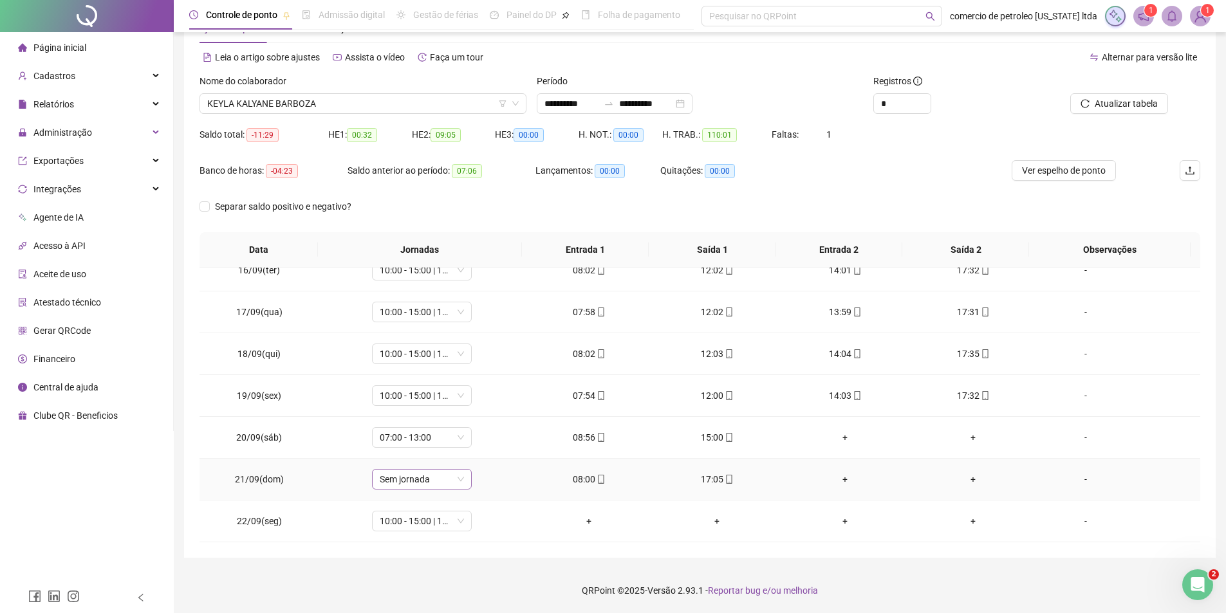
click at [404, 480] on span "Sem jornada" at bounding box center [422, 479] width 84 height 19
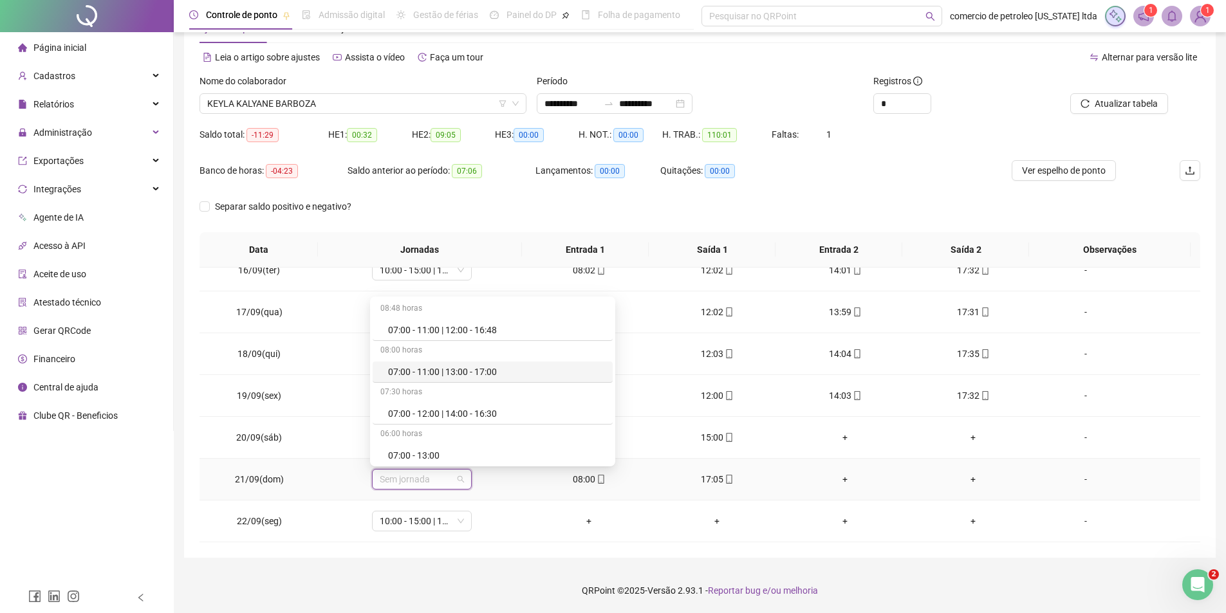
click at [457, 370] on div "07:00 - 11:00 | 13:00 - 17:00" at bounding box center [496, 372] width 217 height 14
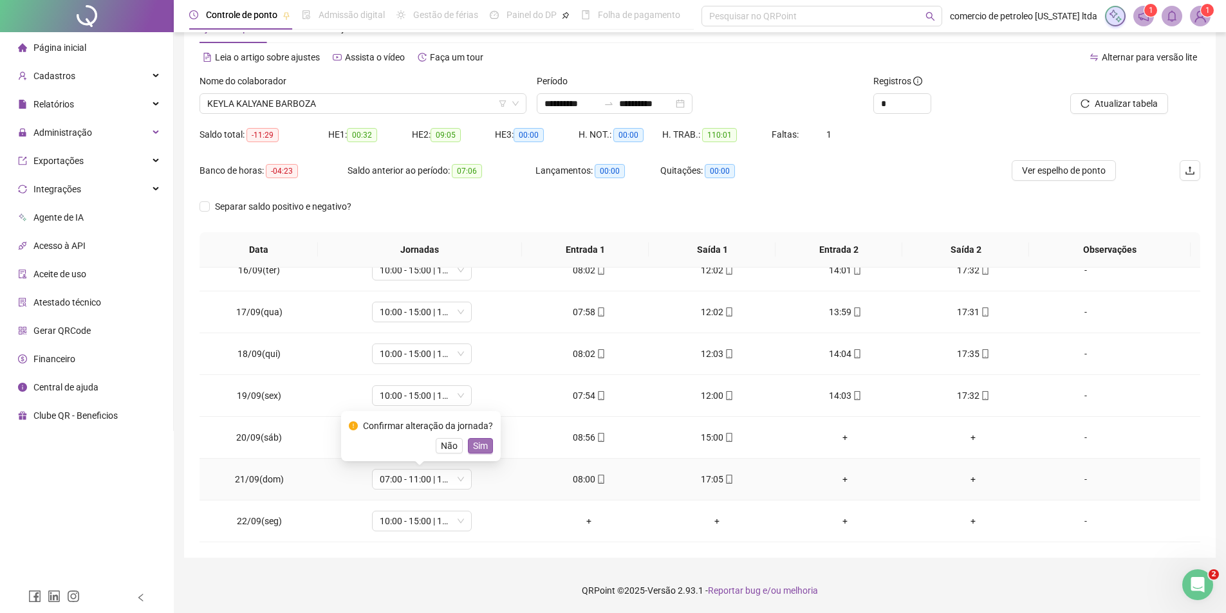
click at [479, 445] on span "Sim" at bounding box center [480, 446] width 15 height 14
click at [429, 437] on span "07:00 - 13:00" at bounding box center [422, 437] width 84 height 19
click at [1068, 571] on footer "QRPoint © 2025 - Versão 2.93.1 - Reportar bug e/ou melhoria" at bounding box center [700, 590] width 1053 height 45
click at [1050, 176] on span "Ver espelho de ponto" at bounding box center [1064, 171] width 84 height 14
click at [362, 103] on span "KEYLA KALYANE BARBOZA" at bounding box center [363, 103] width 312 height 19
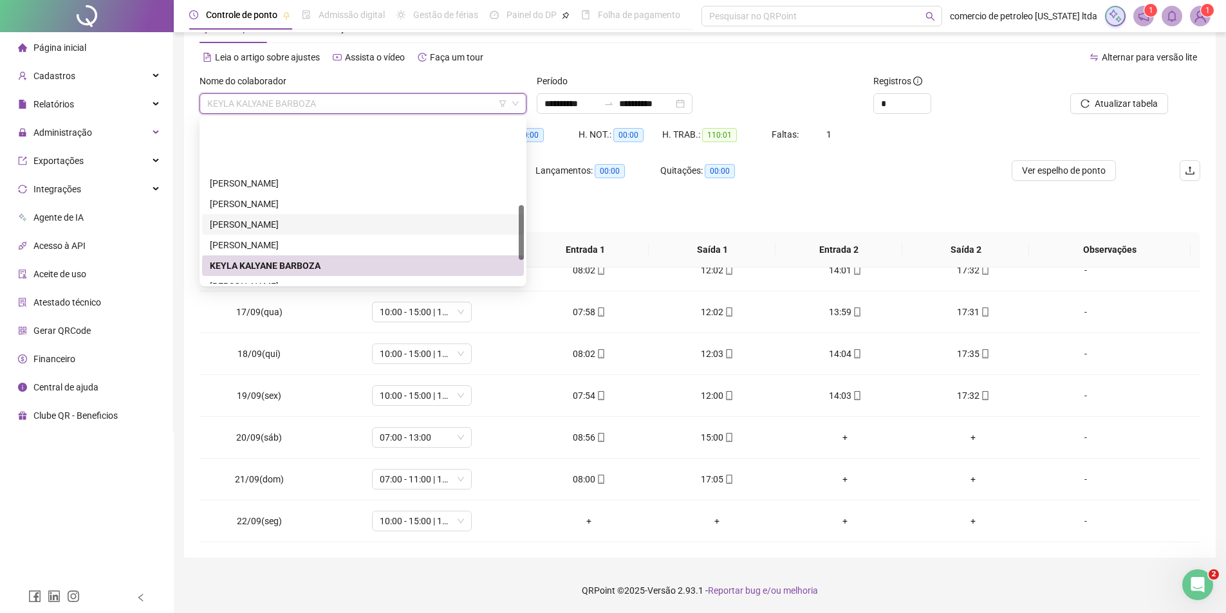
scroll to position [322, 0]
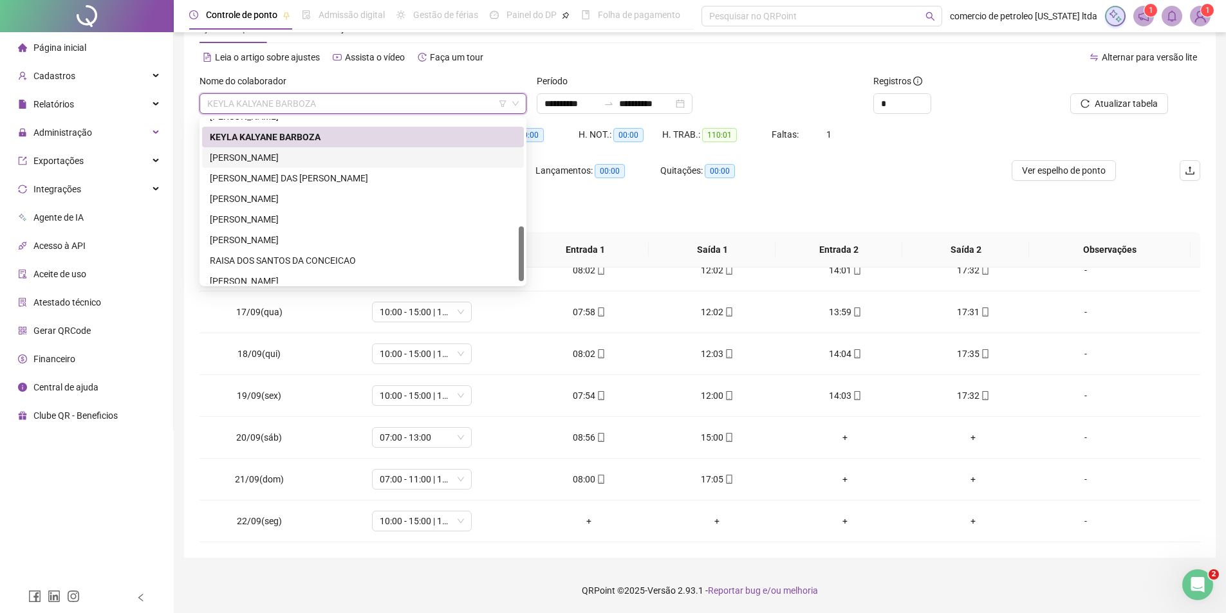
click at [244, 154] on div "[PERSON_NAME]" at bounding box center [363, 158] width 306 height 14
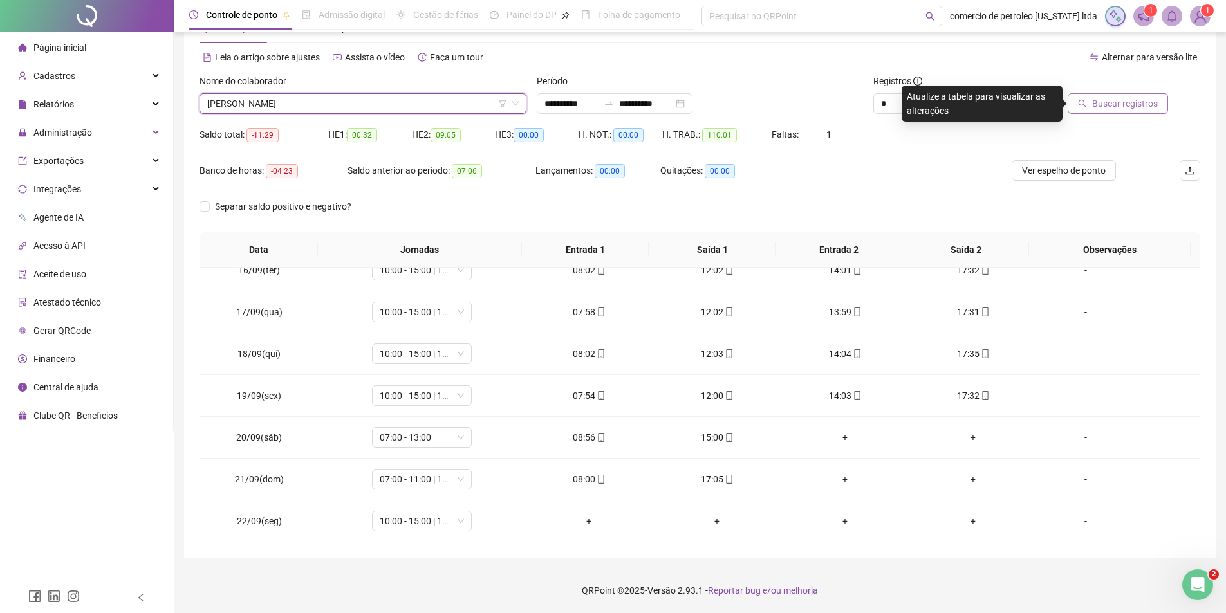
click at [1103, 111] on button "Buscar registros" at bounding box center [1118, 103] width 100 height 21
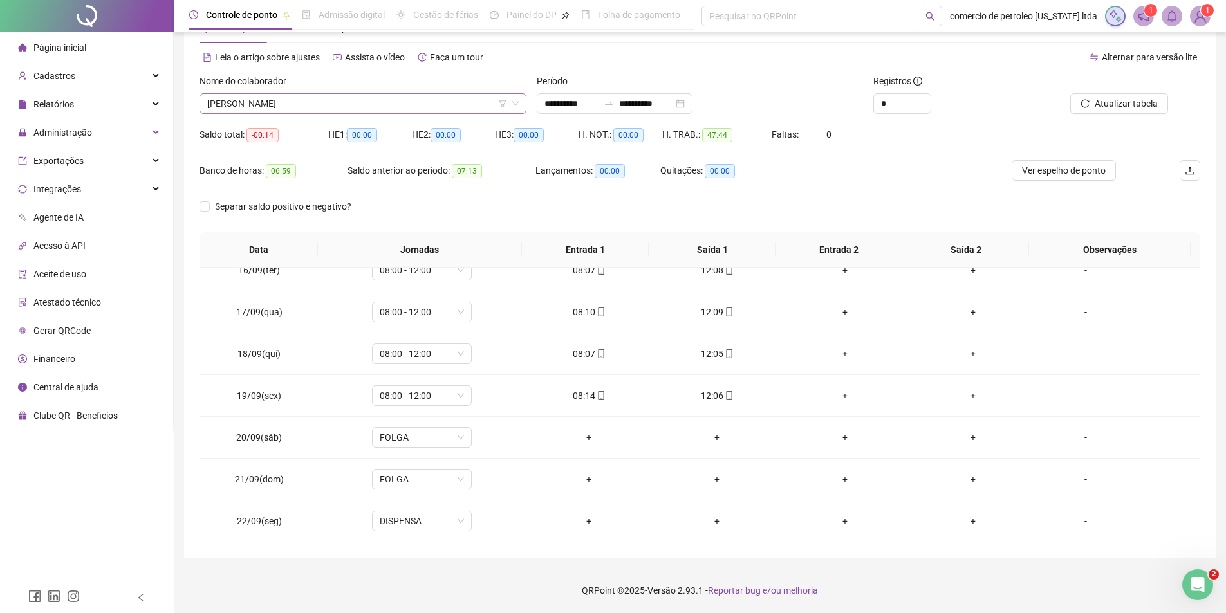
click at [413, 99] on span "[PERSON_NAME]" at bounding box center [363, 103] width 312 height 19
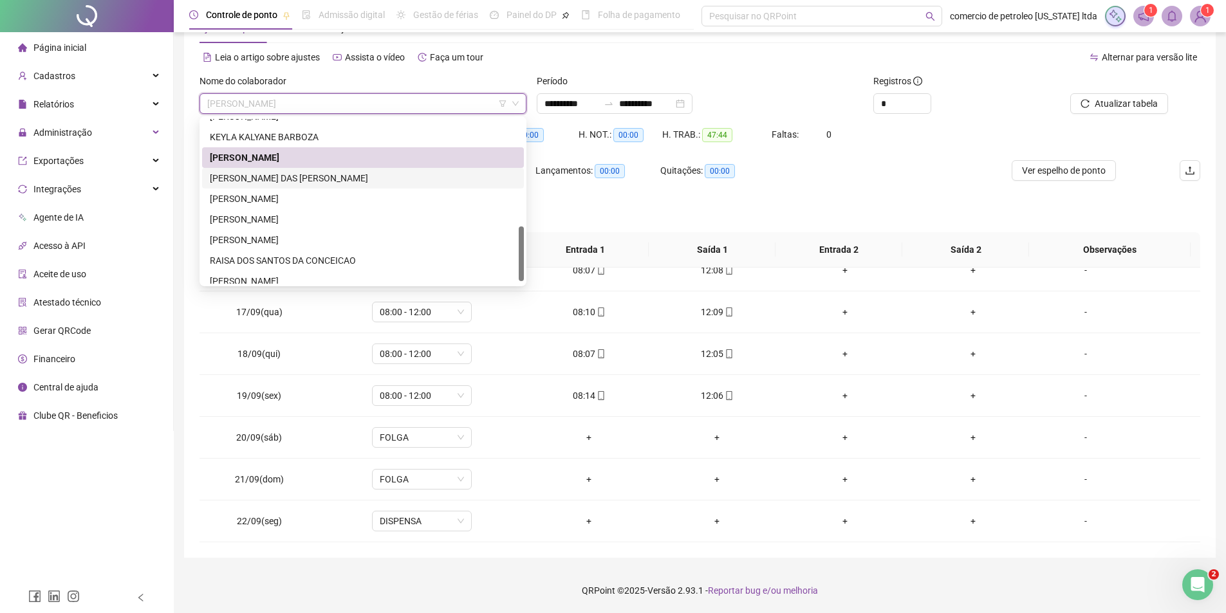
click at [284, 171] on div "[PERSON_NAME] DAS [PERSON_NAME]" at bounding box center [363, 178] width 322 height 21
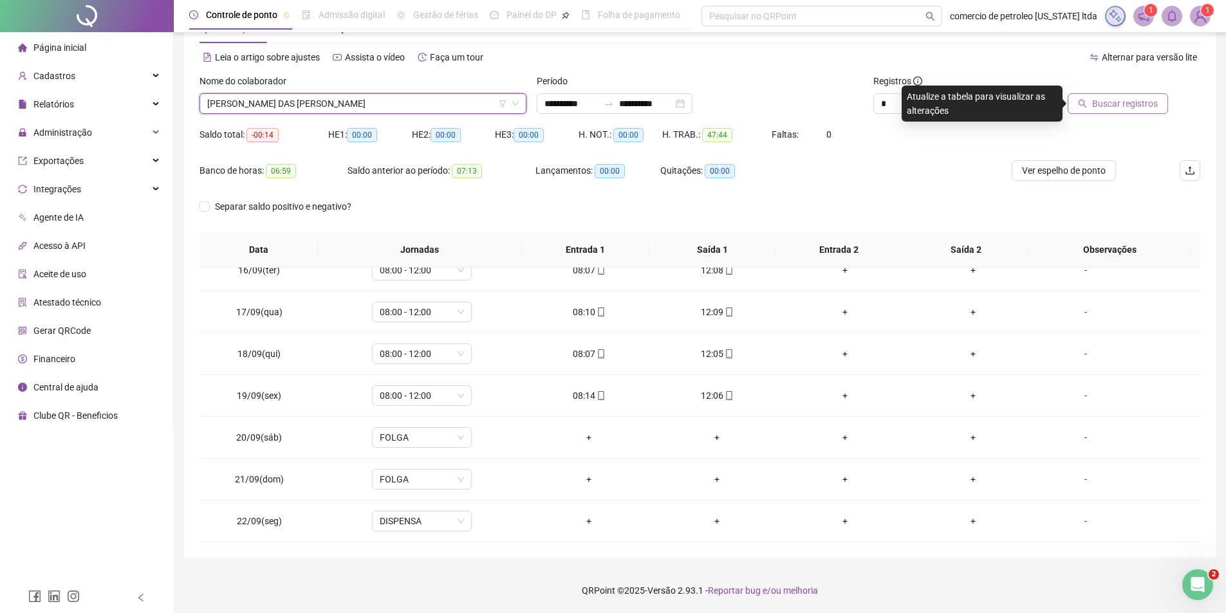
click at [1122, 100] on span "Buscar registros" at bounding box center [1125, 104] width 66 height 14
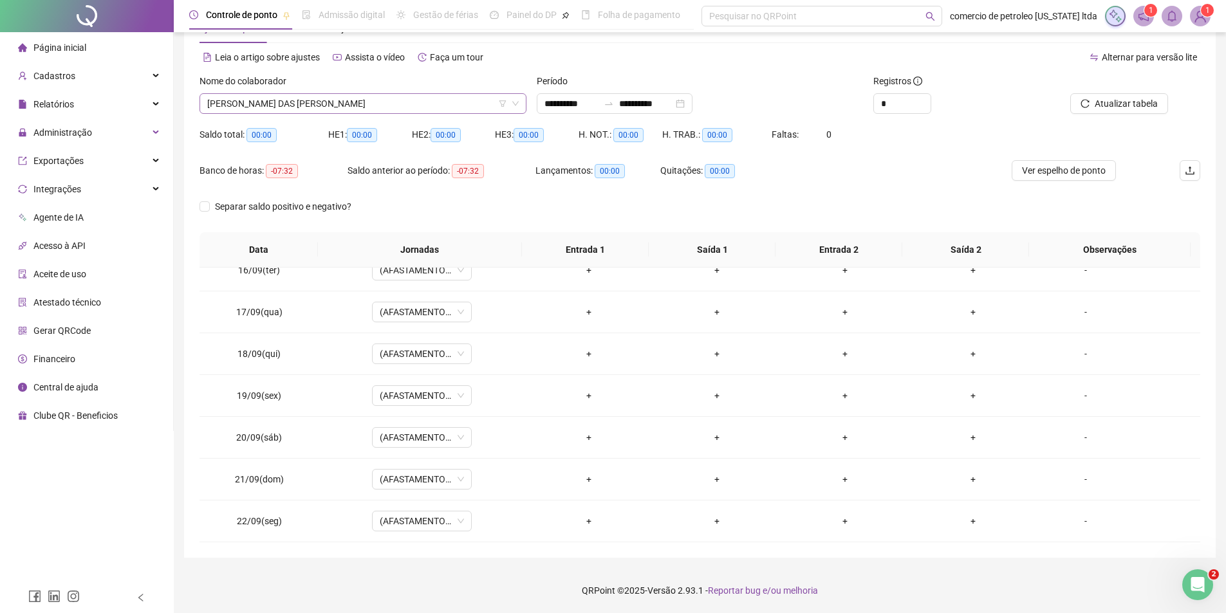
click at [314, 98] on span "[PERSON_NAME] DAS [PERSON_NAME]" at bounding box center [363, 103] width 312 height 19
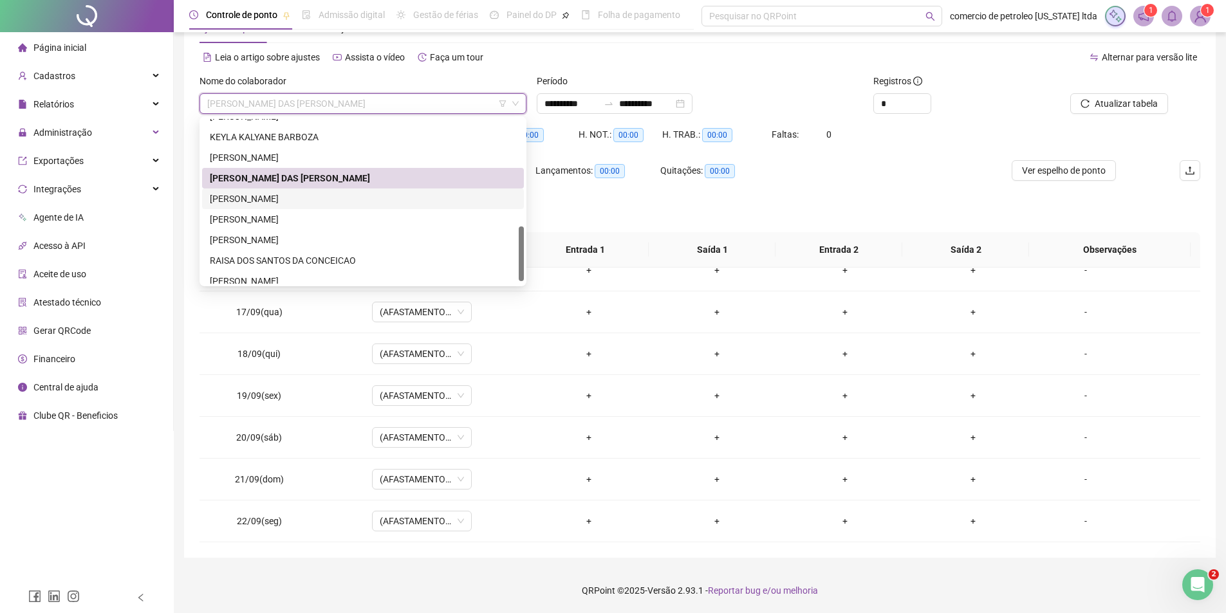
click at [251, 205] on div "[PERSON_NAME]" at bounding box center [363, 199] width 306 height 14
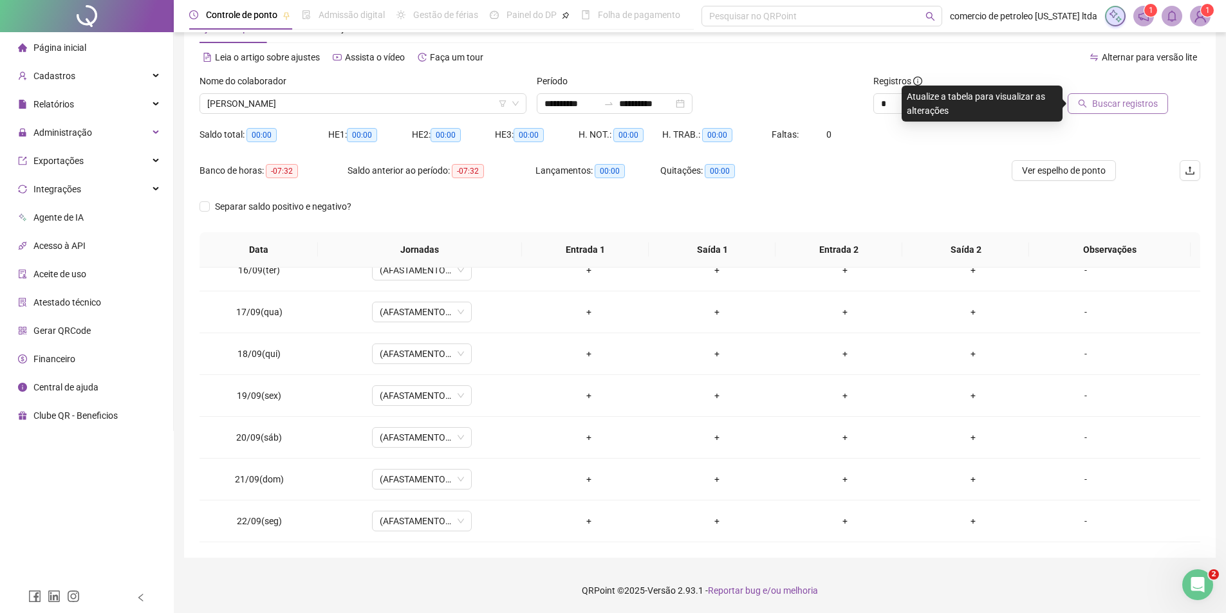
click at [1130, 108] on span "Buscar registros" at bounding box center [1125, 104] width 66 height 14
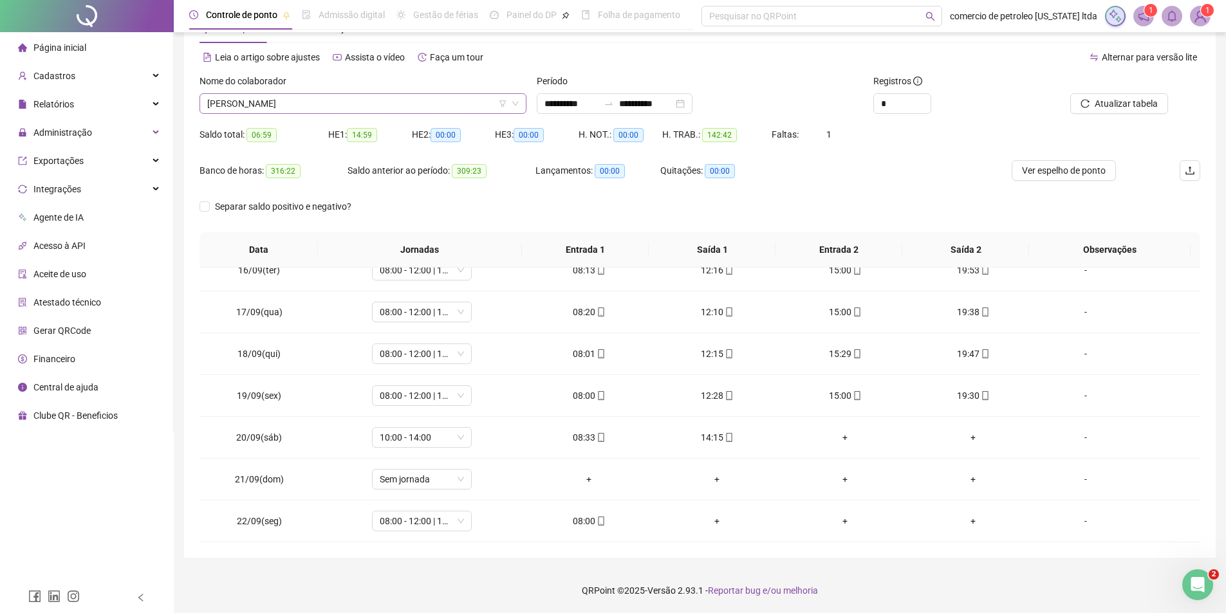
click at [279, 108] on span "[PERSON_NAME]" at bounding box center [363, 103] width 312 height 19
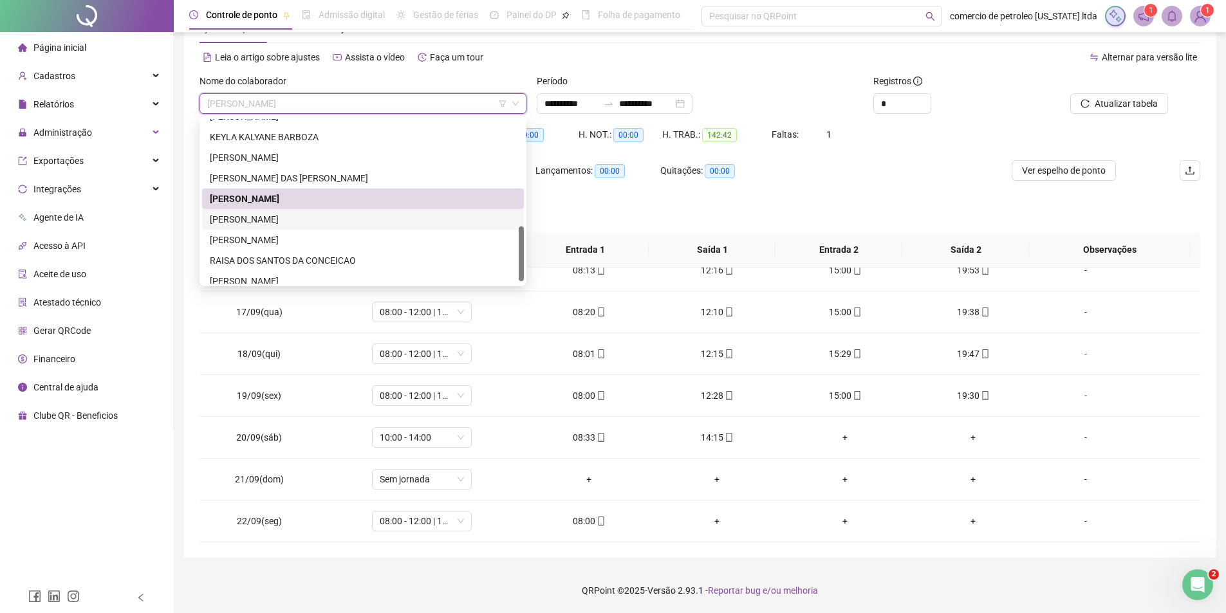
click at [259, 212] on div "[PERSON_NAME]" at bounding box center [363, 219] width 322 height 21
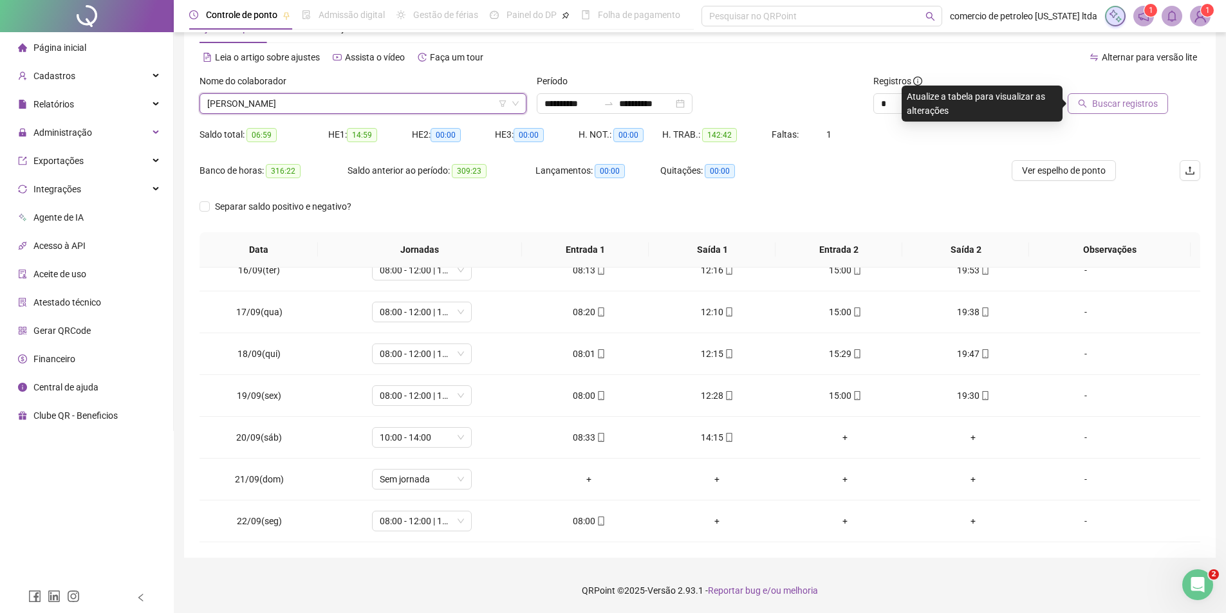
click at [1109, 102] on span "Buscar registros" at bounding box center [1125, 104] width 66 height 14
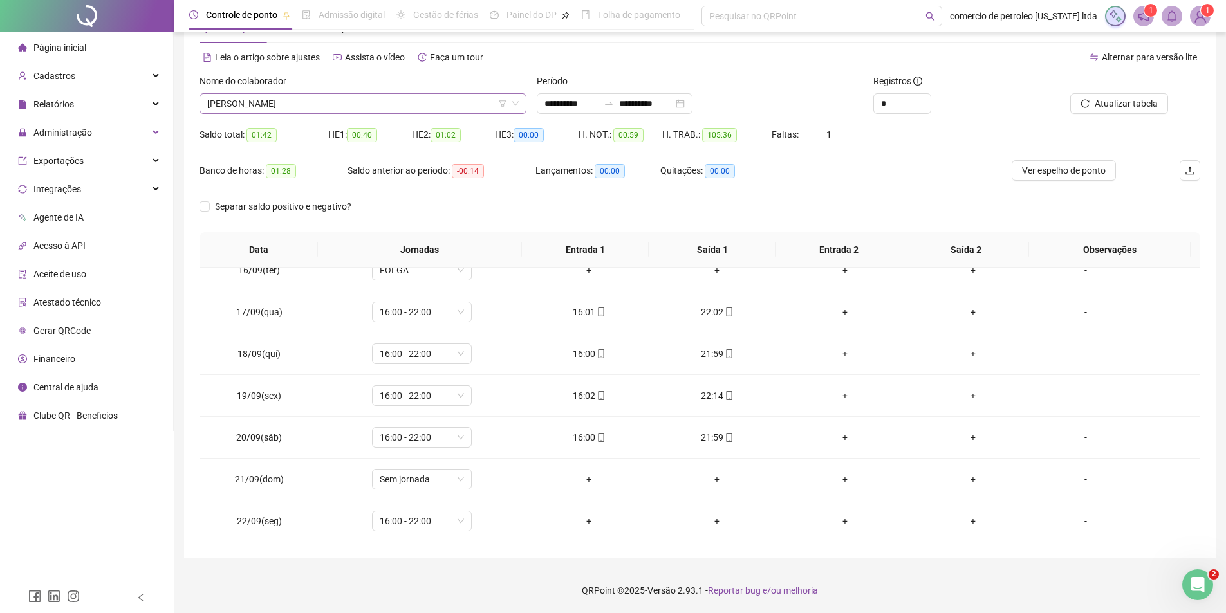
click at [355, 106] on span "[PERSON_NAME]" at bounding box center [363, 103] width 312 height 19
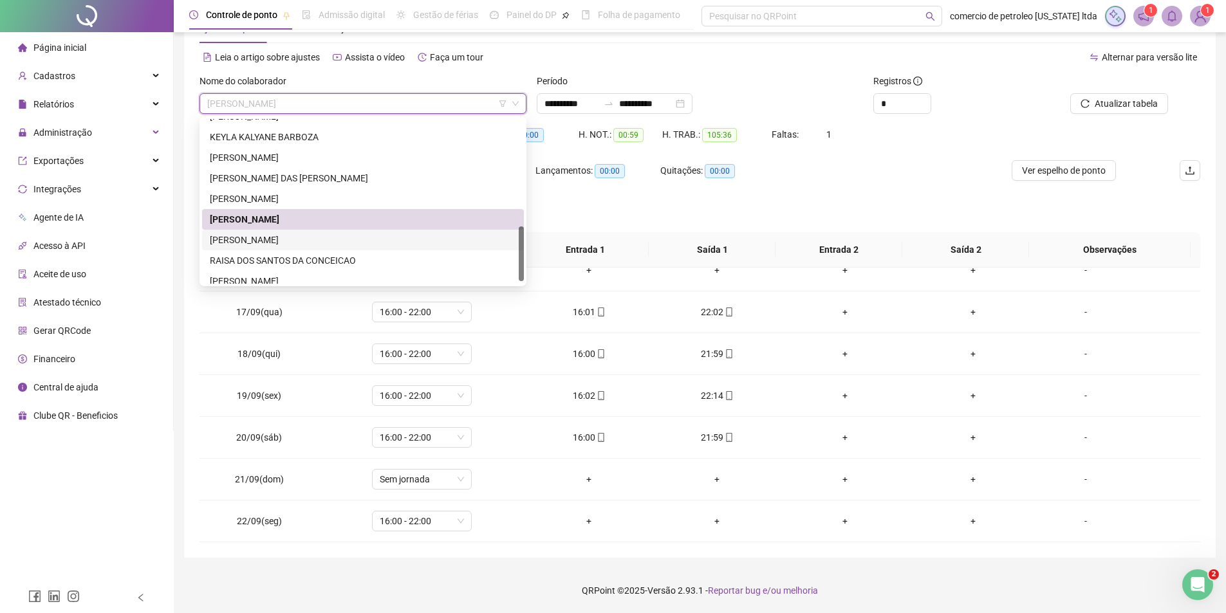
click at [252, 237] on div "[PERSON_NAME]" at bounding box center [363, 240] width 306 height 14
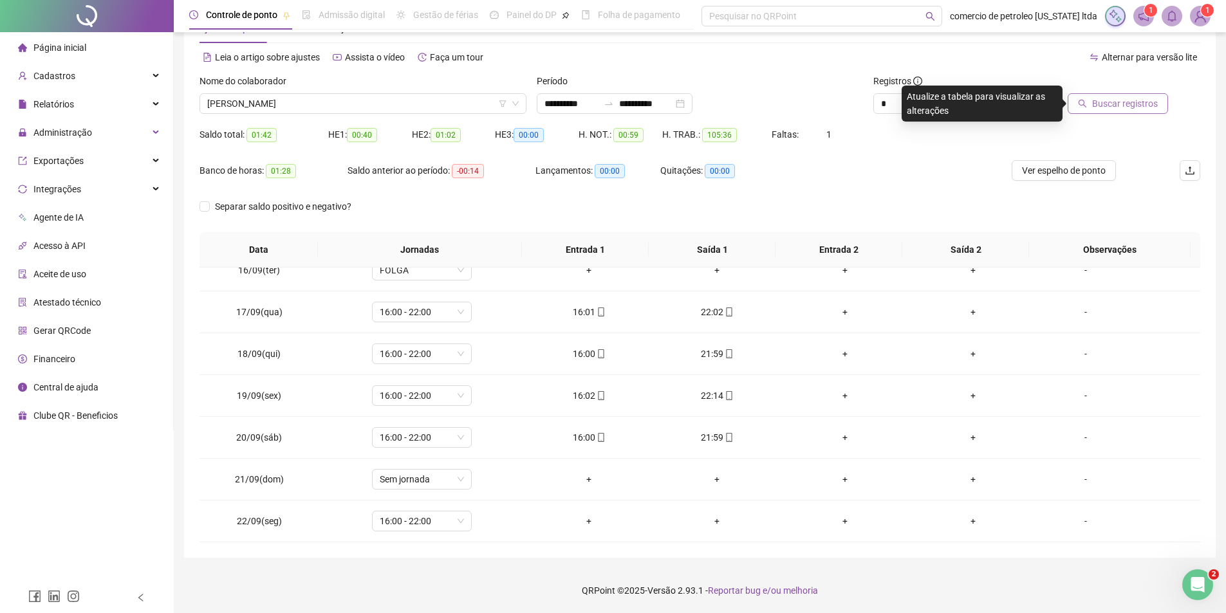
click at [1121, 104] on span "Buscar registros" at bounding box center [1125, 104] width 66 height 14
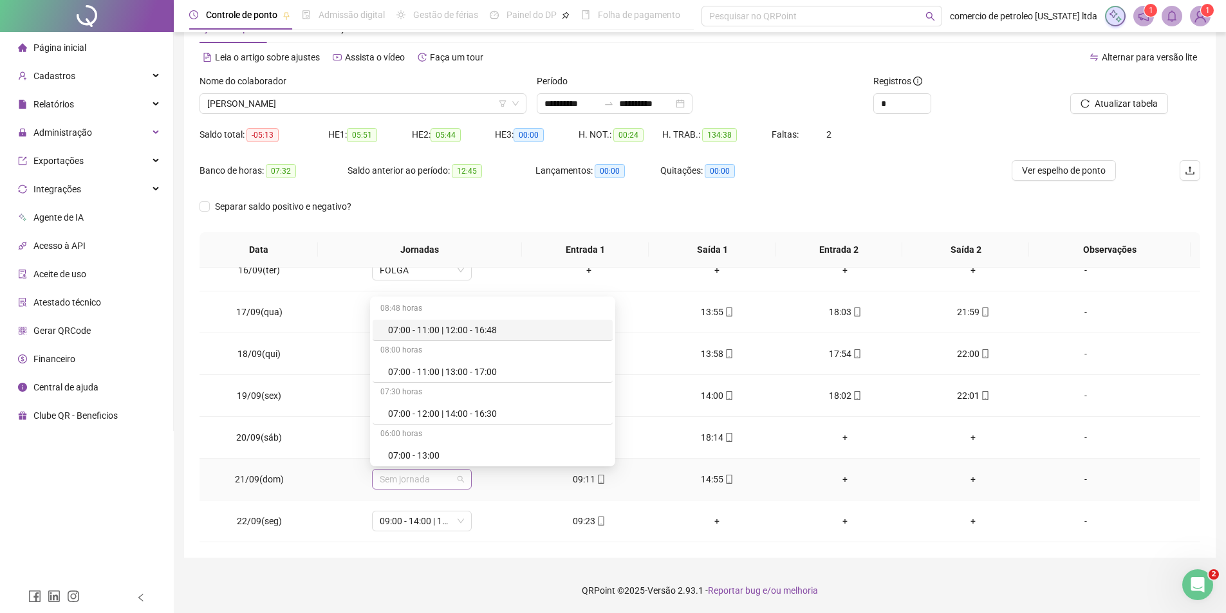
click at [420, 482] on span "Sem jornada" at bounding box center [422, 479] width 84 height 19
click at [427, 372] on div "07:00 - 11:00 | 13:00 - 17:00" at bounding box center [496, 372] width 217 height 14
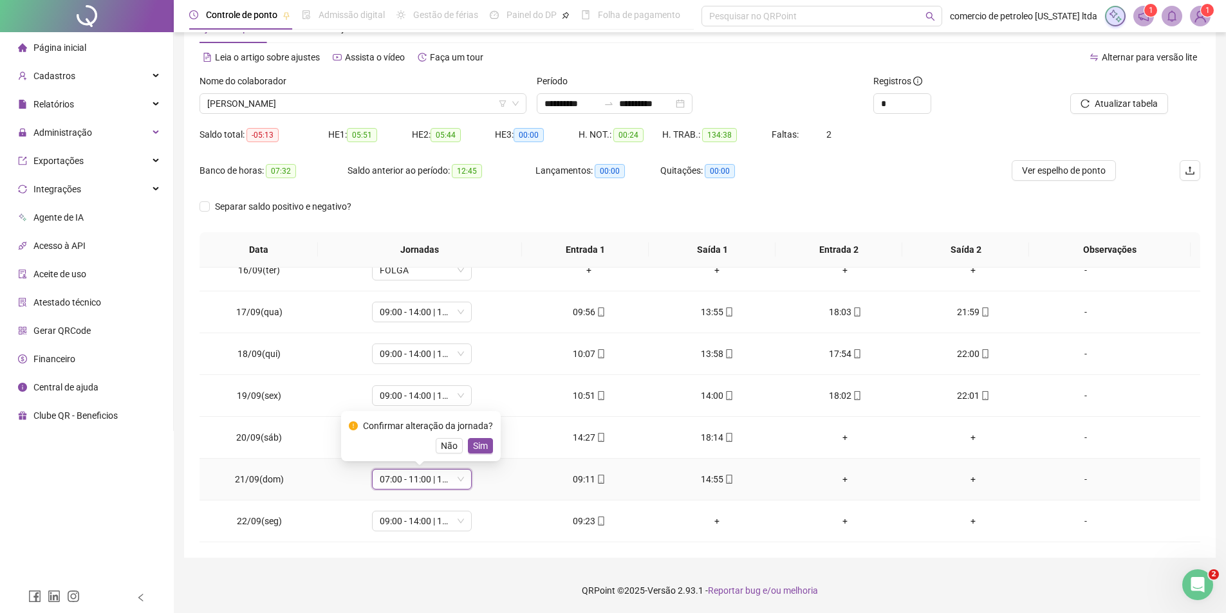
click at [483, 451] on span "Sim" at bounding box center [480, 446] width 15 height 14
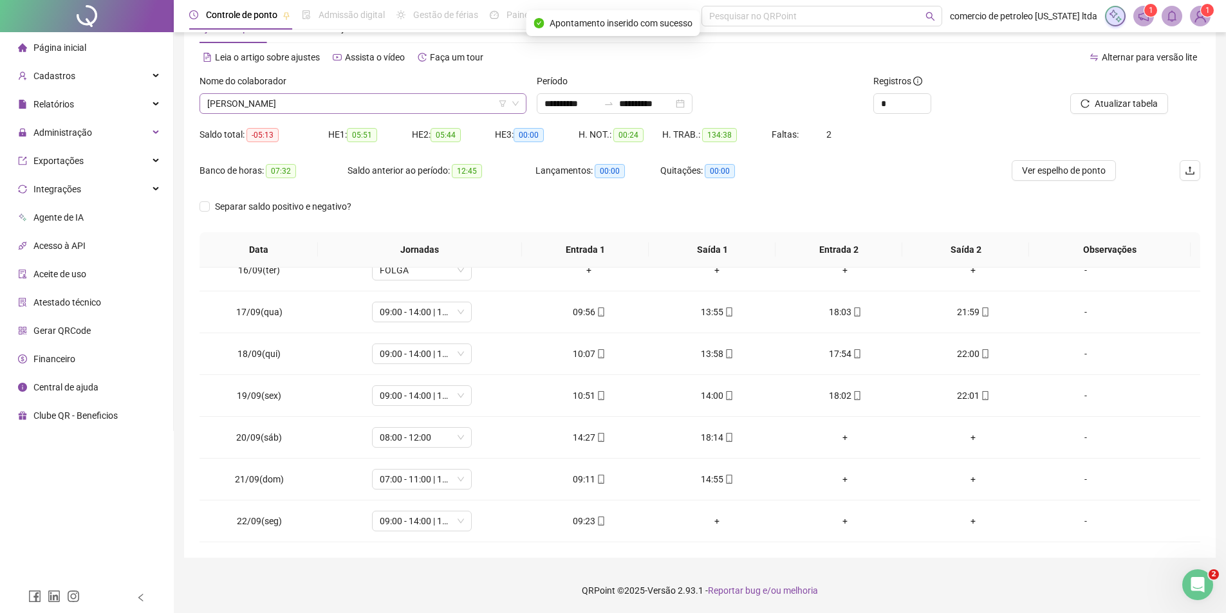
click at [338, 104] on span "[PERSON_NAME]" at bounding box center [363, 103] width 312 height 19
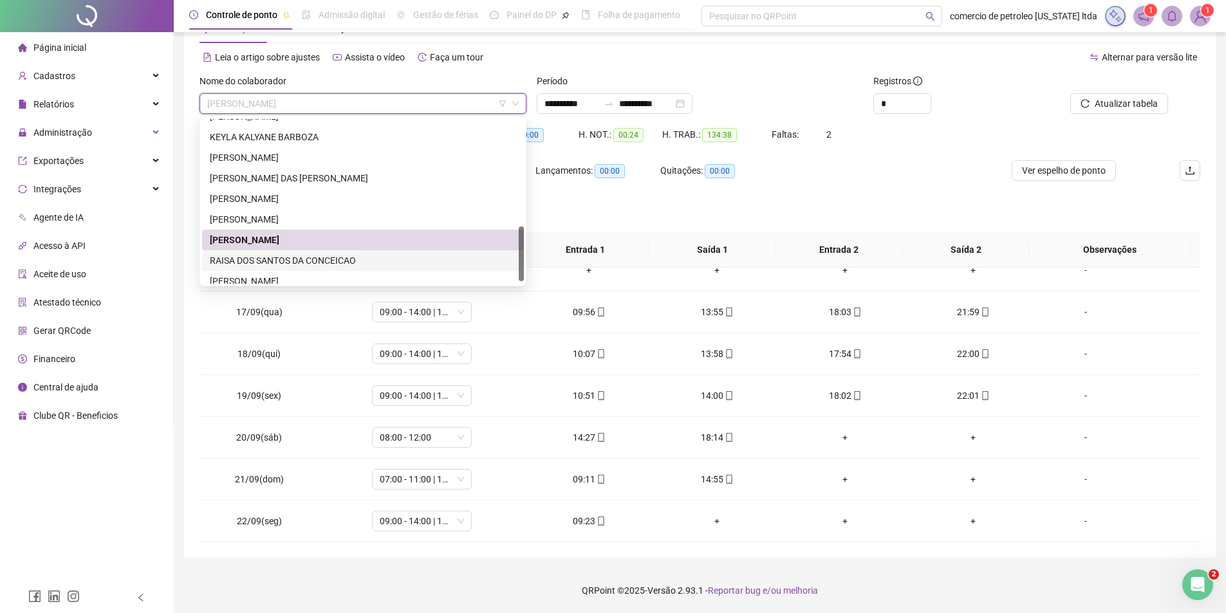
click at [294, 256] on div "RAISA DOS SANTOS DA CONCEICAO" at bounding box center [363, 261] width 306 height 14
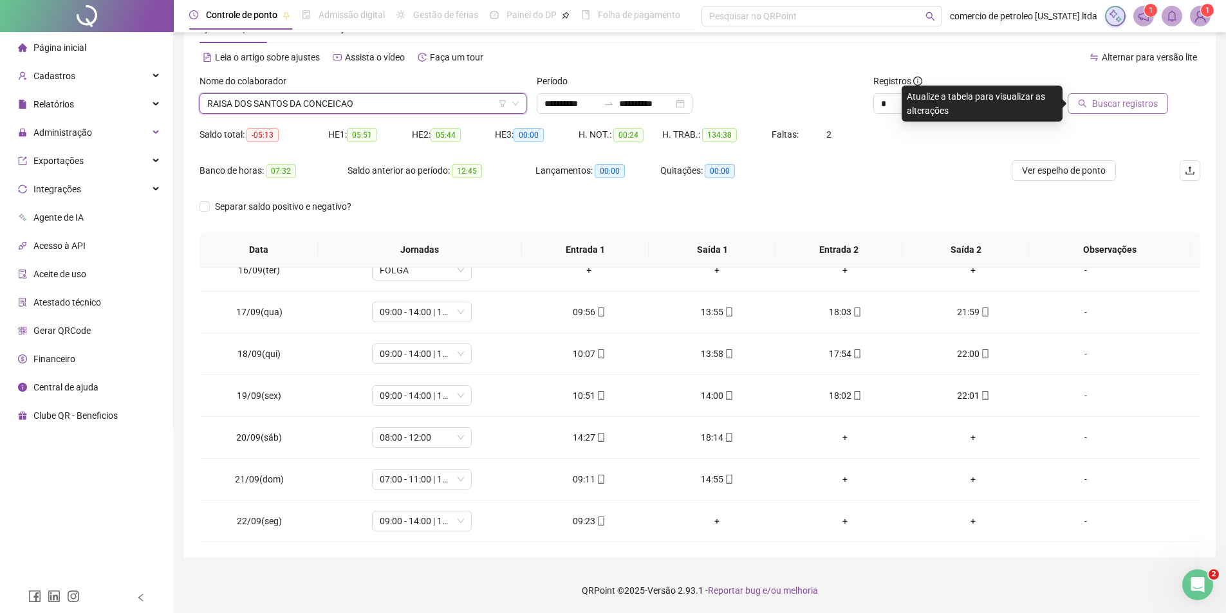
click at [1136, 100] on span "Buscar registros" at bounding box center [1125, 104] width 66 height 14
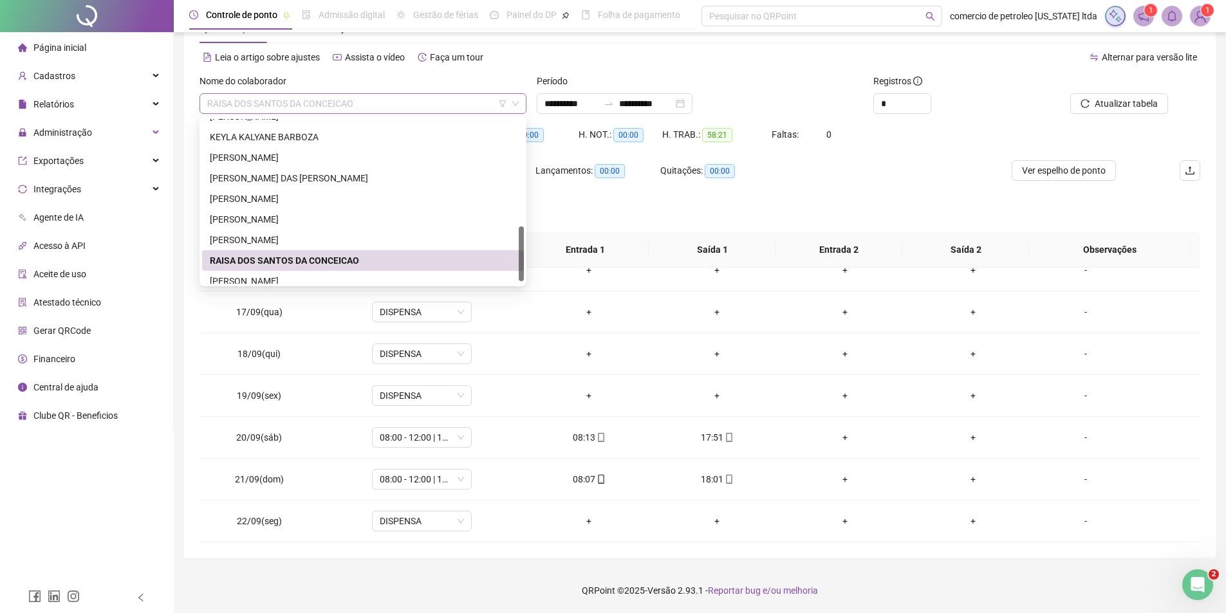
click at [381, 102] on span "RAISA DOS SANTOS DA CONCEICAO" at bounding box center [363, 103] width 312 height 19
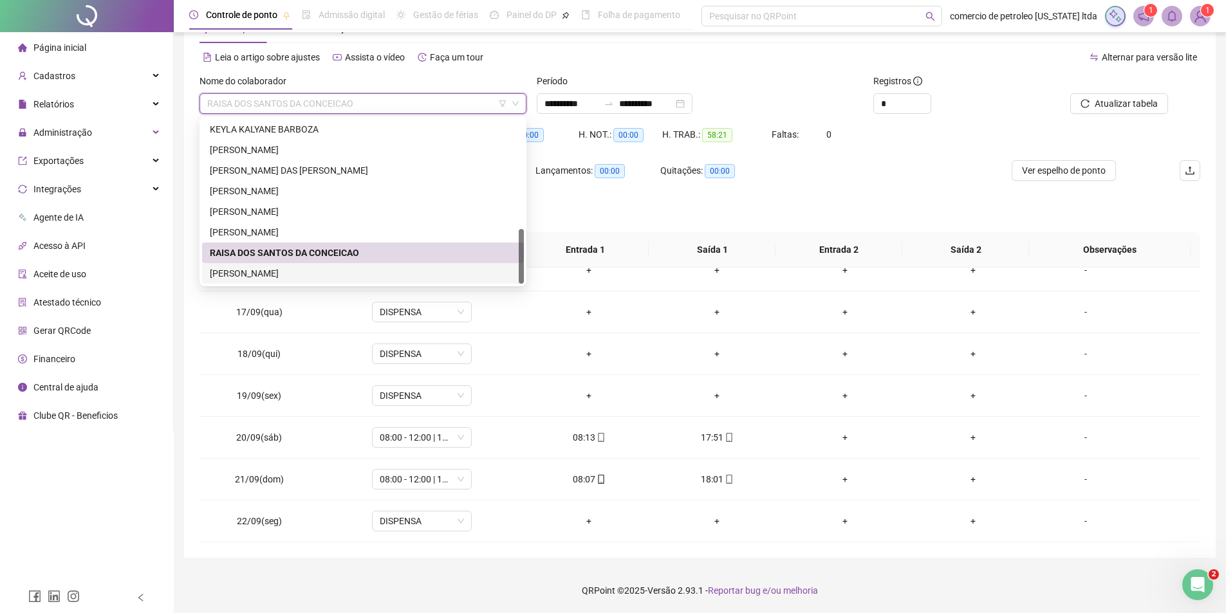
click at [233, 276] on div "[PERSON_NAME]" at bounding box center [363, 274] width 306 height 14
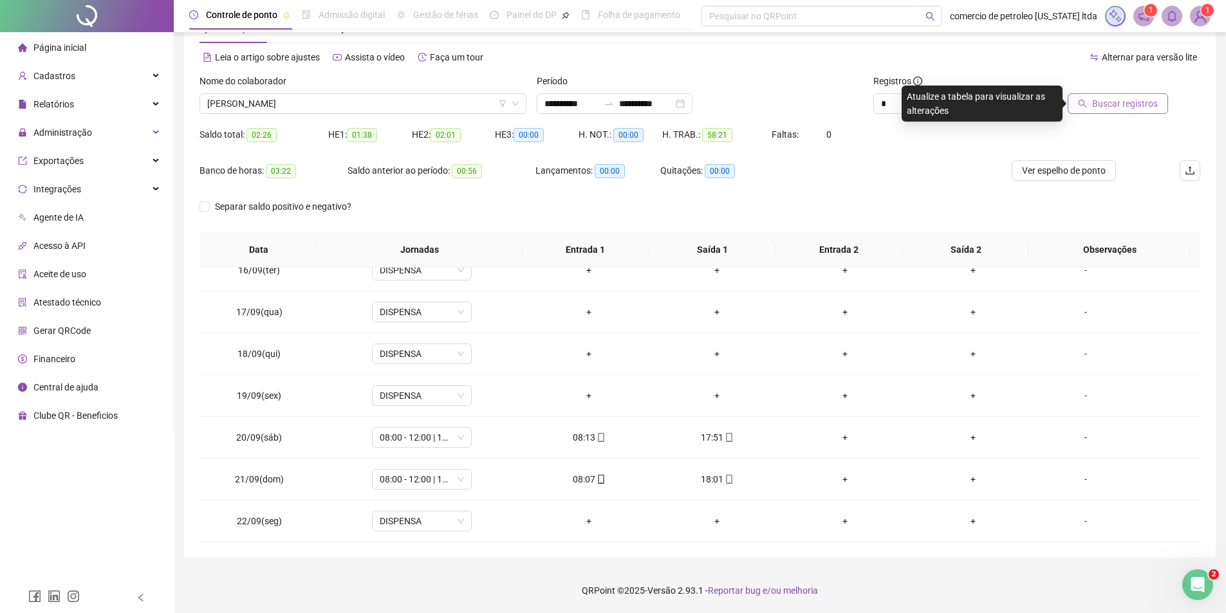
click at [1152, 106] on span "Buscar registros" at bounding box center [1125, 104] width 66 height 14
